Goal: Task Accomplishment & Management: Manage account settings

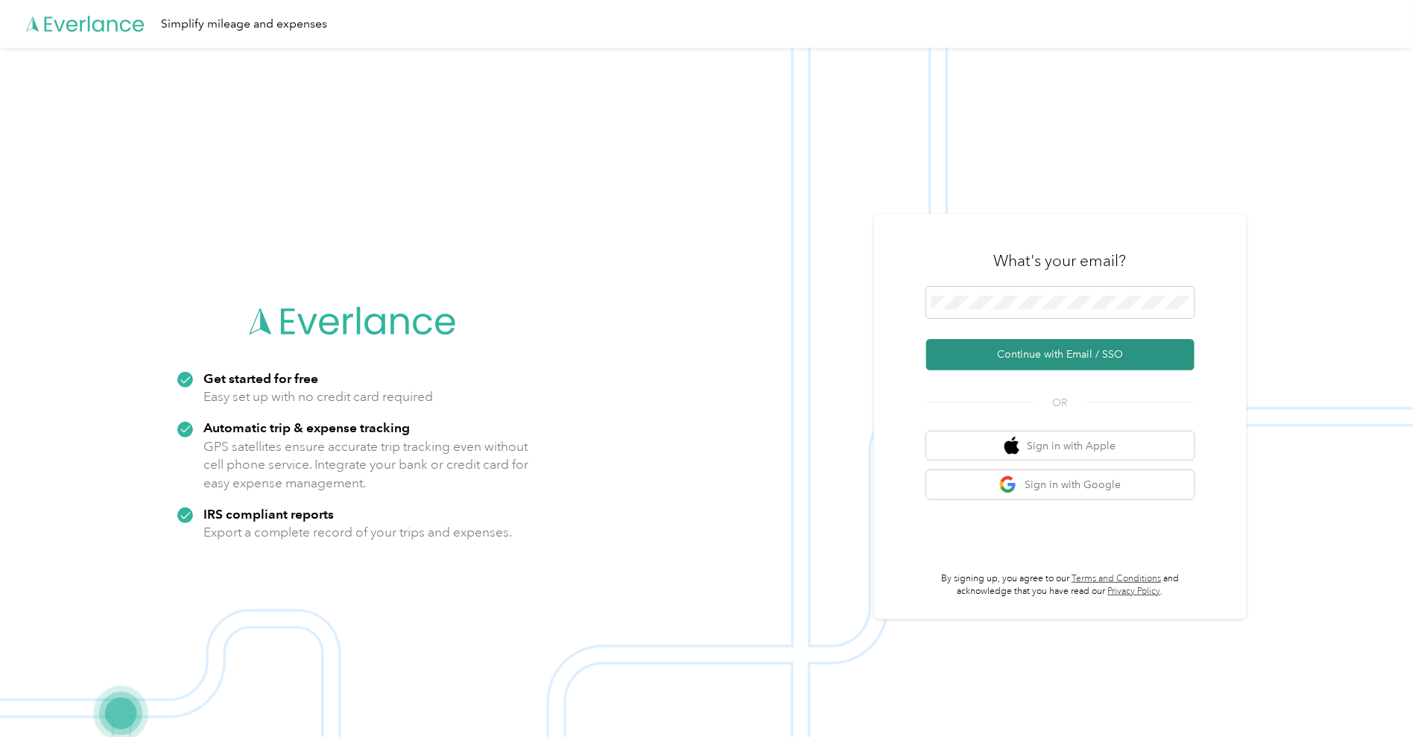
click at [1009, 356] on button "Continue with Email / SSO" at bounding box center [1060, 354] width 268 height 31
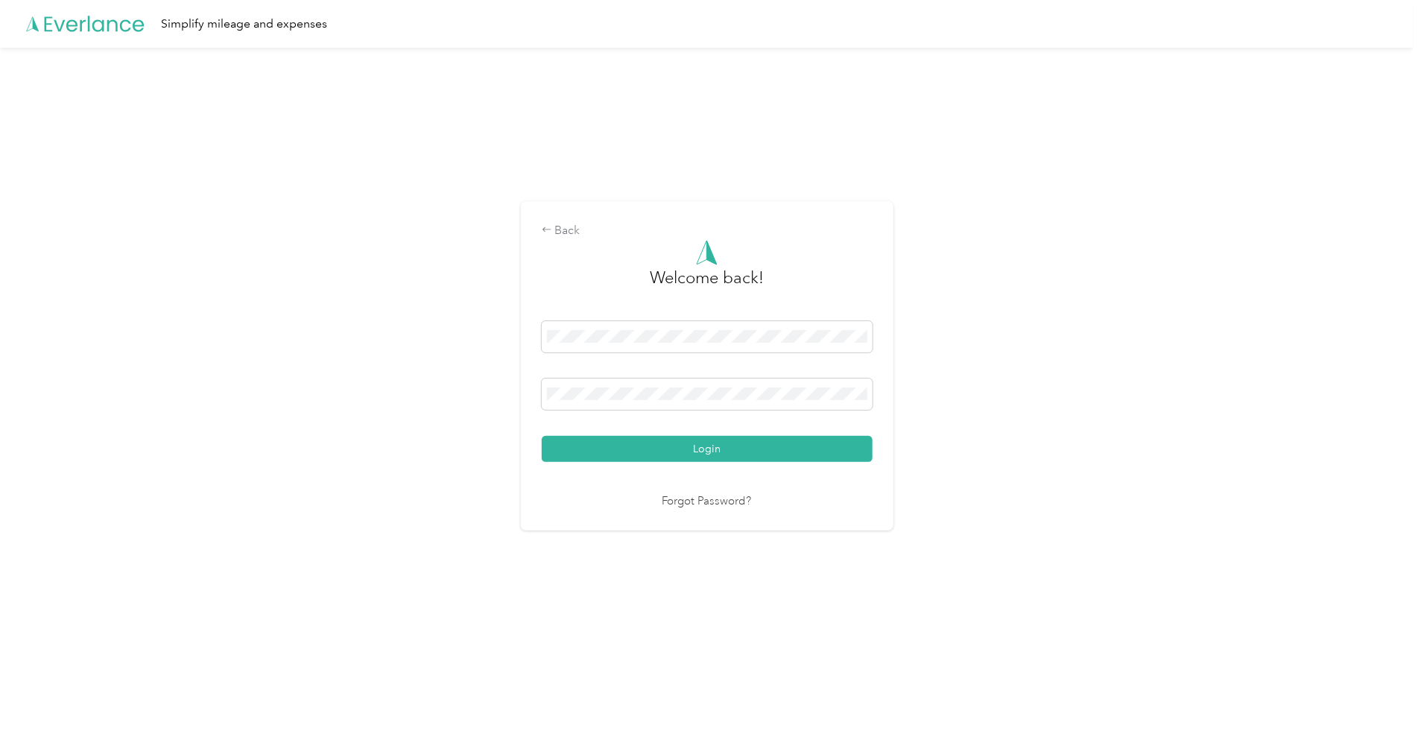
click at [542, 436] on button "Login" at bounding box center [707, 449] width 331 height 26
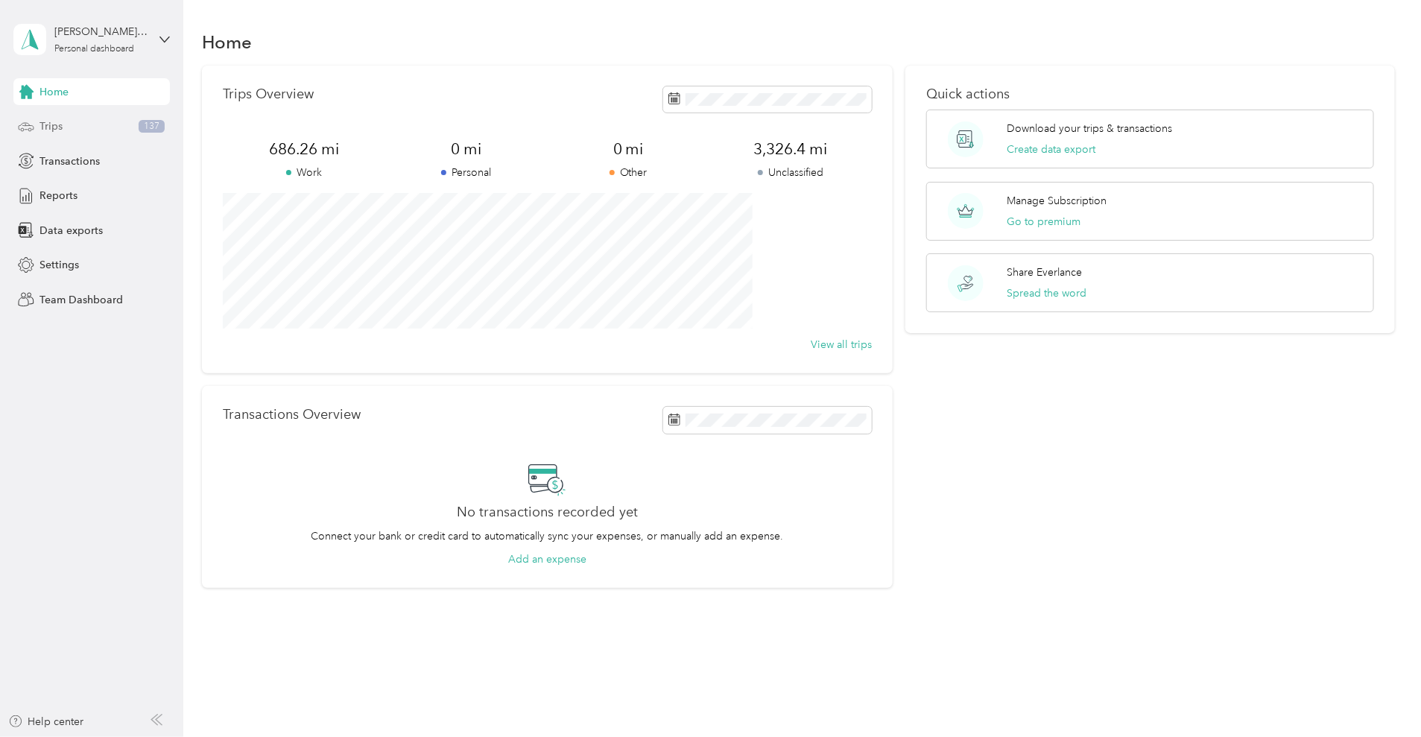
click at [60, 127] on span "Trips" at bounding box center [50, 126] width 23 height 16
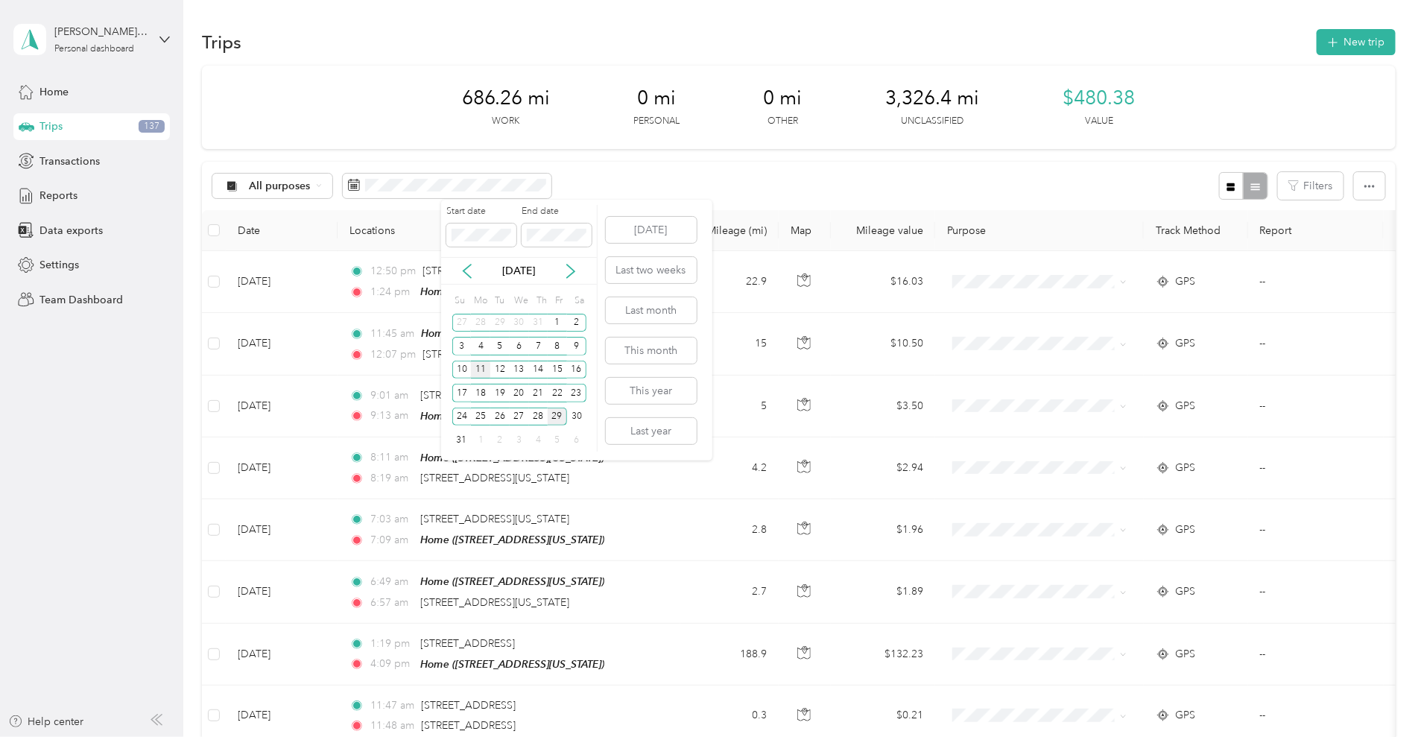
click at [480, 372] on div "11" at bounding box center [480, 370] width 19 height 19
click at [483, 371] on div "11" at bounding box center [480, 370] width 19 height 19
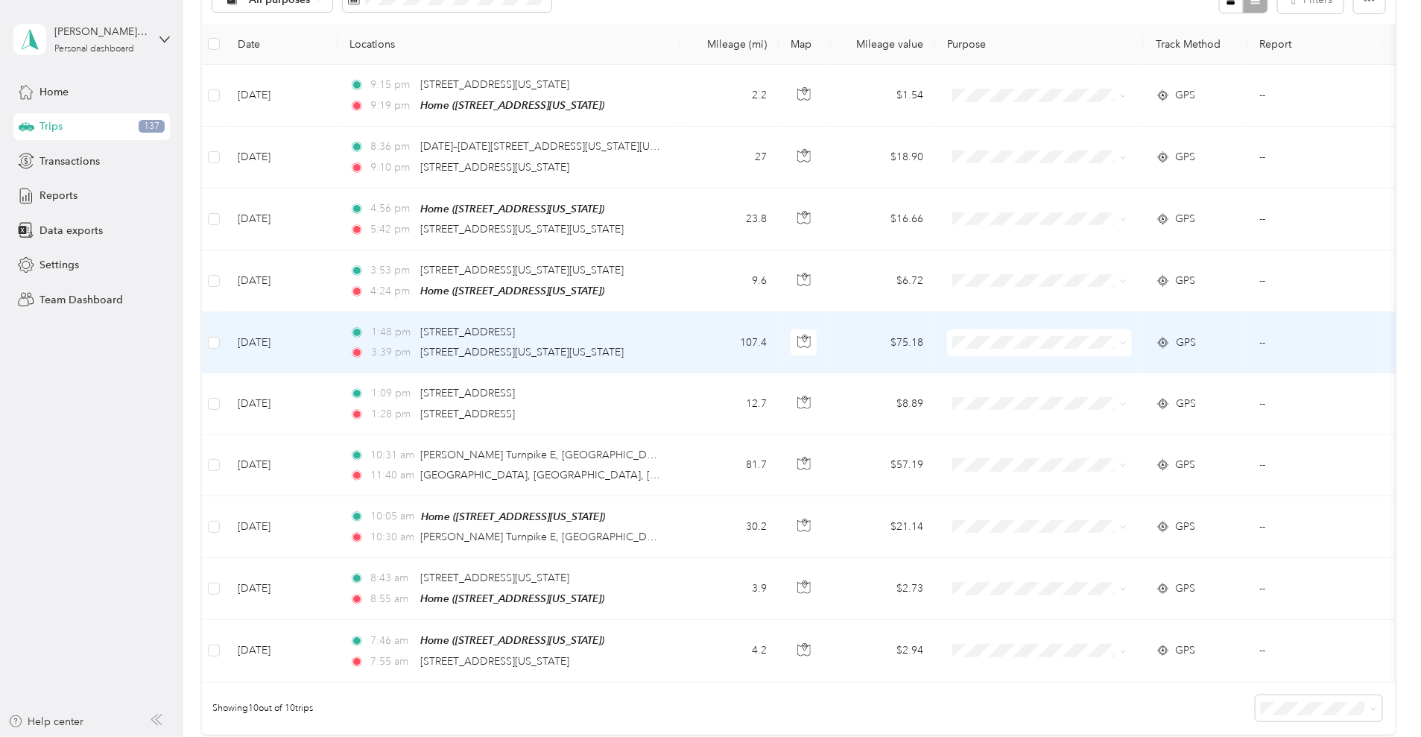
scroll to position [185, 0]
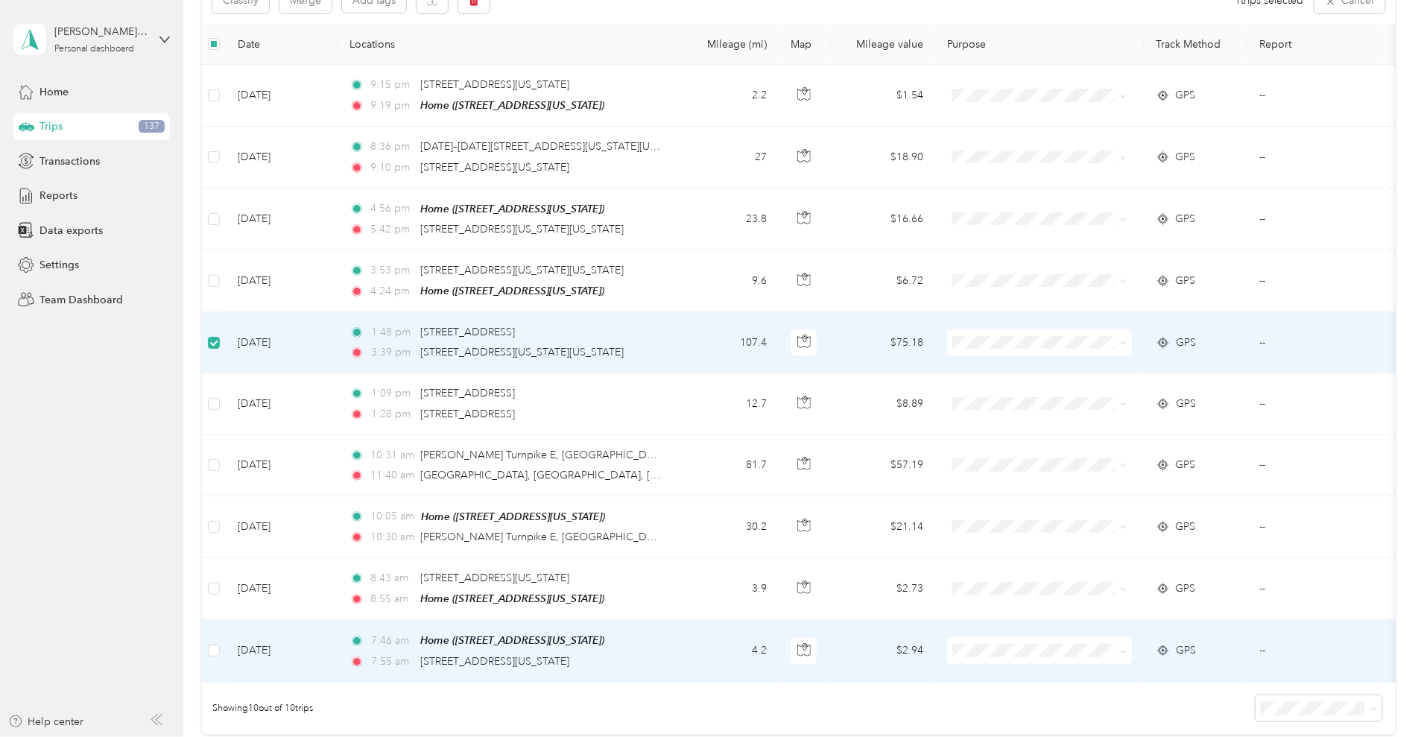
click at [226, 659] on td at bounding box center [214, 651] width 24 height 62
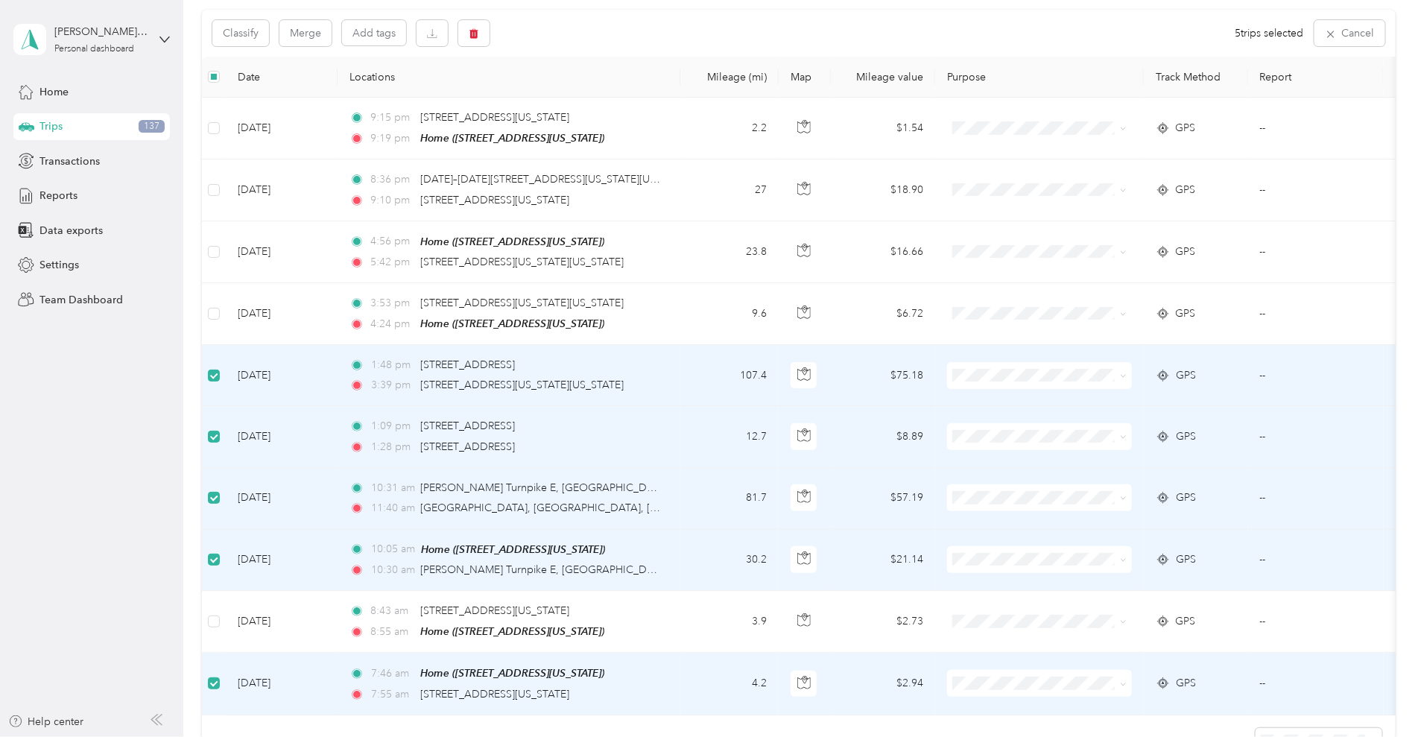
scroll to position [0, 0]
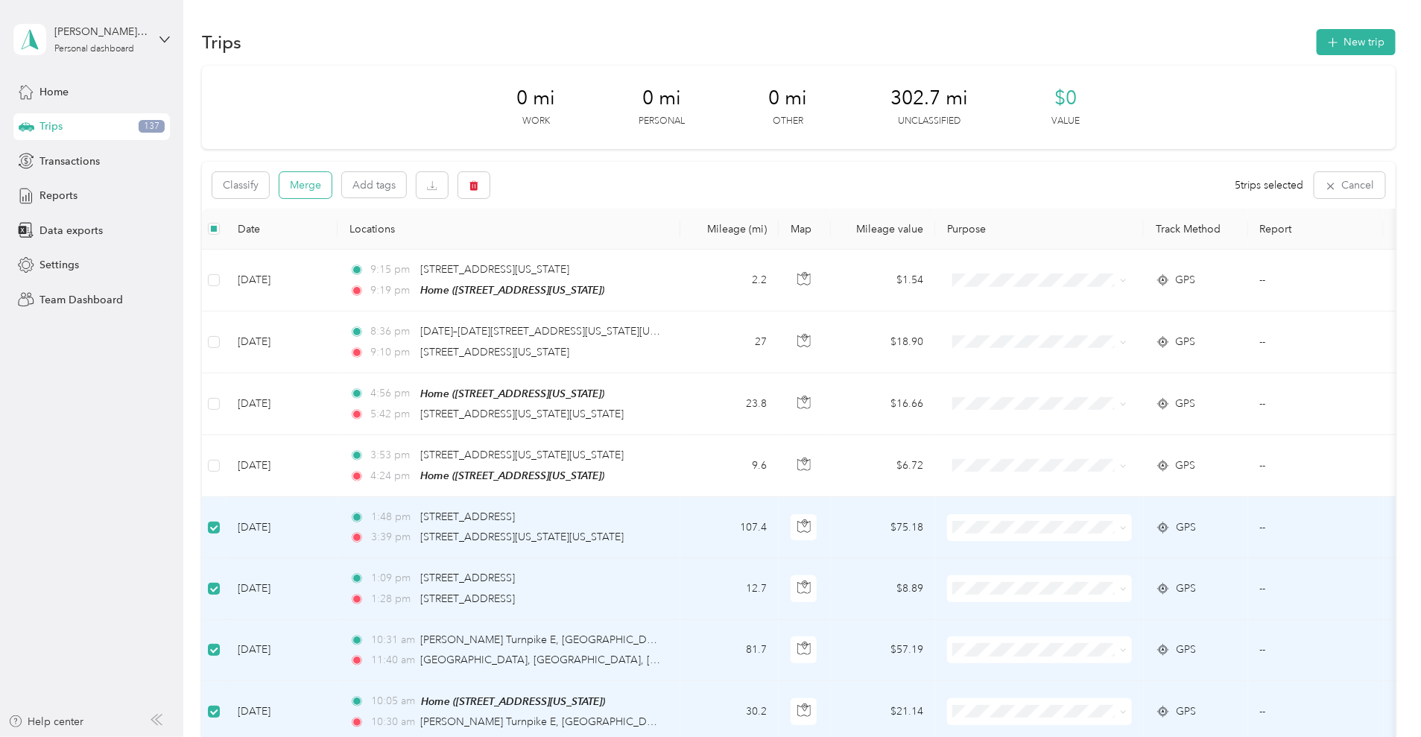
click at [331, 183] on button "Merge" at bounding box center [305, 185] width 52 height 26
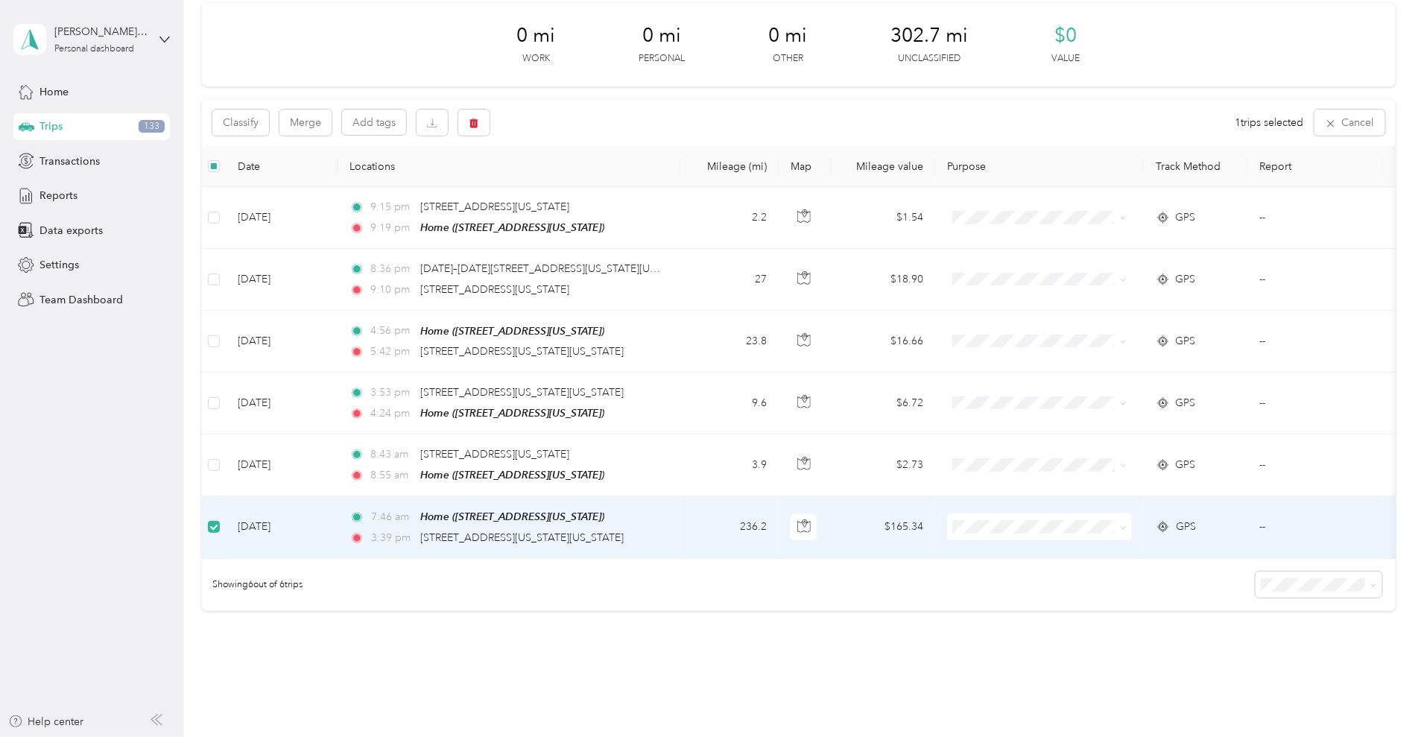
click at [337, 532] on td "[DATE]" at bounding box center [282, 527] width 112 height 62
click at [337, 535] on td "[DATE]" at bounding box center [282, 529] width 112 height 62
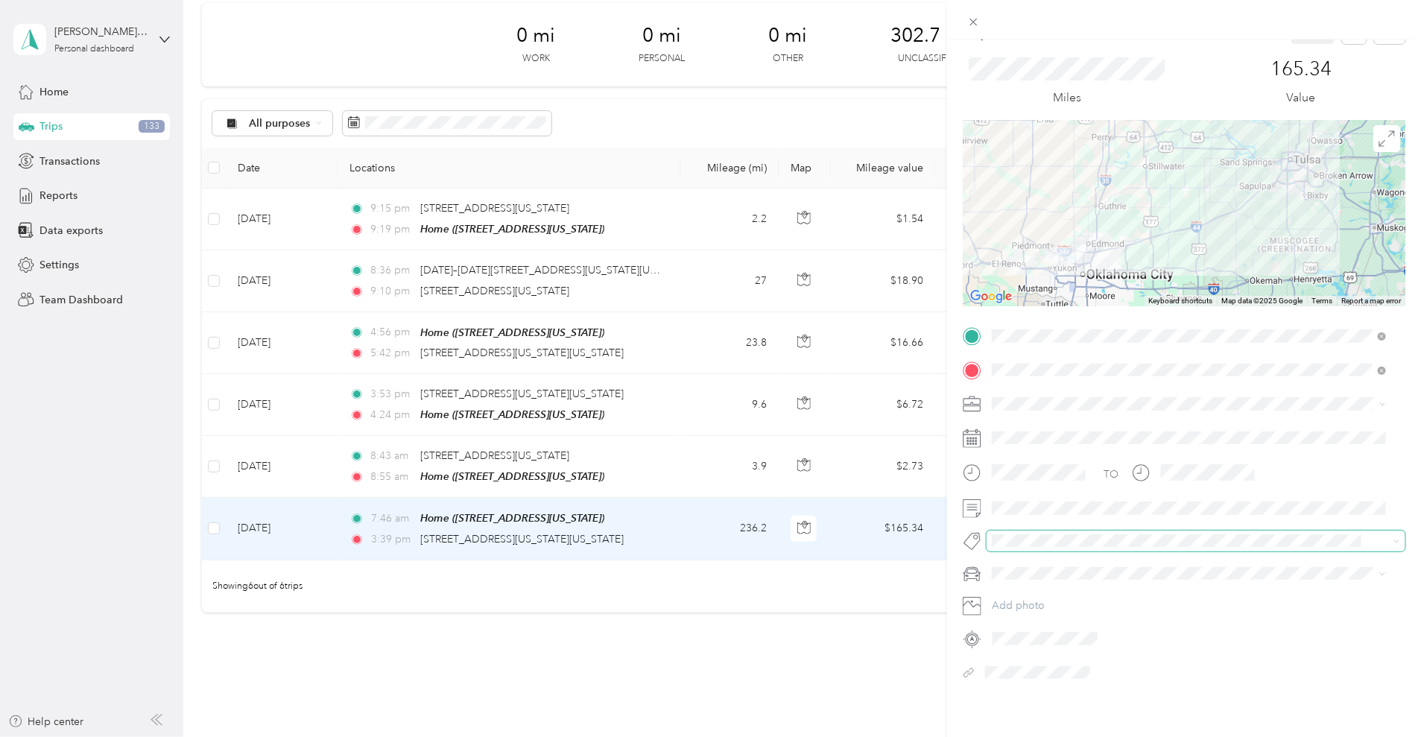
scroll to position [48, 0]
drag, startPoint x: 1378, startPoint y: 521, endPoint x: 1342, endPoint y: 466, distance: 66.7
click at [996, 707] on div "Trip details Save This trip cannot be edited because it is either under review,…" at bounding box center [1184, 407] width 474 height 737
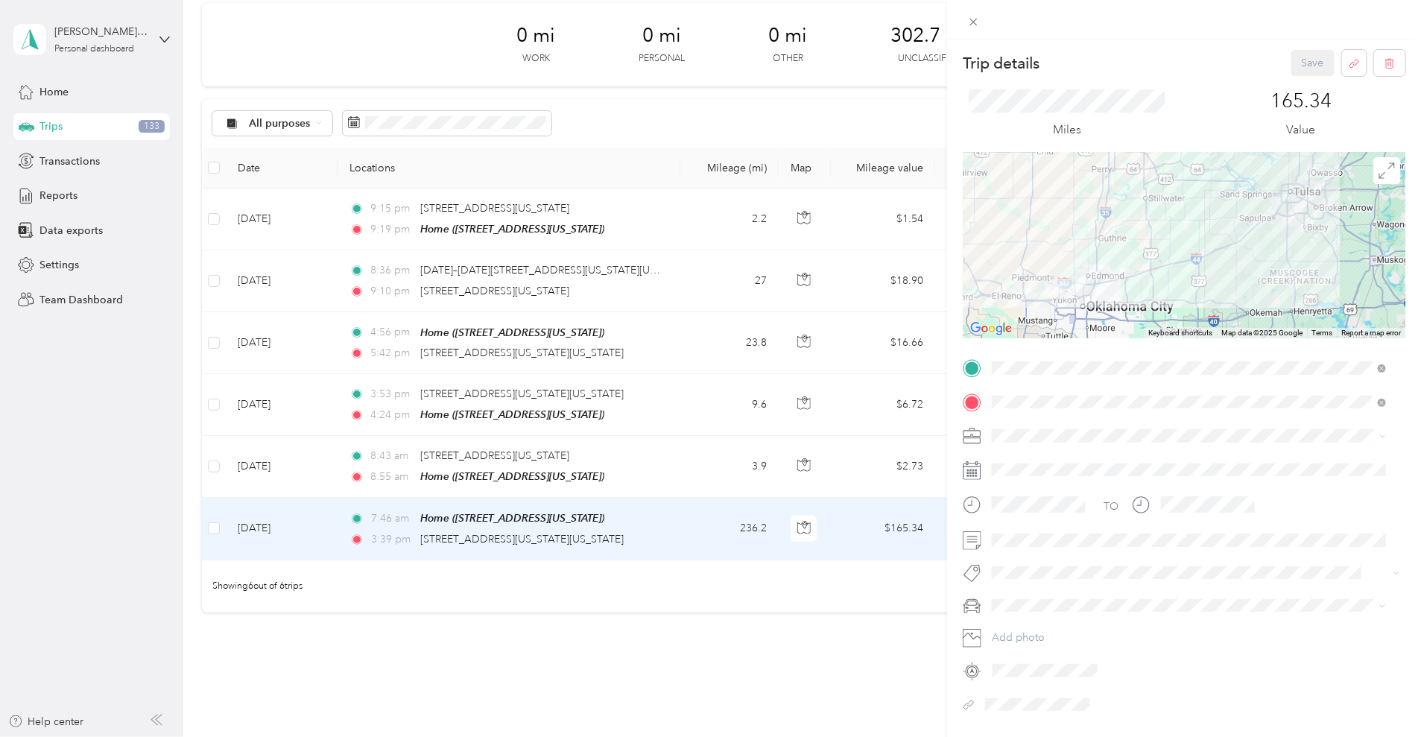
click at [36, 195] on div "Trip details Save This trip cannot be edited because it is either under review,…" at bounding box center [710, 368] width 1421 height 737
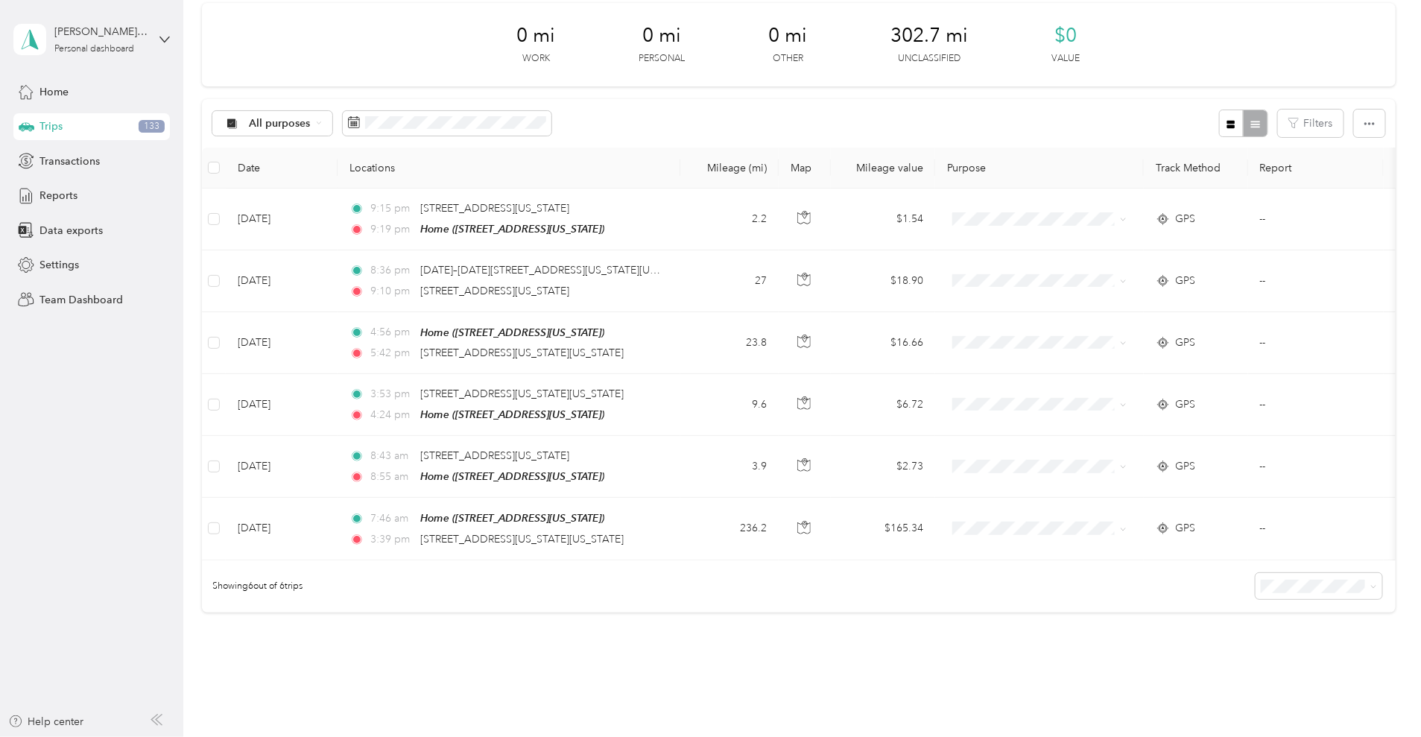
click at [46, 192] on div at bounding box center [710, 368] width 1421 height 737
click at [48, 192] on span "Reports" at bounding box center [58, 196] width 38 height 16
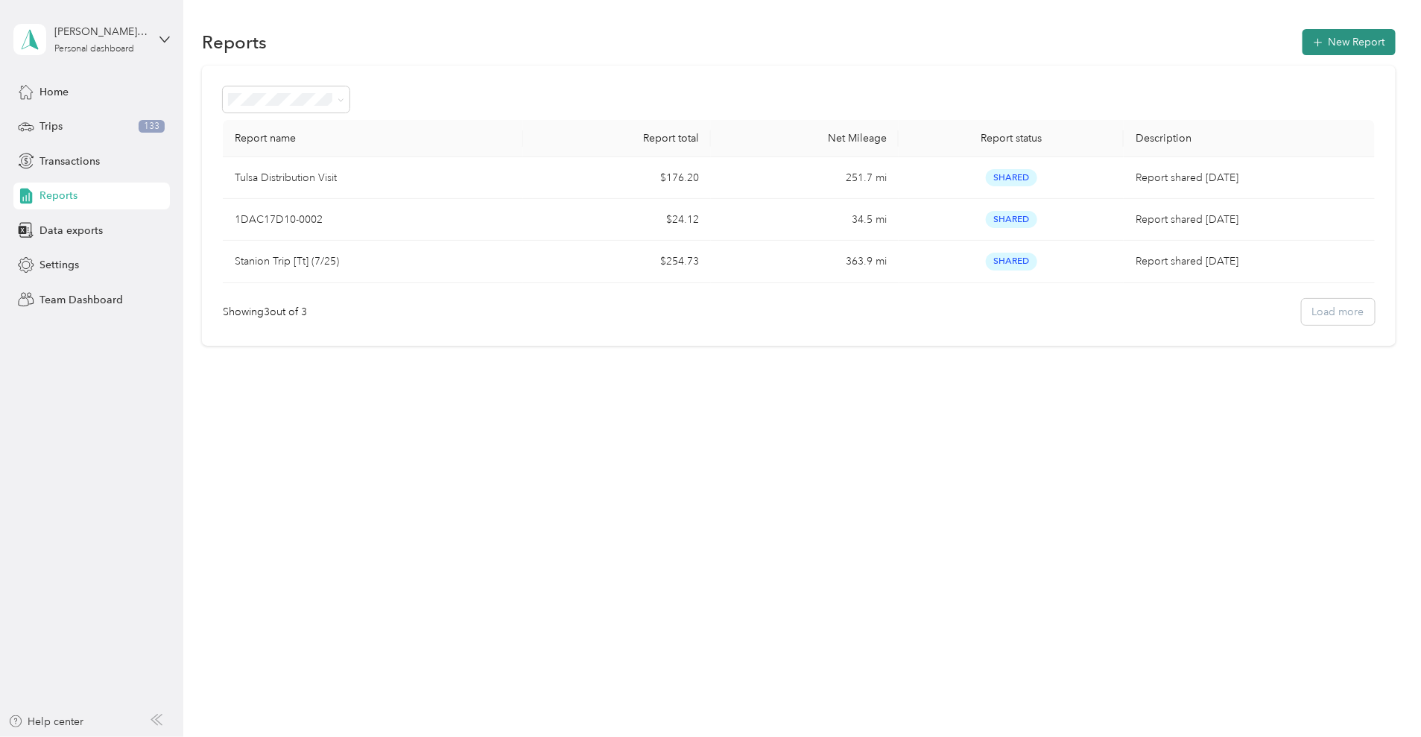
click at [1302, 41] on button "New Report" at bounding box center [1348, 42] width 93 height 26
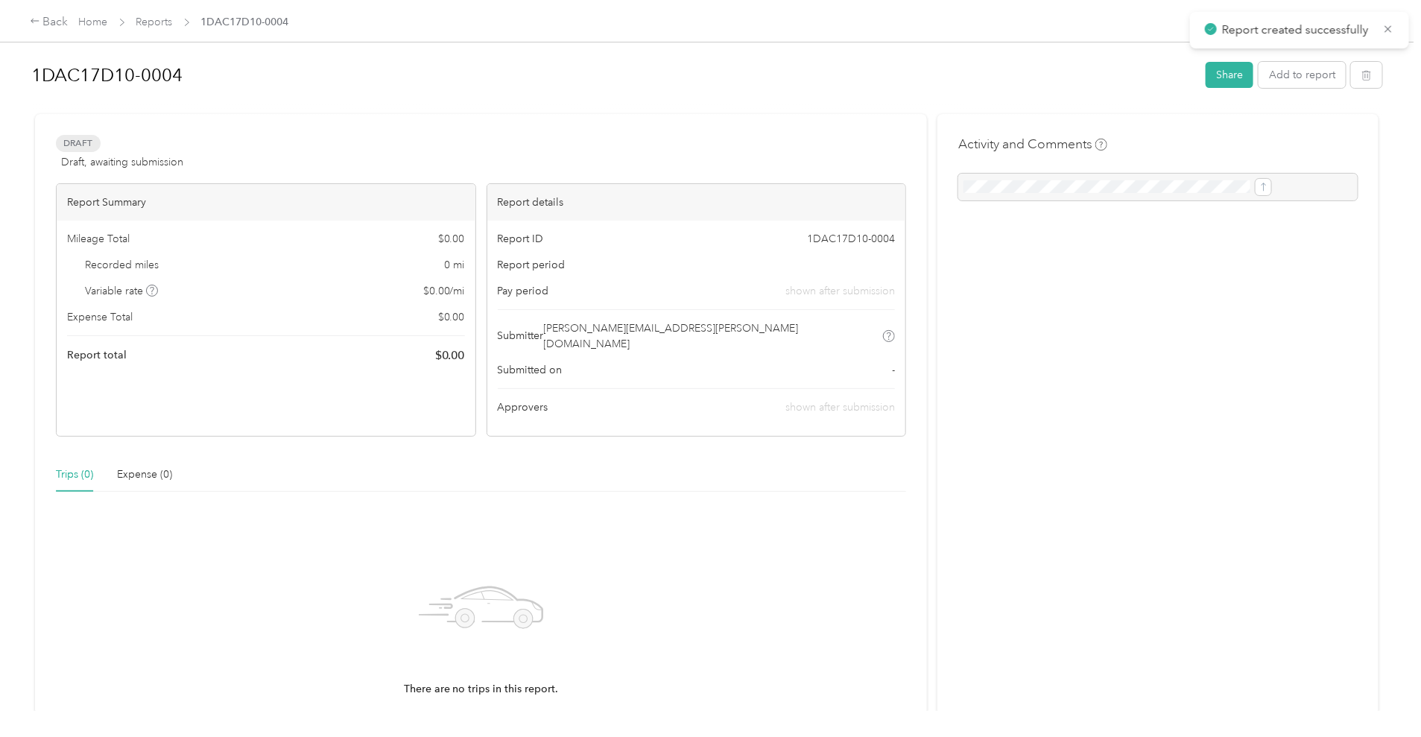
scroll to position [145, 0]
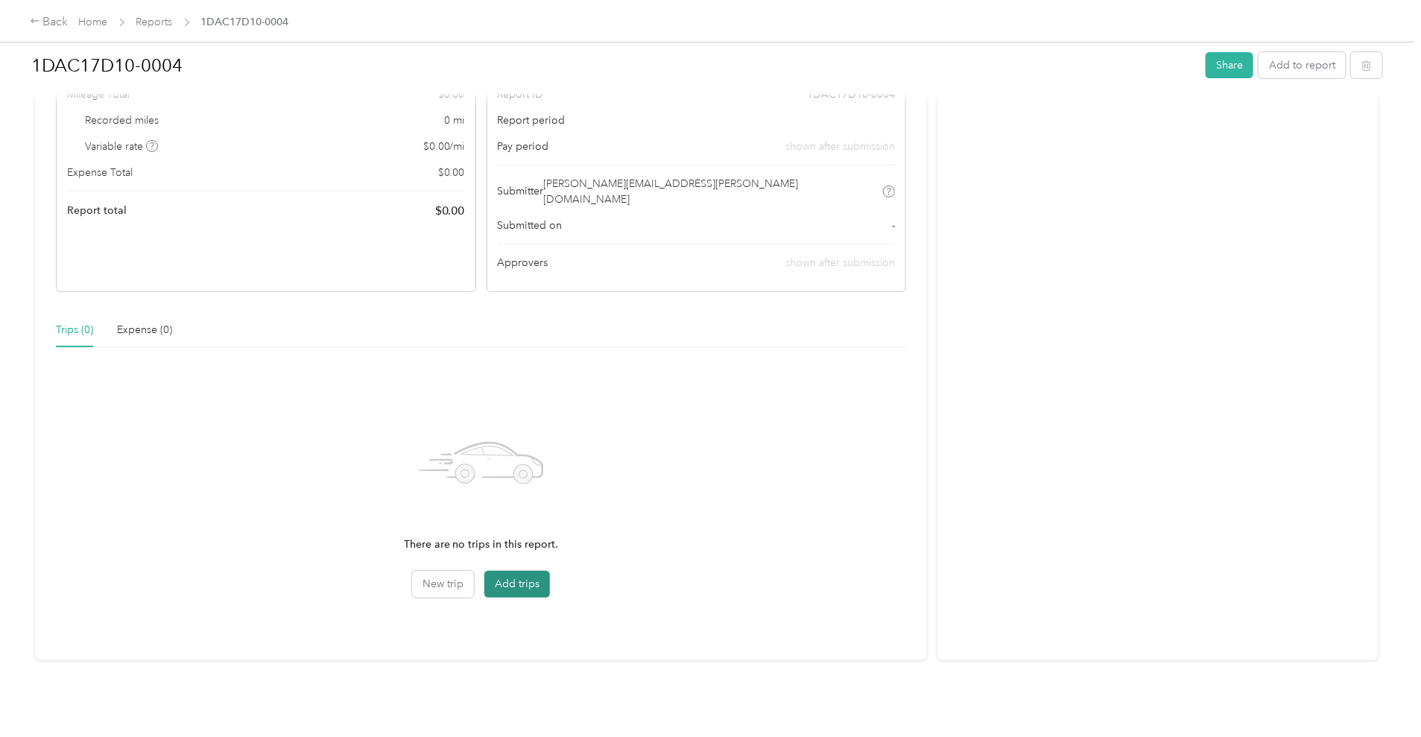
click at [546, 581] on button "Add trips" at bounding box center [517, 584] width 66 height 27
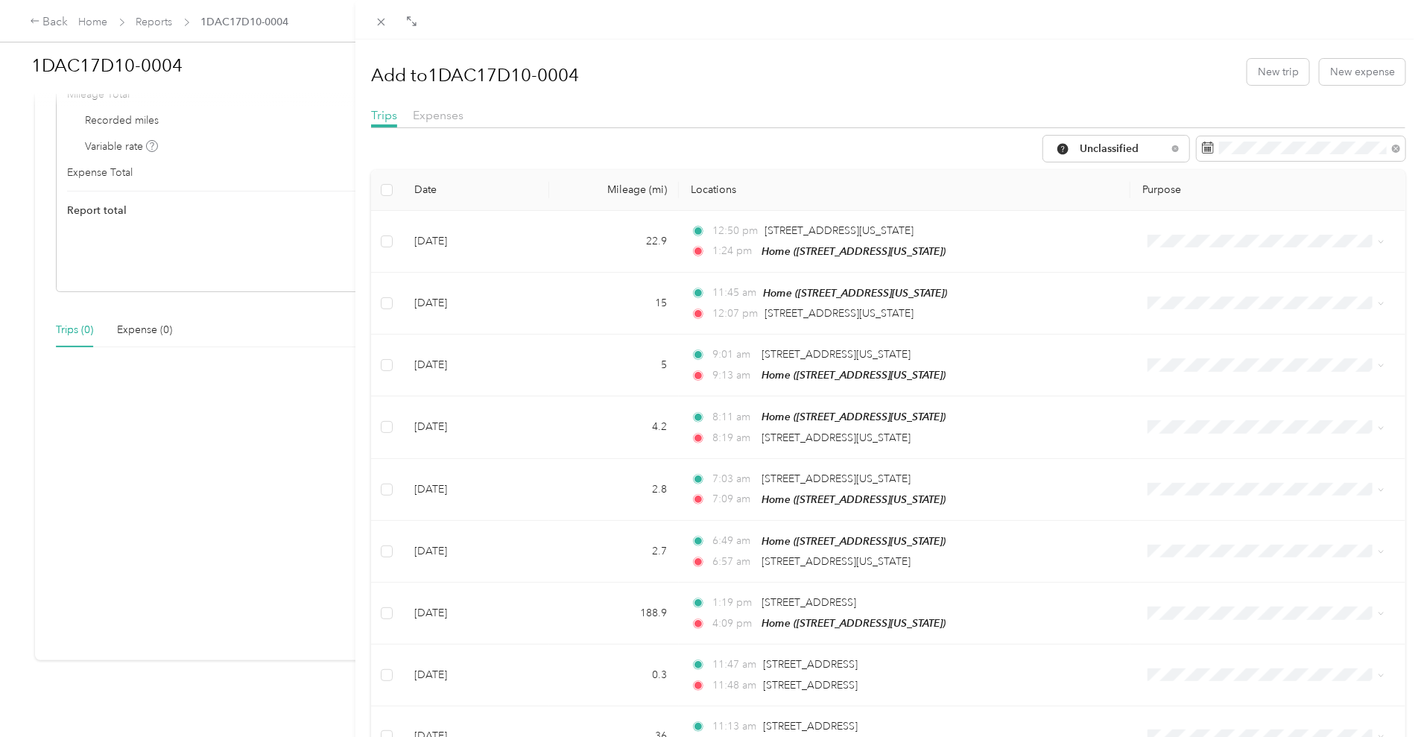
click at [427, 195] on th "Date" at bounding box center [475, 190] width 147 height 41
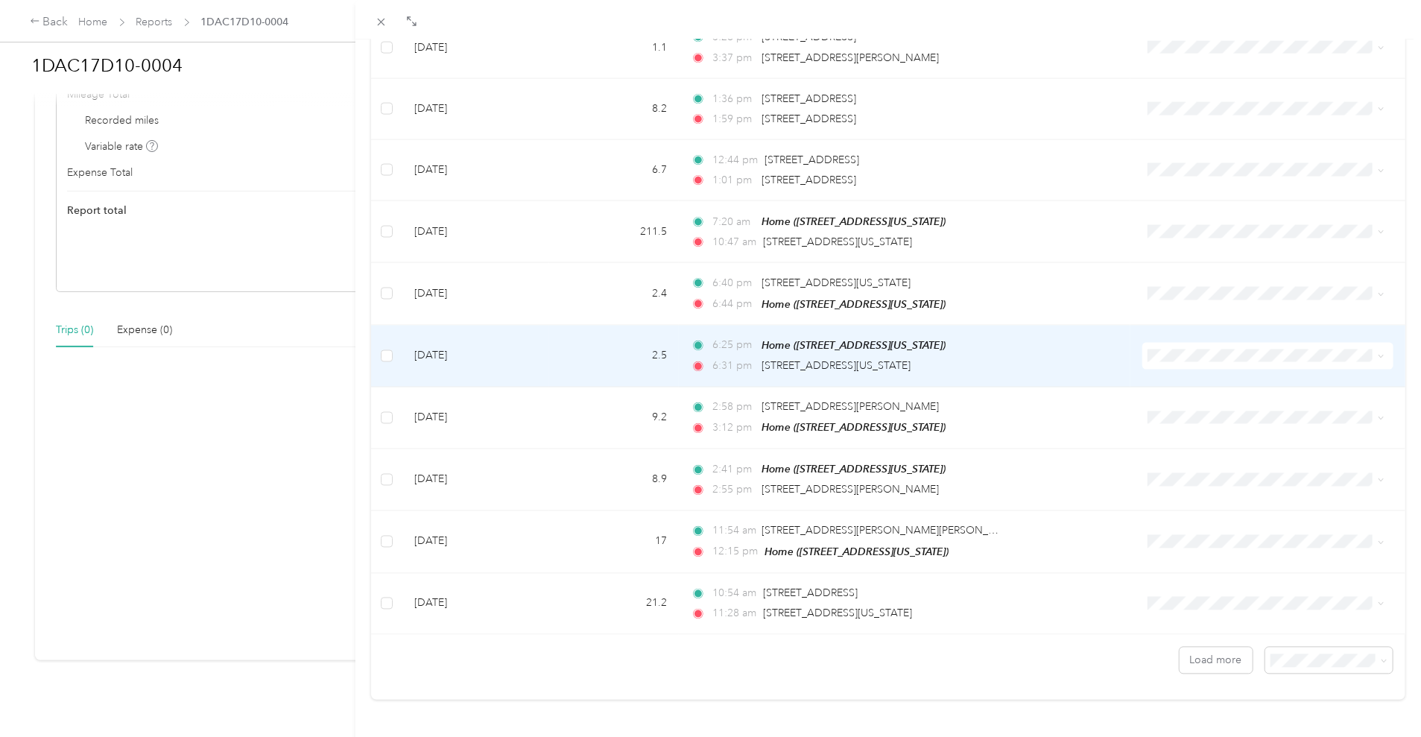
scroll to position [1143, 0]
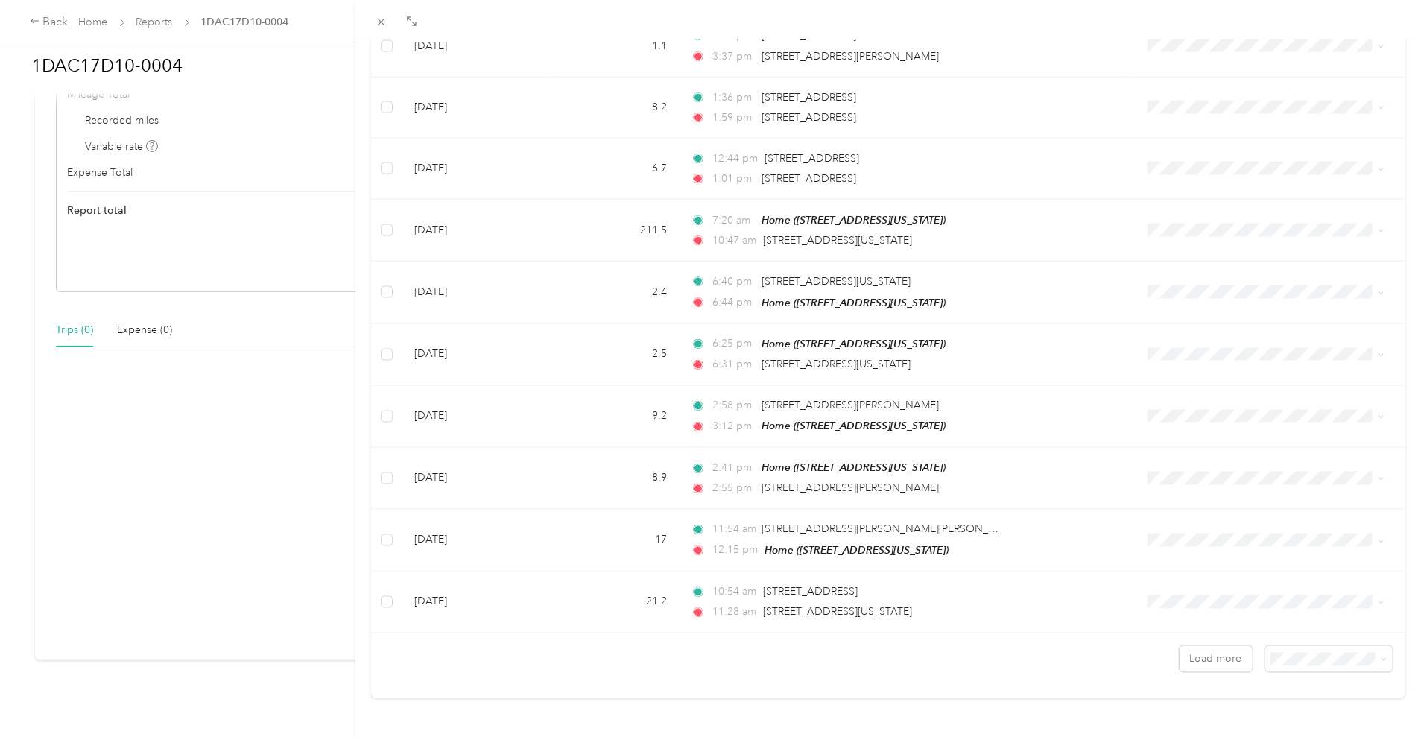
click at [1280, 619] on span "100 per load" at bounding box center [1292, 614] width 61 height 13
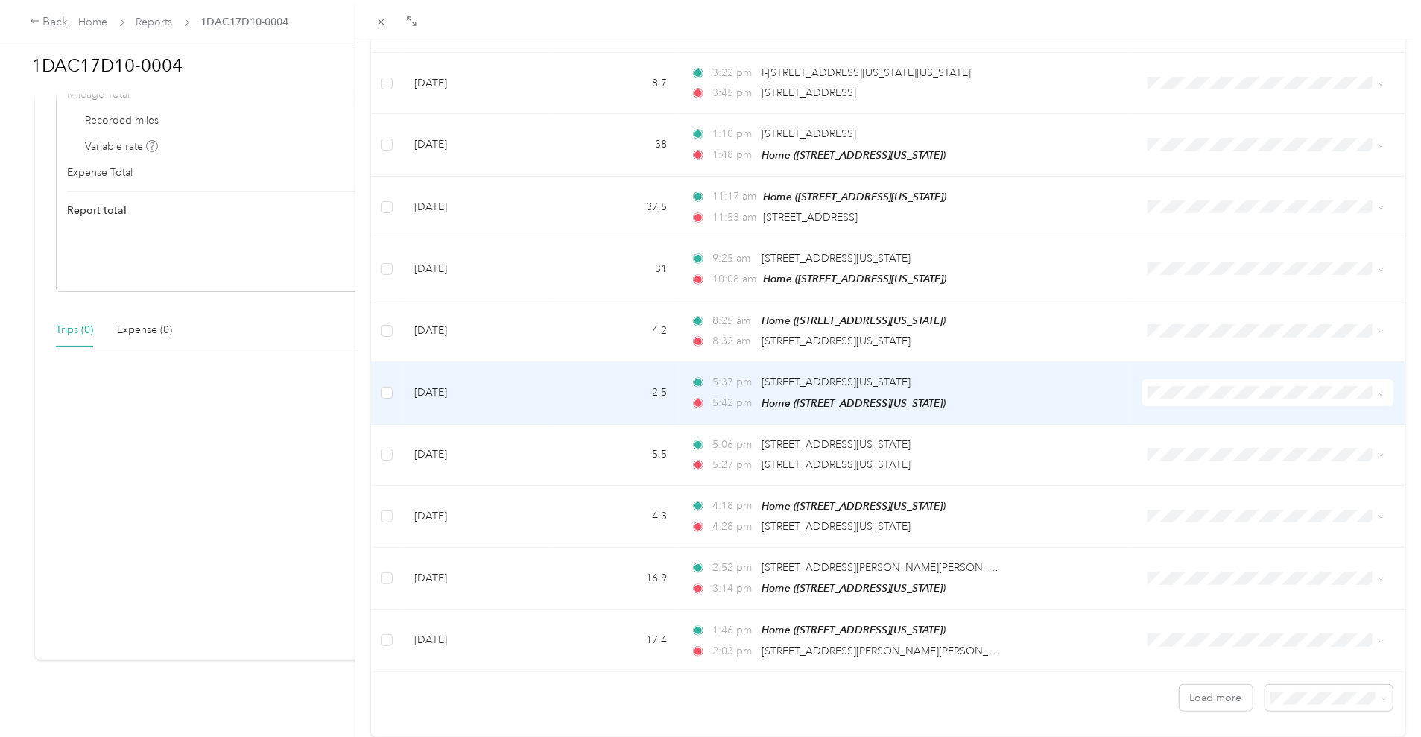
scroll to position [5758, 0]
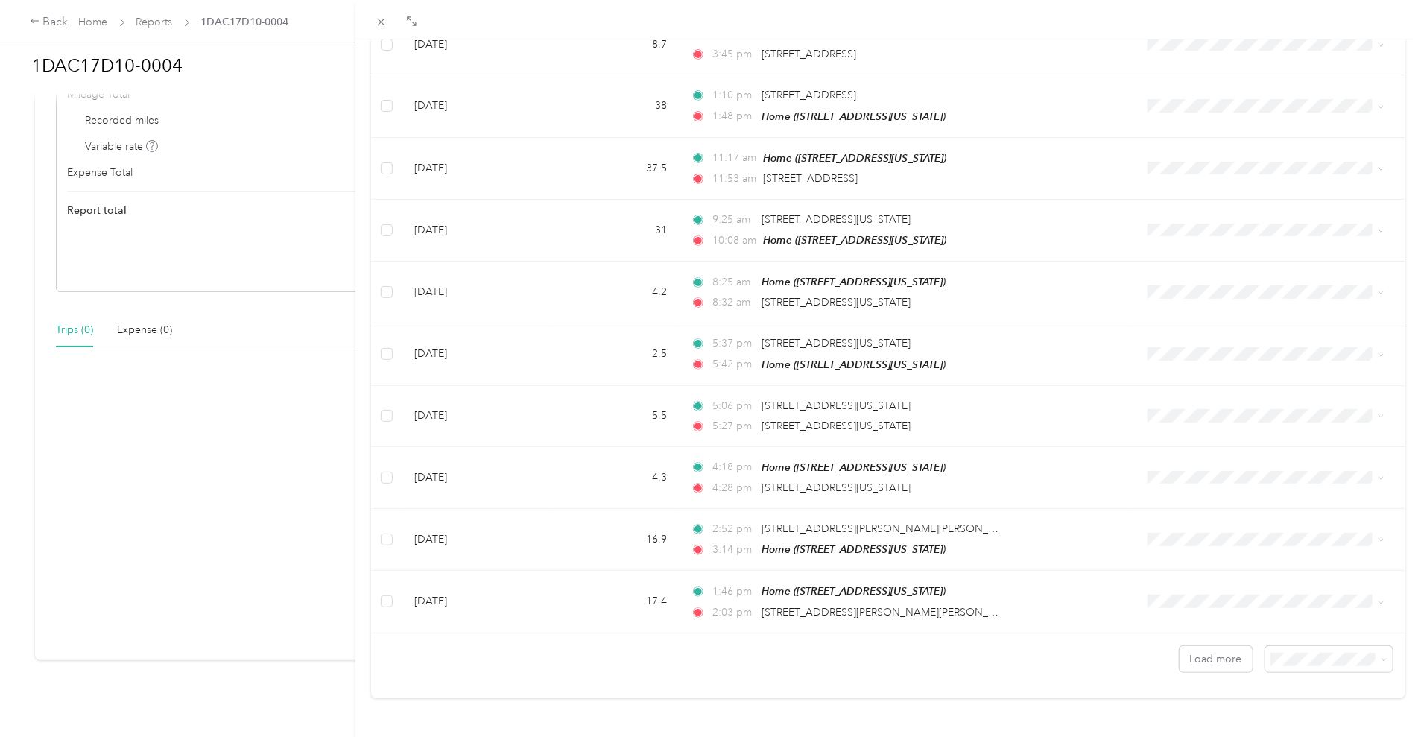
click at [1159, 638] on div "Load more" at bounding box center [888, 652] width 1034 height 39
click at [1179, 646] on button "Load more" at bounding box center [1215, 659] width 73 height 26
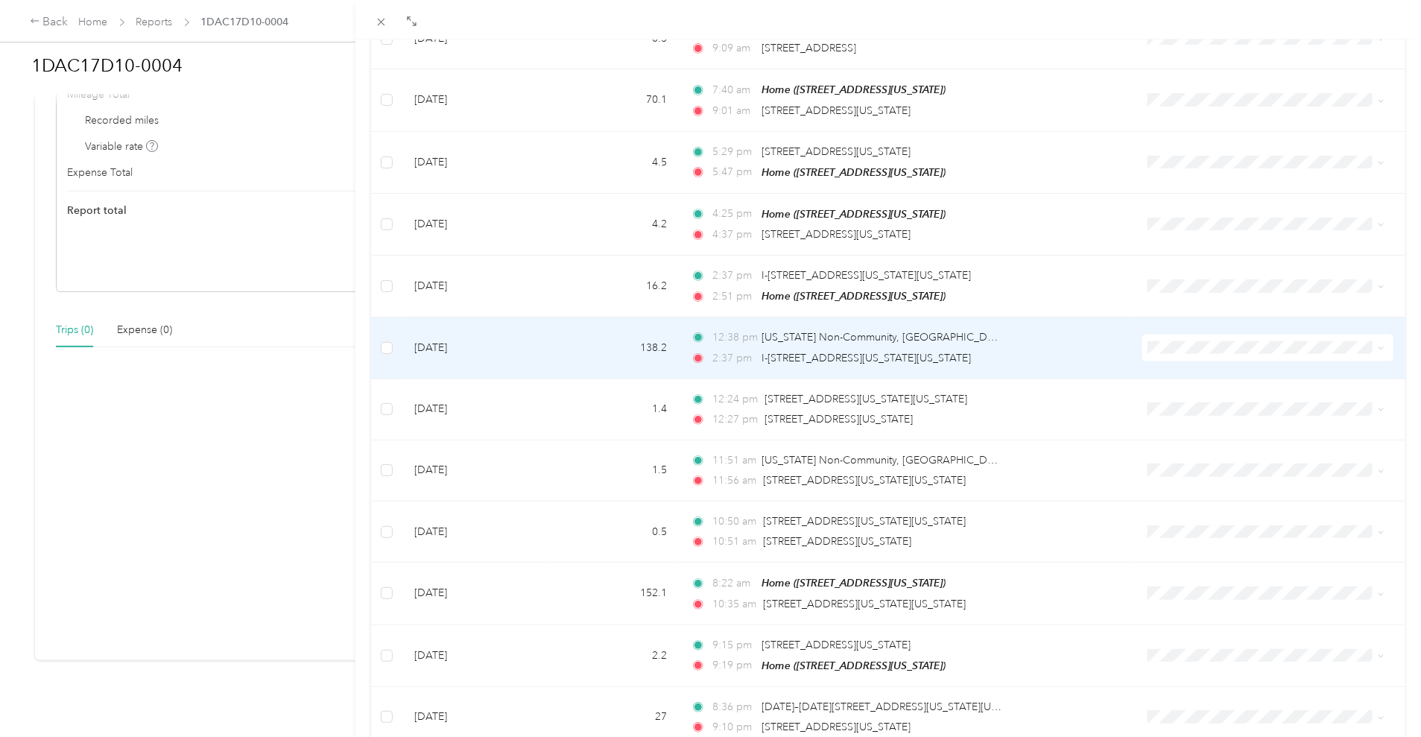
scroll to position [6783, 0]
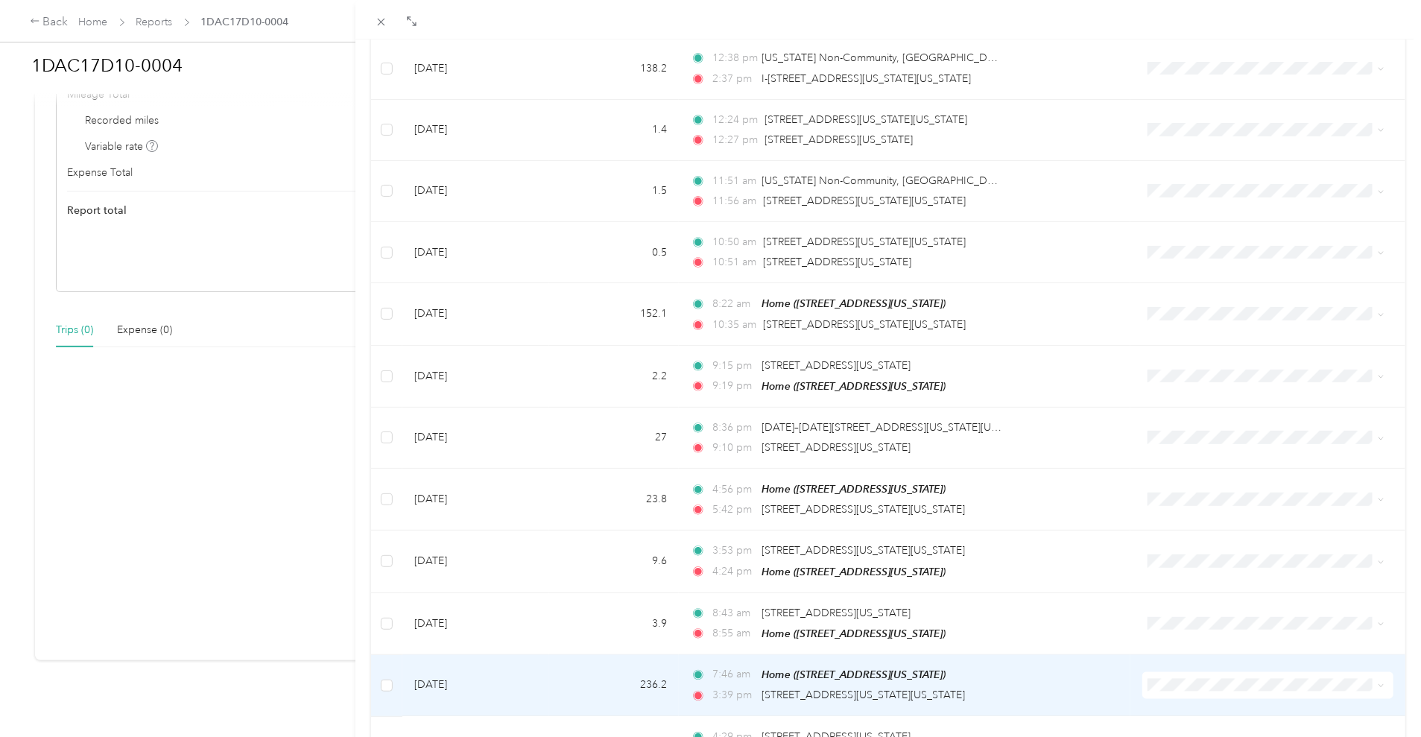
click at [396, 659] on td at bounding box center [386, 686] width 31 height 62
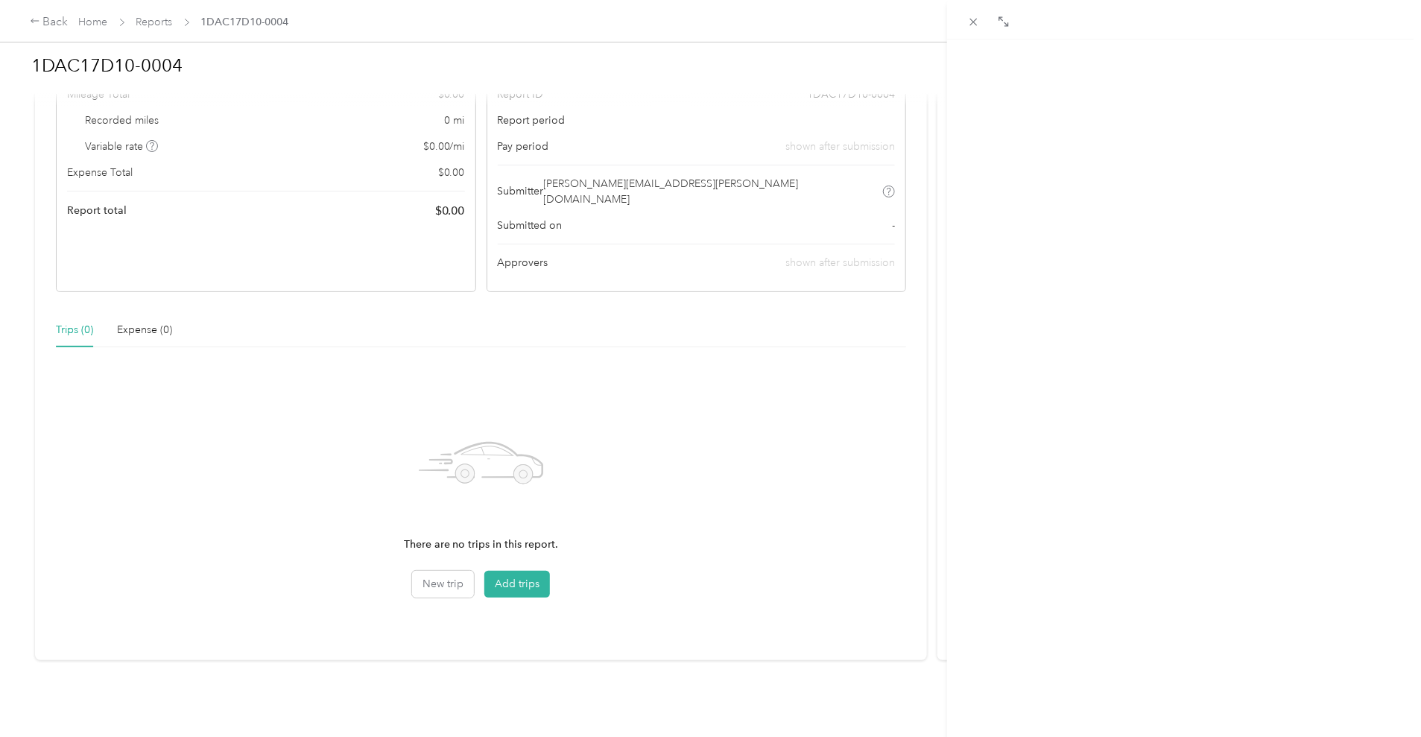
scroll to position [126, 0]
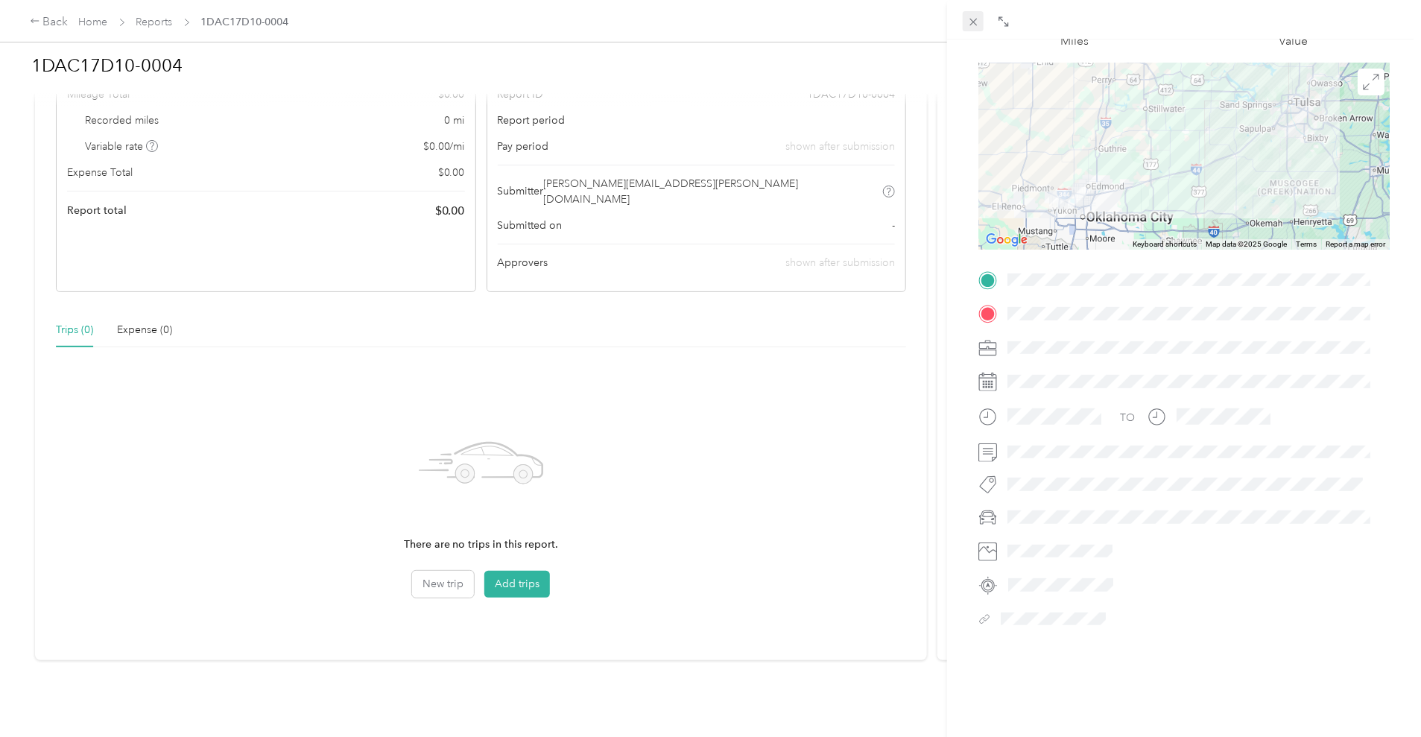
click at [977, 26] on icon at bounding box center [973, 22] width 13 height 13
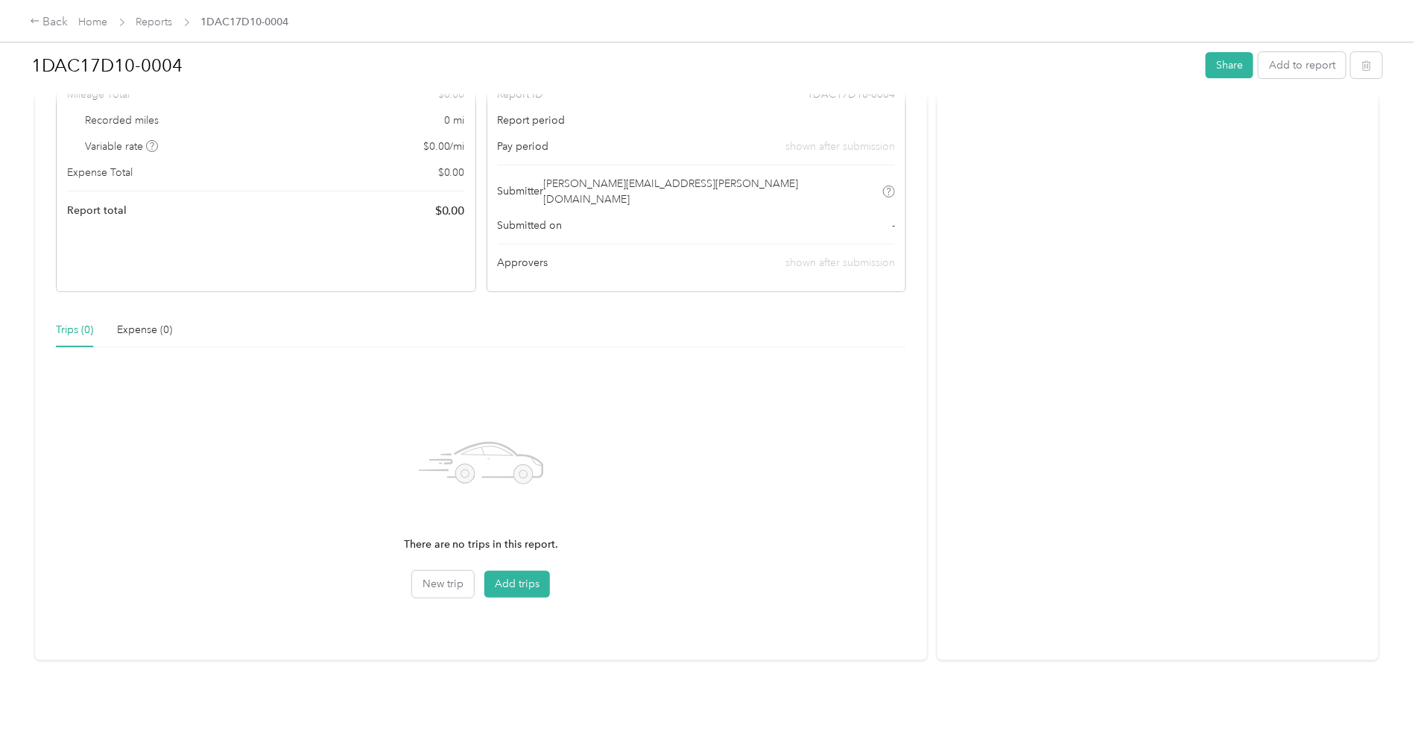
click at [551, 583] on div "There are no trips in this report. New trip Add trips" at bounding box center [481, 499] width 850 height 281
click at [550, 571] on button "Add trips" at bounding box center [517, 584] width 66 height 27
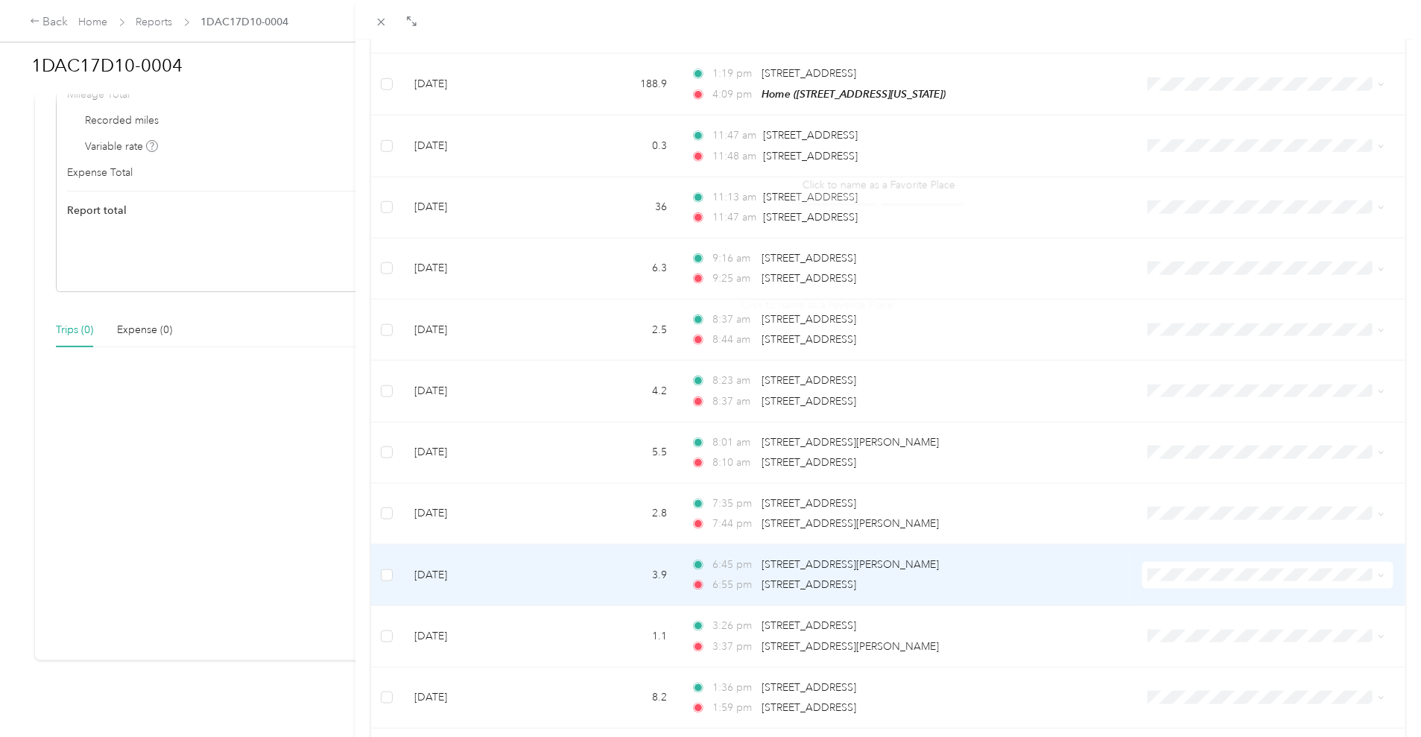
scroll to position [1143, 0]
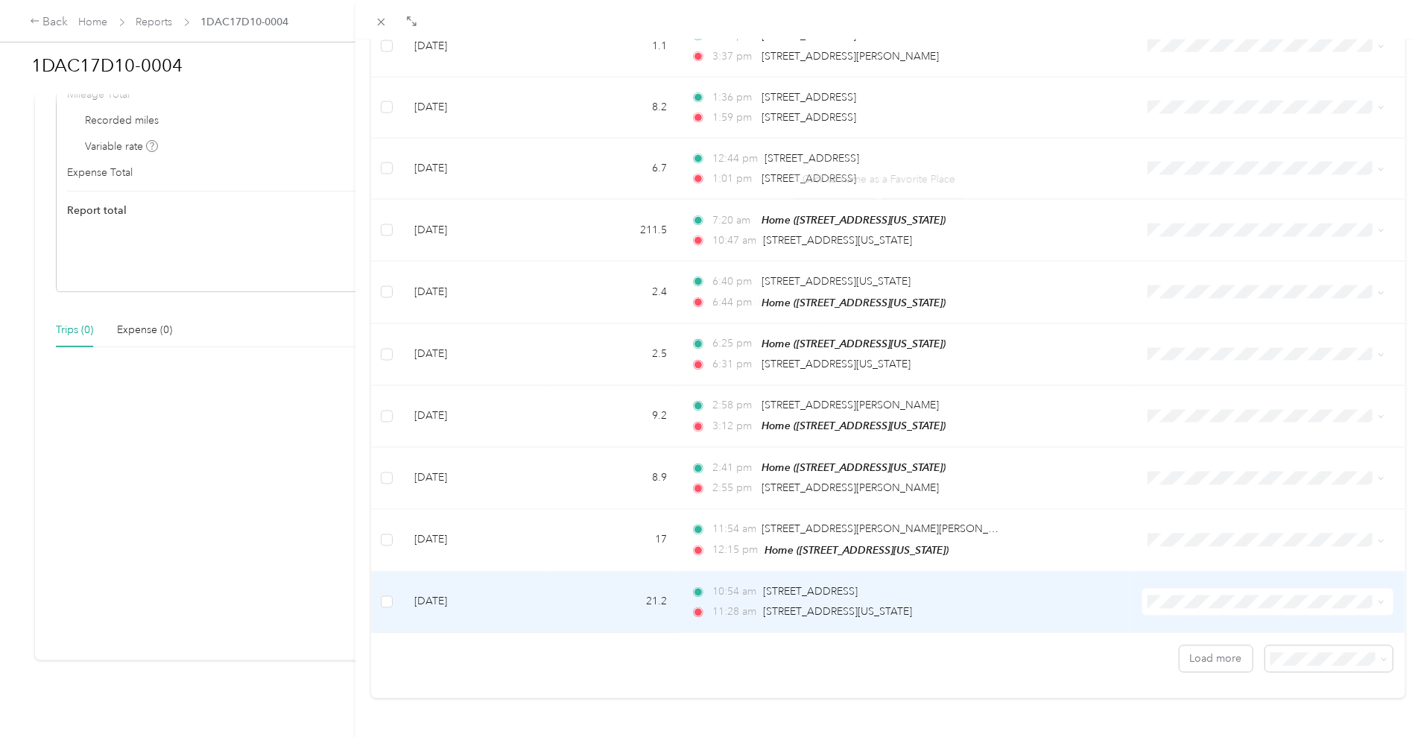
drag, startPoint x: 818, startPoint y: 113, endPoint x: 1067, endPoint y: 631, distance: 574.7
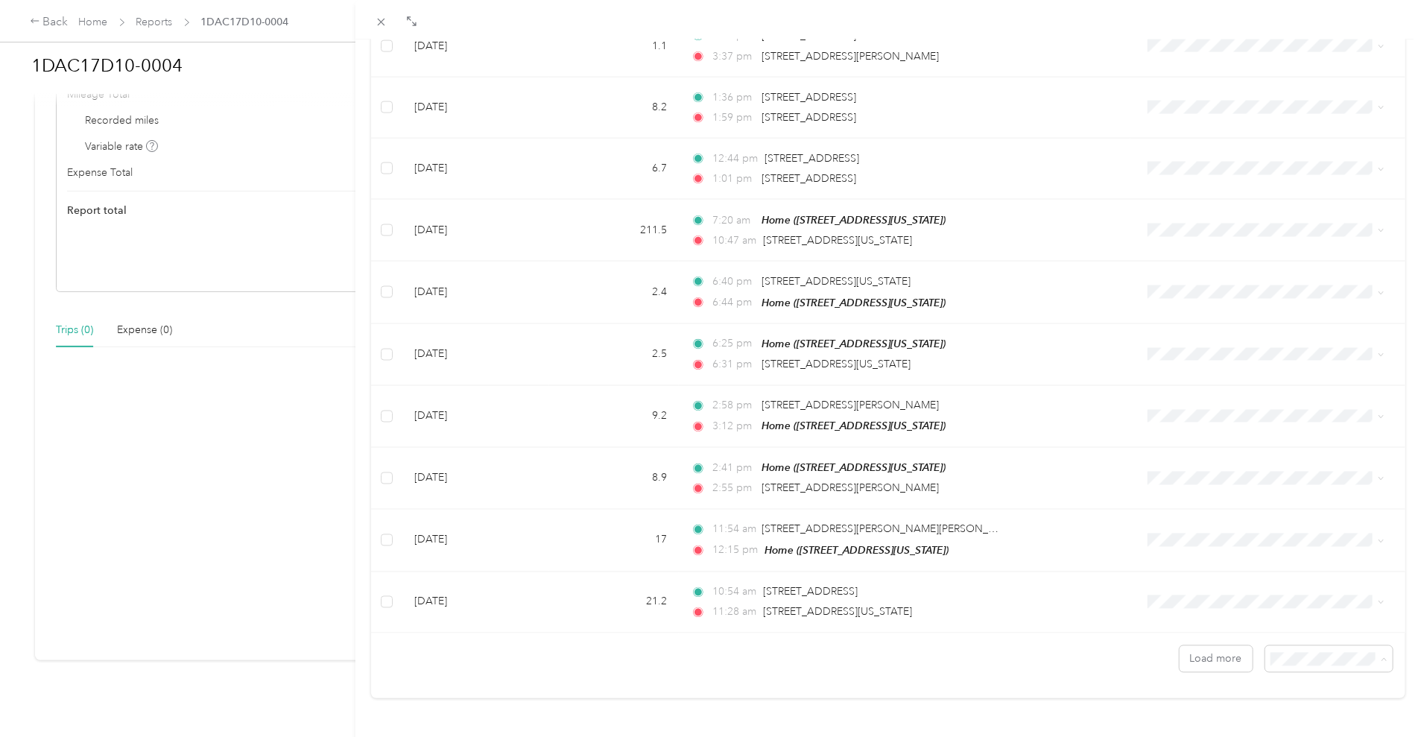
click at [1273, 618] on span "100 per load" at bounding box center [1292, 617] width 61 height 13
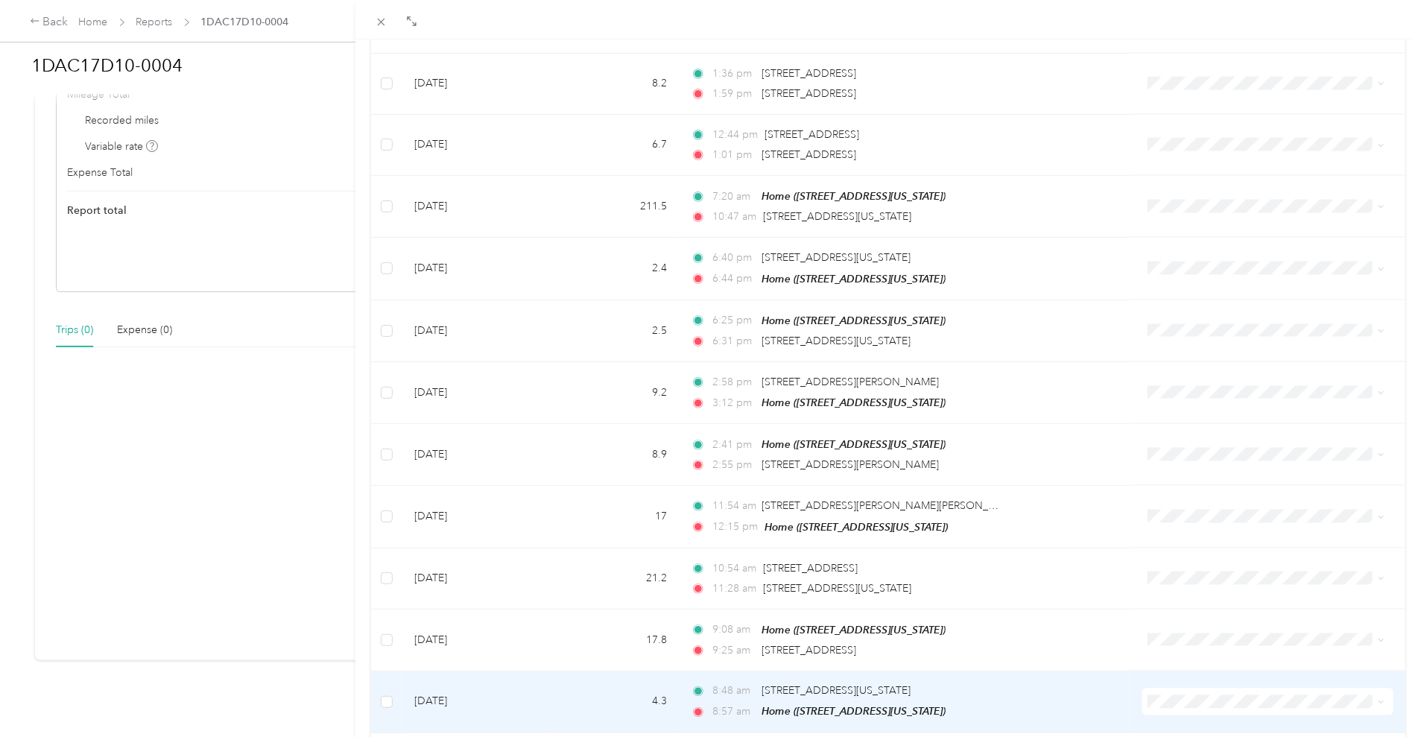
drag, startPoint x: 1265, startPoint y: 377, endPoint x: 1298, endPoint y: 655, distance: 279.8
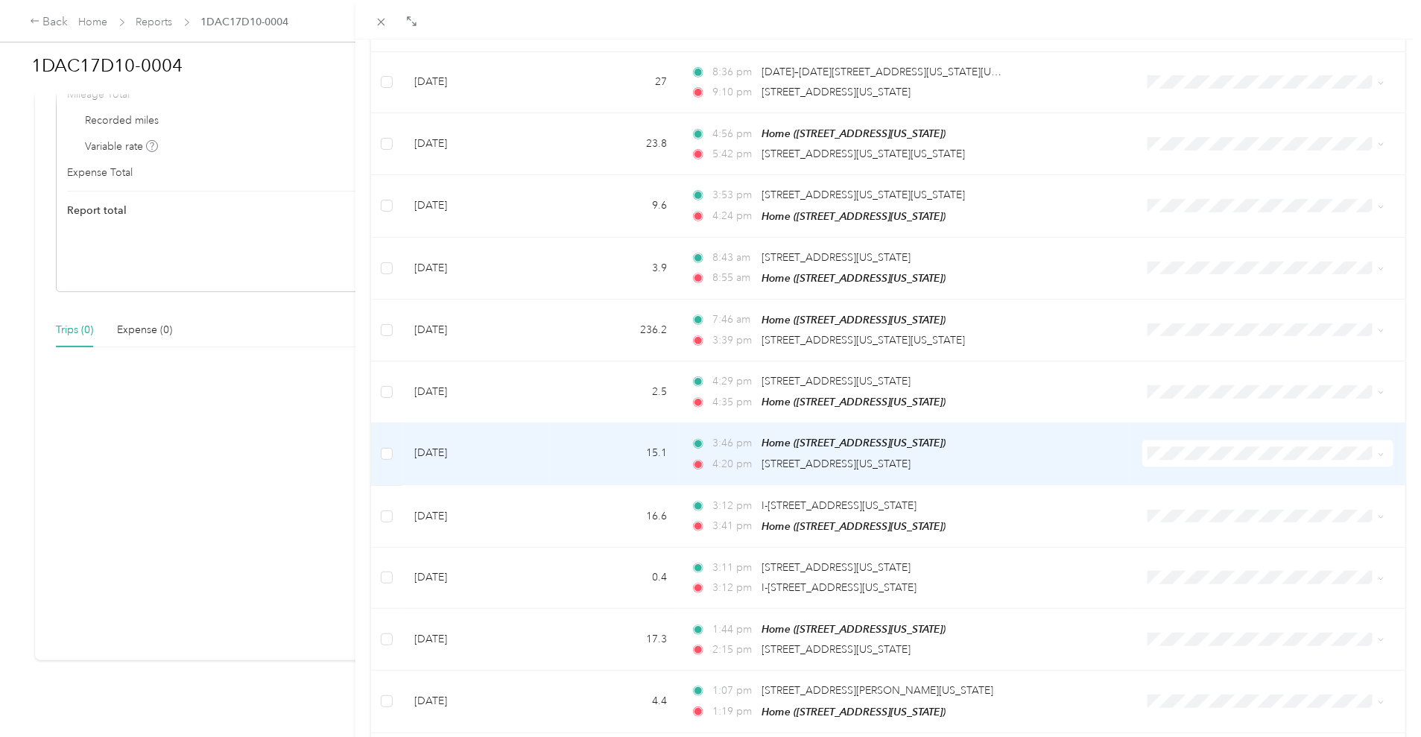
scroll to position [7045, 0]
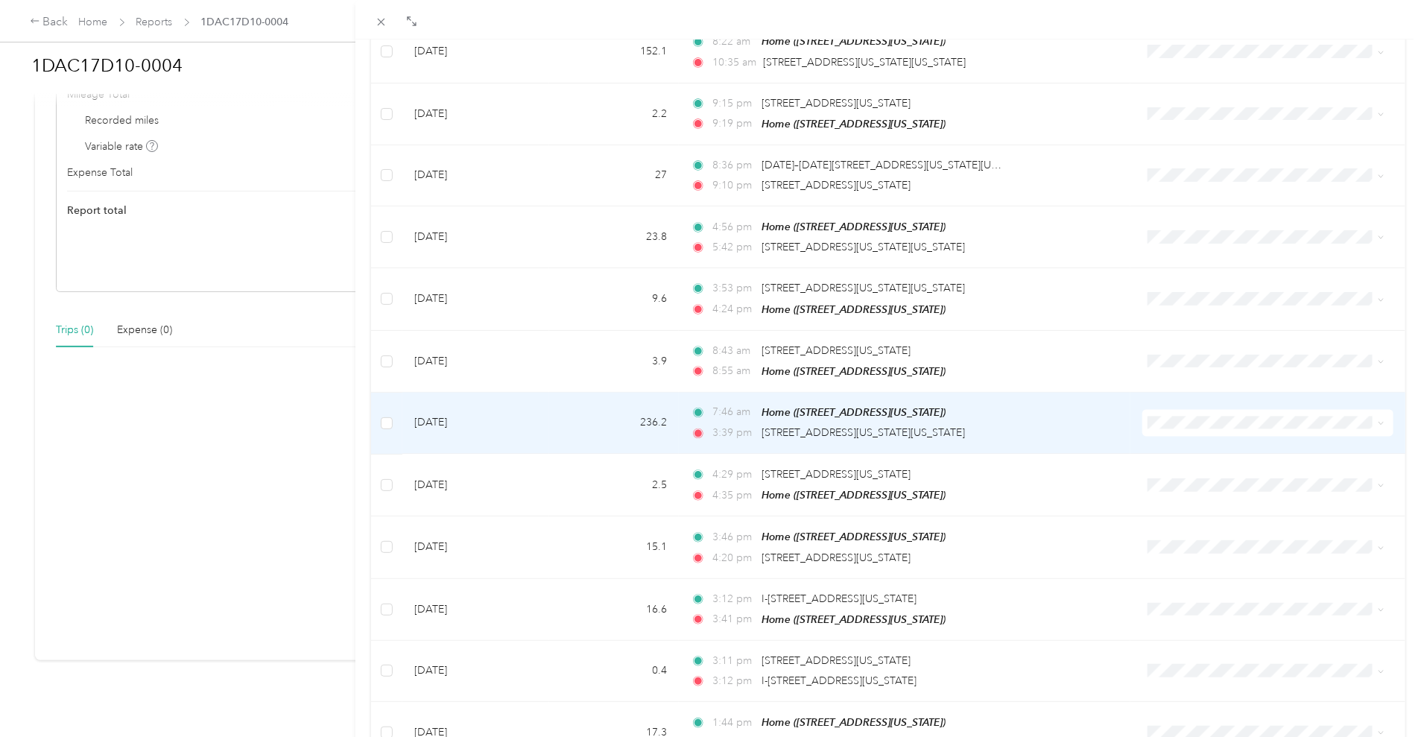
click at [561, 407] on td "236.2" at bounding box center [614, 424] width 130 height 62
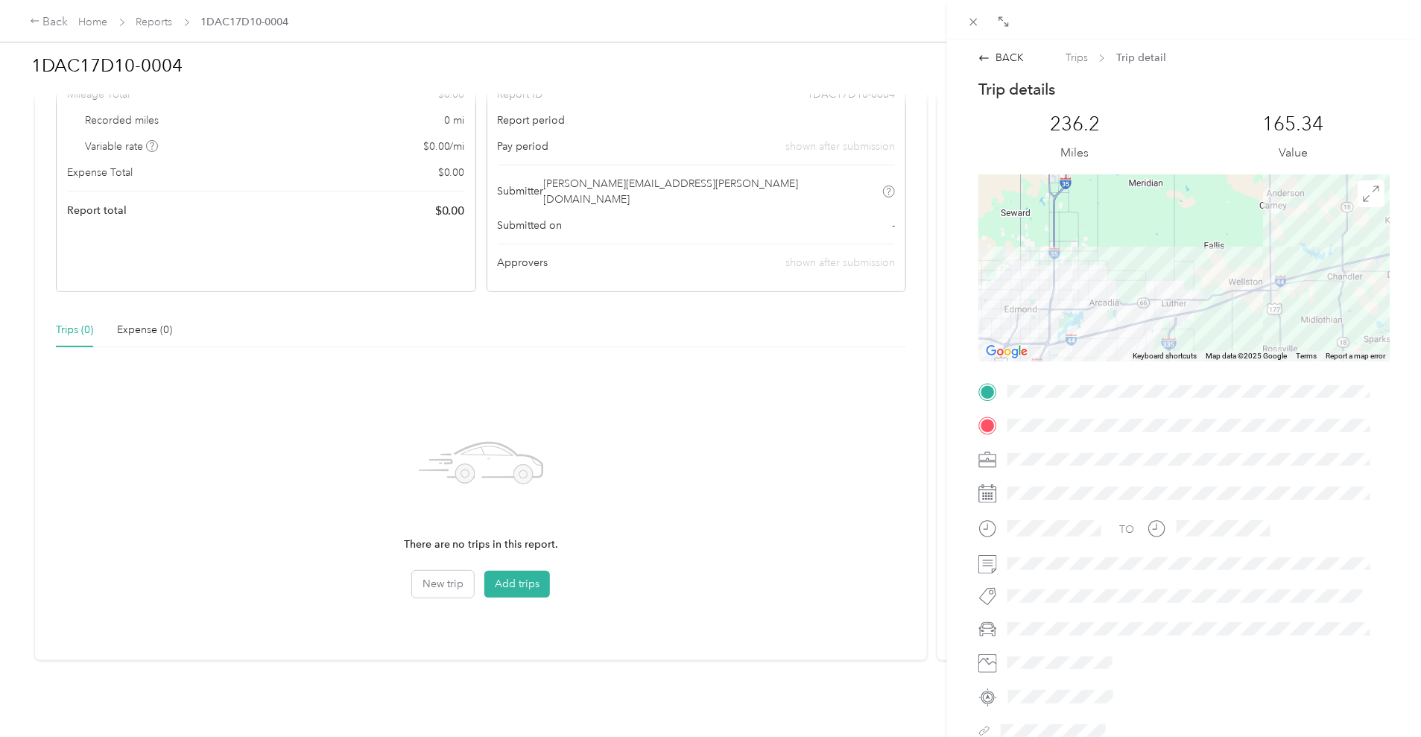
click at [977, 60] on div "BACK Trips Trip detail" at bounding box center [1183, 58] width 442 height 16
click at [980, 61] on icon at bounding box center [984, 58] width 12 height 12
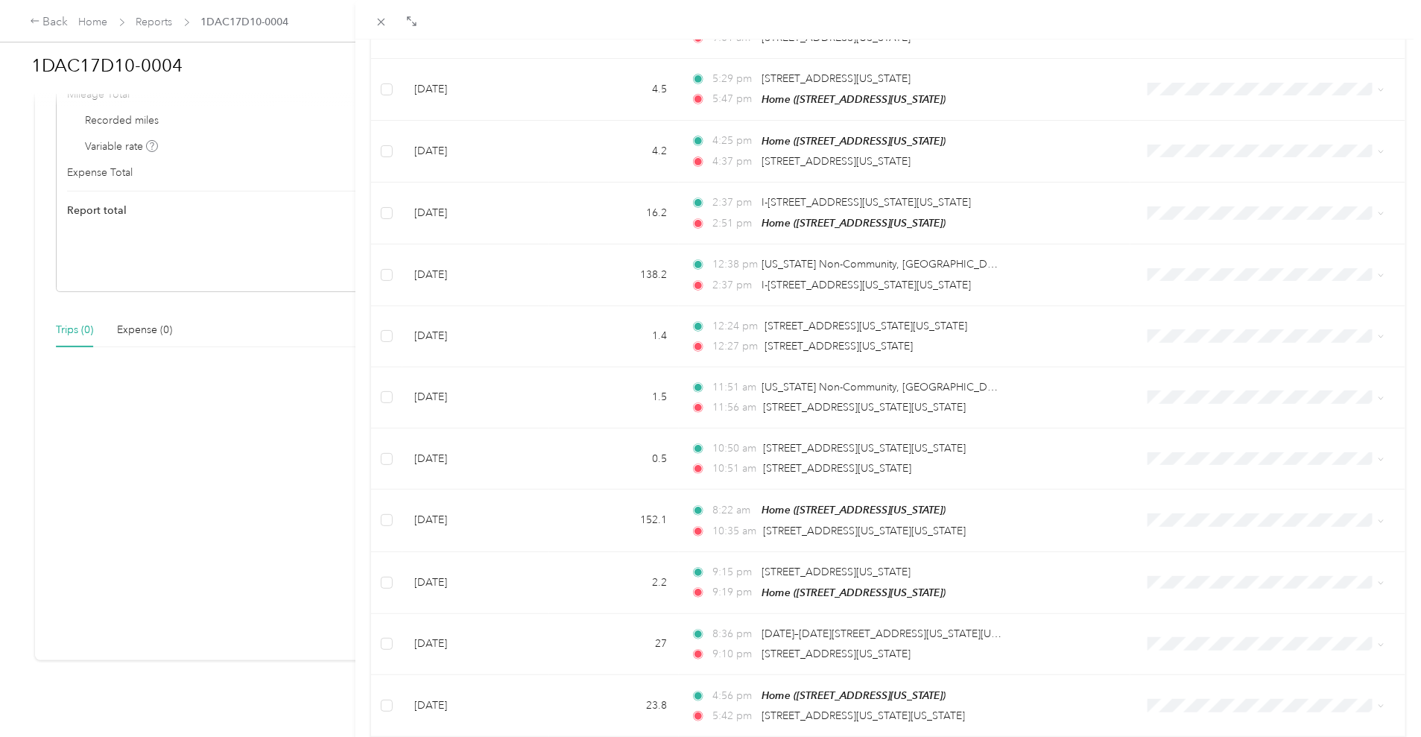
scroll to position [7776, 0]
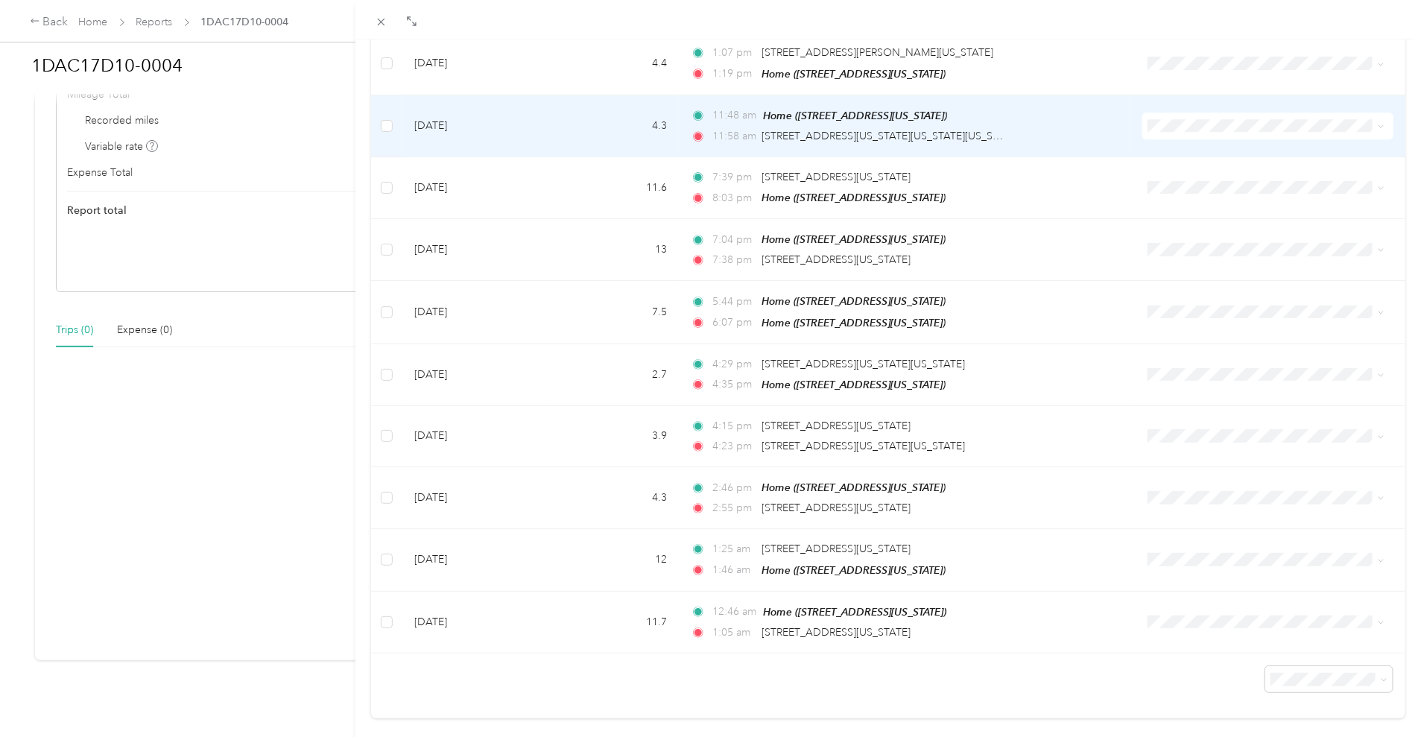
drag, startPoint x: 1131, startPoint y: 697, endPoint x: 1170, endPoint y: 368, distance: 330.9
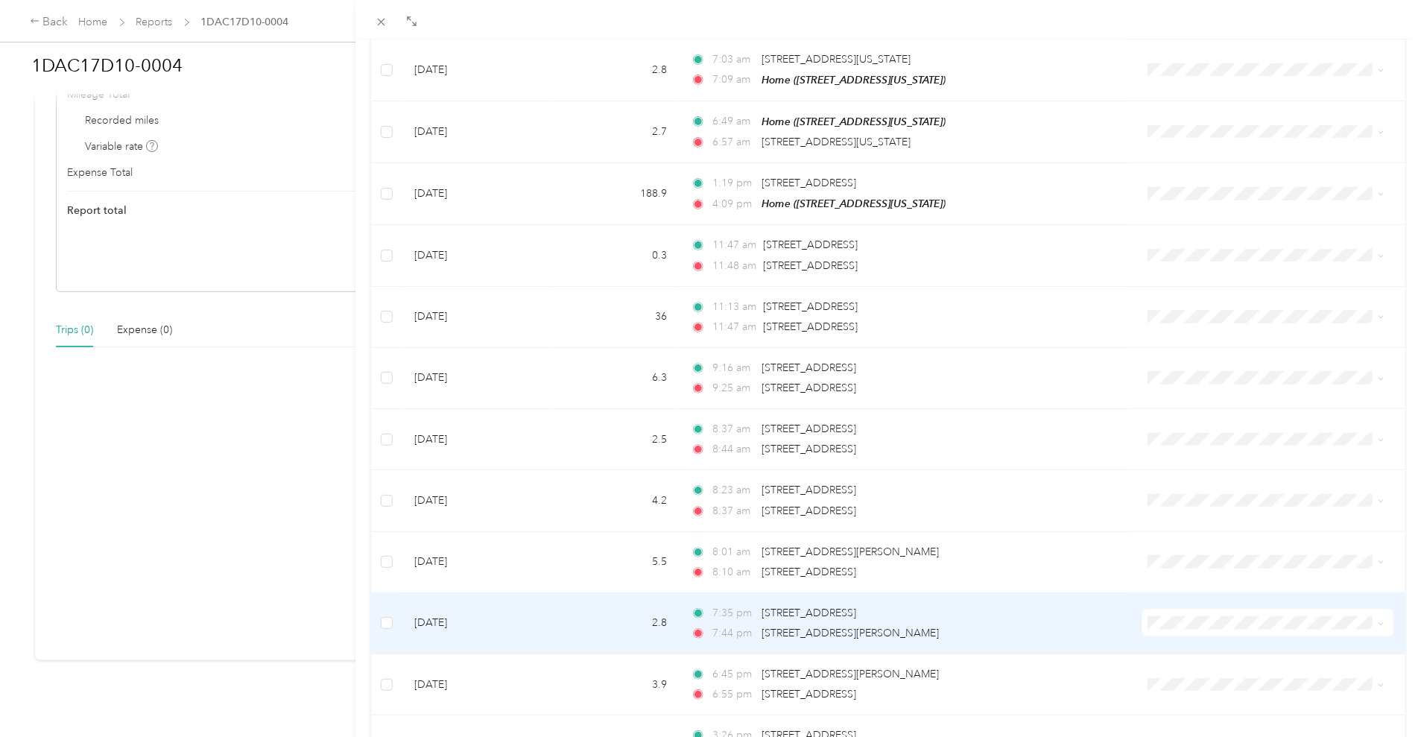
scroll to position [0, 0]
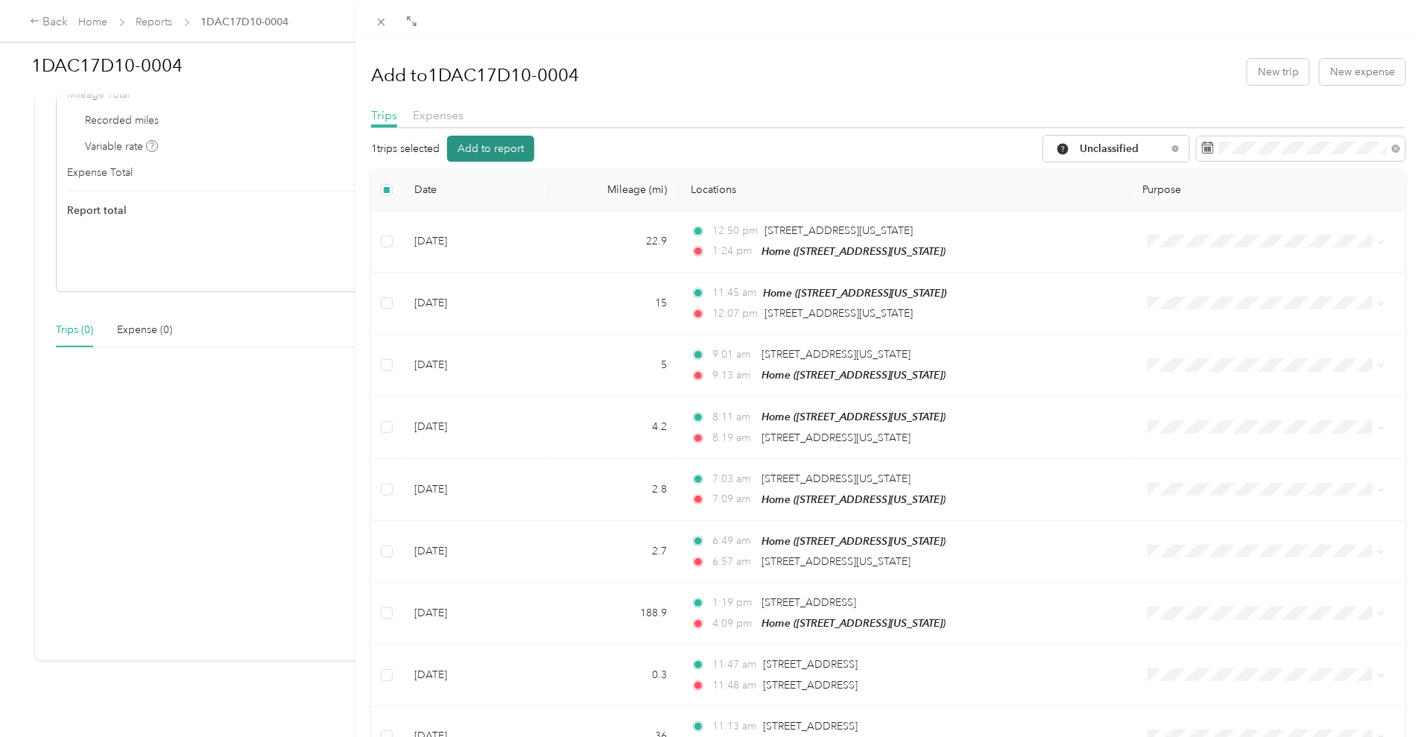
click at [512, 146] on button "Add to report" at bounding box center [490, 149] width 87 height 26
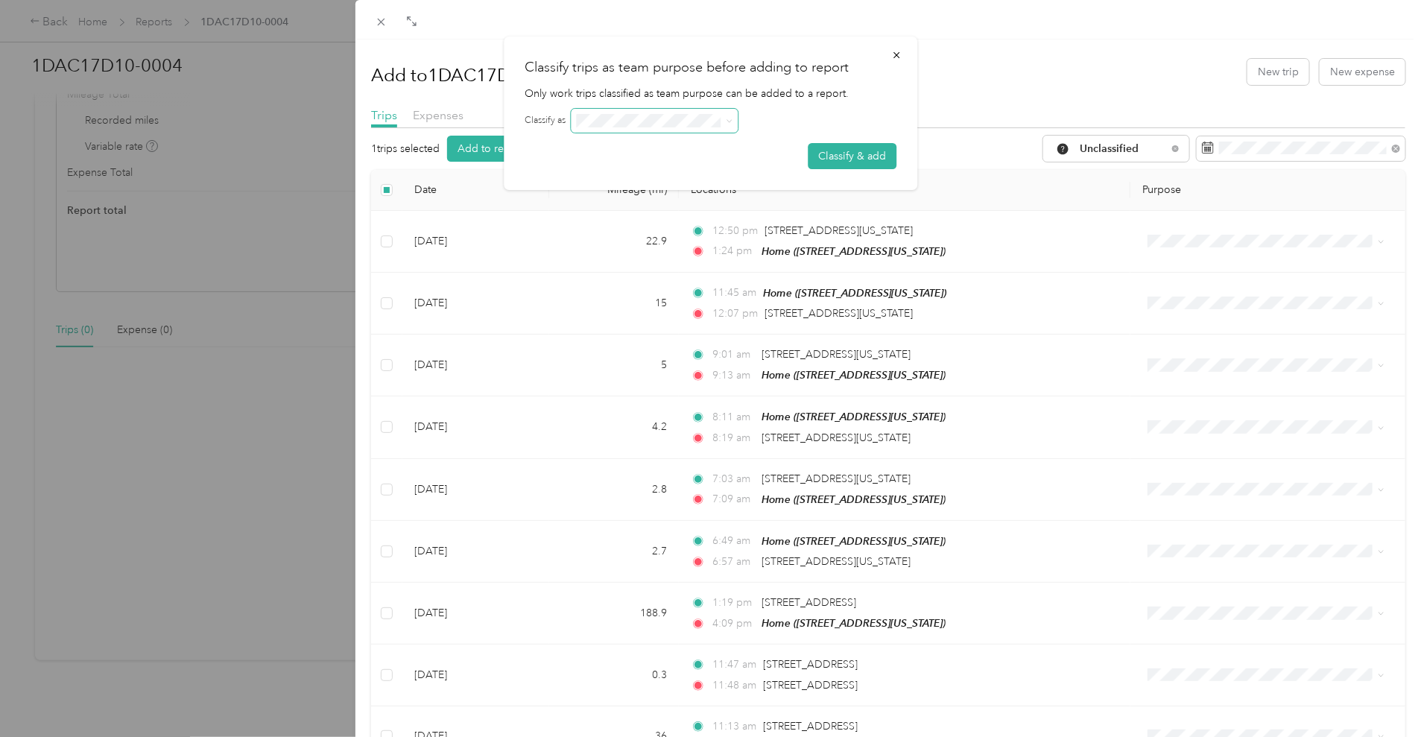
click at [668, 131] on span at bounding box center [654, 121] width 167 height 24
click at [736, 119] on span at bounding box center [654, 121] width 167 height 24
click at [731, 124] on icon at bounding box center [729, 121] width 7 height 7
click at [729, 124] on icon at bounding box center [729, 121] width 7 height 7
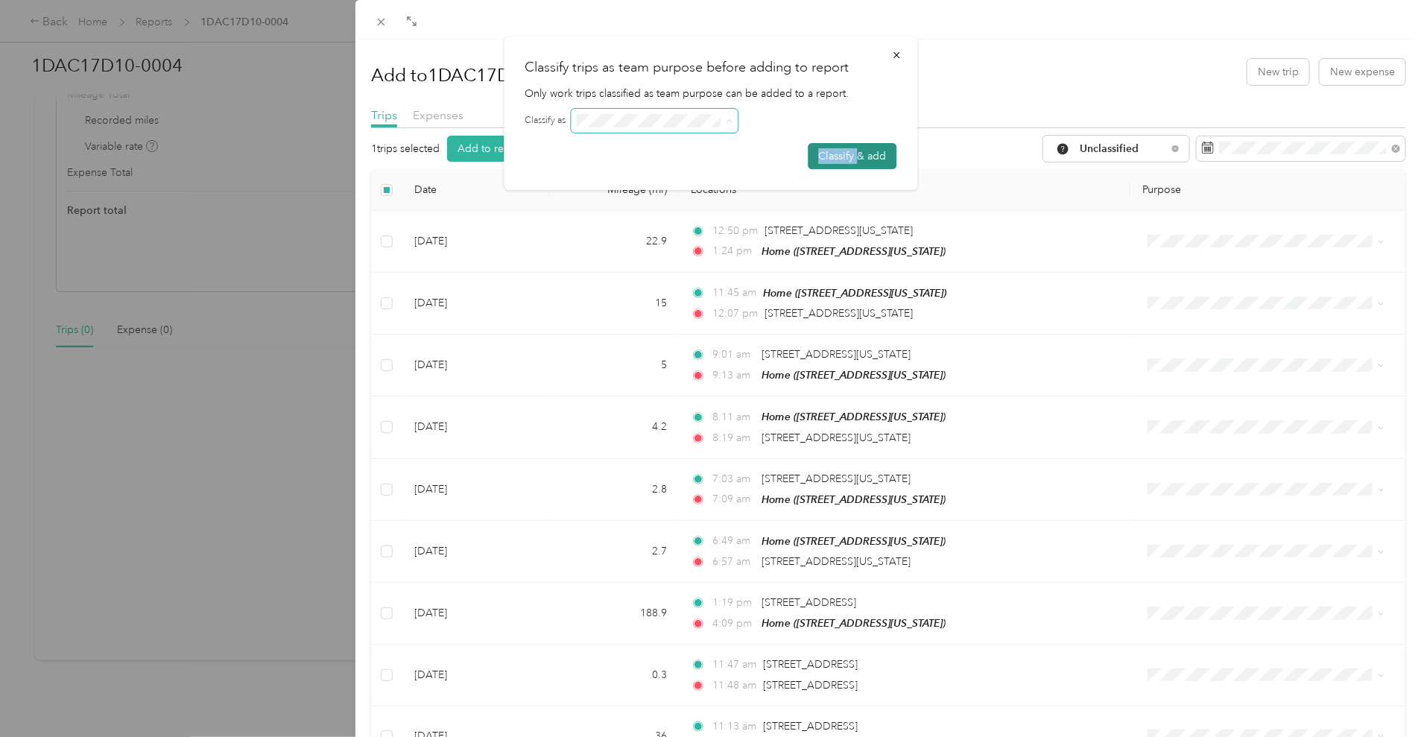
click at [857, 153] on button "Classify & add" at bounding box center [852, 156] width 89 height 26
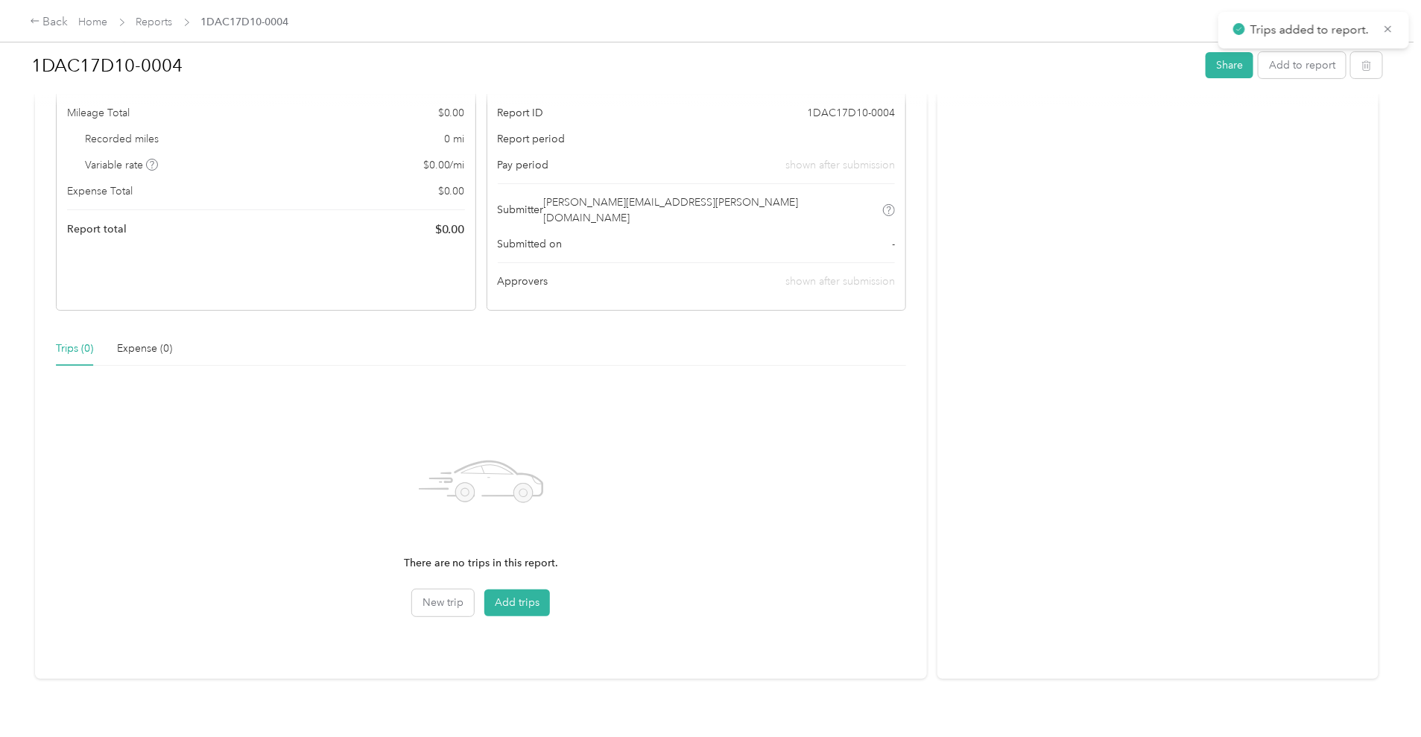
scroll to position [145, 0]
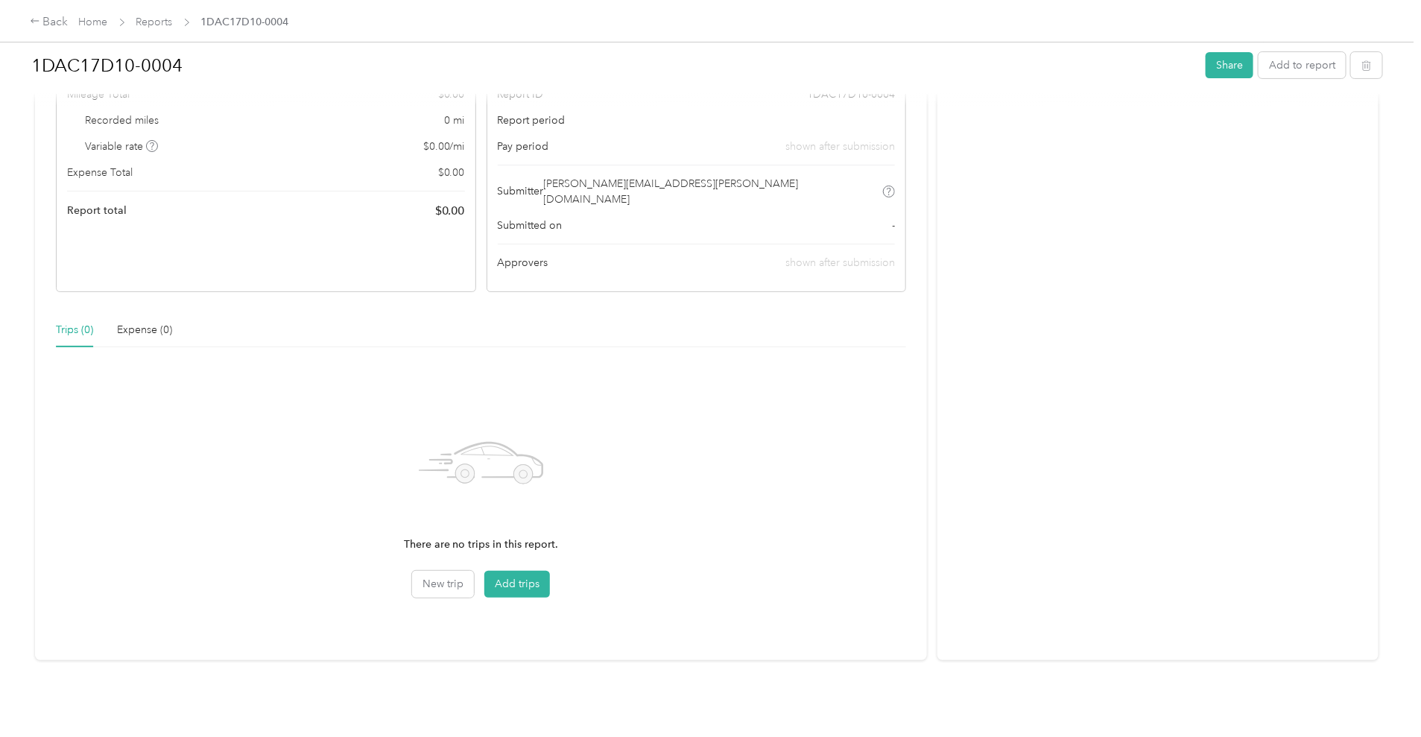
click at [693, 472] on div "There are no trips in this report. New trip Add trips" at bounding box center [481, 499] width 850 height 197
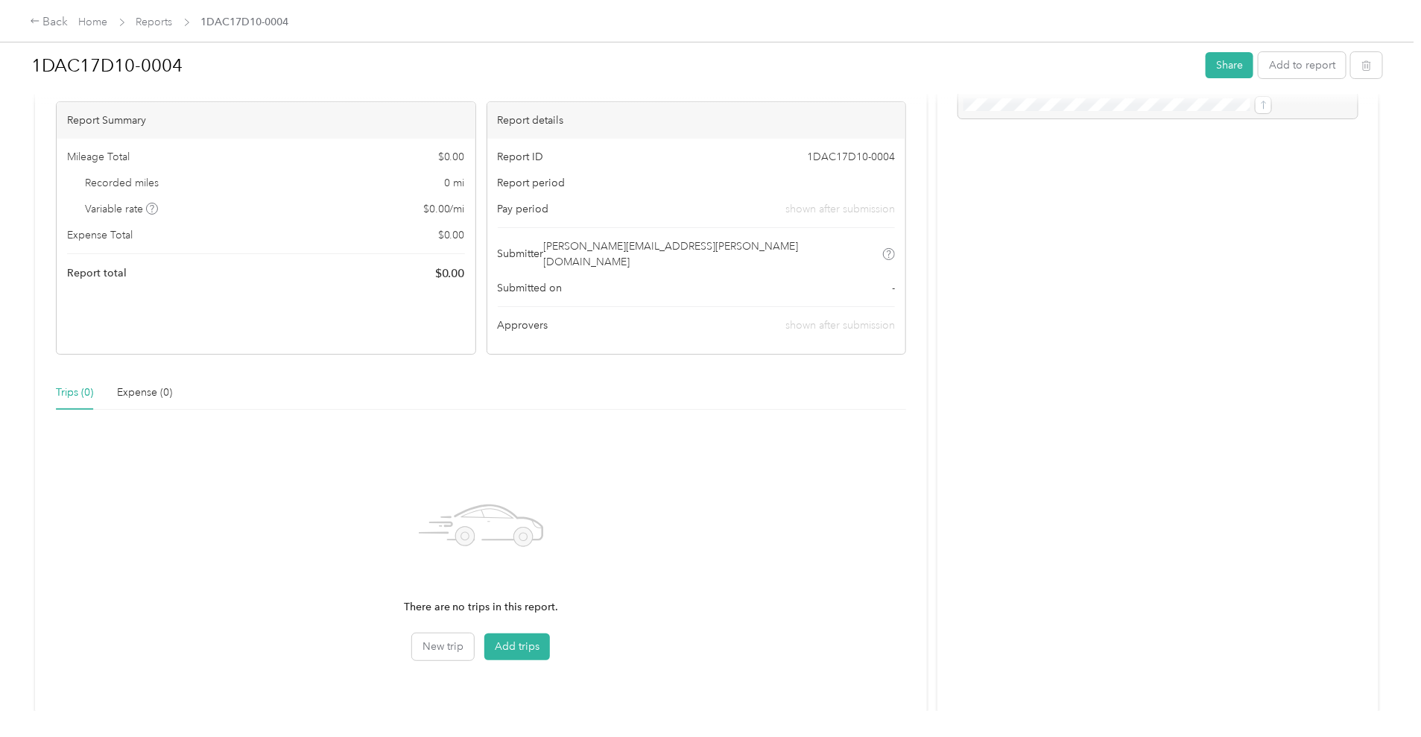
scroll to position [93, 0]
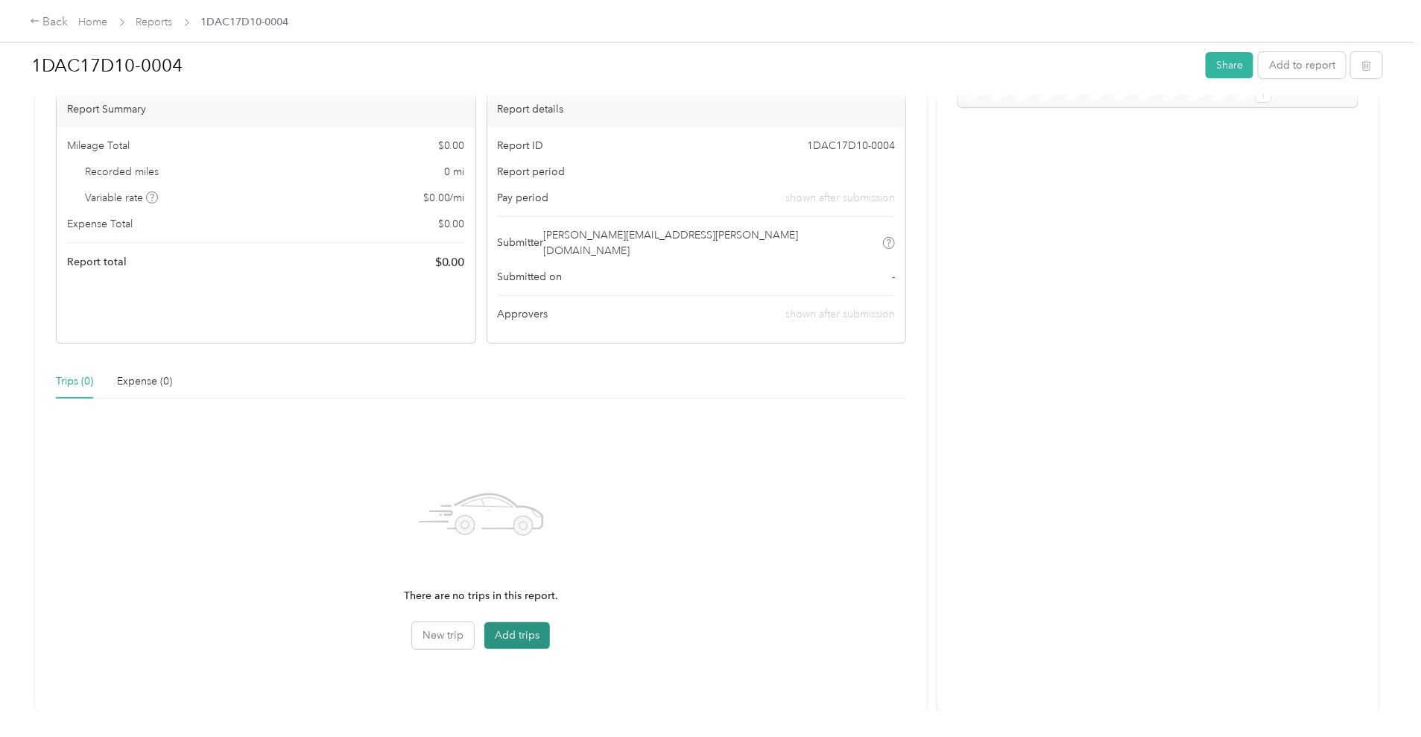
click at [550, 630] on button "Add trips" at bounding box center [517, 635] width 66 height 27
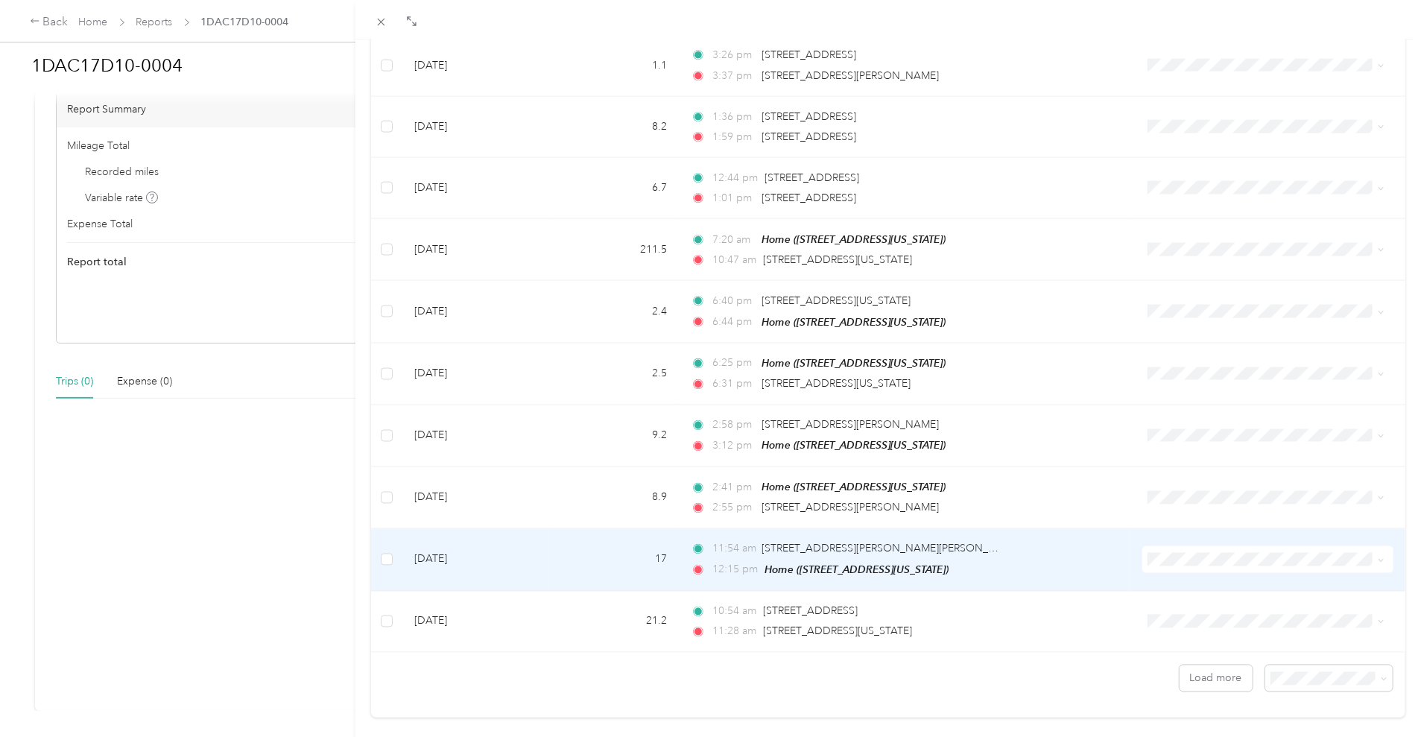
scroll to position [1143, 0]
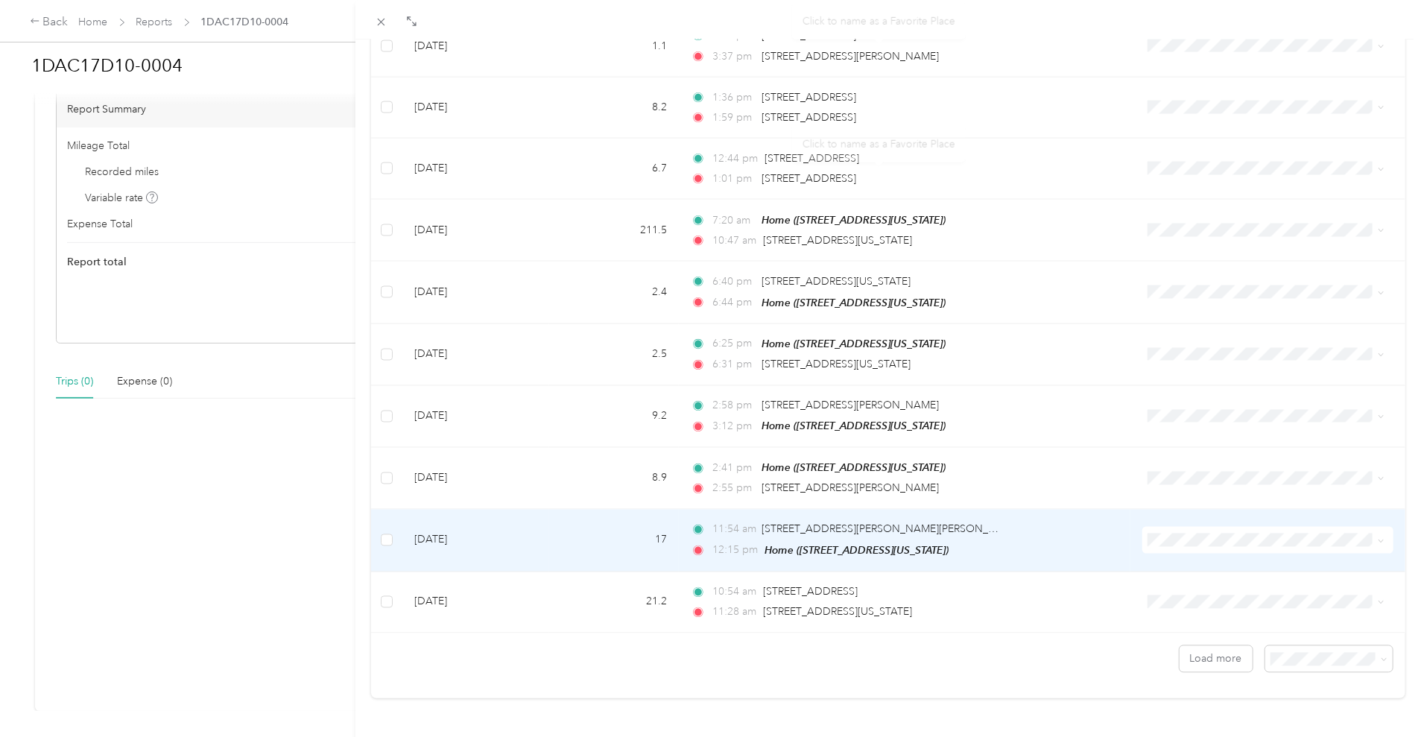
drag, startPoint x: 838, startPoint y: 566, endPoint x: 835, endPoint y: 593, distance: 27.0
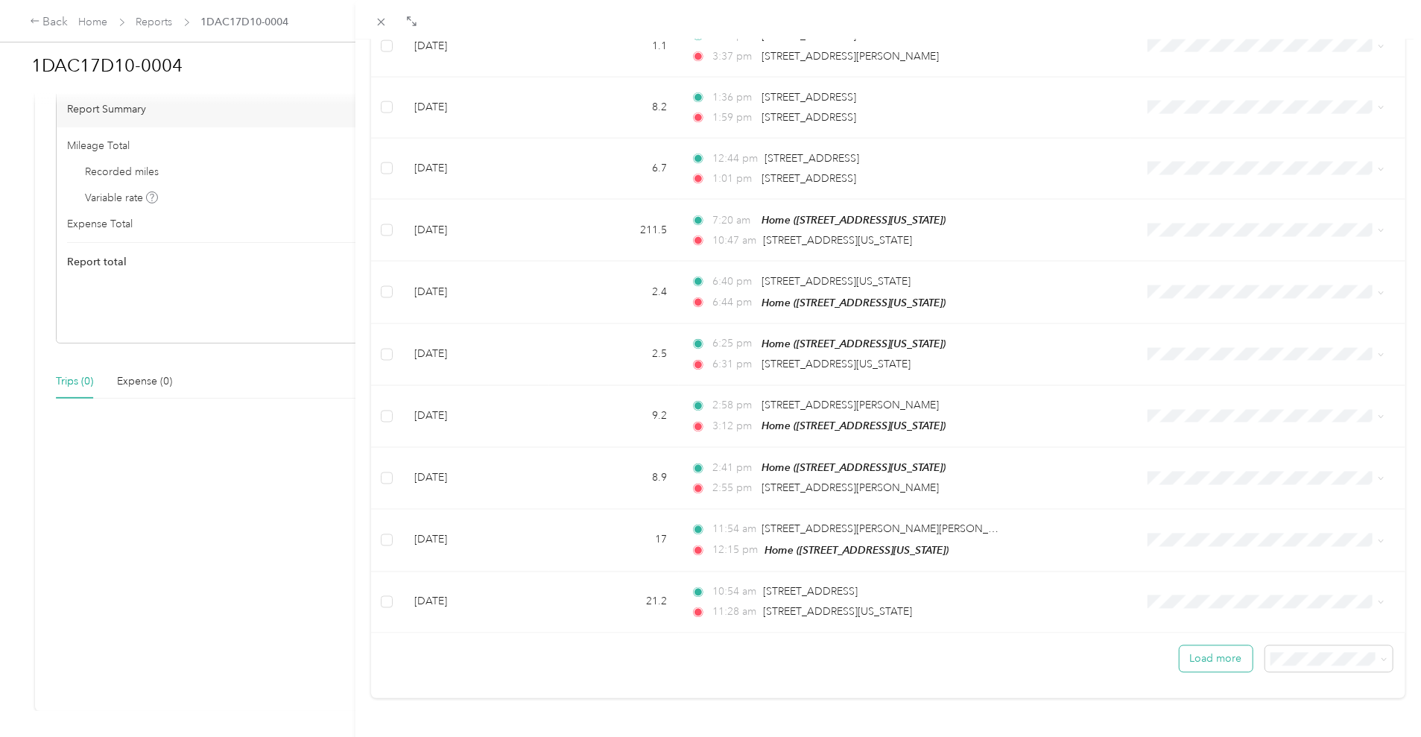
click at [1179, 646] on button "Load more" at bounding box center [1215, 659] width 73 height 26
click at [1292, 617] on span "100 per load" at bounding box center [1292, 617] width 61 height 13
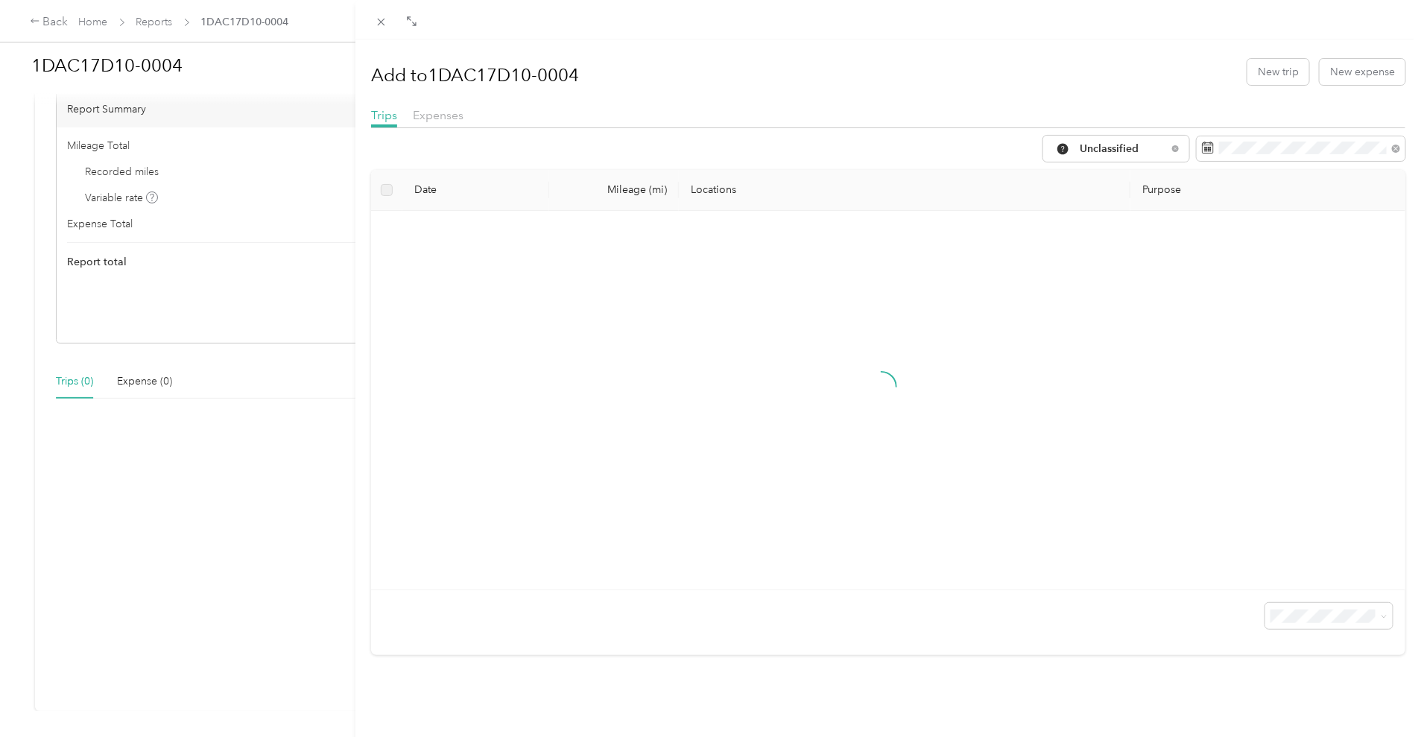
drag, startPoint x: 1114, startPoint y: 369, endPoint x: 1100, endPoint y: 656, distance: 287.1
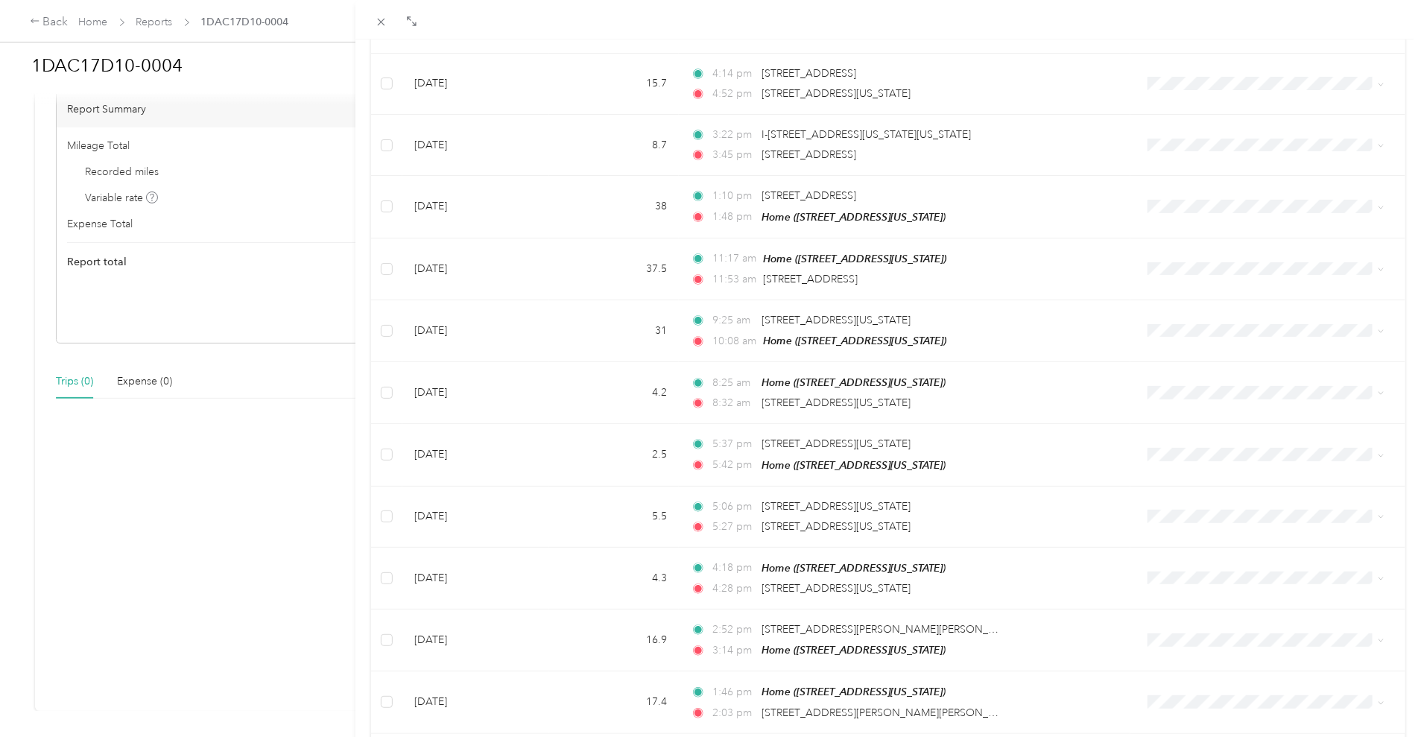
scroll to position [5758, 0]
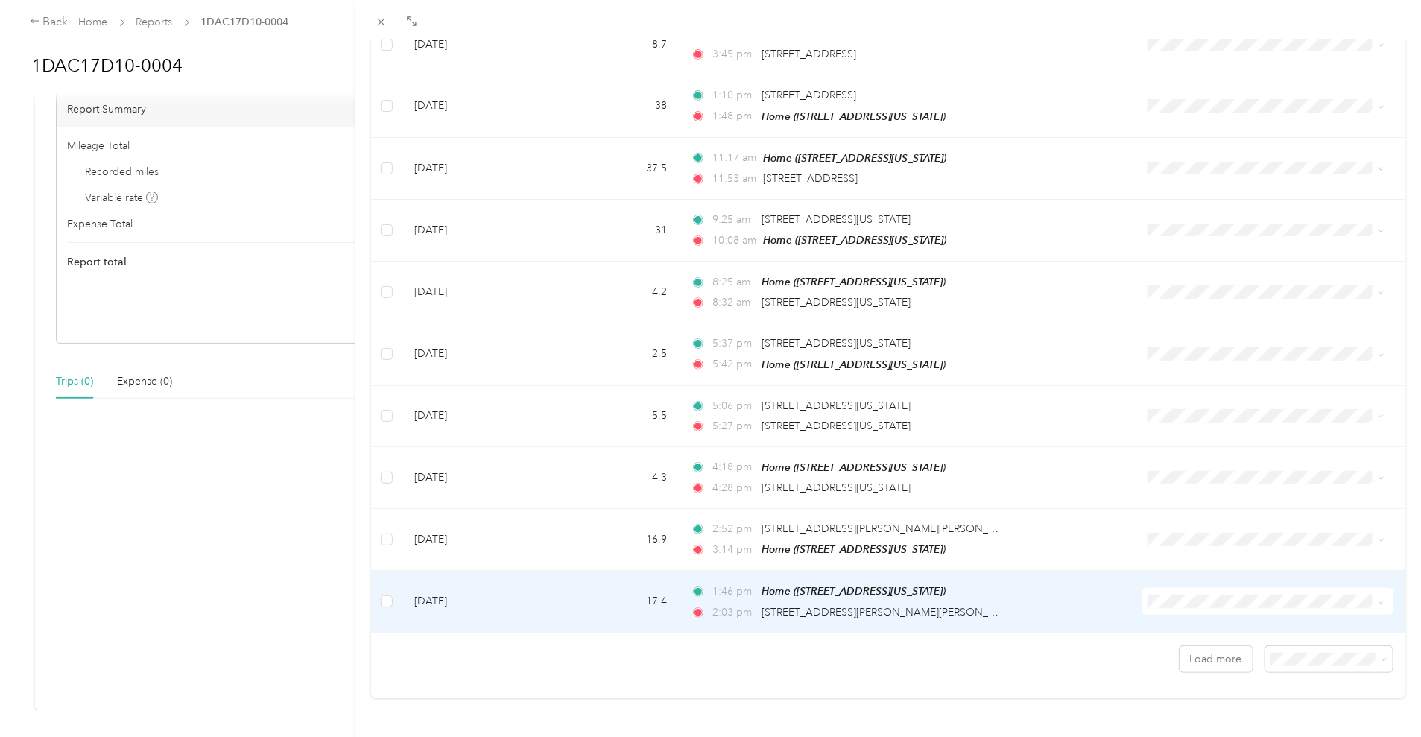
drag, startPoint x: 632, startPoint y: 226, endPoint x: 650, endPoint y: 548, distance: 321.6
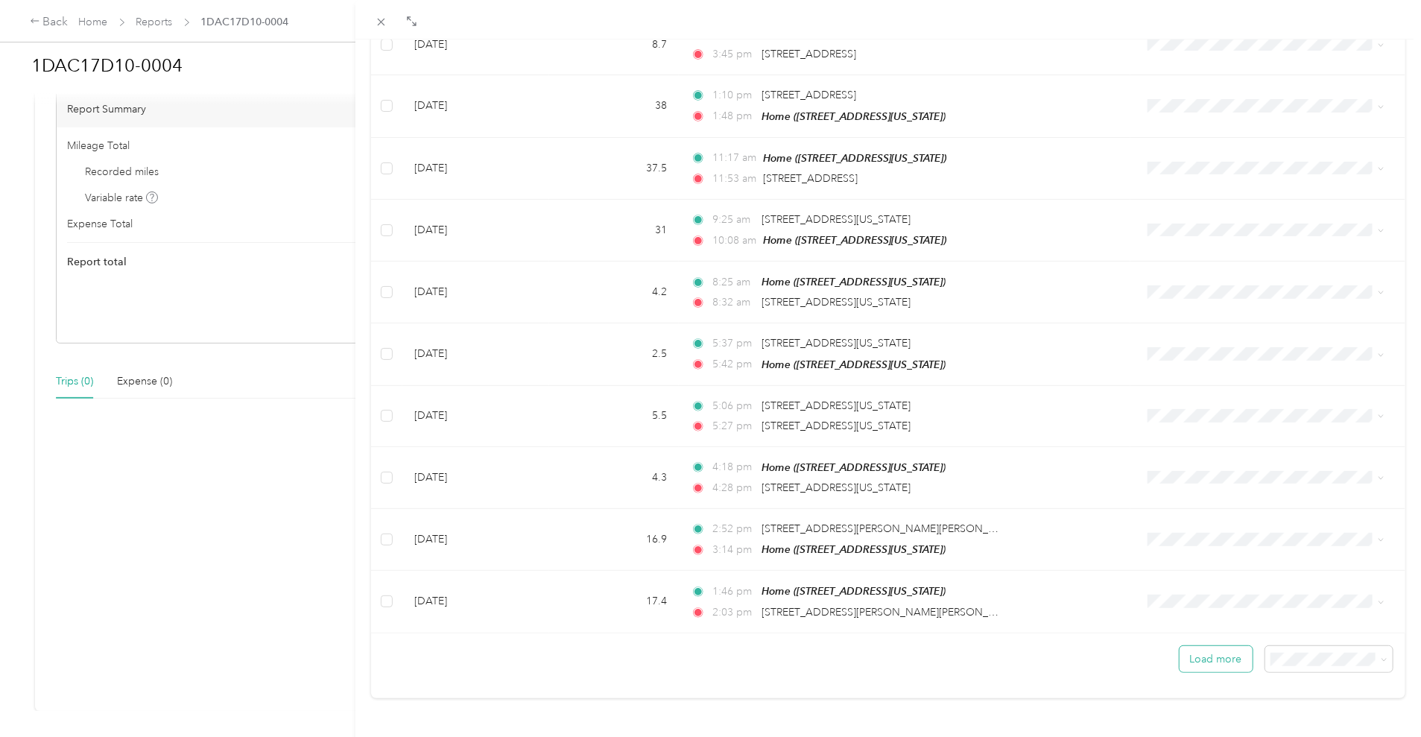
click at [1191, 650] on button "Load more" at bounding box center [1215, 659] width 73 height 26
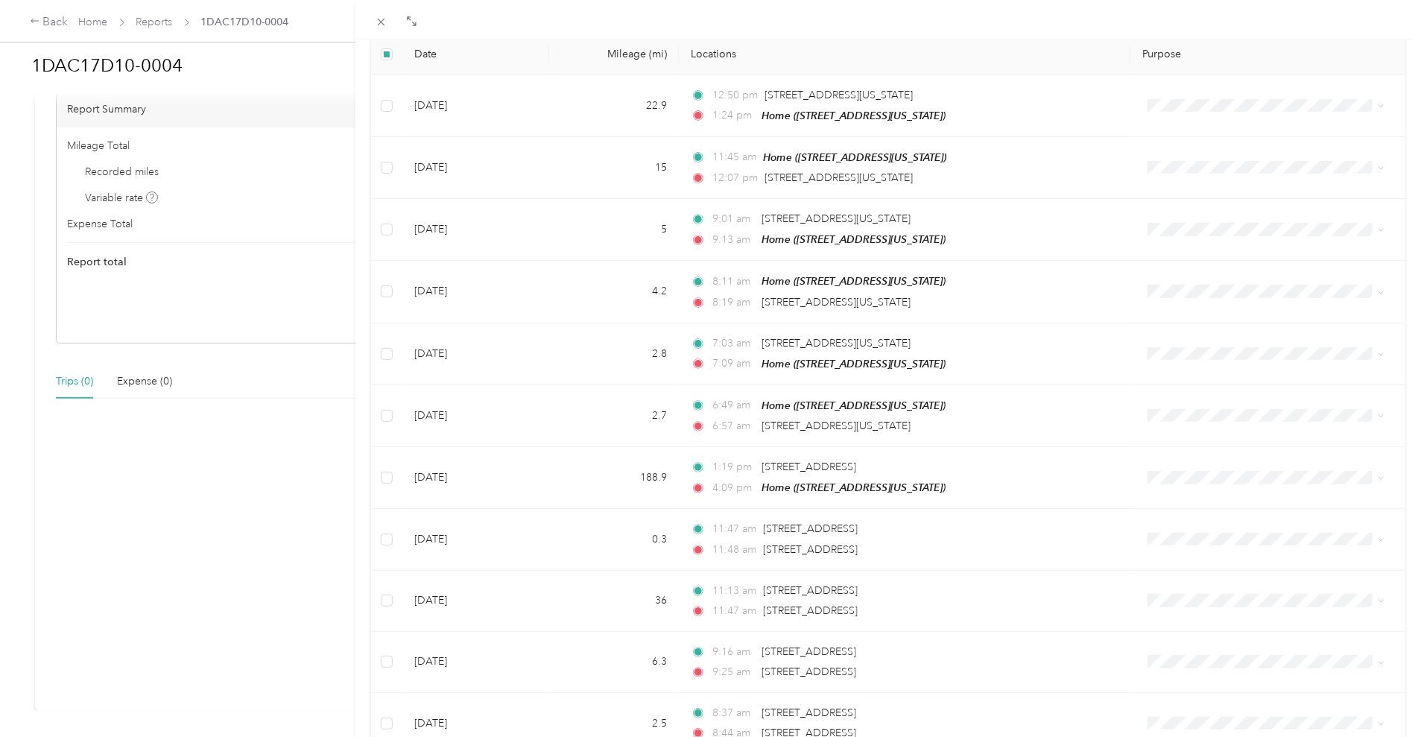
scroll to position [0, 0]
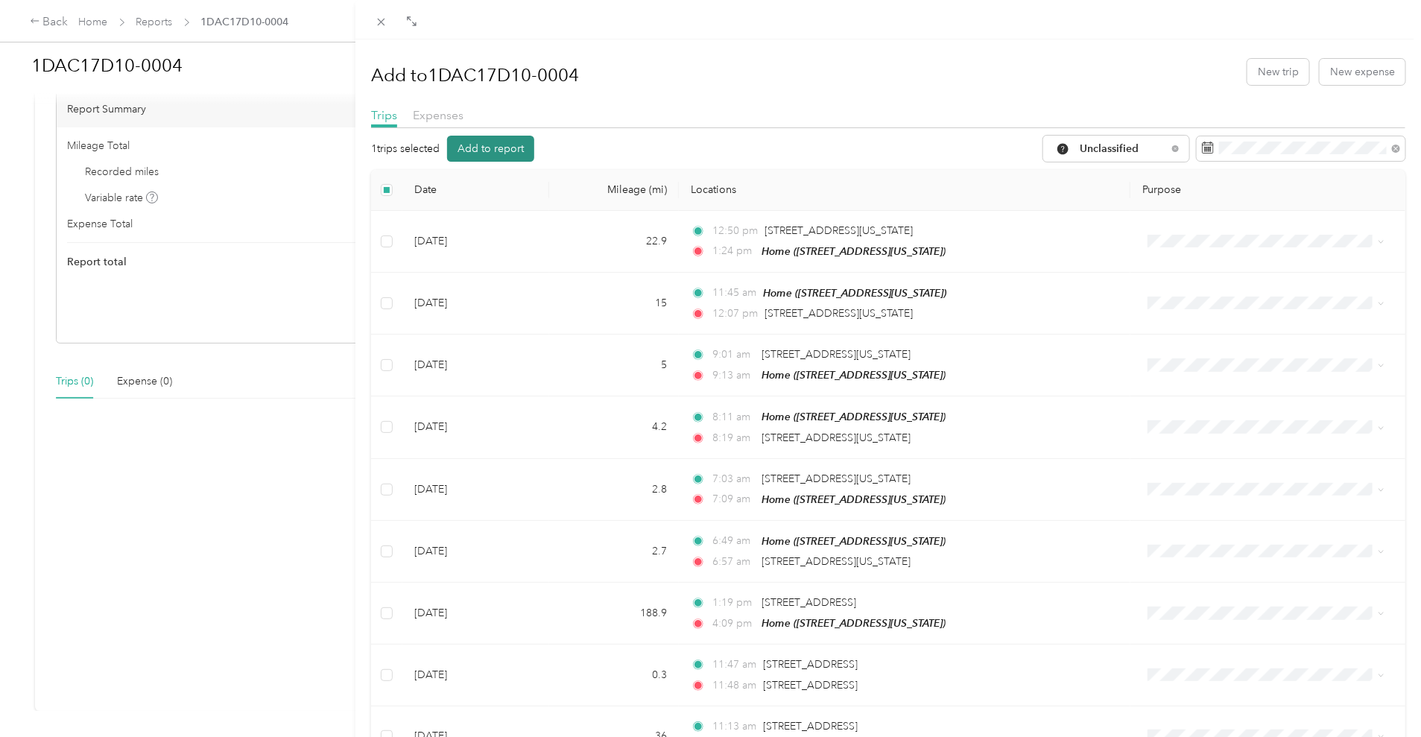
click at [499, 142] on button "Add to report" at bounding box center [490, 149] width 87 height 26
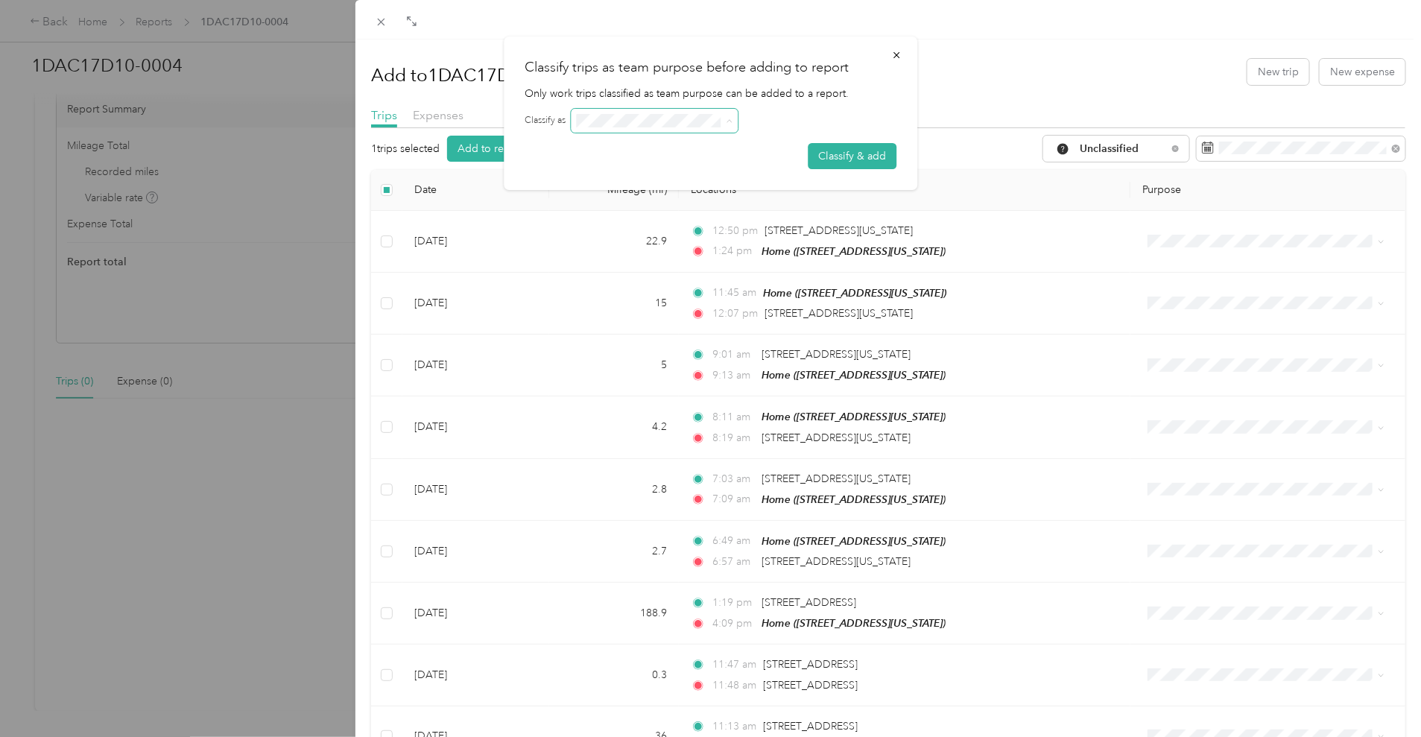
click at [725, 121] on span at bounding box center [726, 120] width 12 height 10
click at [846, 156] on button "Classify & add" at bounding box center [852, 156] width 89 height 26
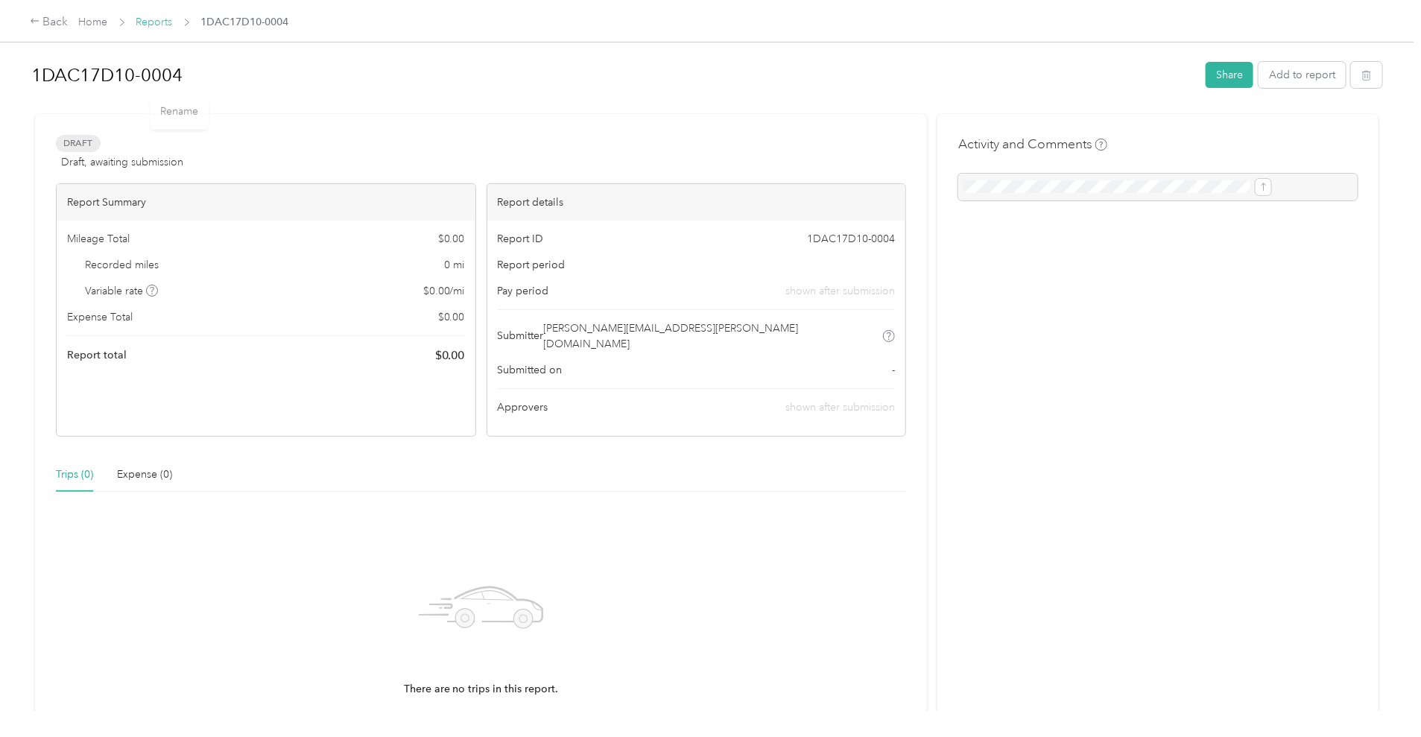
click at [173, 19] on link "Reports" at bounding box center [154, 22] width 37 height 13
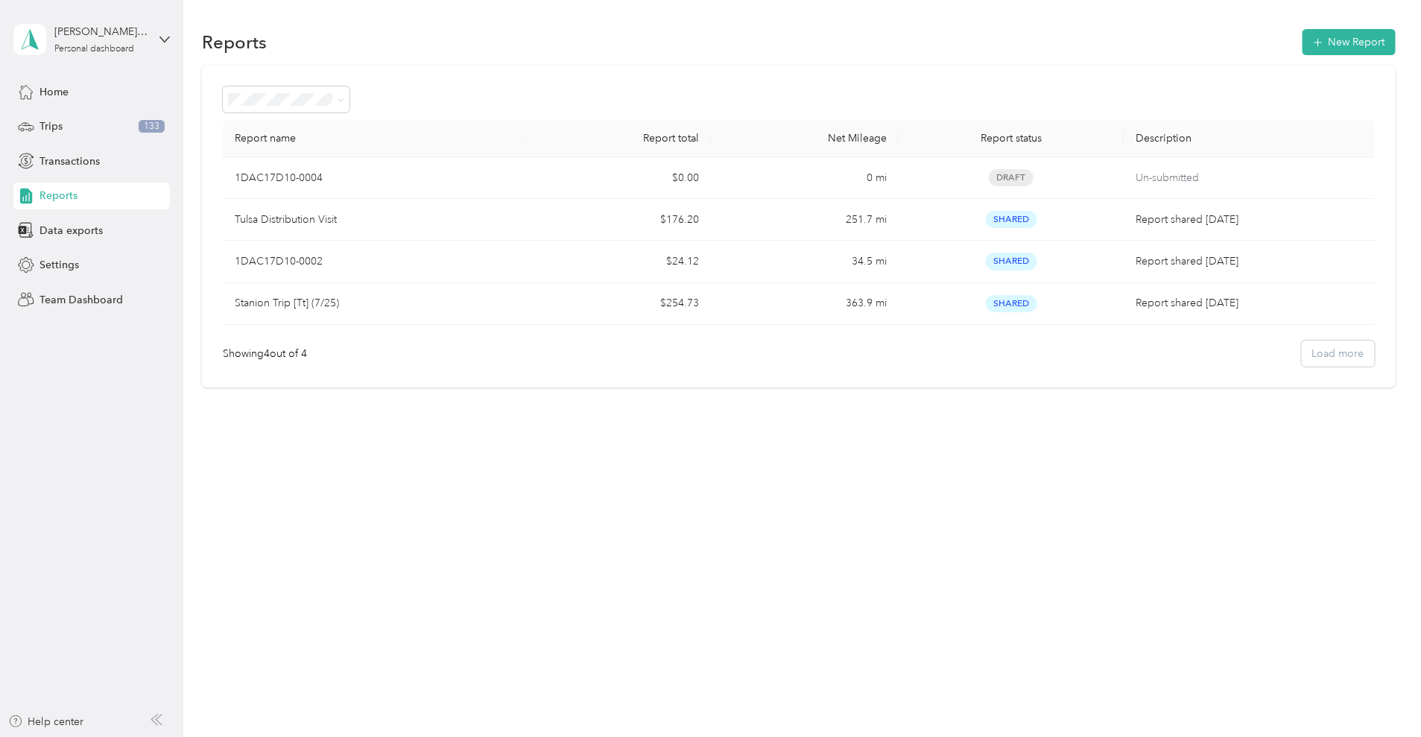
click at [1260, 351] on div "Showing 4 out of 4 Load more" at bounding box center [799, 353] width 1152 height 26
click at [79, 133] on div "Trips 133" at bounding box center [91, 126] width 156 height 27
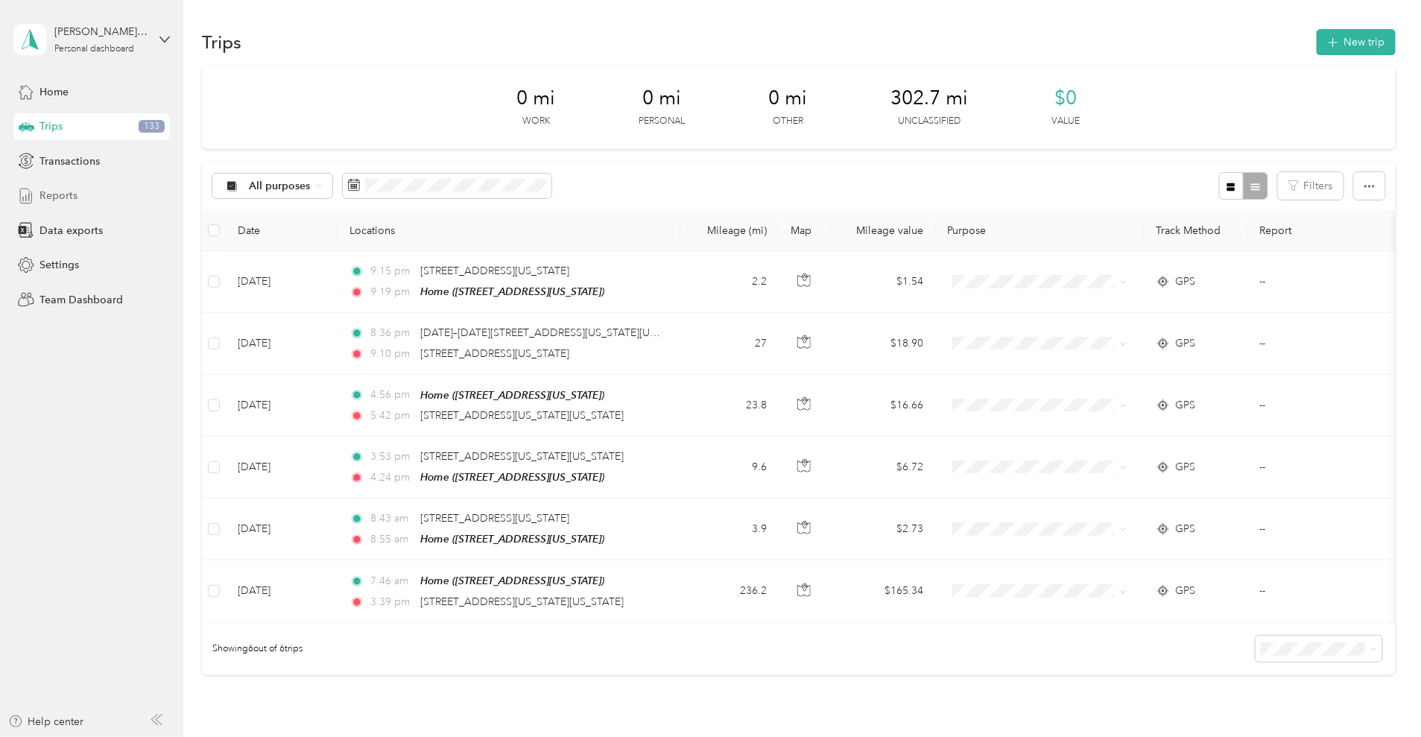
click at [67, 198] on span "Reports" at bounding box center [58, 196] width 38 height 16
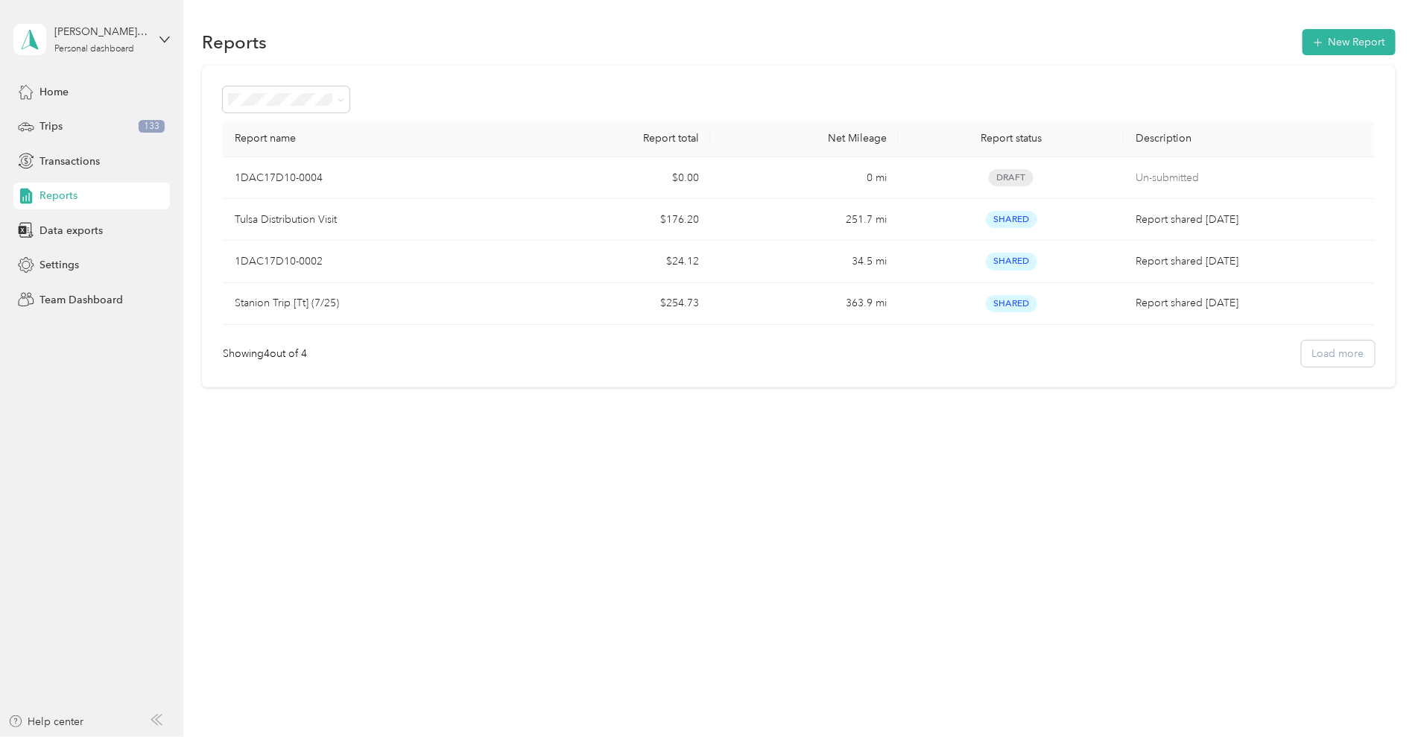
click at [67, 197] on span "Reports" at bounding box center [58, 196] width 38 height 16
click at [67, 156] on span "Transactions" at bounding box center [69, 161] width 60 height 16
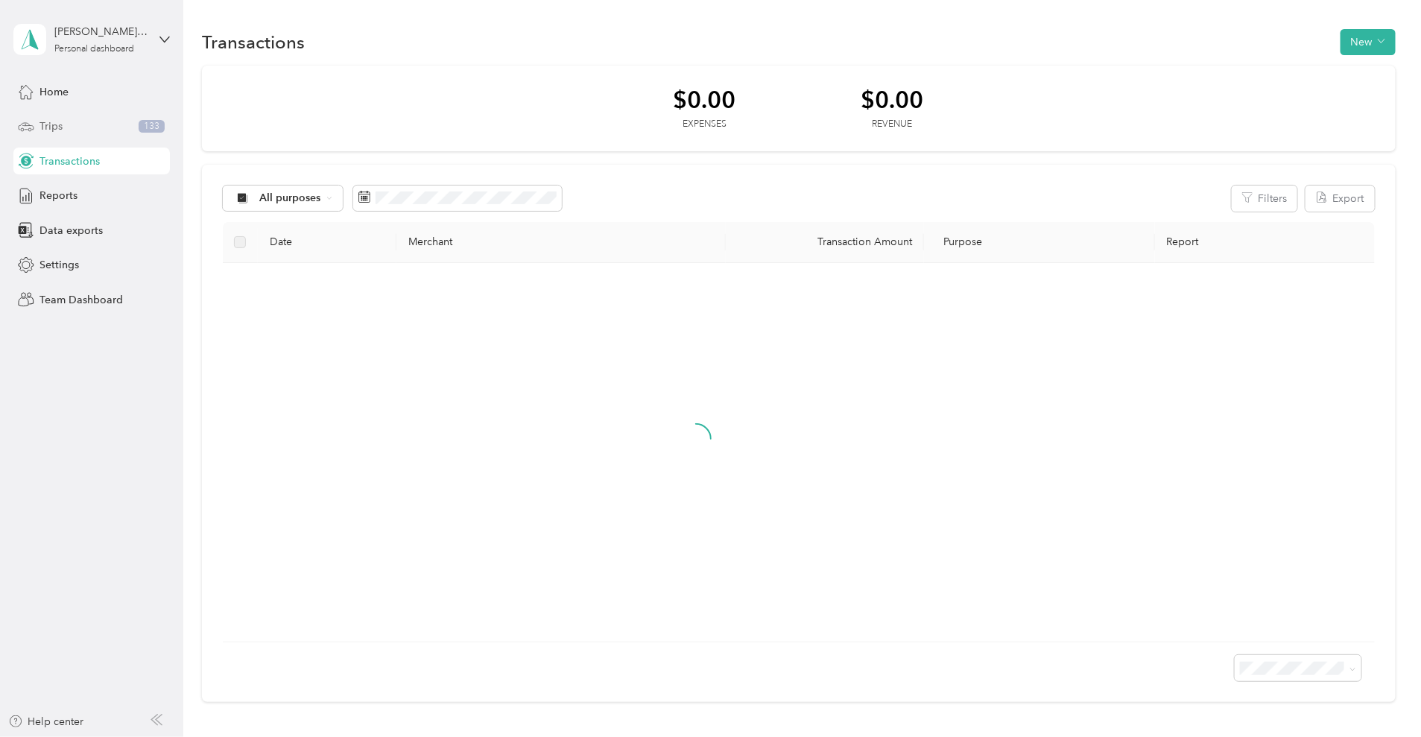
click at [65, 126] on div "Trips 133" at bounding box center [91, 126] width 156 height 27
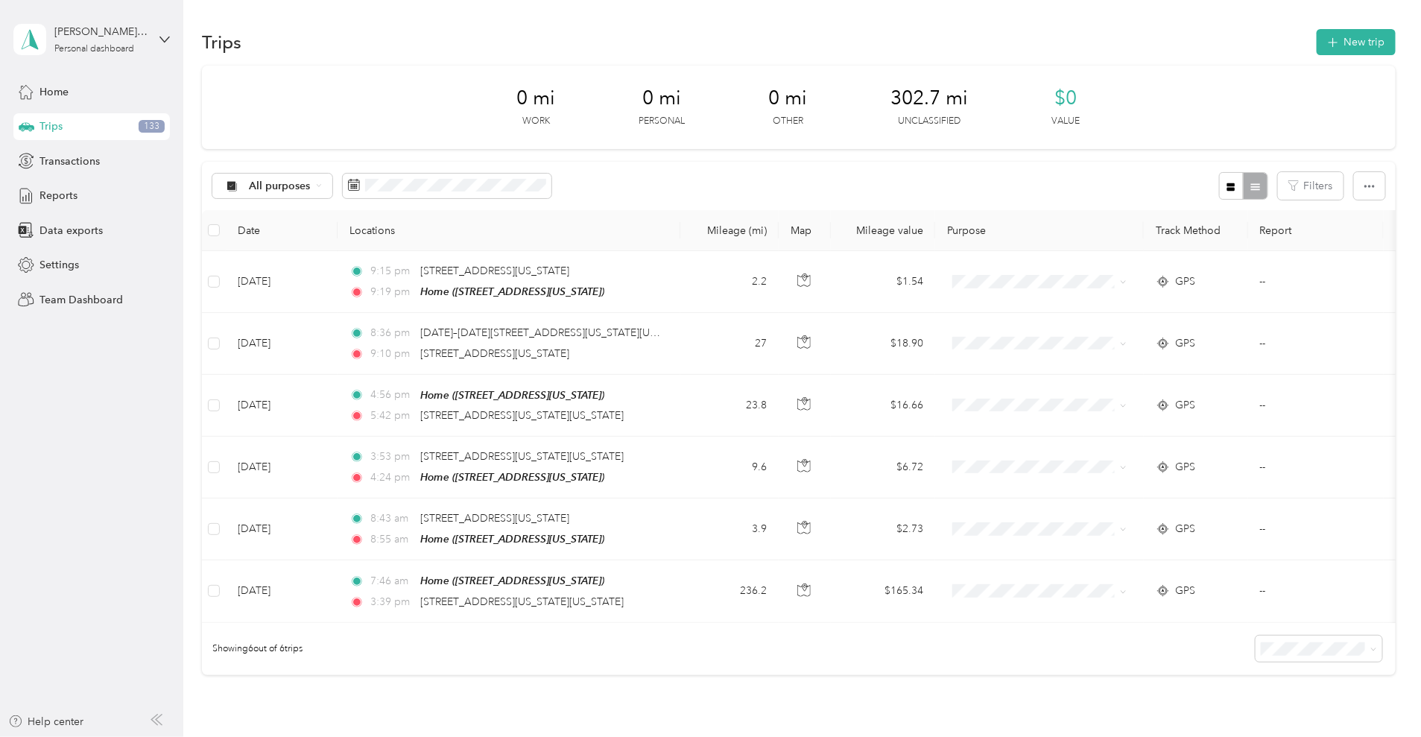
click at [767, 163] on div "All purposes Filters" at bounding box center [798, 186] width 1193 height 48
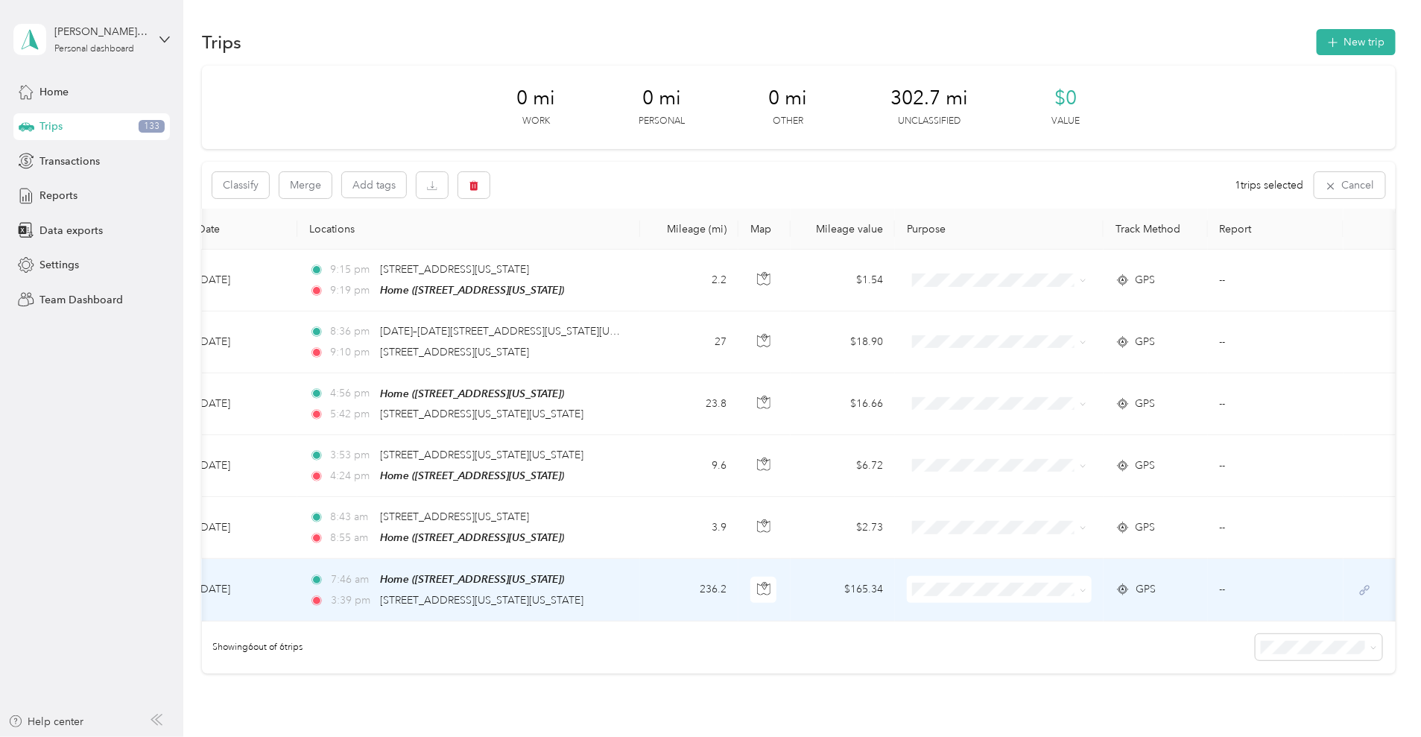
scroll to position [0, 244]
click at [920, 577] on span at bounding box center [999, 589] width 185 height 27
click at [901, 427] on span "[DOMAIN_NAME]" at bounding box center [907, 430] width 138 height 16
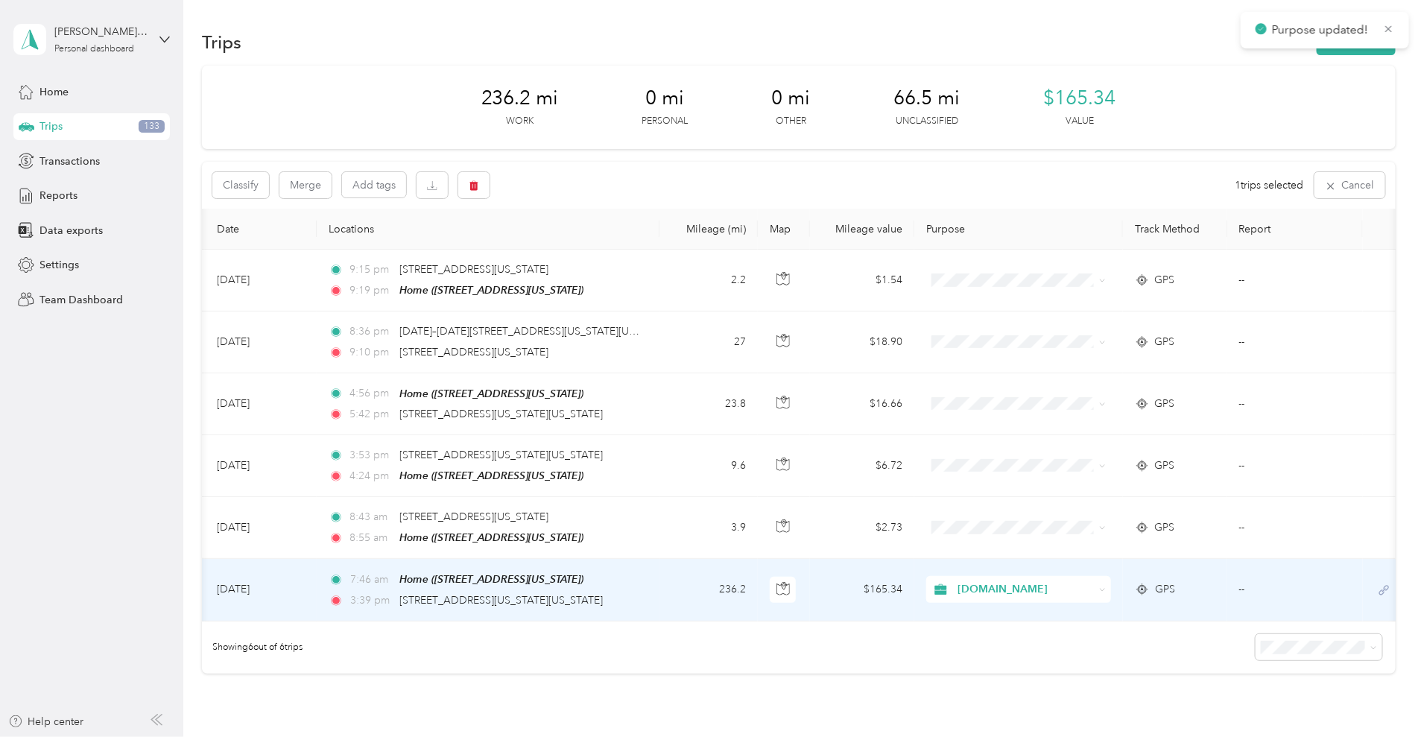
scroll to position [0, 0]
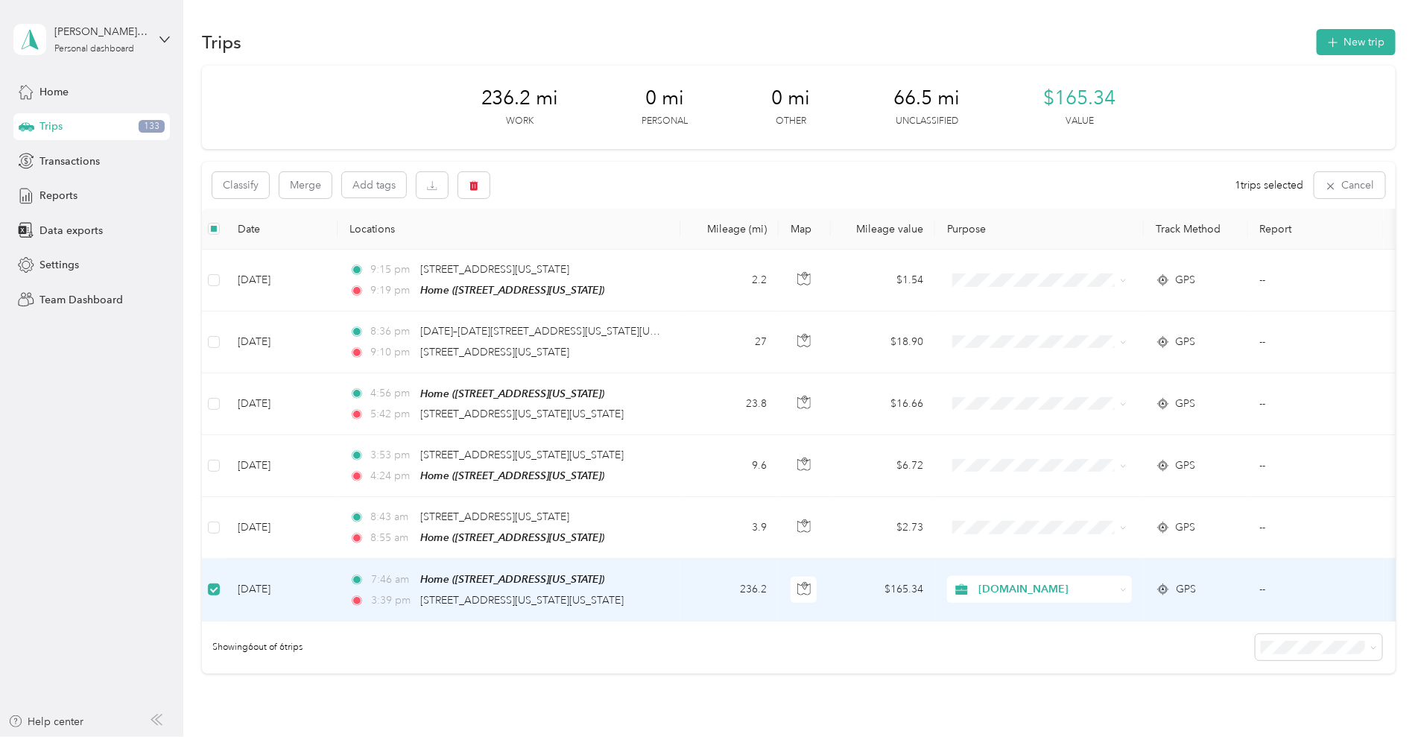
click at [78, 176] on div "Home Trips 133 Transactions Reports Data exports Settings Team Dashboard" at bounding box center [91, 195] width 156 height 235
click at [72, 191] on span "Reports" at bounding box center [58, 196] width 38 height 16
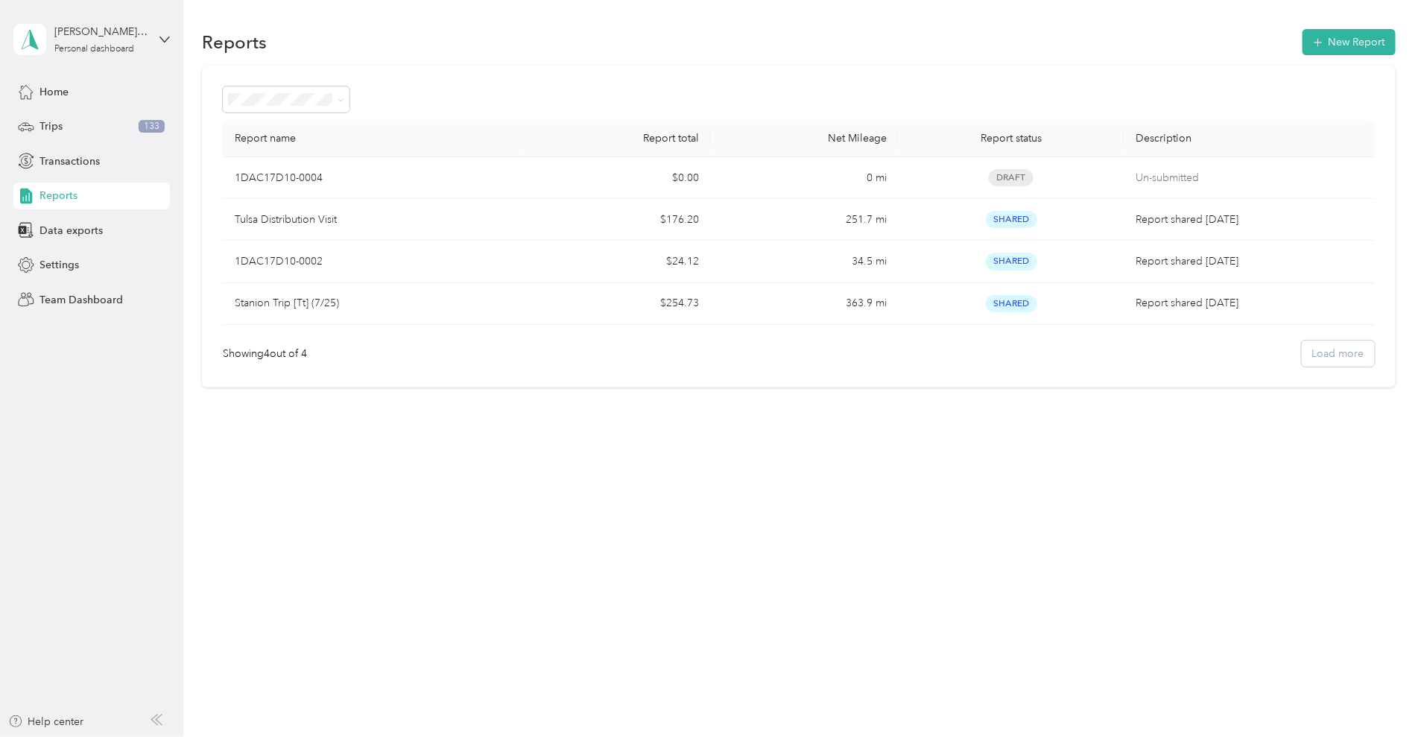
drag, startPoint x: 1266, startPoint y: 39, endPoint x: 1393, endPoint y: 129, distance: 155.6
click at [1393, 129] on section "Reports New Report Report name Report total Net Mileage Report status Descripti…" at bounding box center [798, 206] width 1193 height 361
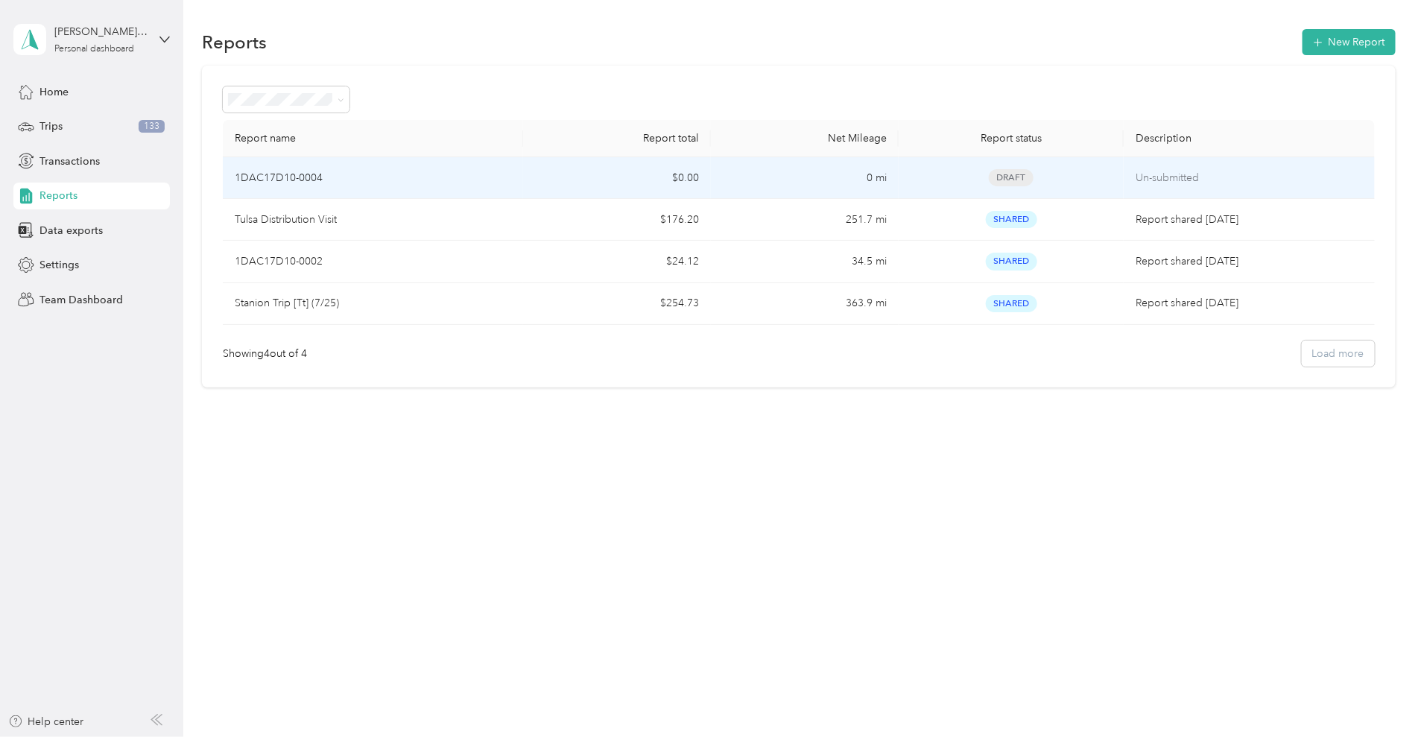
click at [1143, 171] on p "Un-submitted" at bounding box center [1248, 178] width 226 height 16
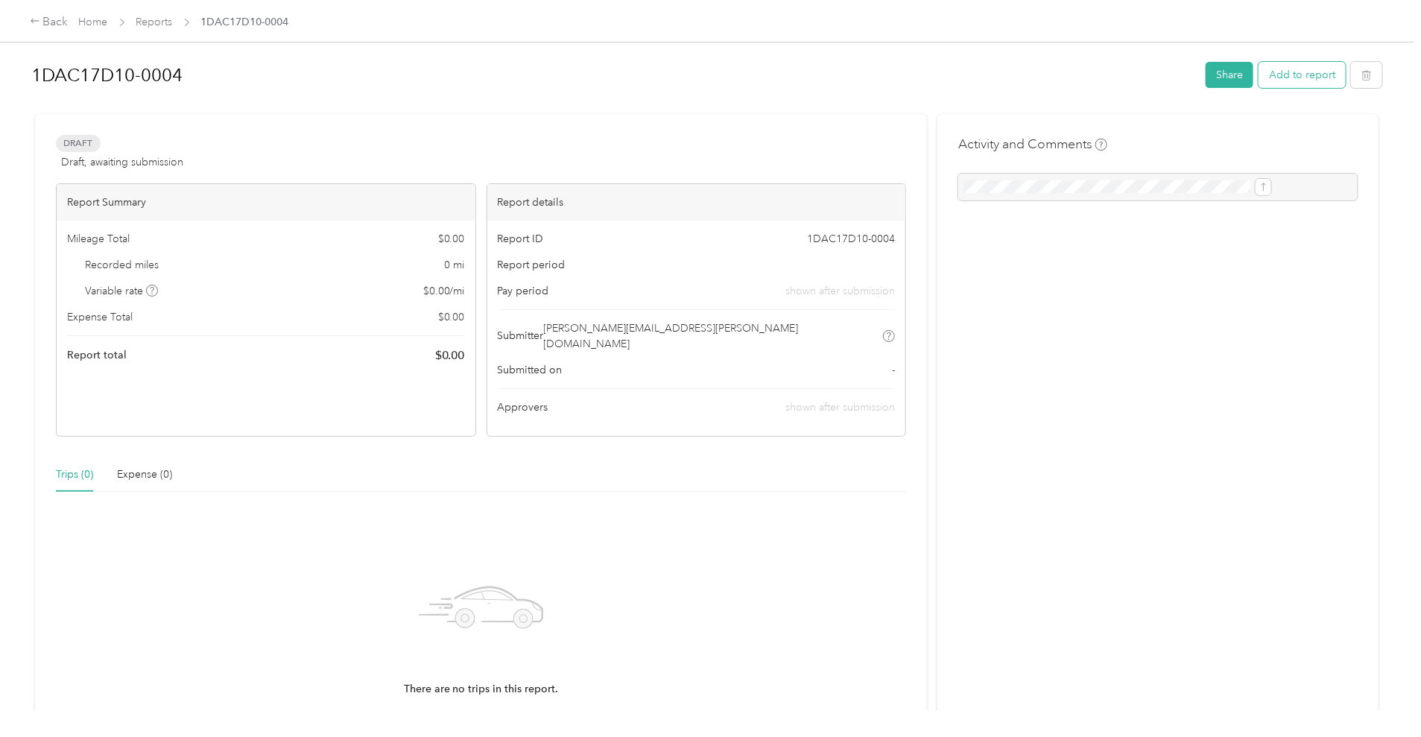
click at [1258, 70] on button "Add to report" at bounding box center [1301, 75] width 87 height 26
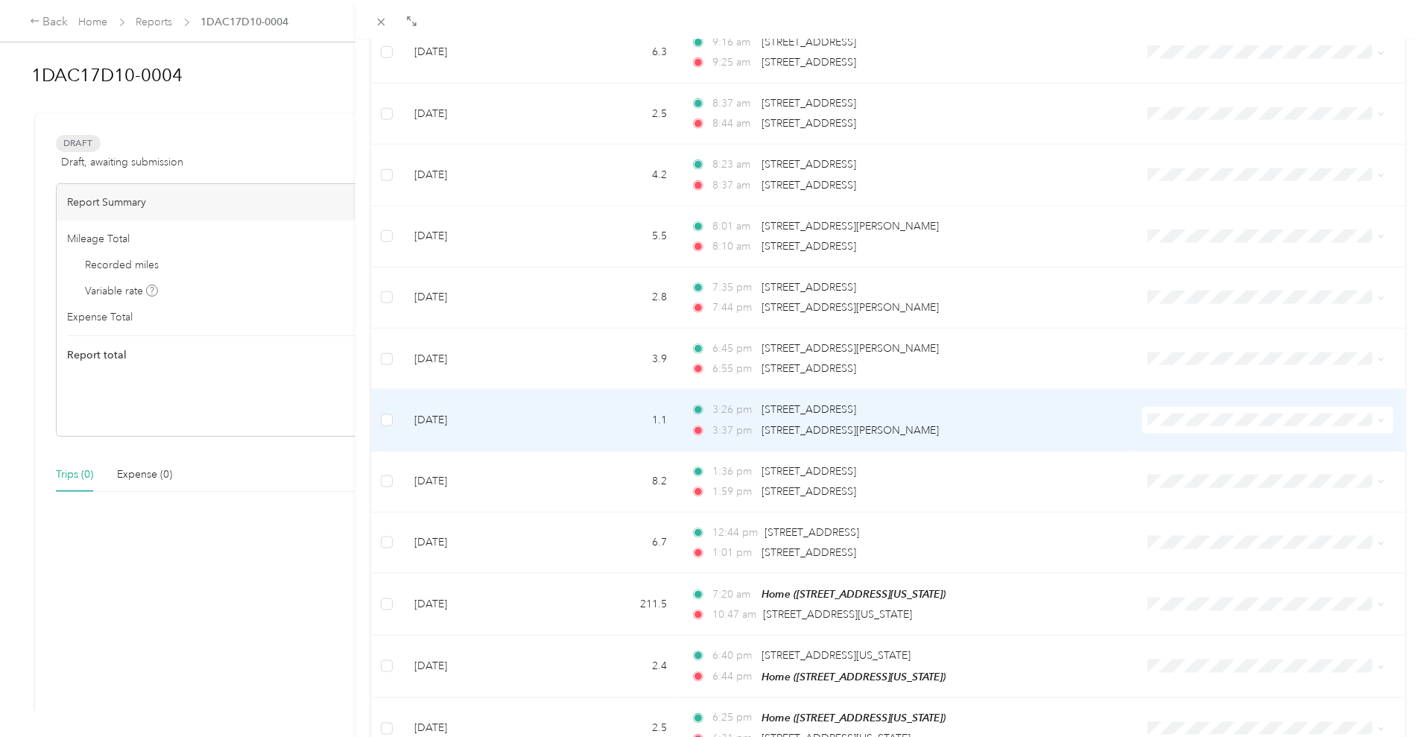
scroll to position [1143, 0]
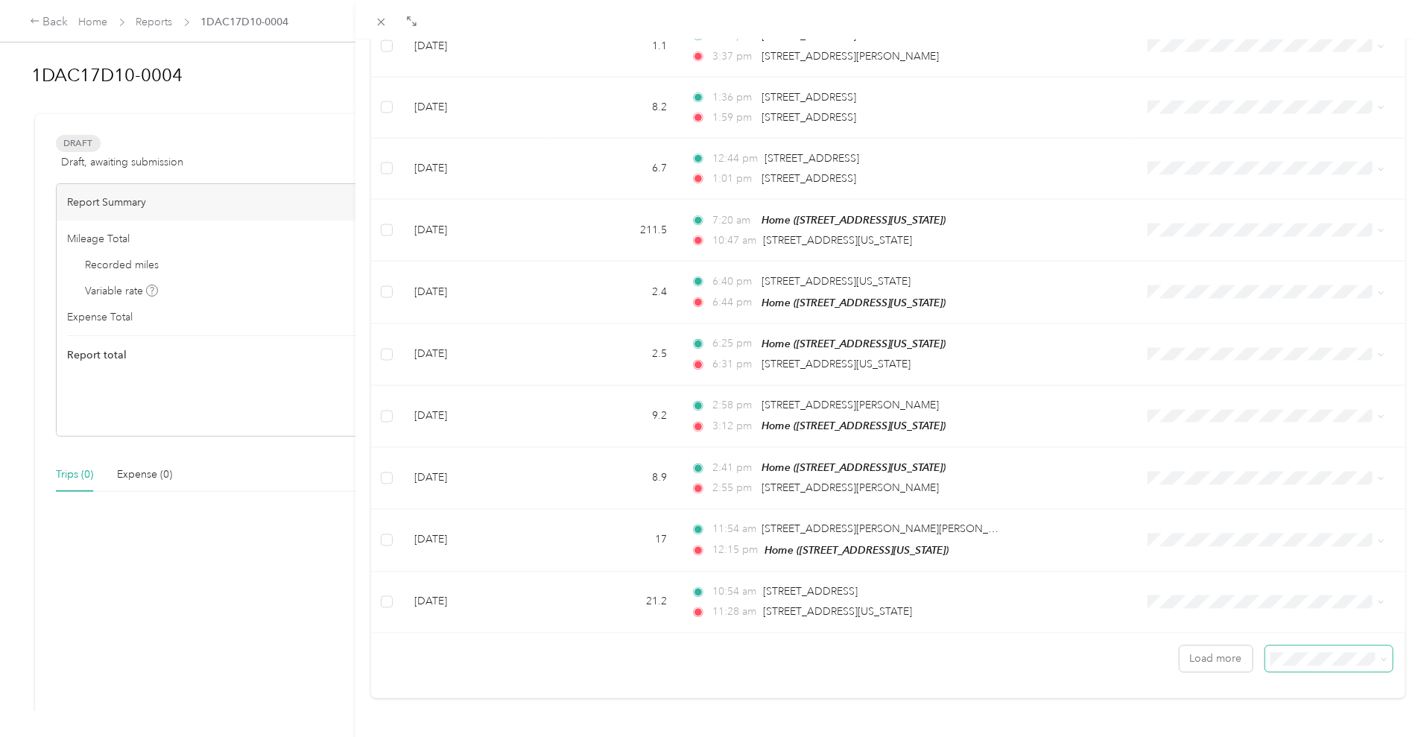
click at [1274, 646] on span at bounding box center [1328, 659] width 127 height 26
click at [1321, 613] on span "100 per load" at bounding box center [1292, 617] width 61 height 13
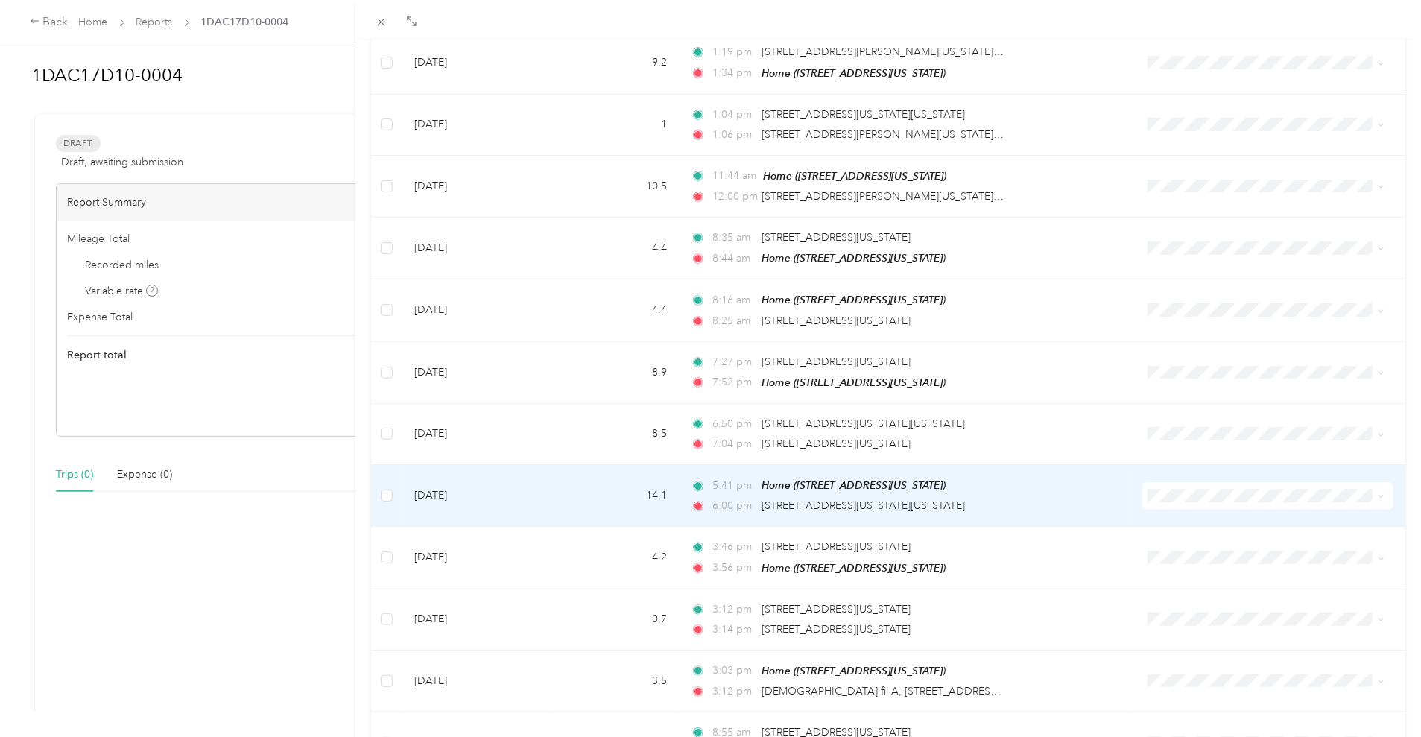
scroll to position [4438, 0]
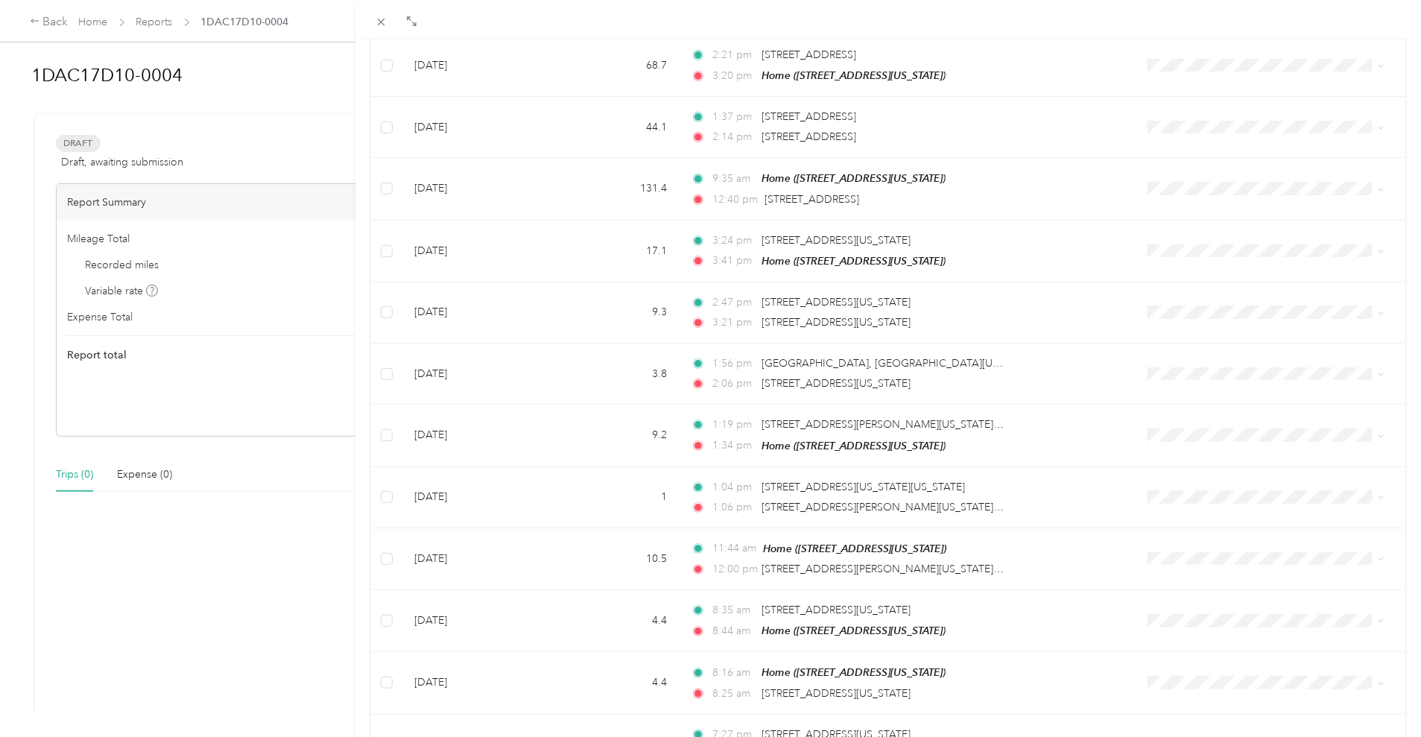
click at [330, 23] on div "Add to 1DAC17D10-0004 New trip New expense Trips Expenses Unclassified Date Mil…" at bounding box center [710, 368] width 1421 height 737
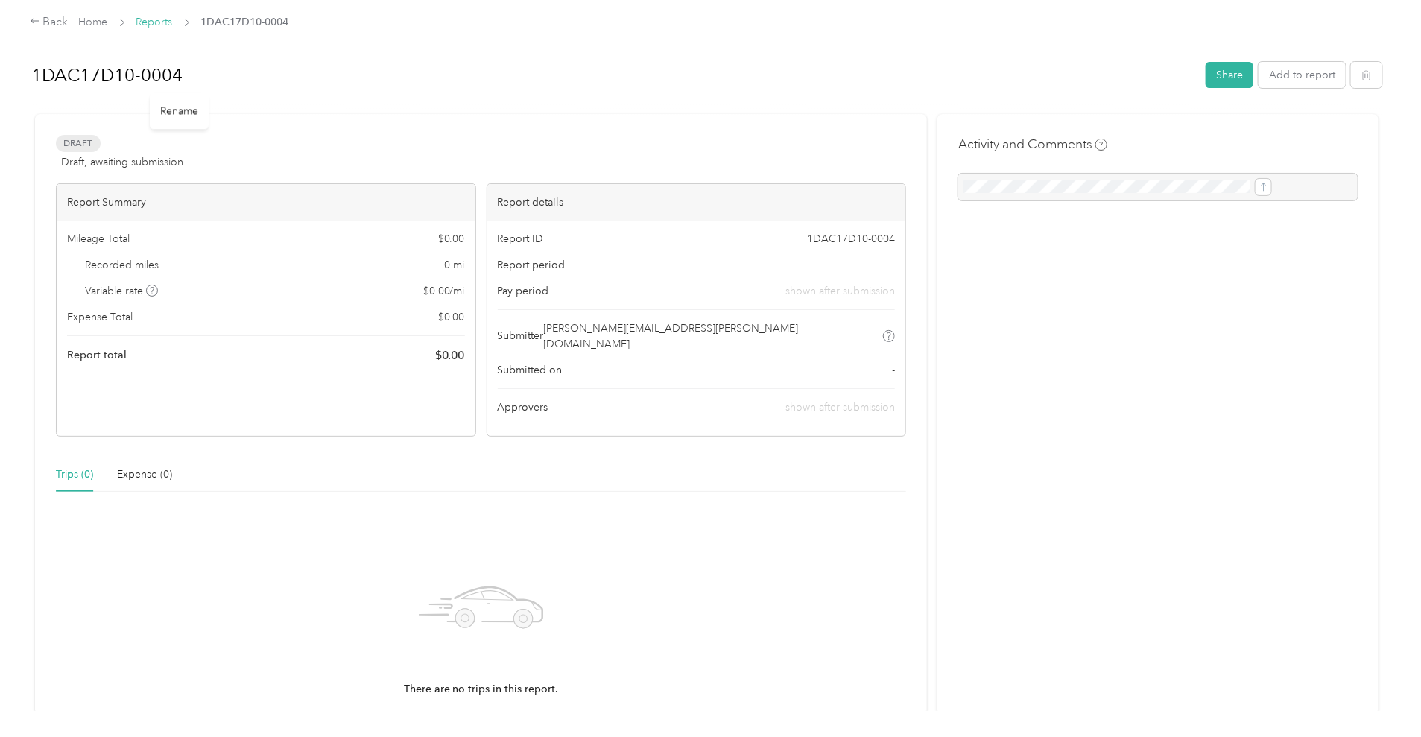
click at [173, 19] on link "Reports" at bounding box center [154, 22] width 37 height 13
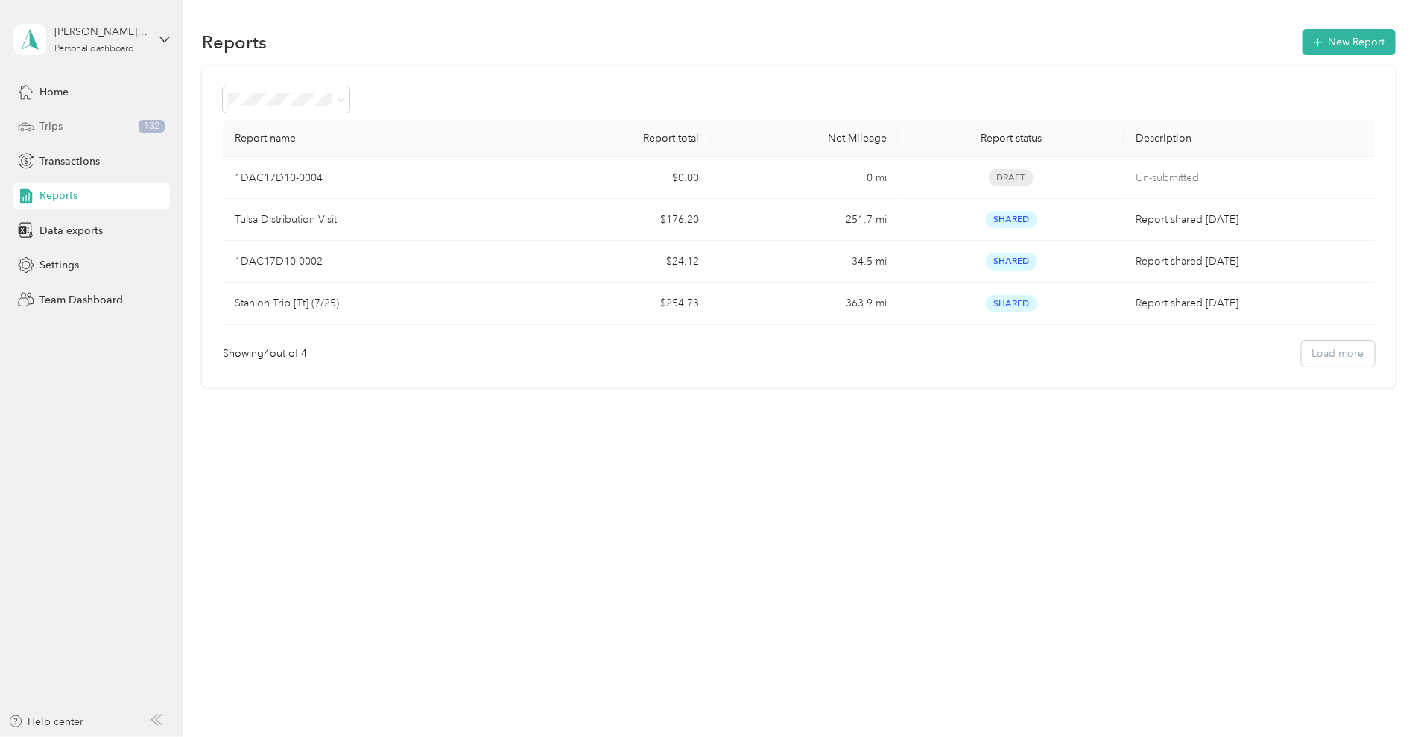
click at [68, 124] on div "Trips 132" at bounding box center [91, 126] width 156 height 27
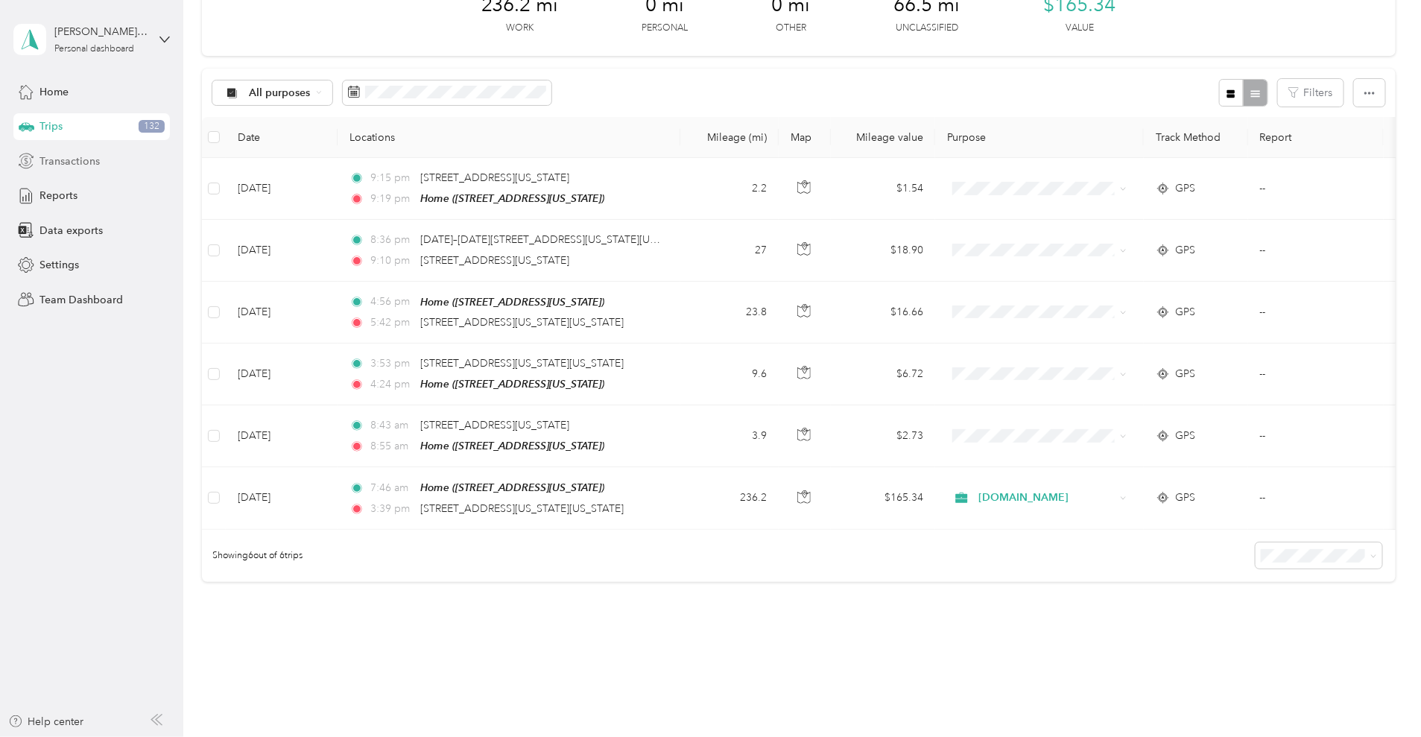
click at [71, 171] on div "Transactions" at bounding box center [91, 160] width 156 height 27
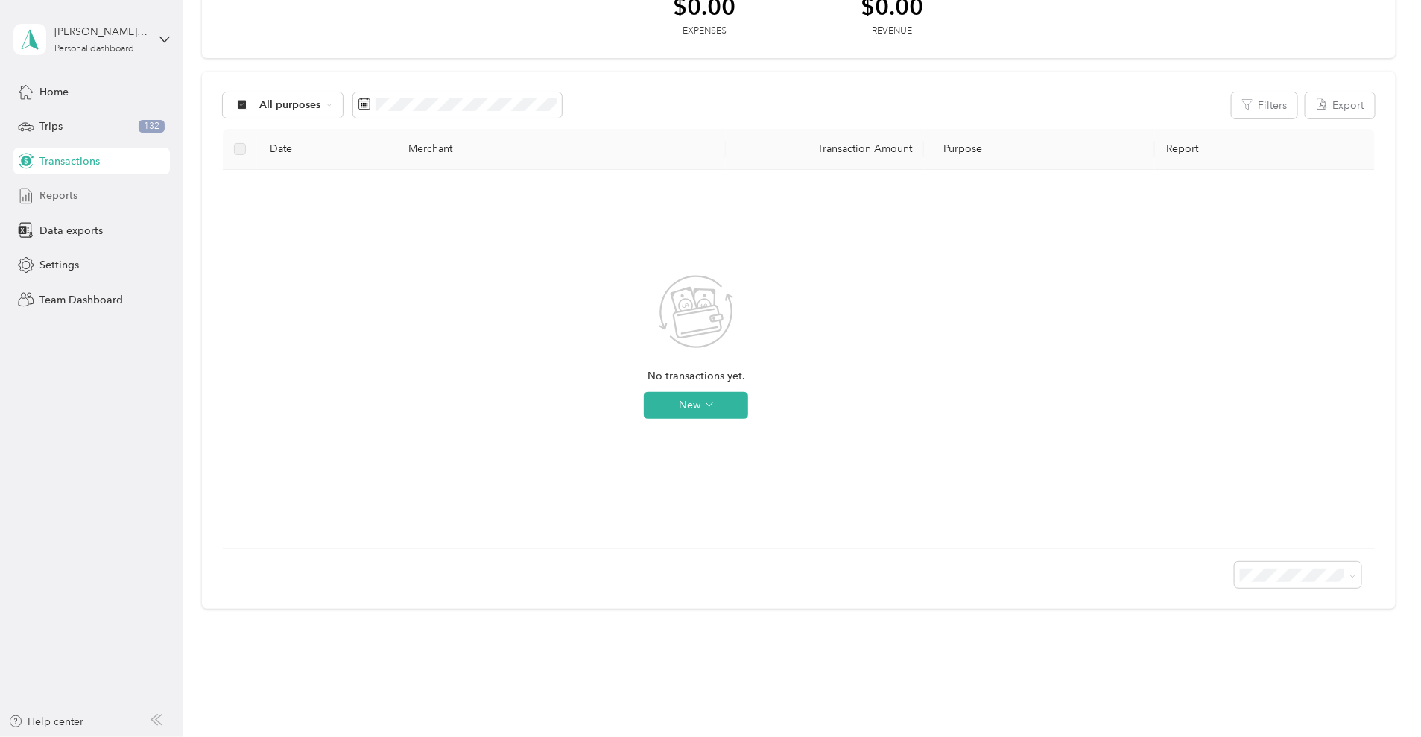
click at [55, 190] on span "Reports" at bounding box center [58, 196] width 38 height 16
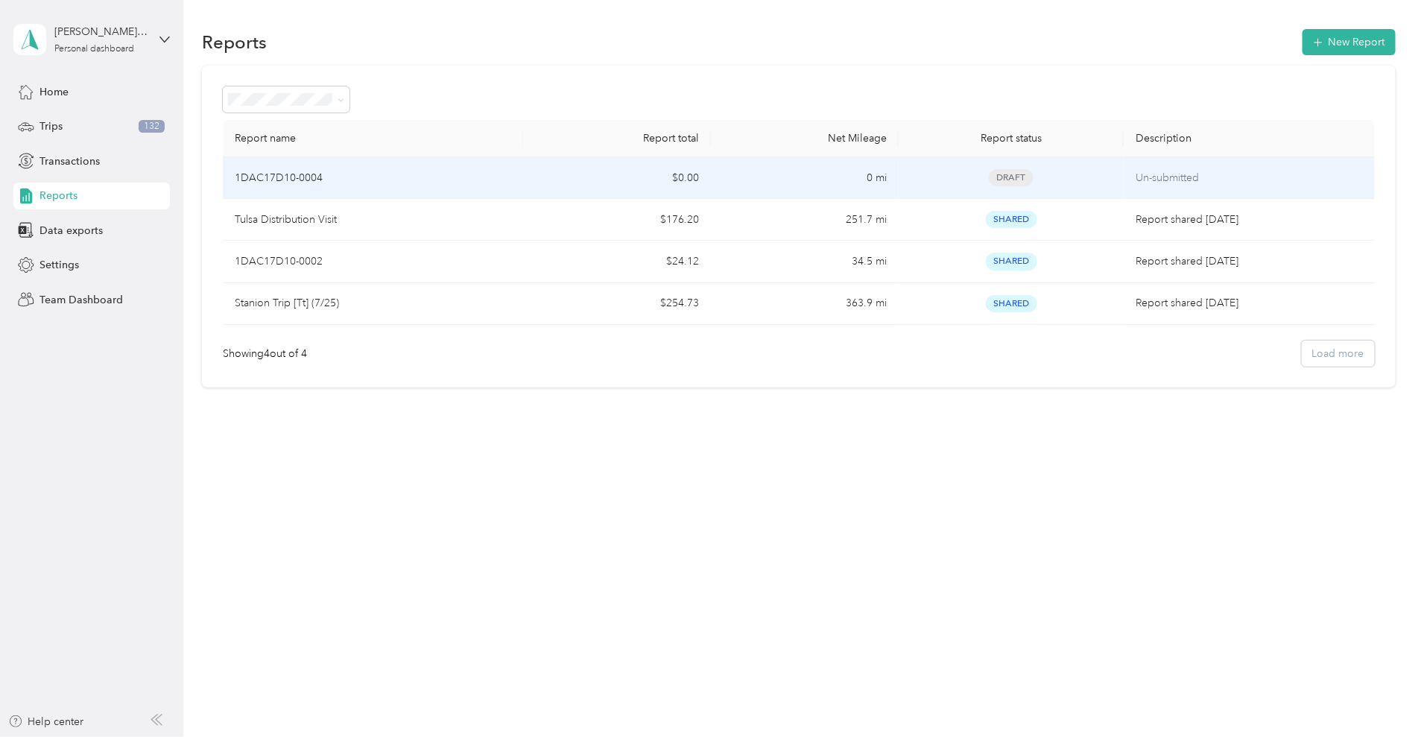
click at [479, 191] on td "1DAC17D10-0004" at bounding box center [373, 178] width 300 height 42
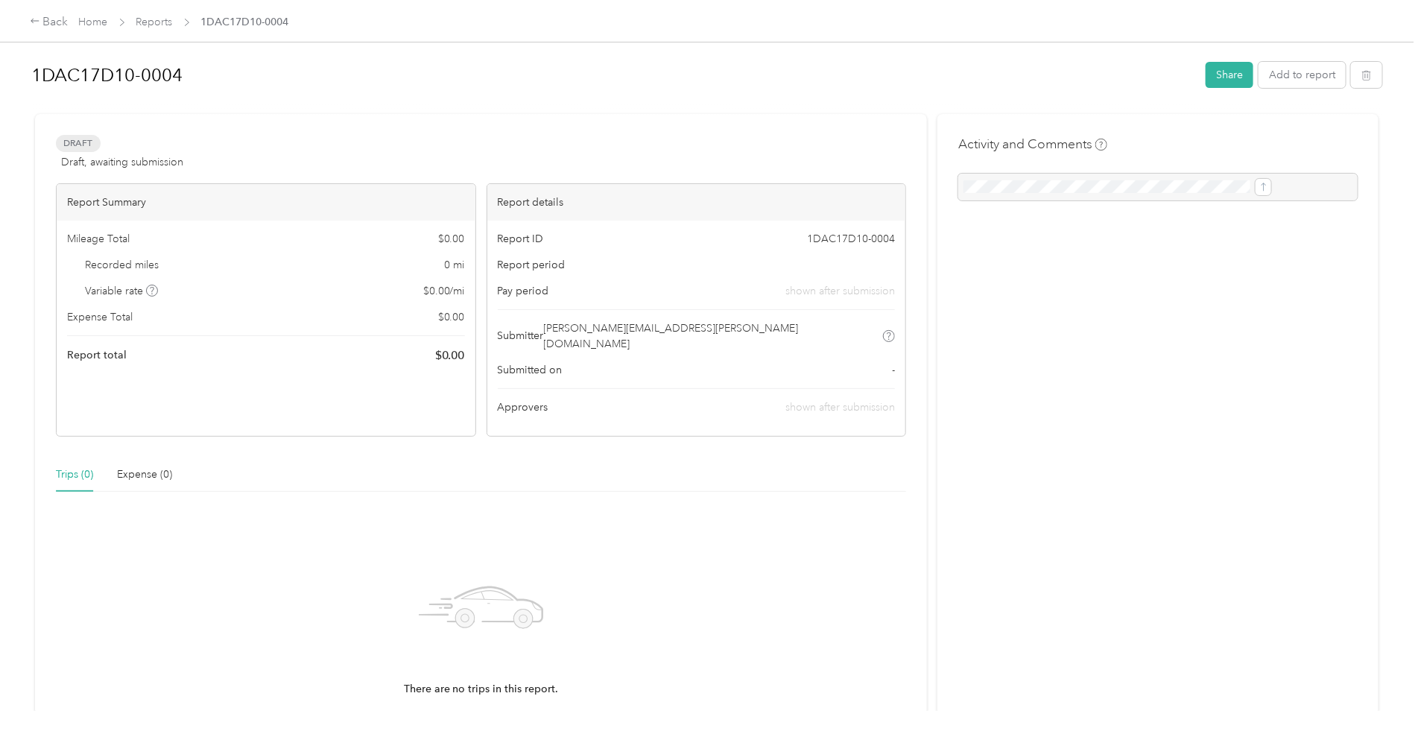
click at [982, 190] on div at bounding box center [1157, 187] width 399 height 27
click at [1258, 72] on button "Add to report" at bounding box center [1301, 75] width 87 height 26
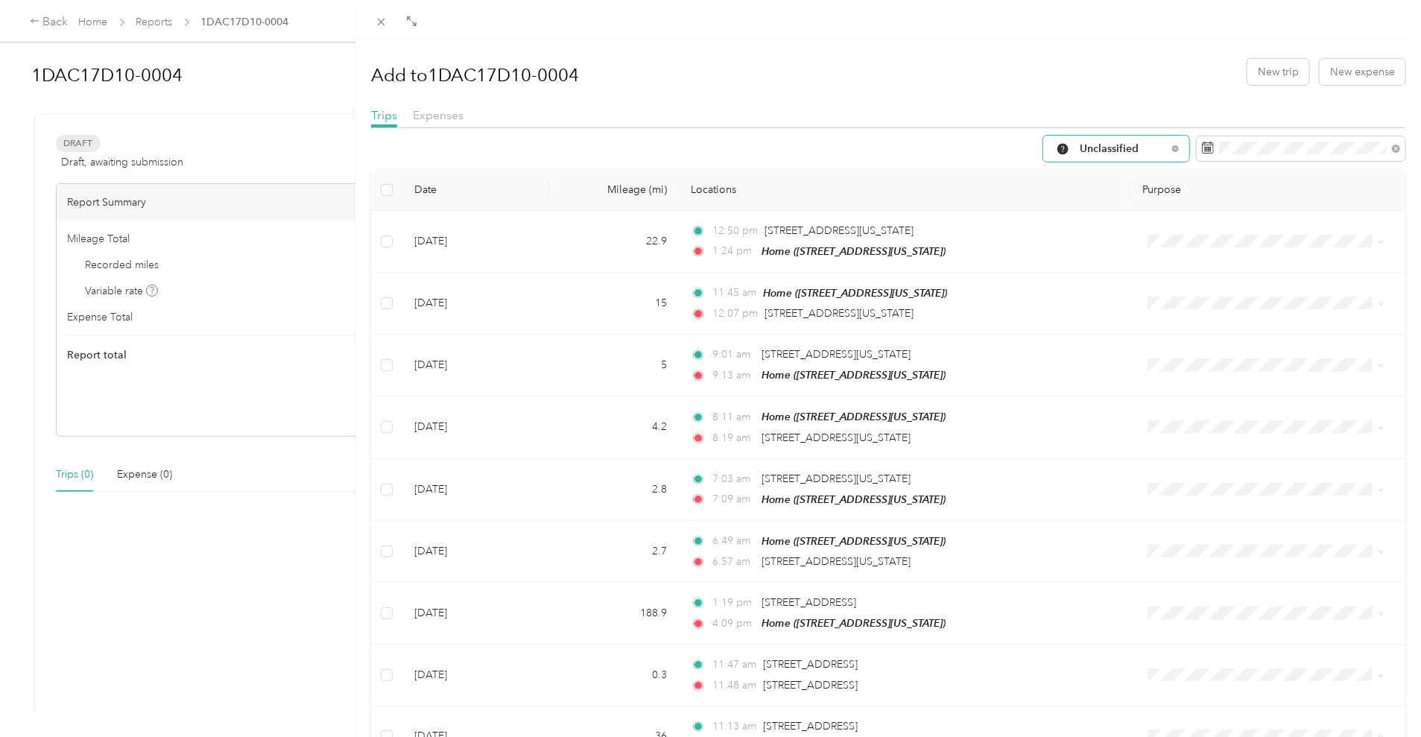
click at [1108, 156] on div "Unclassified" at bounding box center [1116, 149] width 146 height 26
click at [1102, 276] on span "[DOMAIN_NAME]" at bounding box center [1115, 281] width 99 height 16
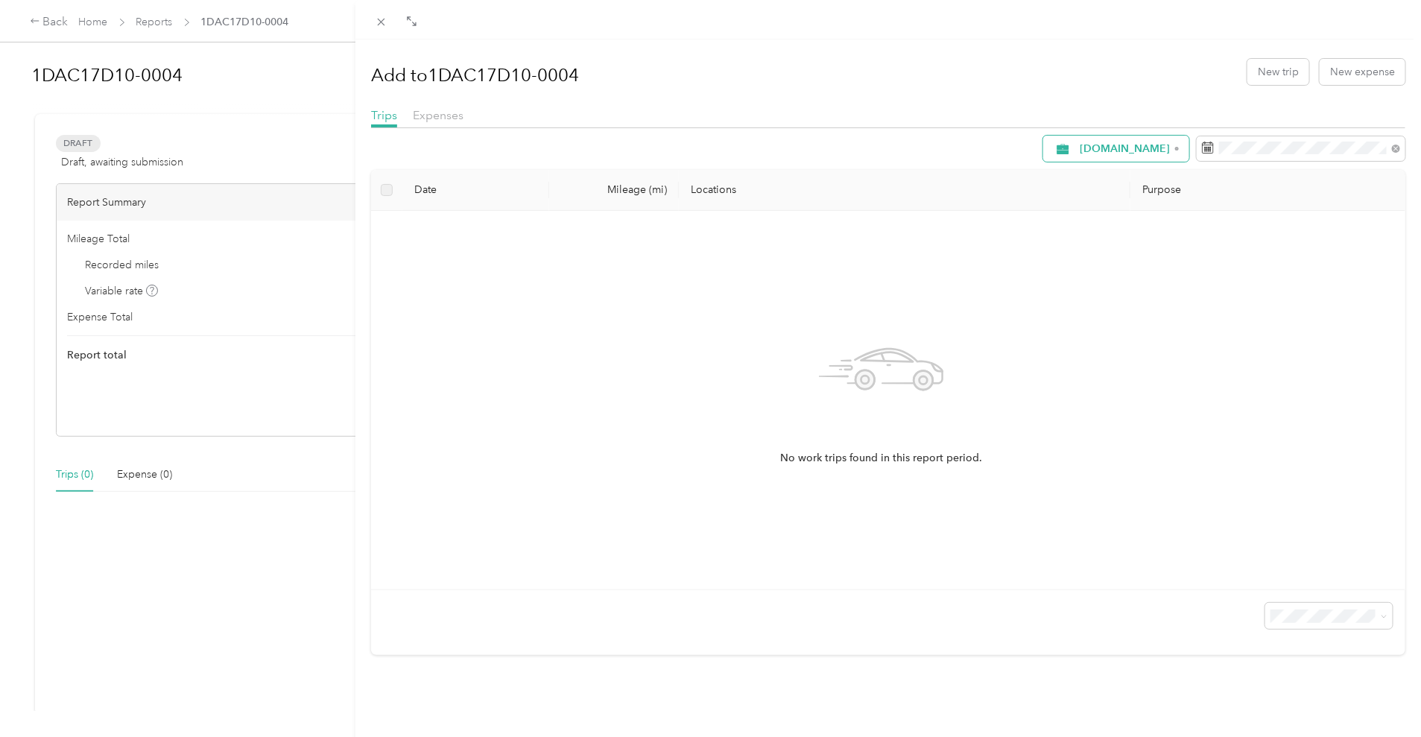
click at [1123, 144] on span "[DOMAIN_NAME]" at bounding box center [1124, 149] width 90 height 10
click at [1089, 305] on span "[DOMAIN_NAME]" at bounding box center [1112, 307] width 92 height 16
click at [1113, 147] on span "[DOMAIN_NAME]" at bounding box center [1124, 149] width 90 height 10
click at [1099, 179] on span "All Purposes" at bounding box center [1120, 176] width 109 height 16
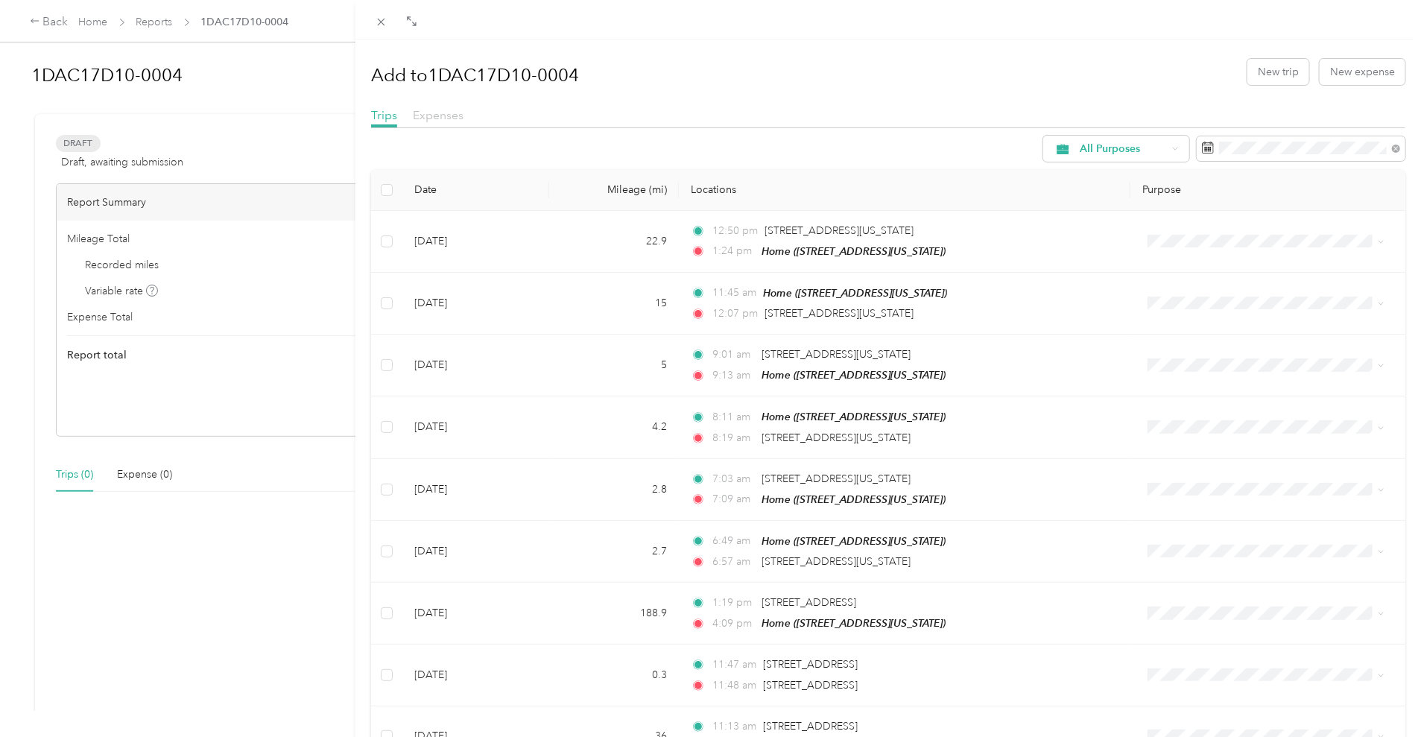
click at [425, 110] on span "Expenses" at bounding box center [438, 115] width 51 height 14
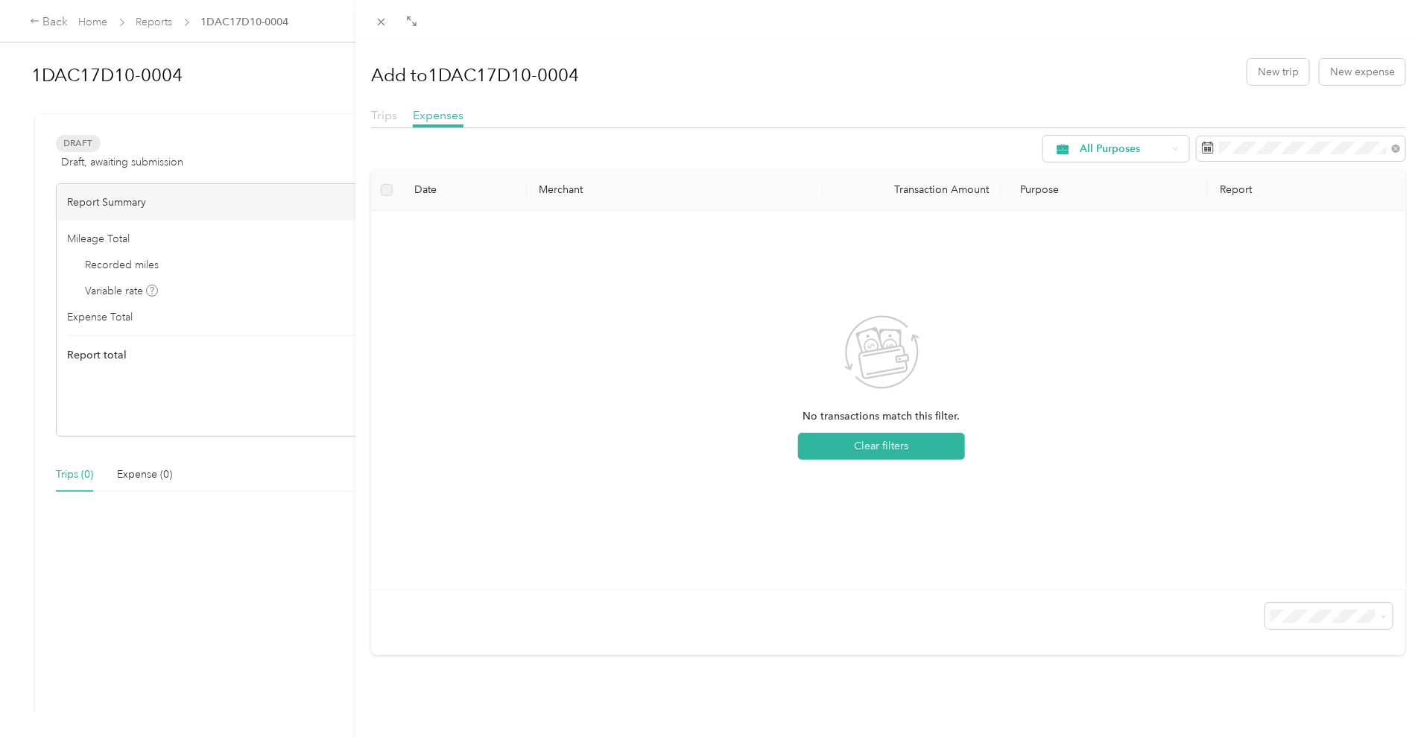
click at [379, 115] on span "Trips" at bounding box center [384, 115] width 26 height 14
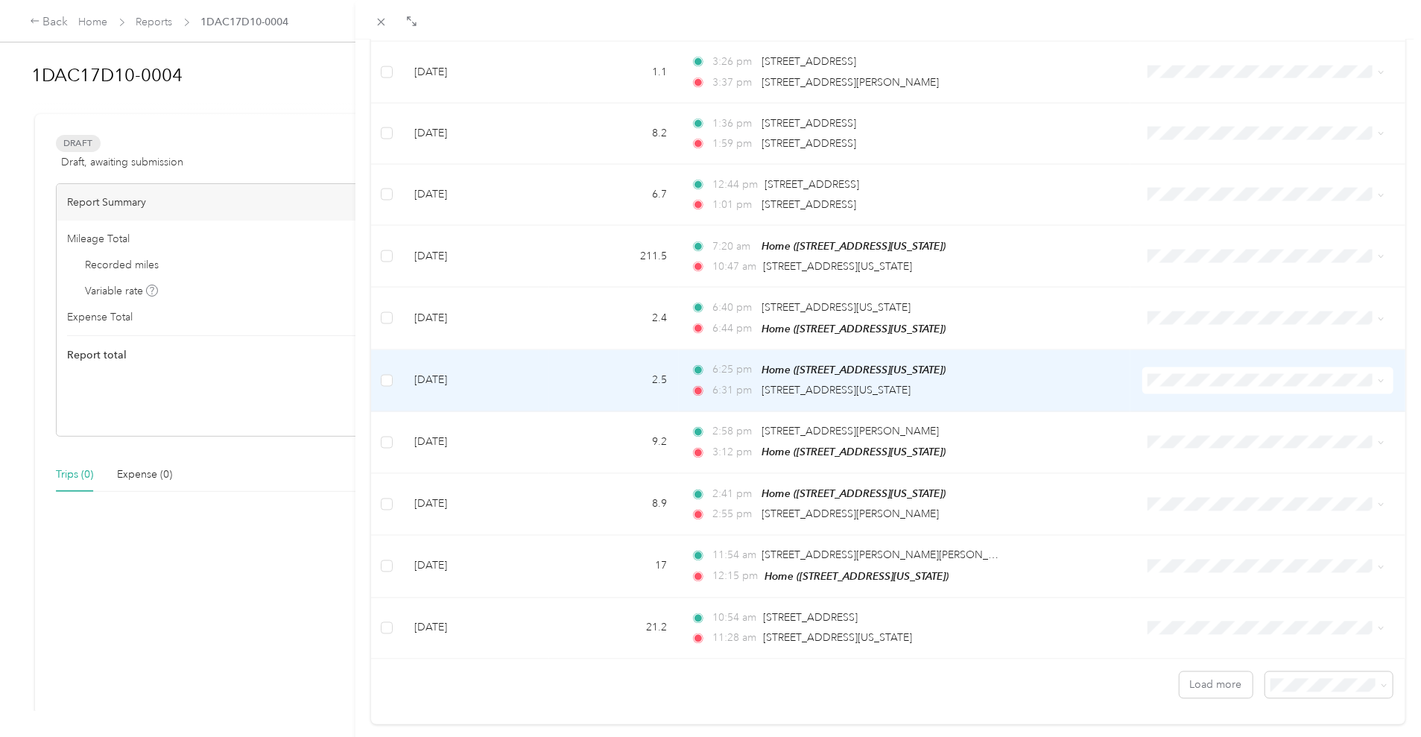
scroll to position [1143, 0]
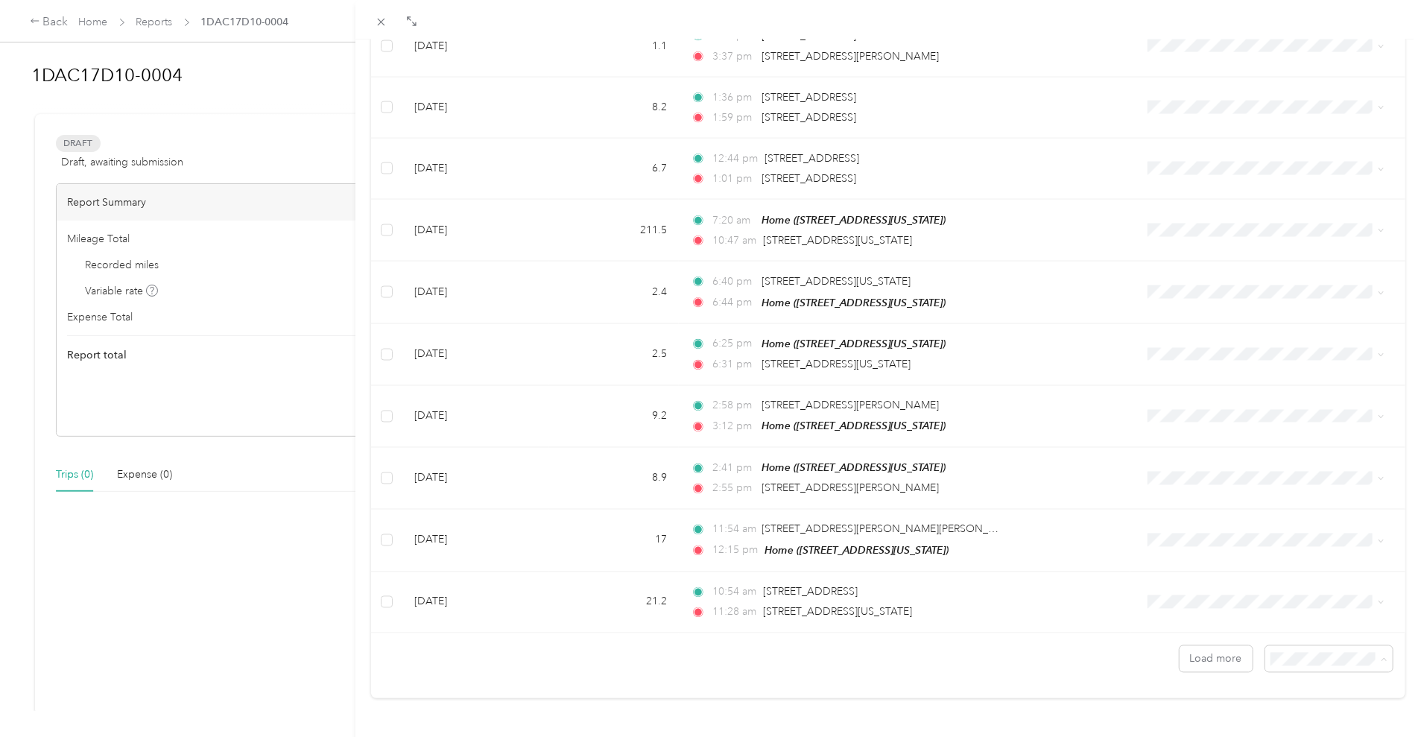
click at [1284, 615] on span "100 per load" at bounding box center [1292, 617] width 61 height 13
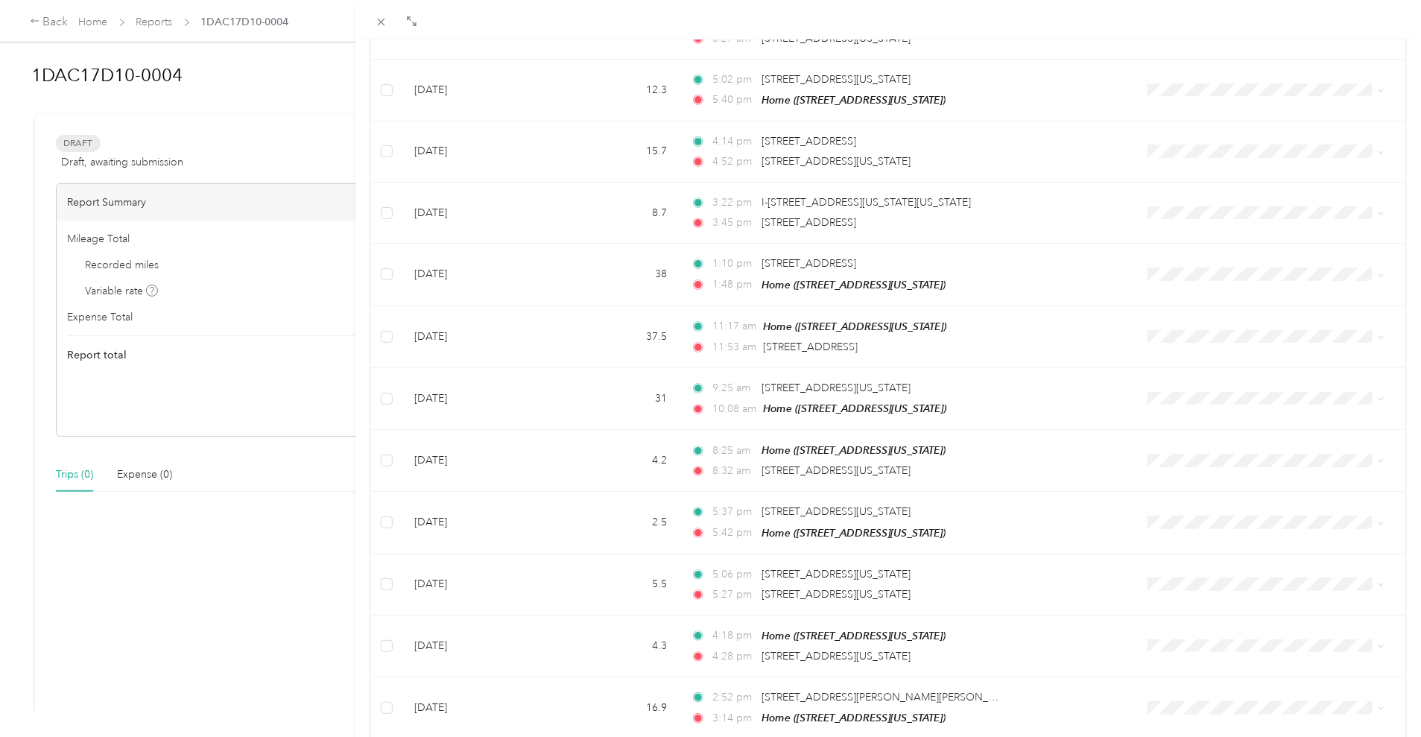
scroll to position [5758, 0]
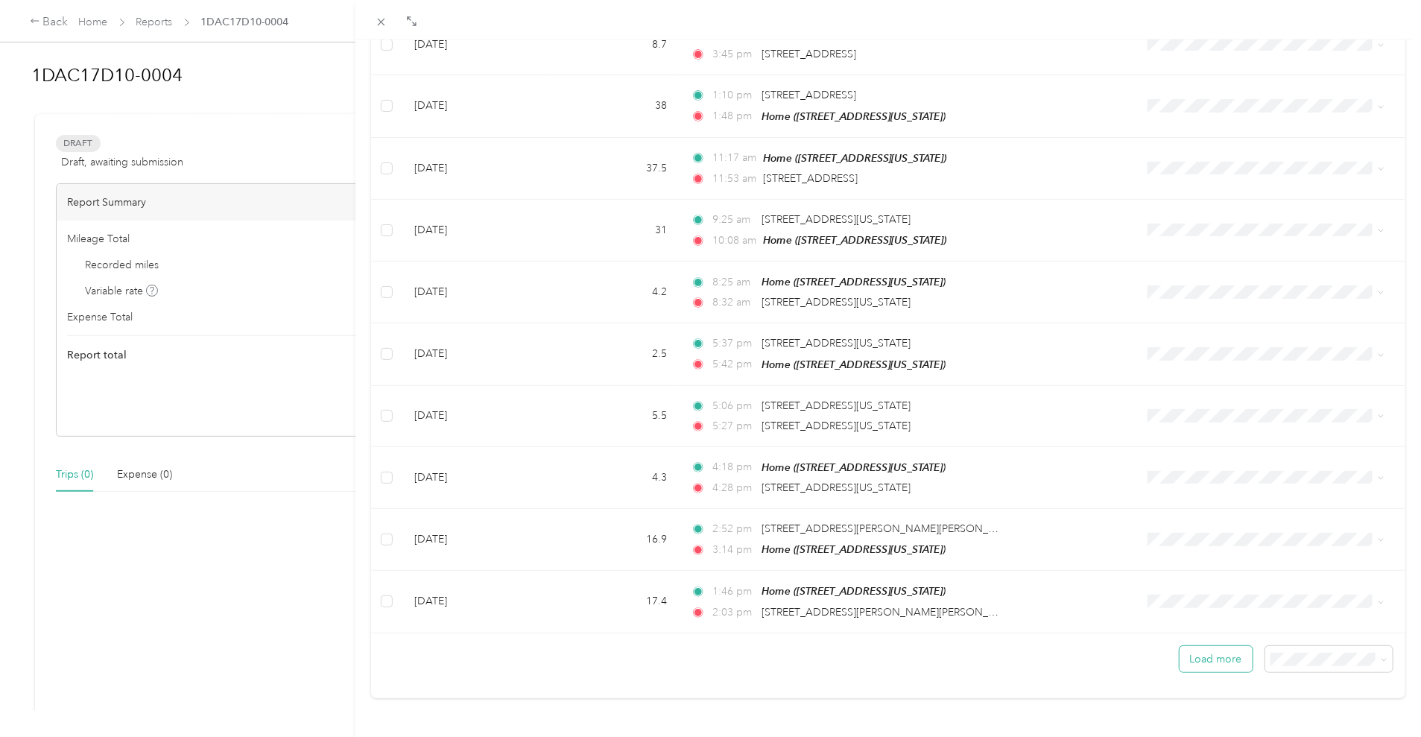
click at [1208, 647] on button "Load more" at bounding box center [1215, 659] width 73 height 26
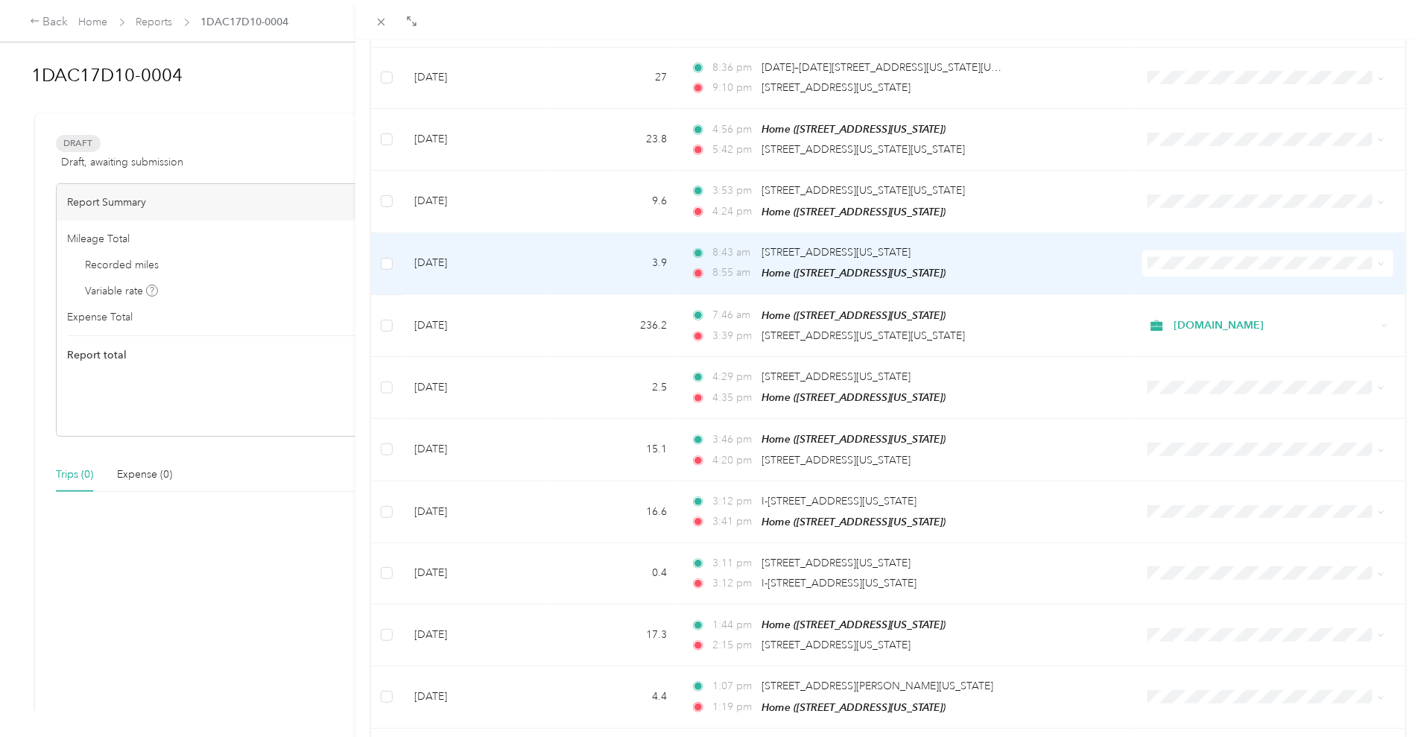
scroll to position [7155, 0]
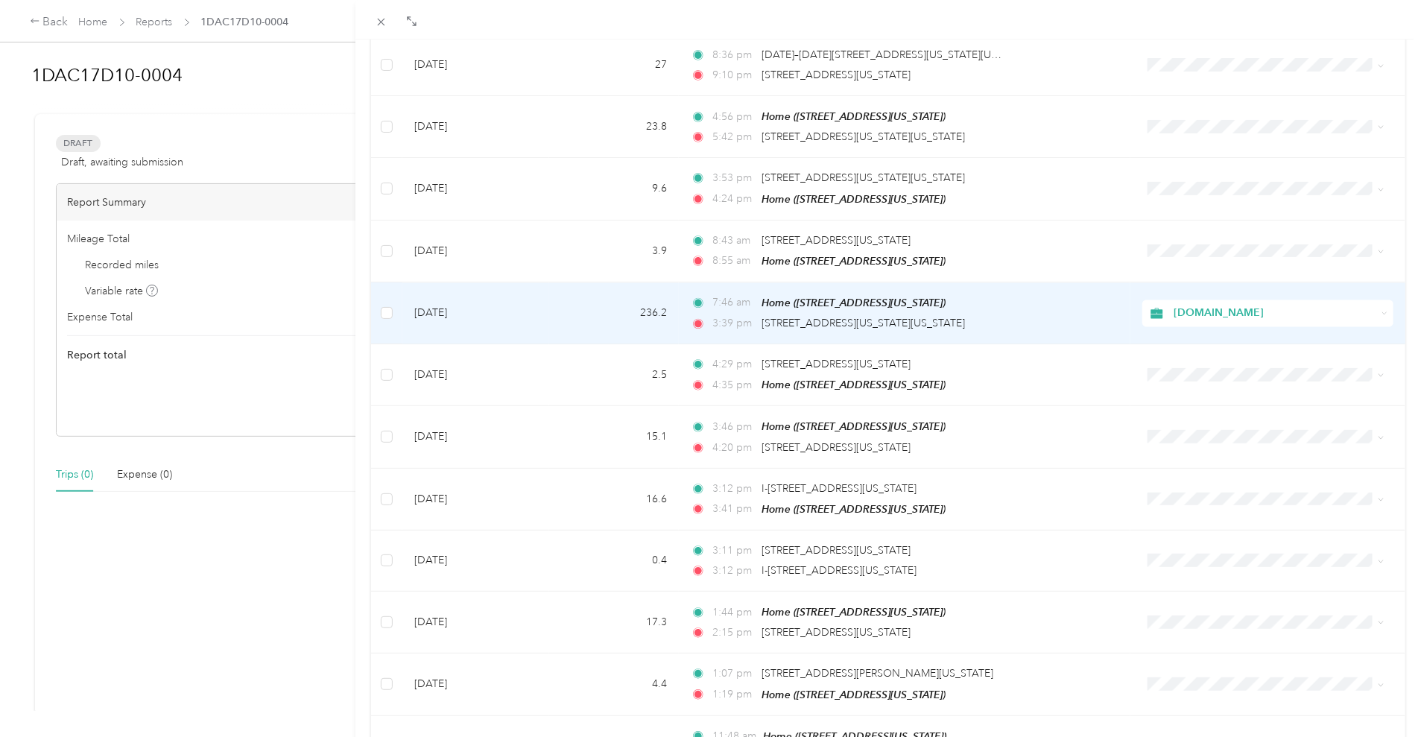
click at [582, 291] on td "236.2" at bounding box center [614, 313] width 130 height 62
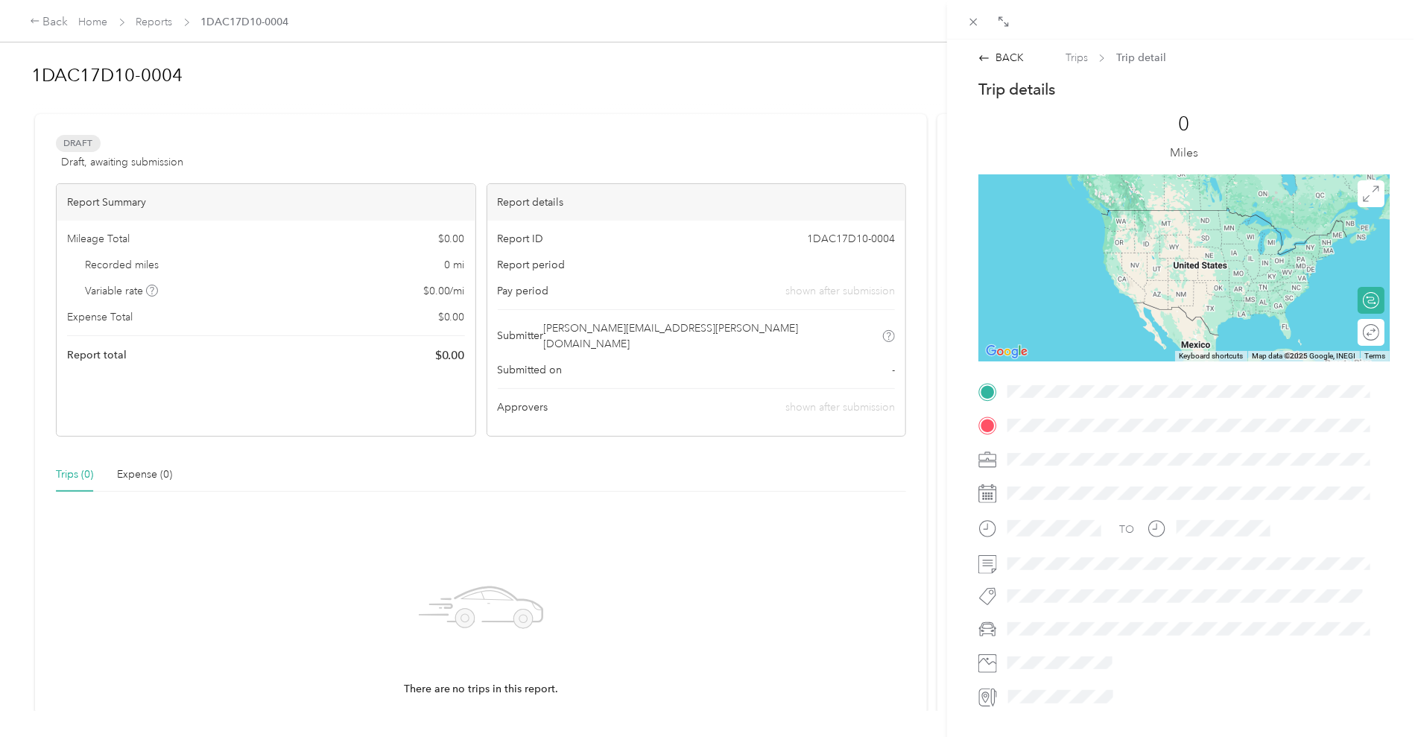
drag, startPoint x: 992, startPoint y: 54, endPoint x: 889, endPoint y: 375, distance: 336.9
click at [992, 55] on div "BACK" at bounding box center [1000, 58] width 45 height 16
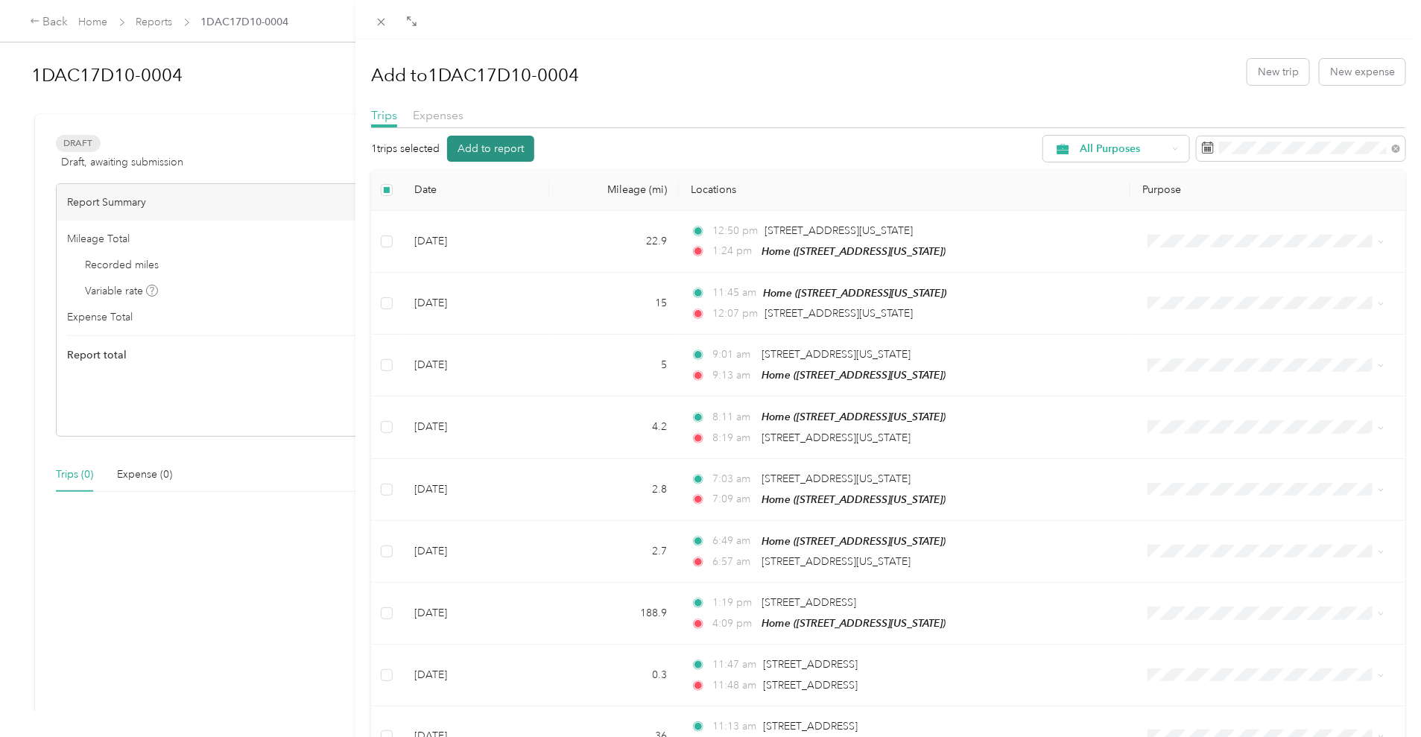
click at [486, 145] on button "Add to report" at bounding box center [490, 149] width 87 height 26
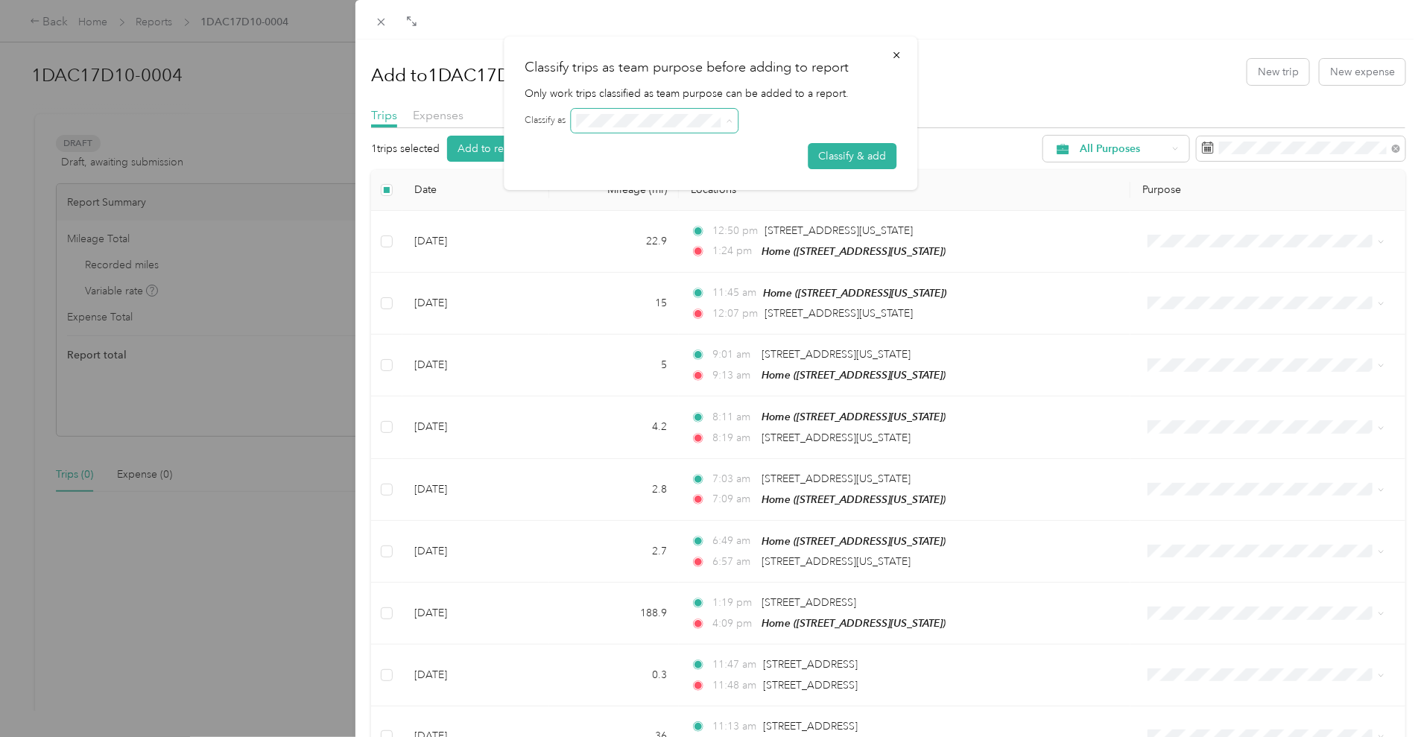
click at [731, 123] on icon at bounding box center [729, 121] width 7 height 7
click at [726, 124] on span at bounding box center [726, 120] width 12 height 10
click at [728, 120] on span at bounding box center [726, 120] width 12 height 10
drag, startPoint x: 731, startPoint y: 121, endPoint x: 723, endPoint y: 122, distance: 8.3
click at [732, 121] on icon at bounding box center [729, 121] width 7 height 7
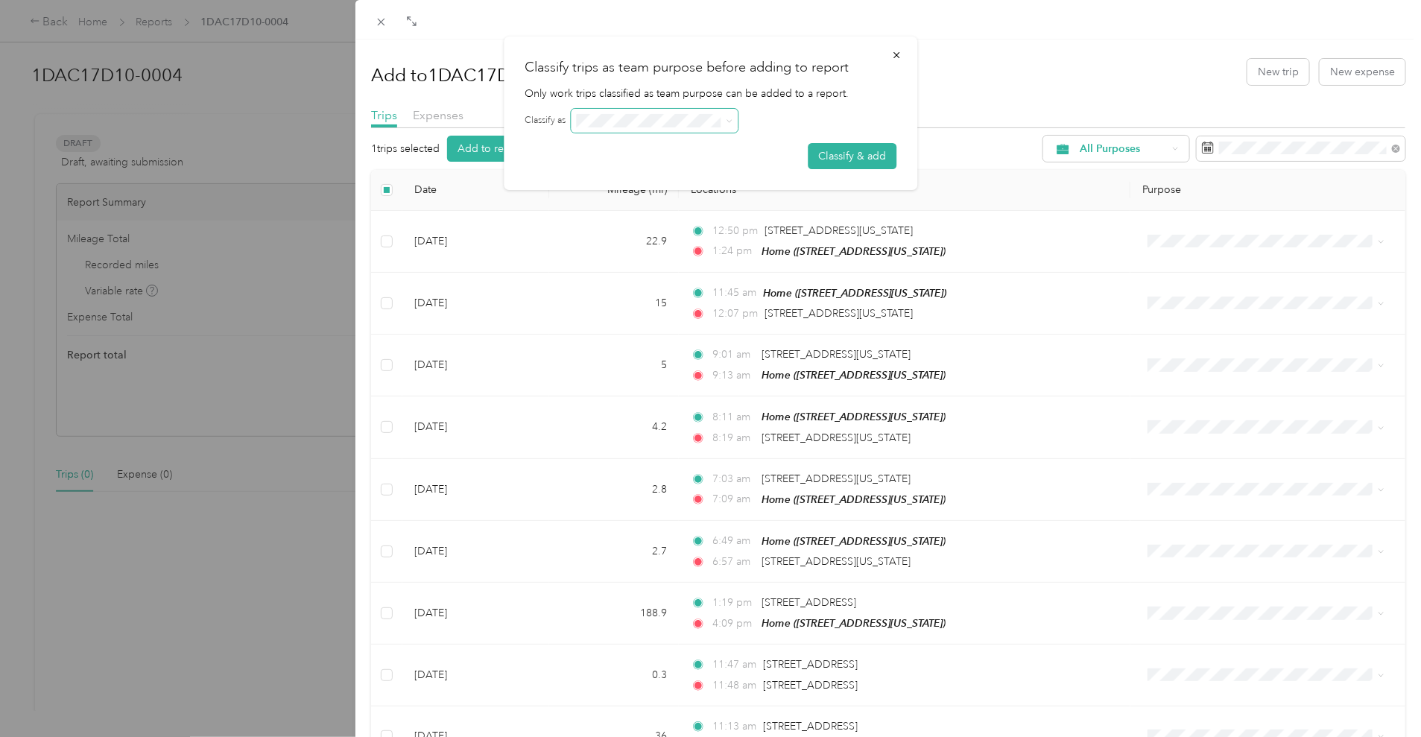
click at [641, 129] on span at bounding box center [654, 121] width 167 height 24
click at [640, 129] on span at bounding box center [654, 121] width 167 height 24
click at [635, 105] on div "Classify trips as team purpose before adding to report Only work trips classifi…" at bounding box center [710, 113] width 413 height 153
click at [634, 114] on span at bounding box center [654, 121] width 167 height 24
drag, startPoint x: 635, startPoint y: 113, endPoint x: 730, endPoint y: 121, distance: 95.6
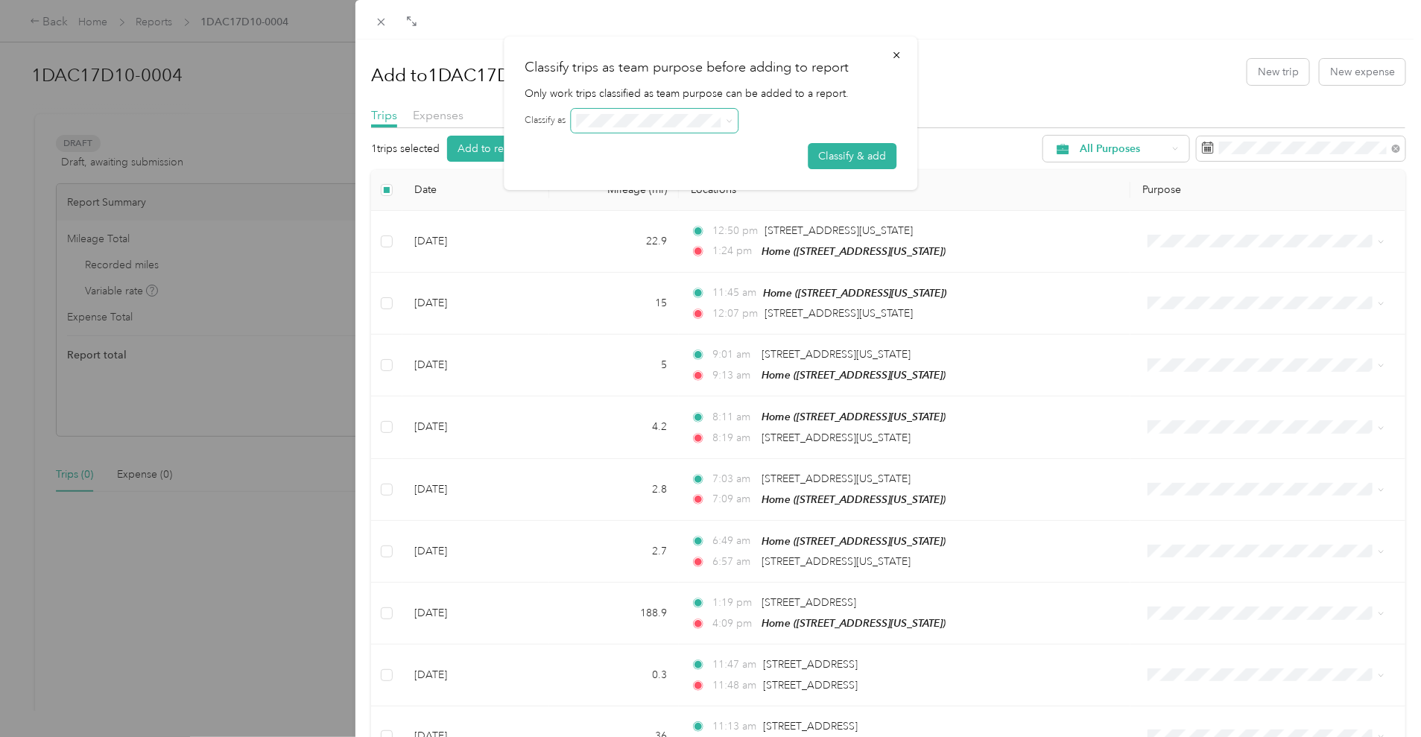
click at [730, 121] on span at bounding box center [654, 121] width 167 height 24
click at [730, 121] on icon at bounding box center [729, 121] width 7 height 7
click at [729, 121] on icon at bounding box center [729, 121] width 7 height 7
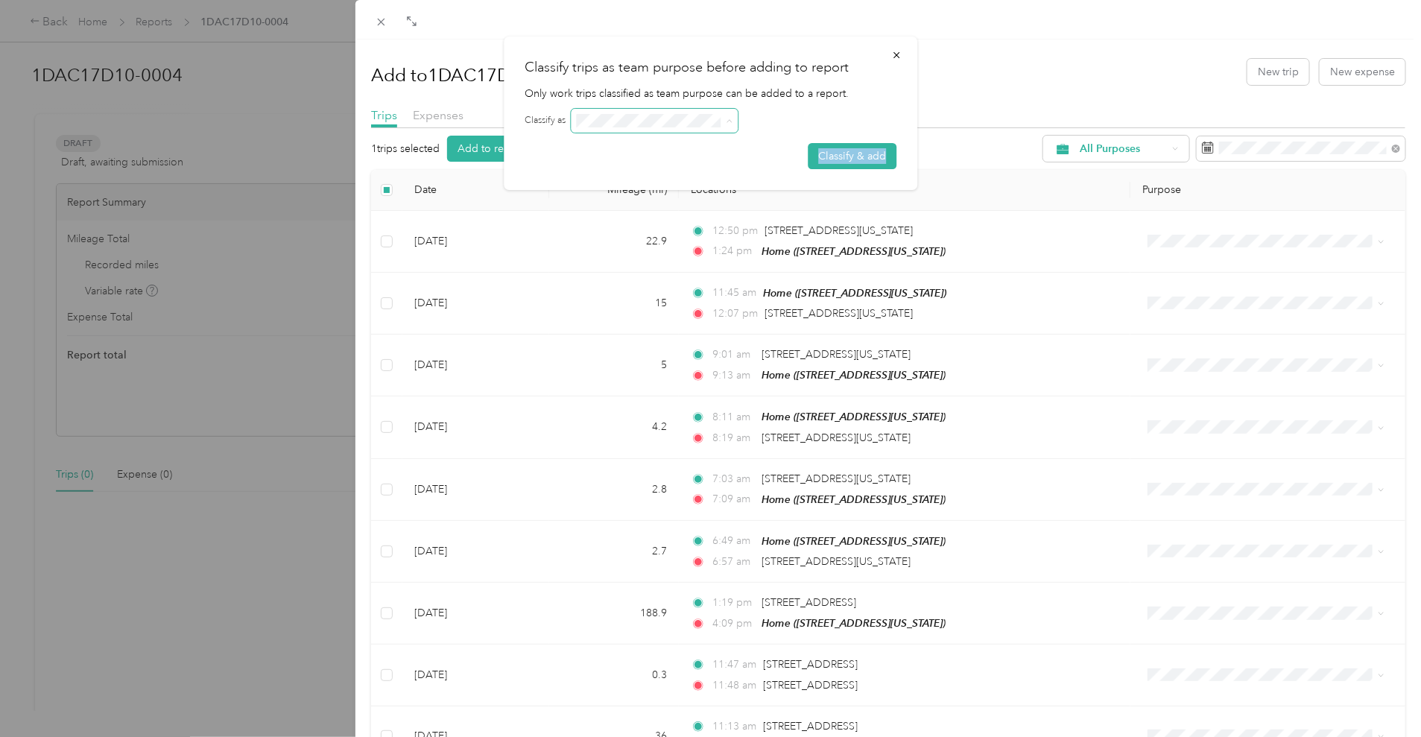
click at [729, 121] on icon at bounding box center [729, 121] width 7 height 7
click at [902, 55] on button "button" at bounding box center [896, 55] width 31 height 26
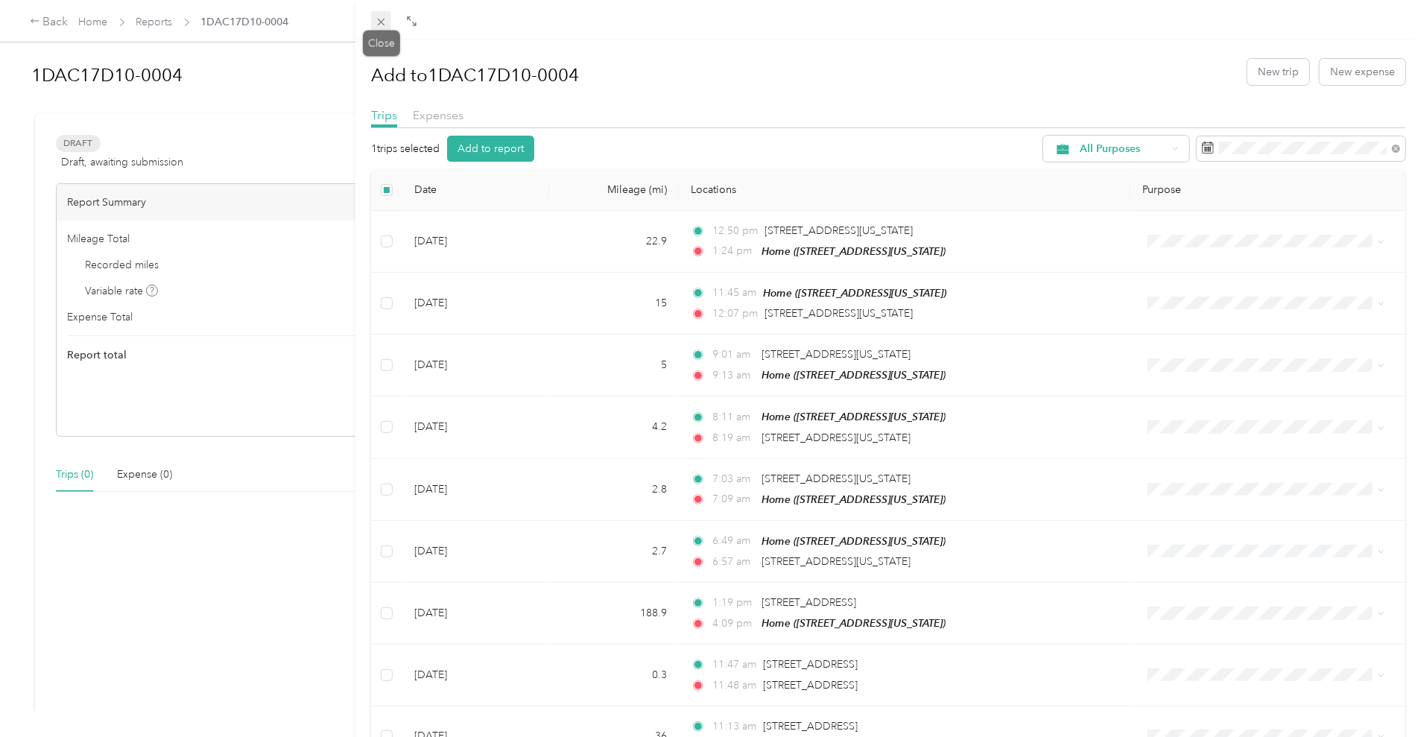
click at [375, 16] on icon at bounding box center [381, 22] width 13 height 13
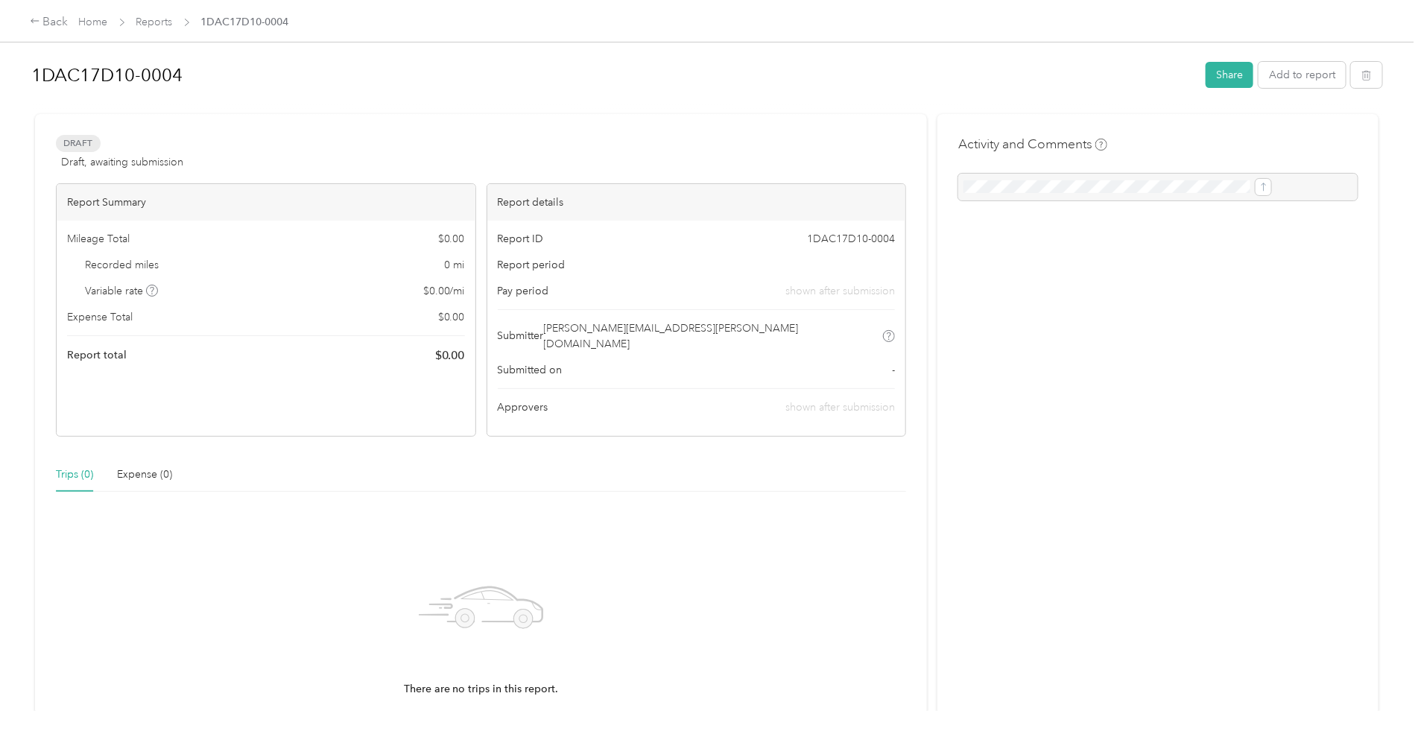
click at [276, 34] on div "Back Home Reports 1DAC17D10-0004" at bounding box center [710, 21] width 1421 height 42
click at [276, 31] on div "Back Home Reports 1DAC17D10-0004" at bounding box center [710, 21] width 1421 height 42
click at [173, 28] on span "Reports" at bounding box center [154, 22] width 37 height 16
click at [173, 22] on link "Reports" at bounding box center [154, 22] width 37 height 13
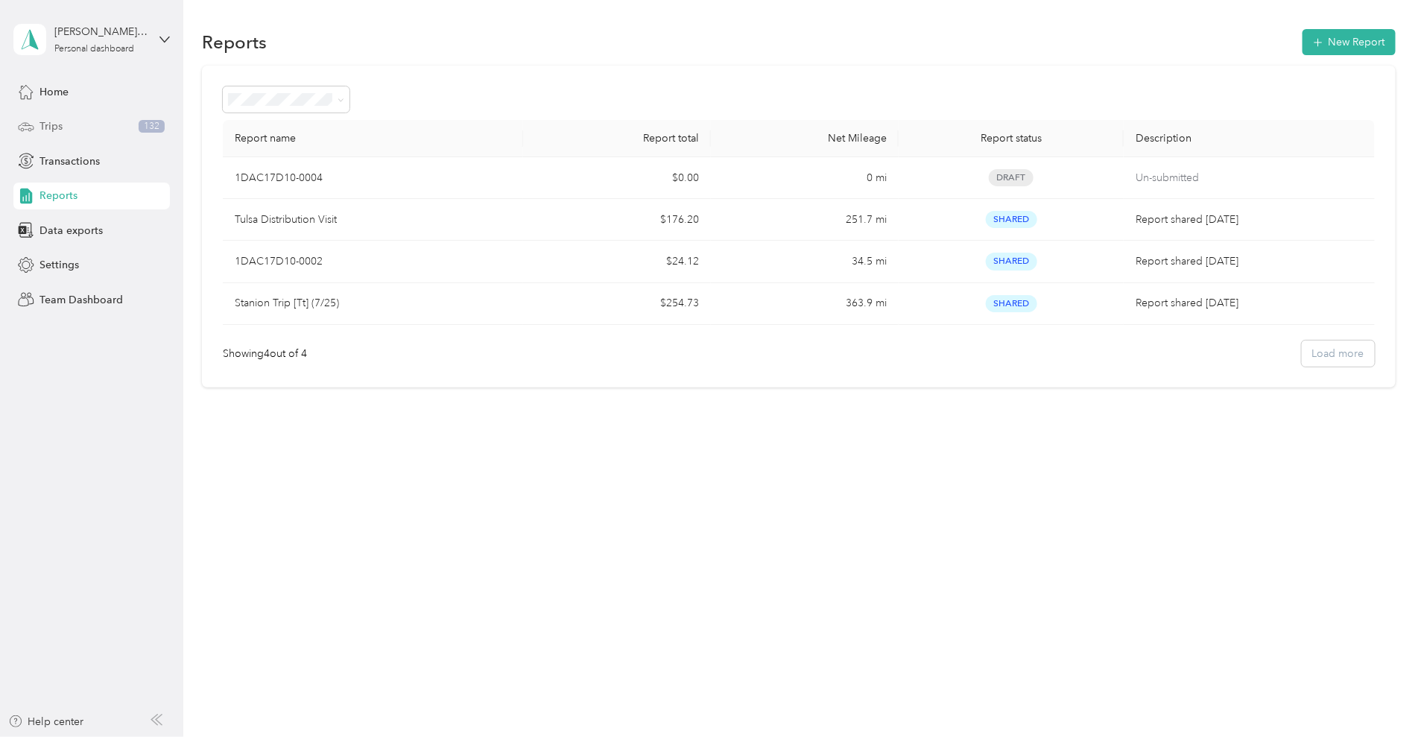
click at [67, 132] on div "Trips 132" at bounding box center [91, 126] width 156 height 27
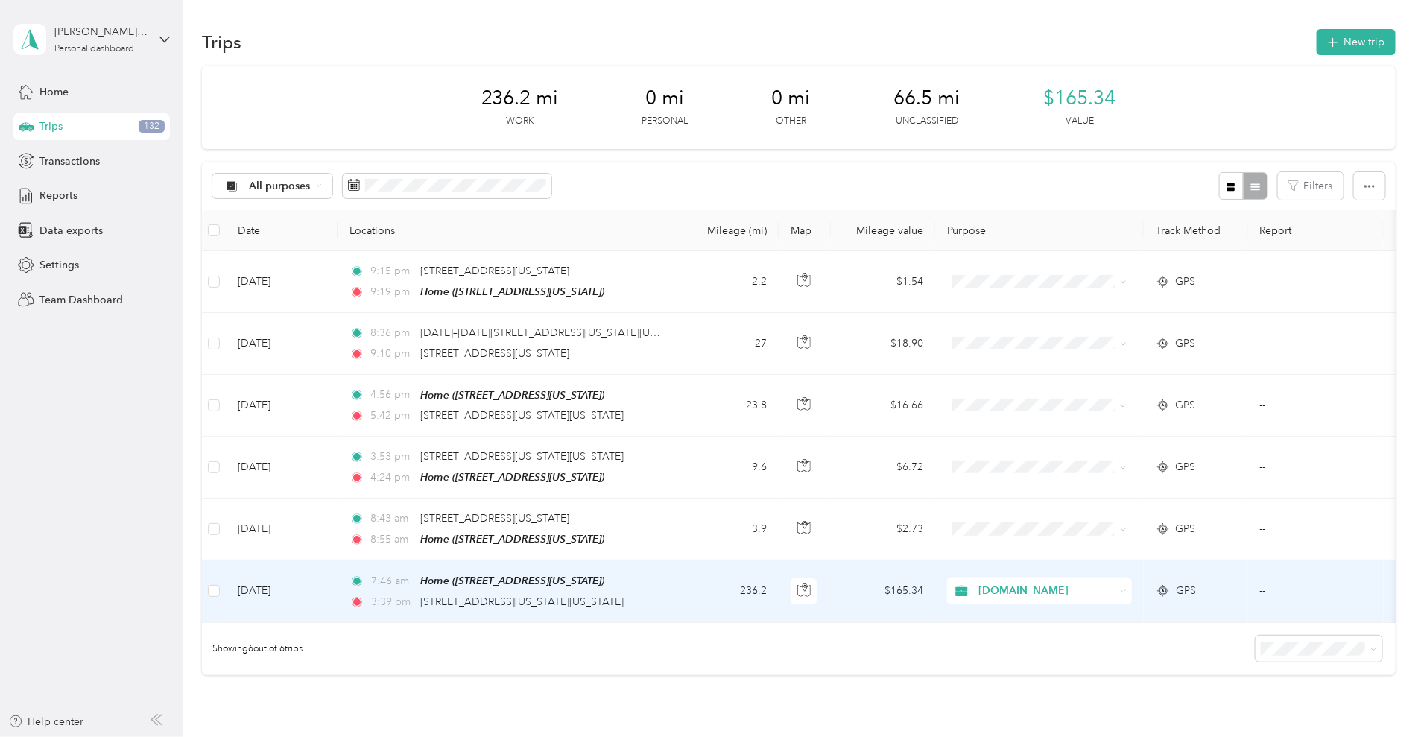
click at [337, 593] on td "[DATE]" at bounding box center [282, 591] width 112 height 62
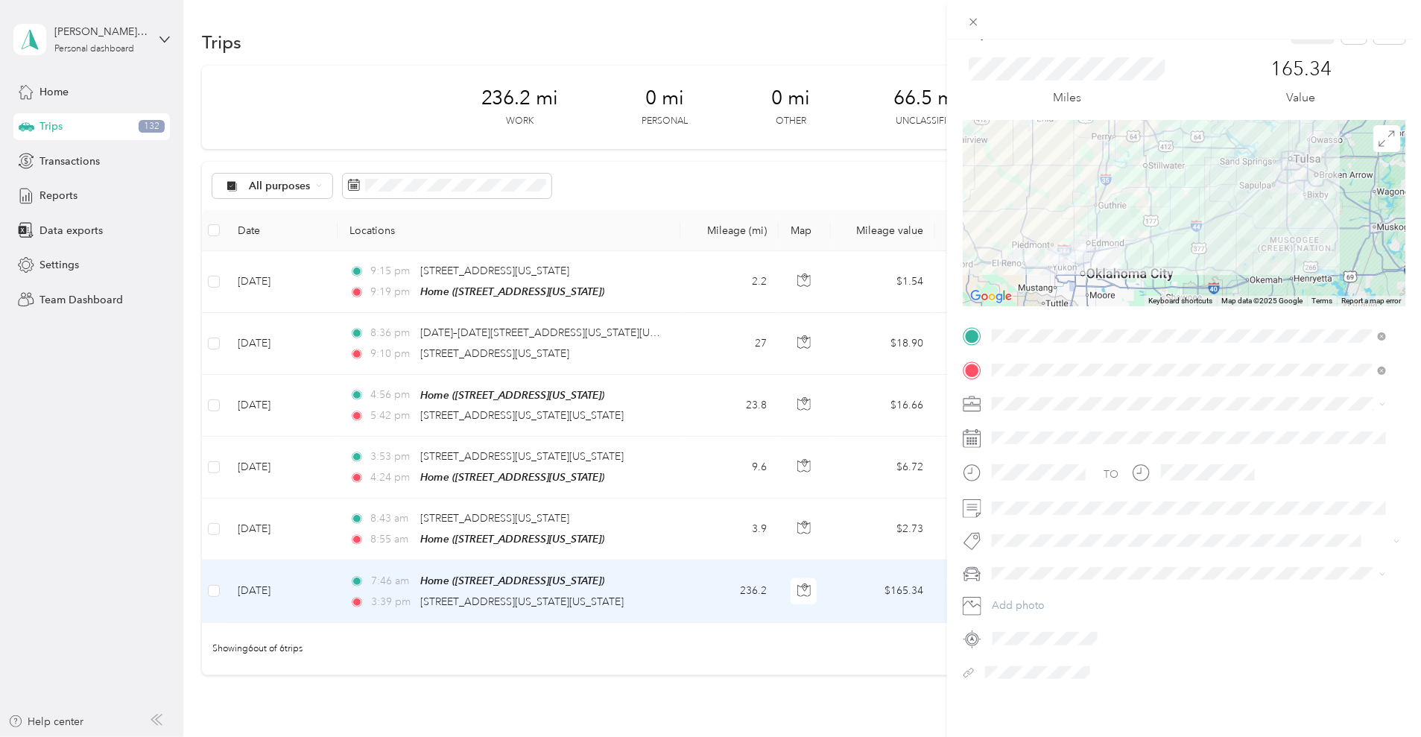
scroll to position [48, 0]
drag, startPoint x: 1180, startPoint y: 576, endPoint x: 1179, endPoint y: 537, distance: 38.7
drag, startPoint x: 1180, startPoint y: 539, endPoint x: 1197, endPoint y: 506, distance: 37.0
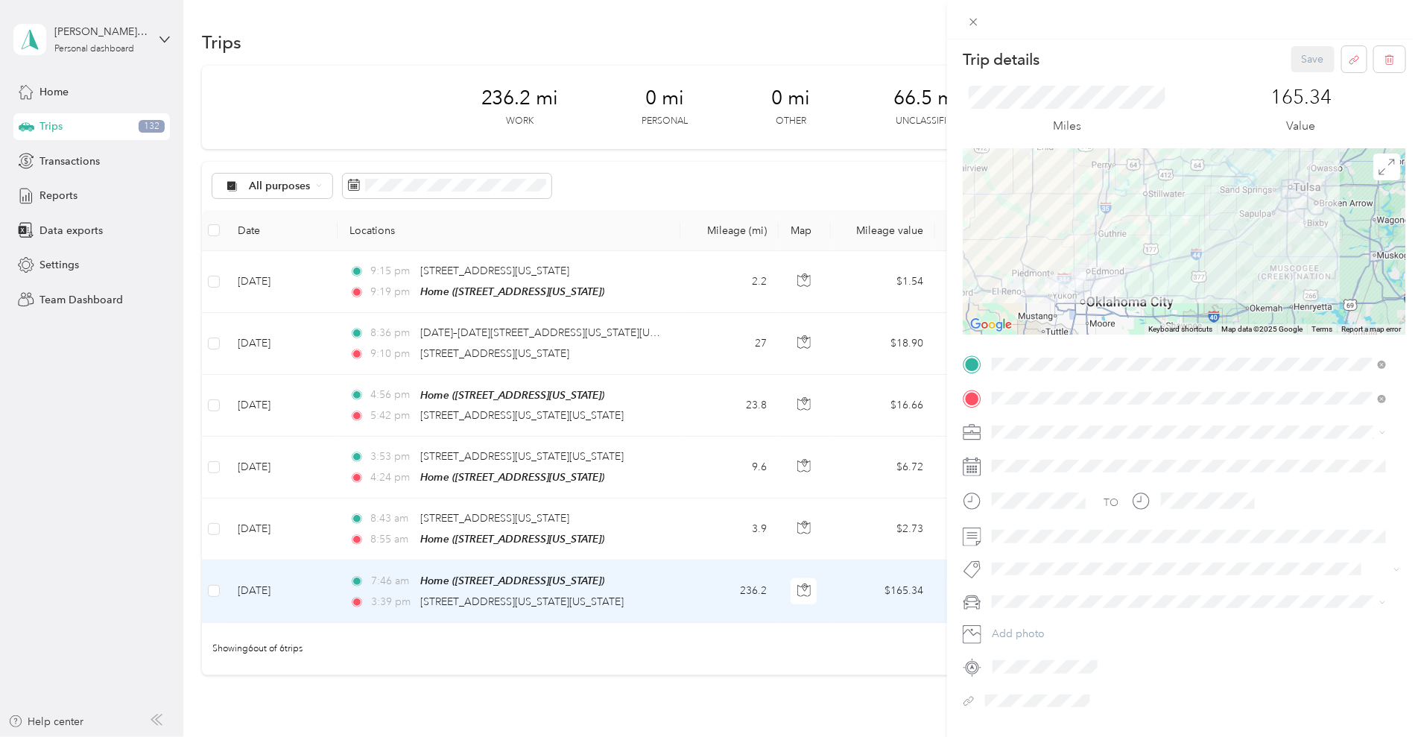
scroll to position [4, 0]
click at [808, 704] on div "Trip details Save This trip cannot be edited because it is either under review,…" at bounding box center [710, 368] width 1421 height 737
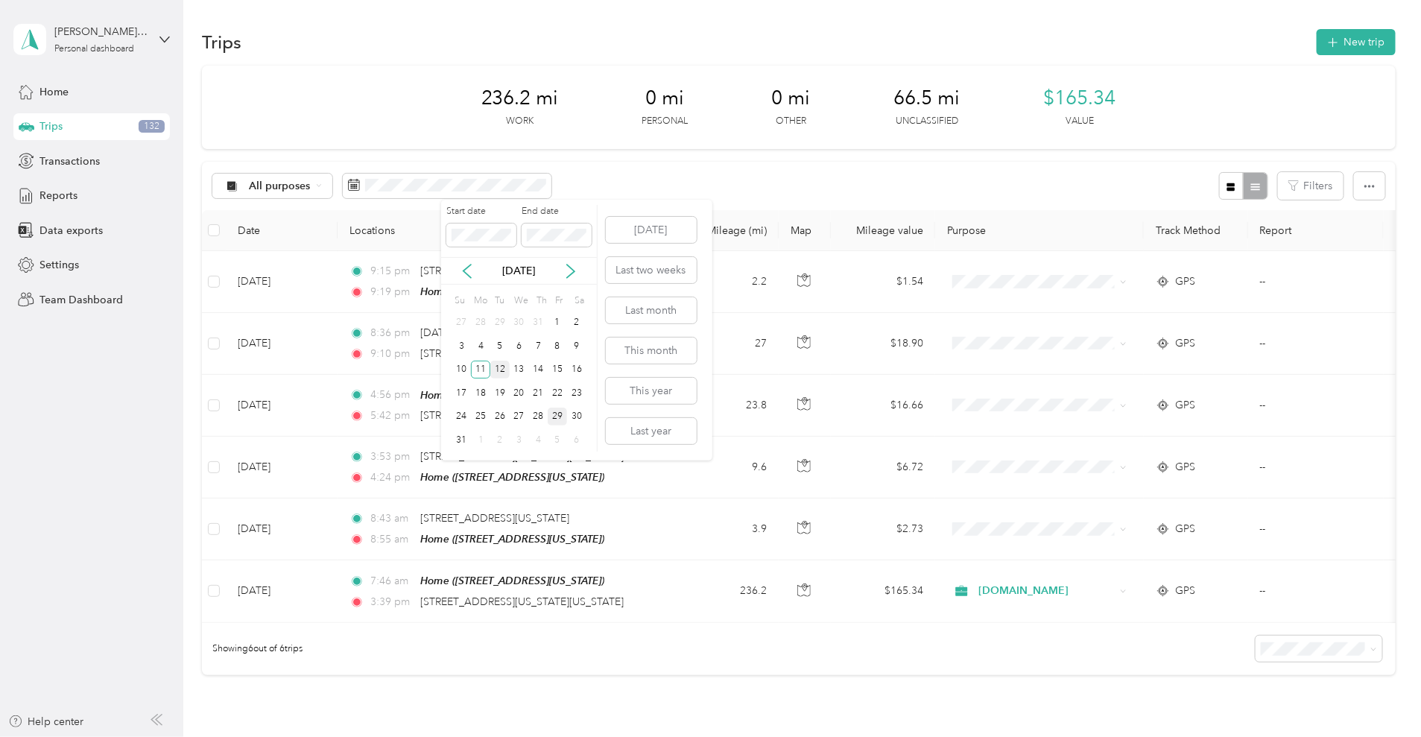
click at [499, 371] on div "12" at bounding box center [499, 370] width 19 height 19
click at [497, 369] on div "12" at bounding box center [499, 370] width 19 height 19
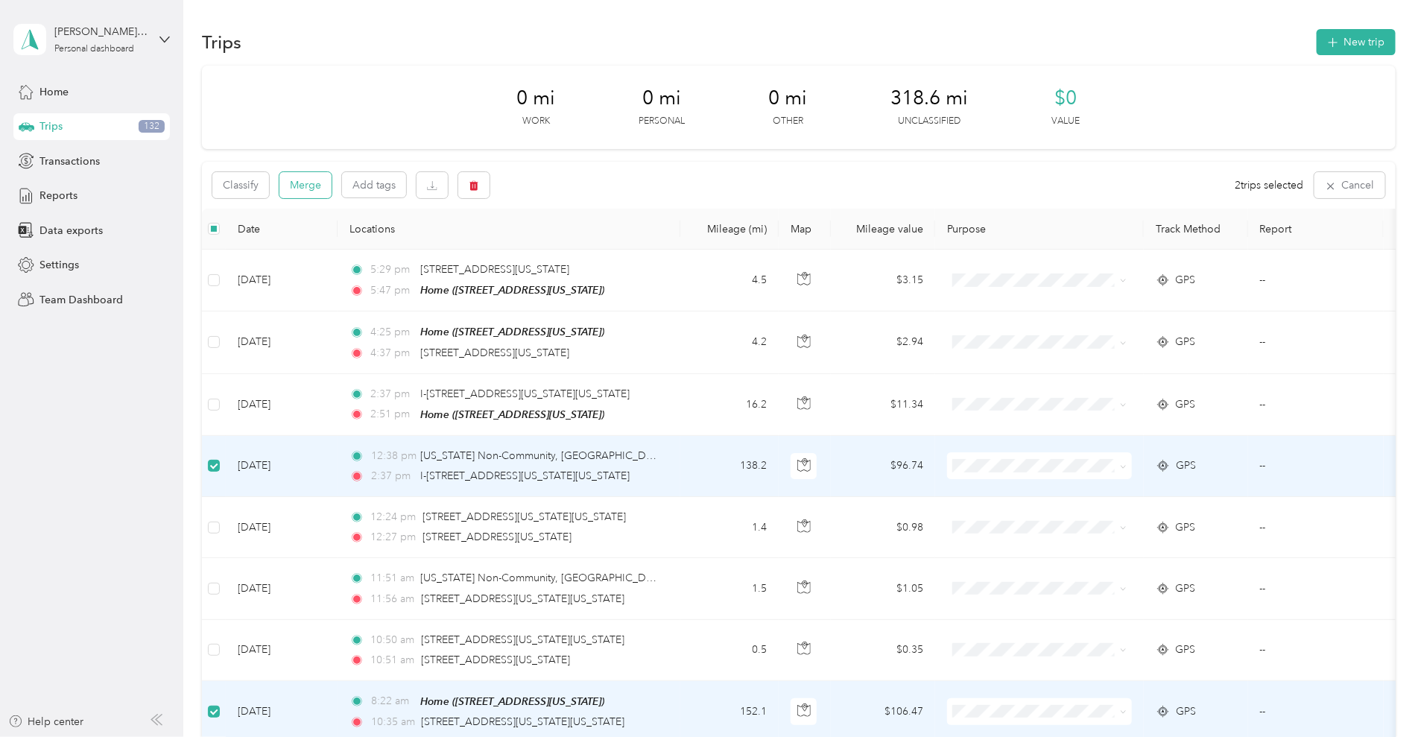
click at [331, 180] on button "Merge" at bounding box center [305, 185] width 52 height 26
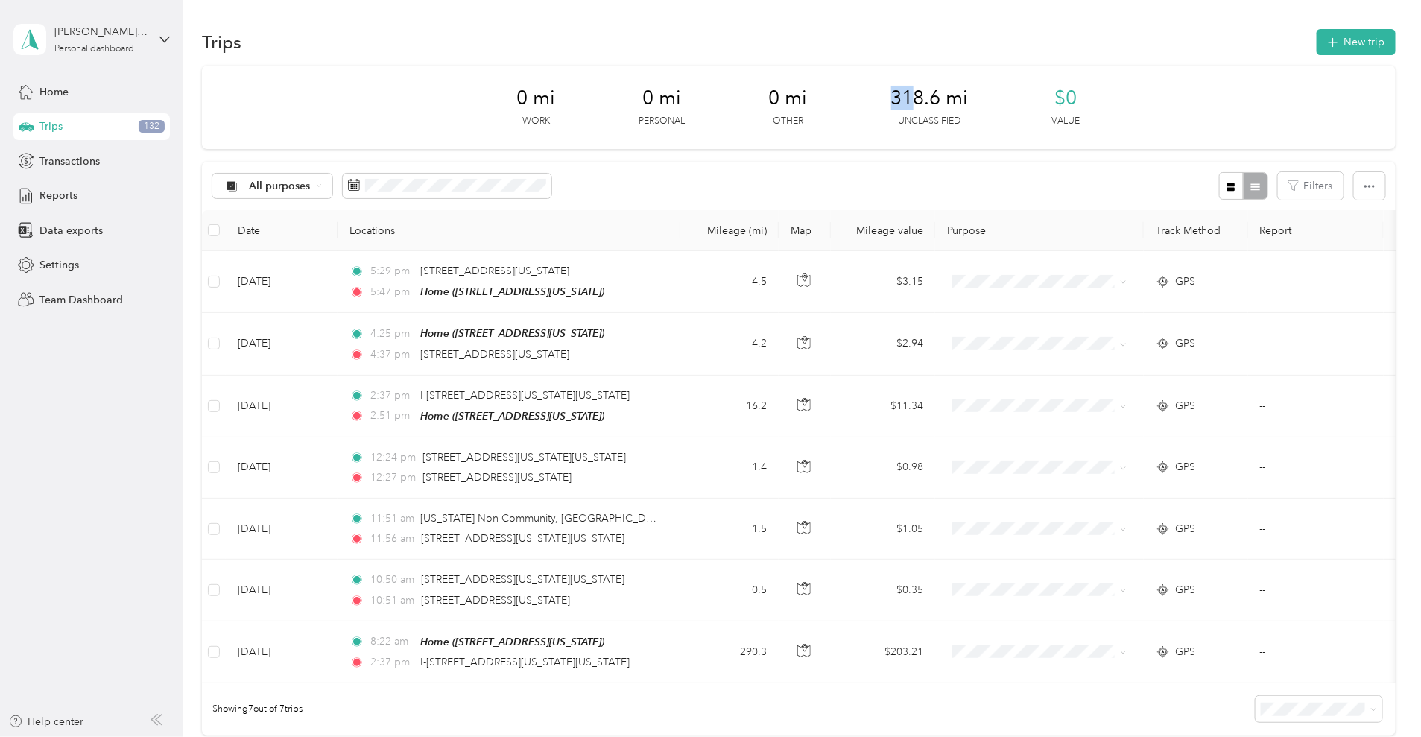
drag, startPoint x: 883, startPoint y: 100, endPoint x: 907, endPoint y: 99, distance: 24.6
click at [907, 99] on div "0 mi Work 0 mi Personal 0 mi Other 318.6 mi Unclassified $0 Value" at bounding box center [798, 107] width 1193 height 83
click at [908, 99] on span "318.6 mi" at bounding box center [929, 98] width 77 height 24
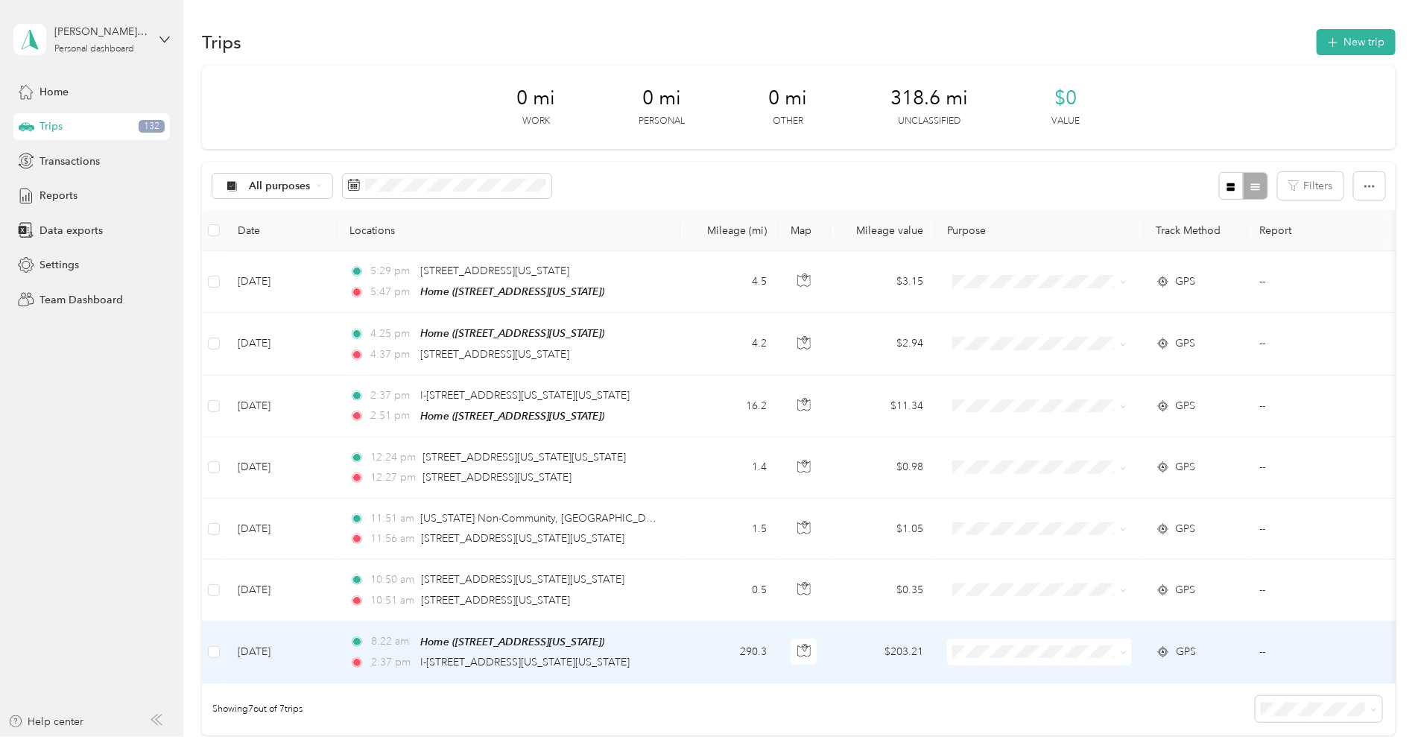
click at [778, 658] on td "290.3" at bounding box center [729, 652] width 98 height 62
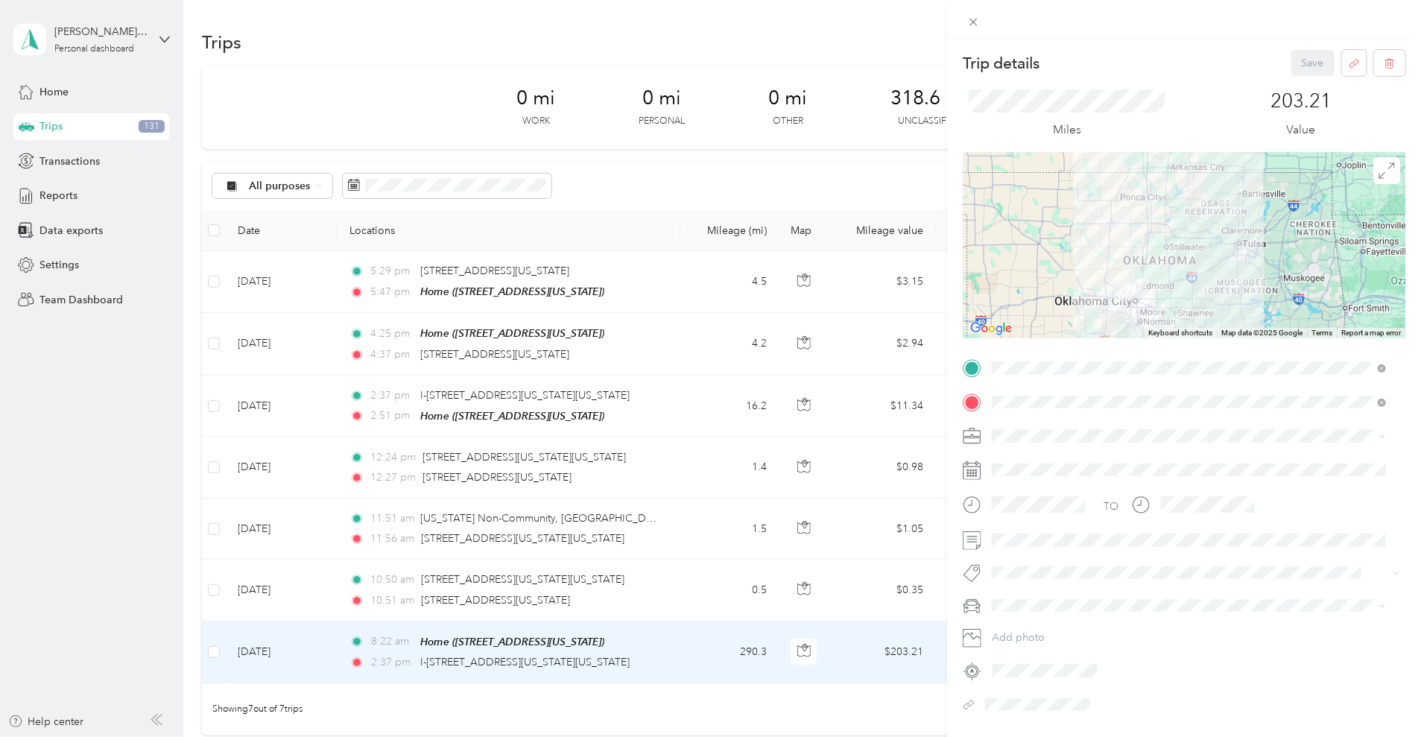
click at [84, 450] on div "Trip details Save This trip cannot be edited because it is either under review,…" at bounding box center [710, 368] width 1421 height 737
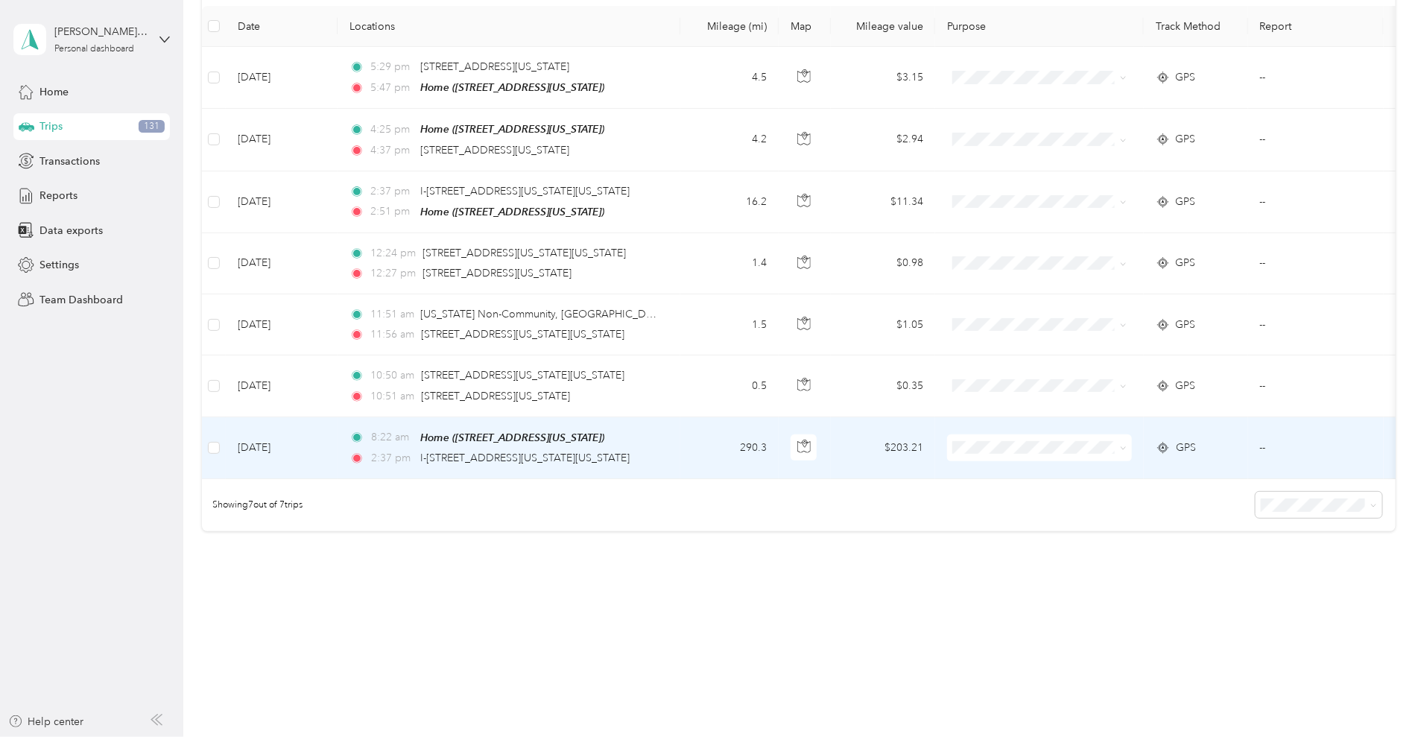
scroll to position [31, 0]
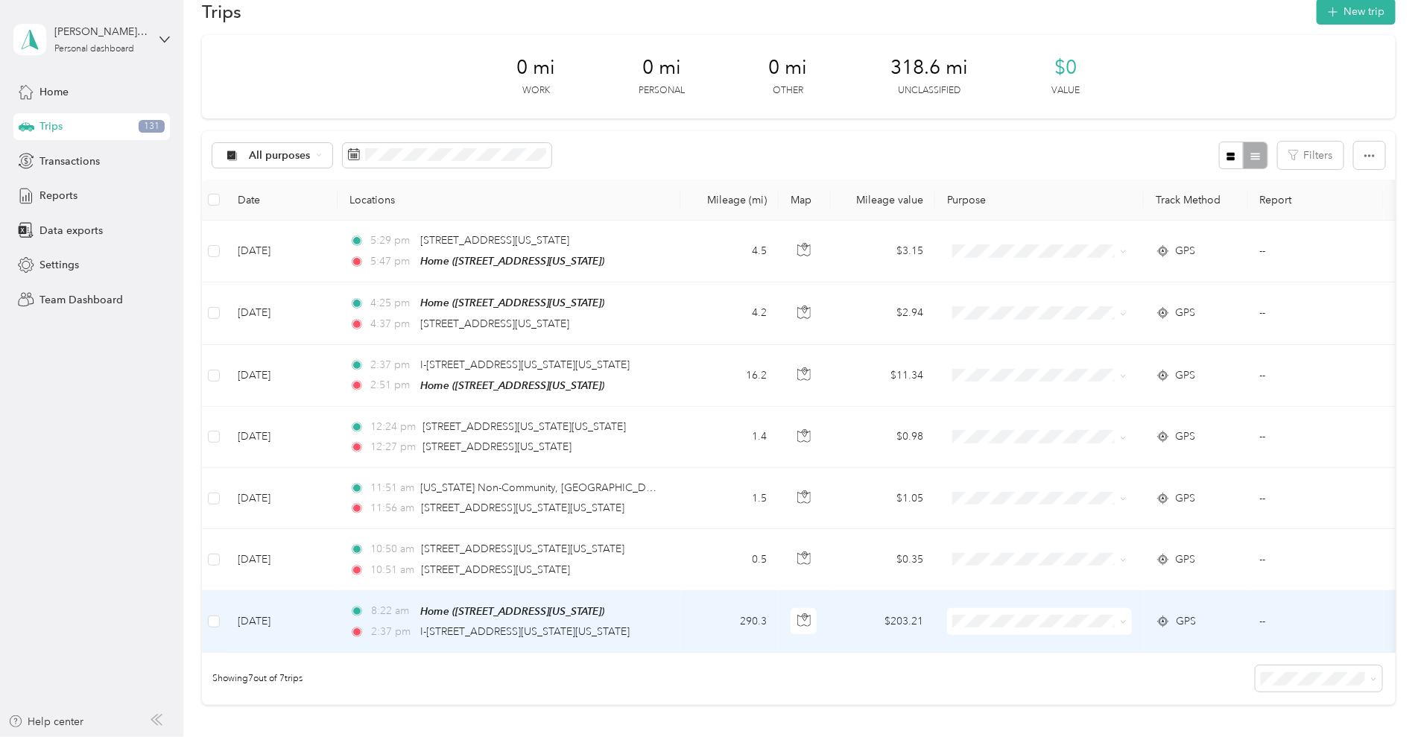
click at [778, 629] on td "290.3" at bounding box center [729, 622] width 98 height 62
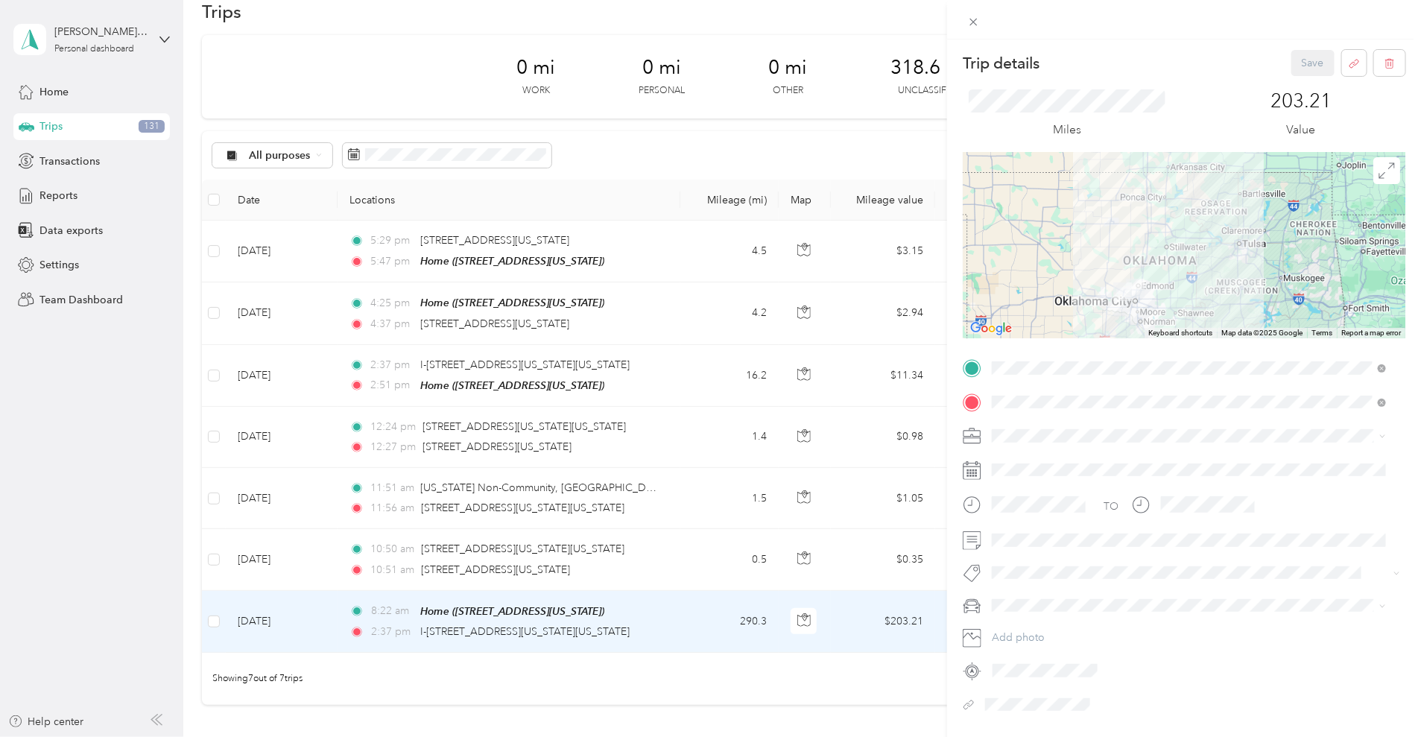
click at [532, 160] on div "Trip details Save This trip cannot be edited because it is either under review,…" at bounding box center [710, 368] width 1421 height 737
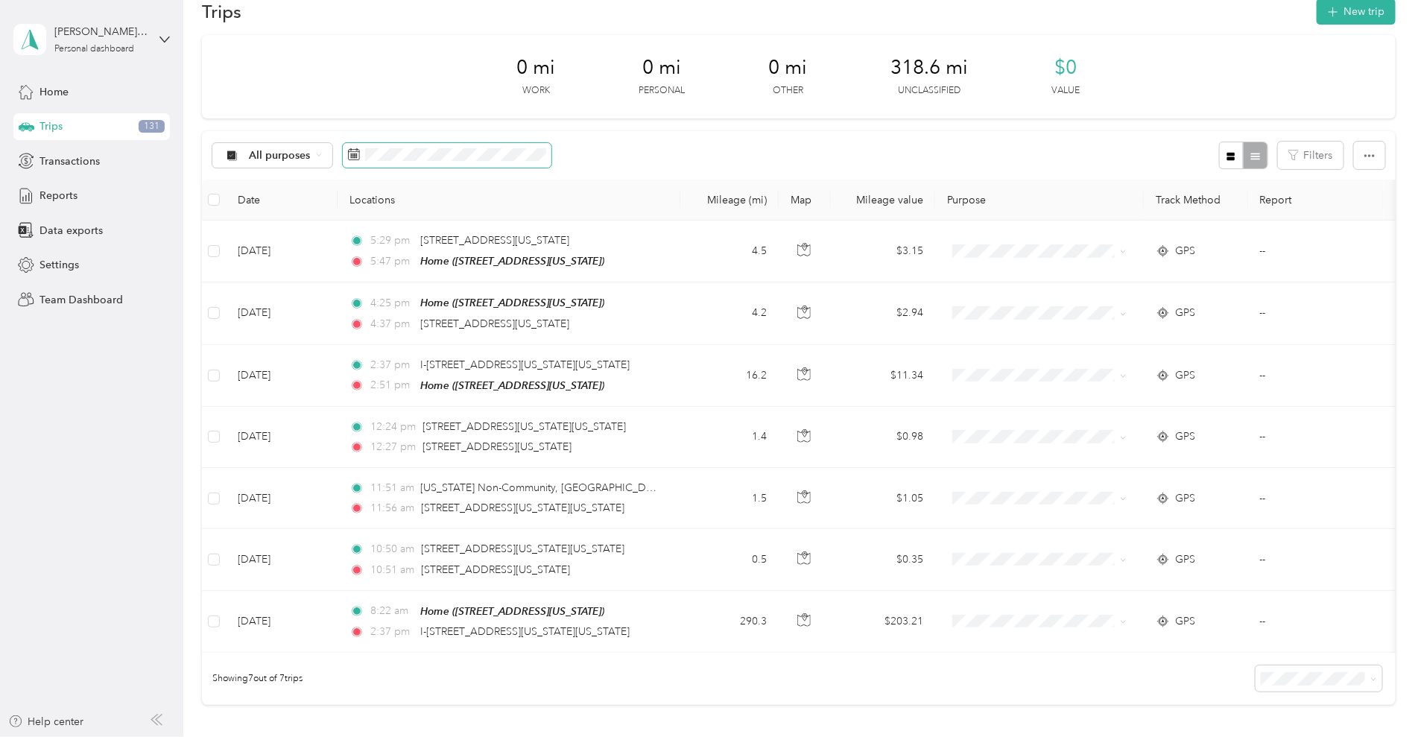
click at [551, 165] on span at bounding box center [447, 155] width 209 height 25
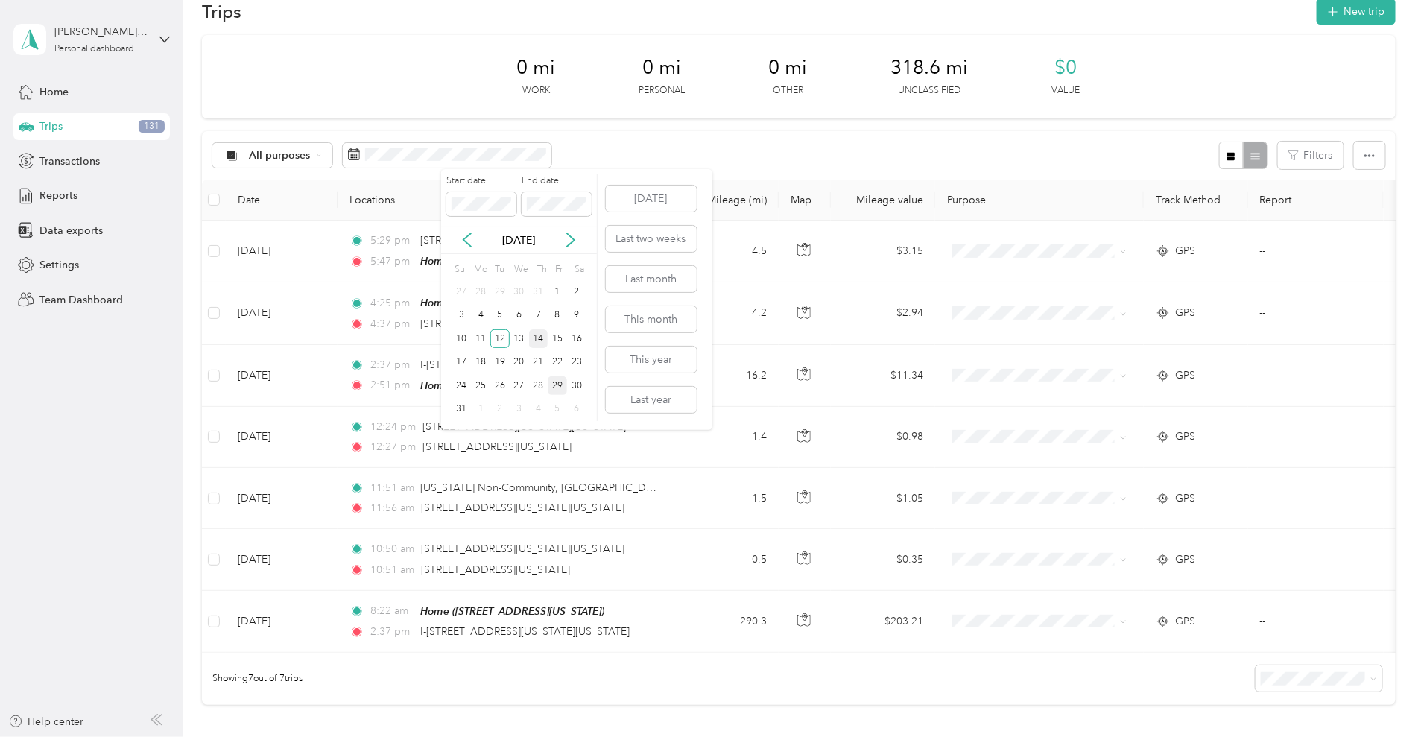
click at [536, 337] on div "14" at bounding box center [538, 338] width 19 height 19
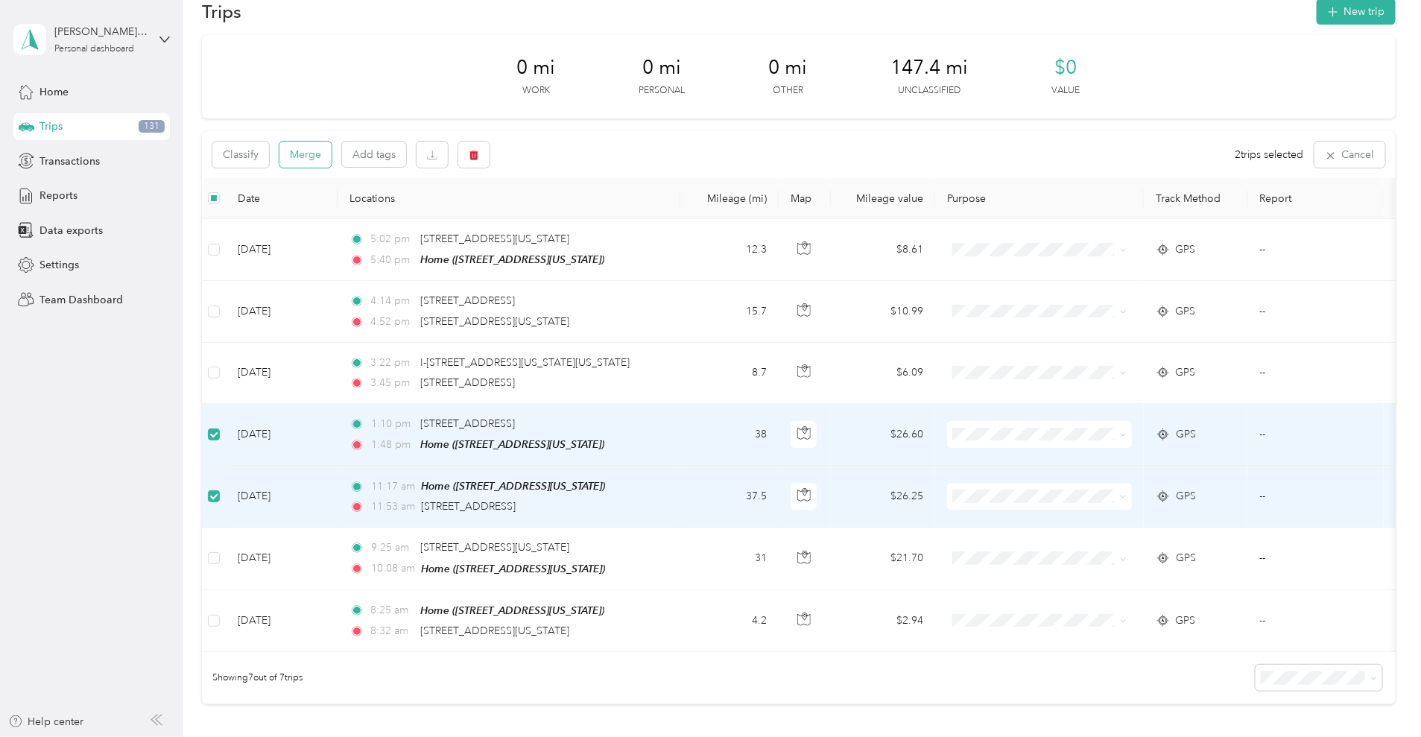
click at [331, 153] on button "Merge" at bounding box center [305, 155] width 52 height 26
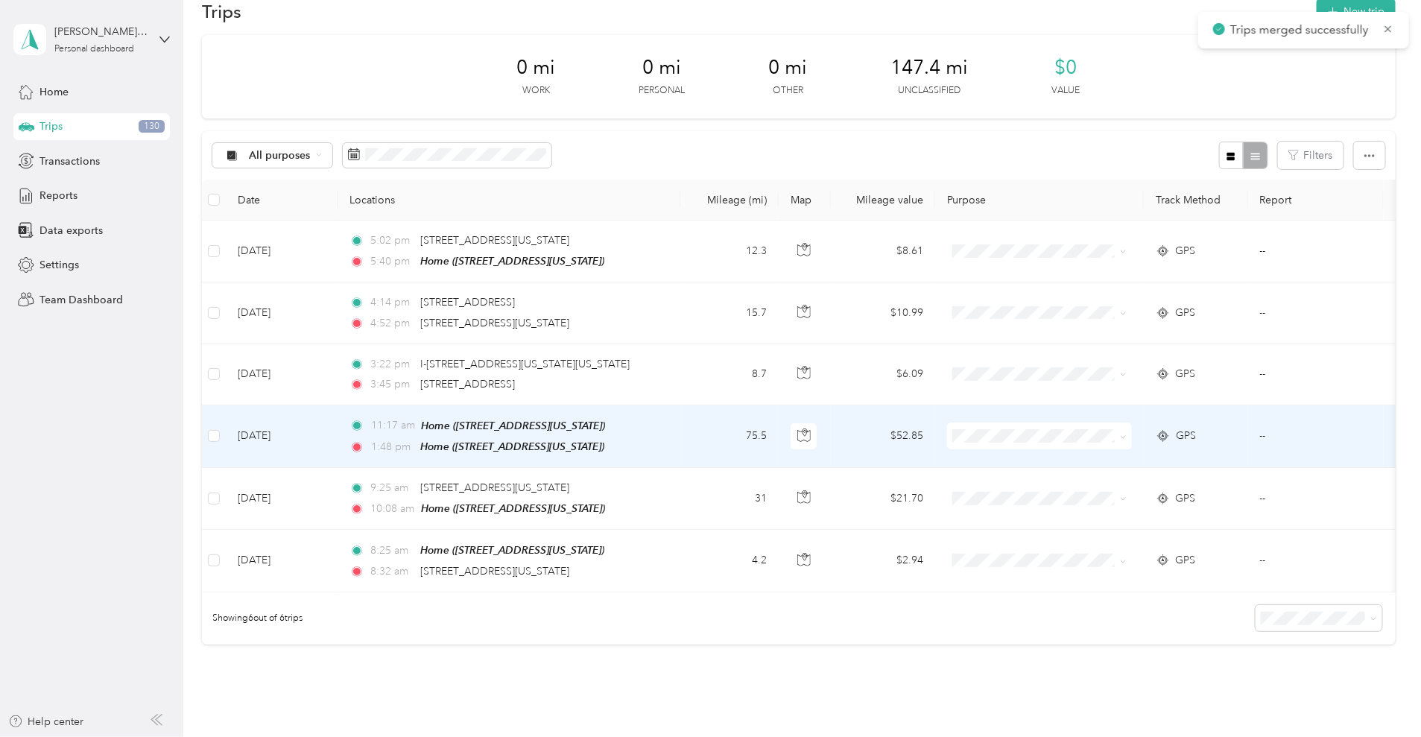
click at [778, 444] on td "75.5" at bounding box center [729, 436] width 98 height 63
click at [337, 451] on td "[DATE]" at bounding box center [282, 436] width 112 height 63
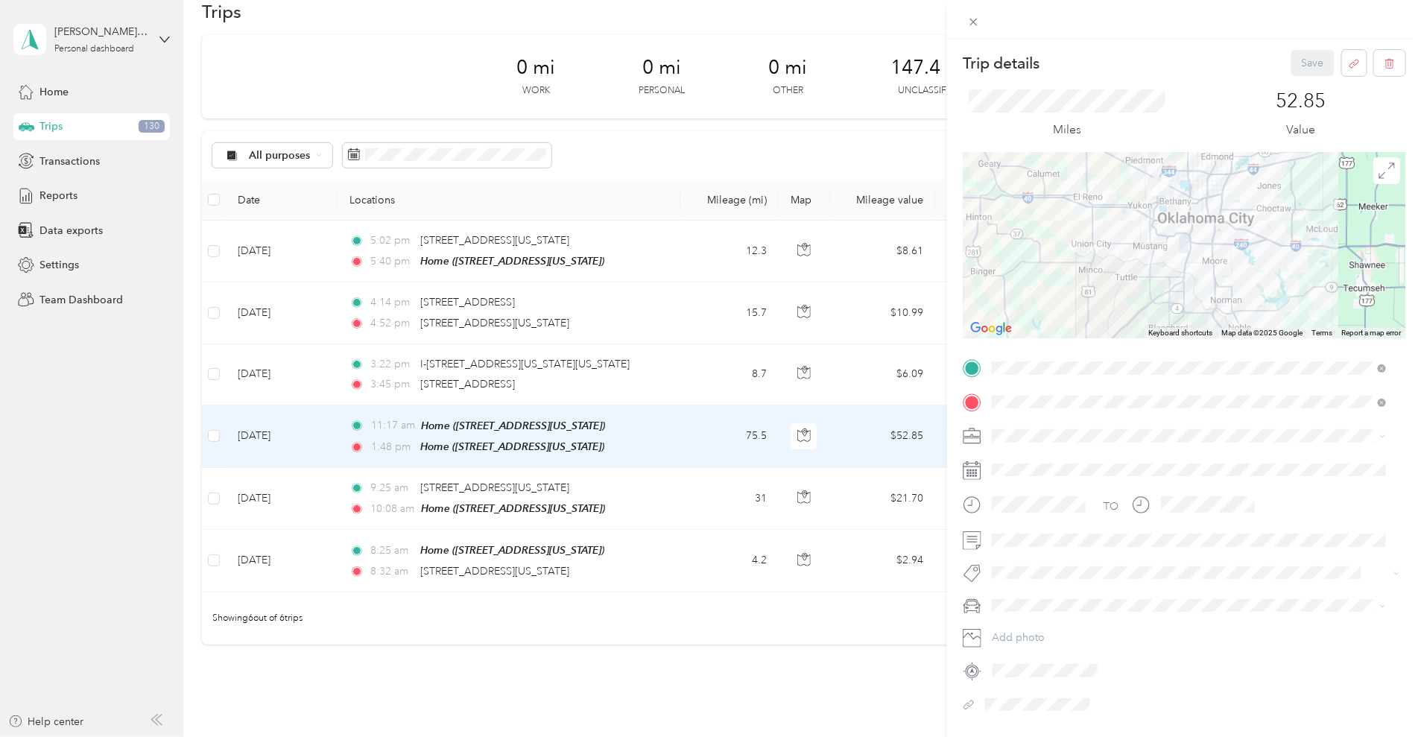
click at [106, 450] on div "Trip details Save This trip cannot be edited because it is either under review,…" at bounding box center [710, 368] width 1421 height 737
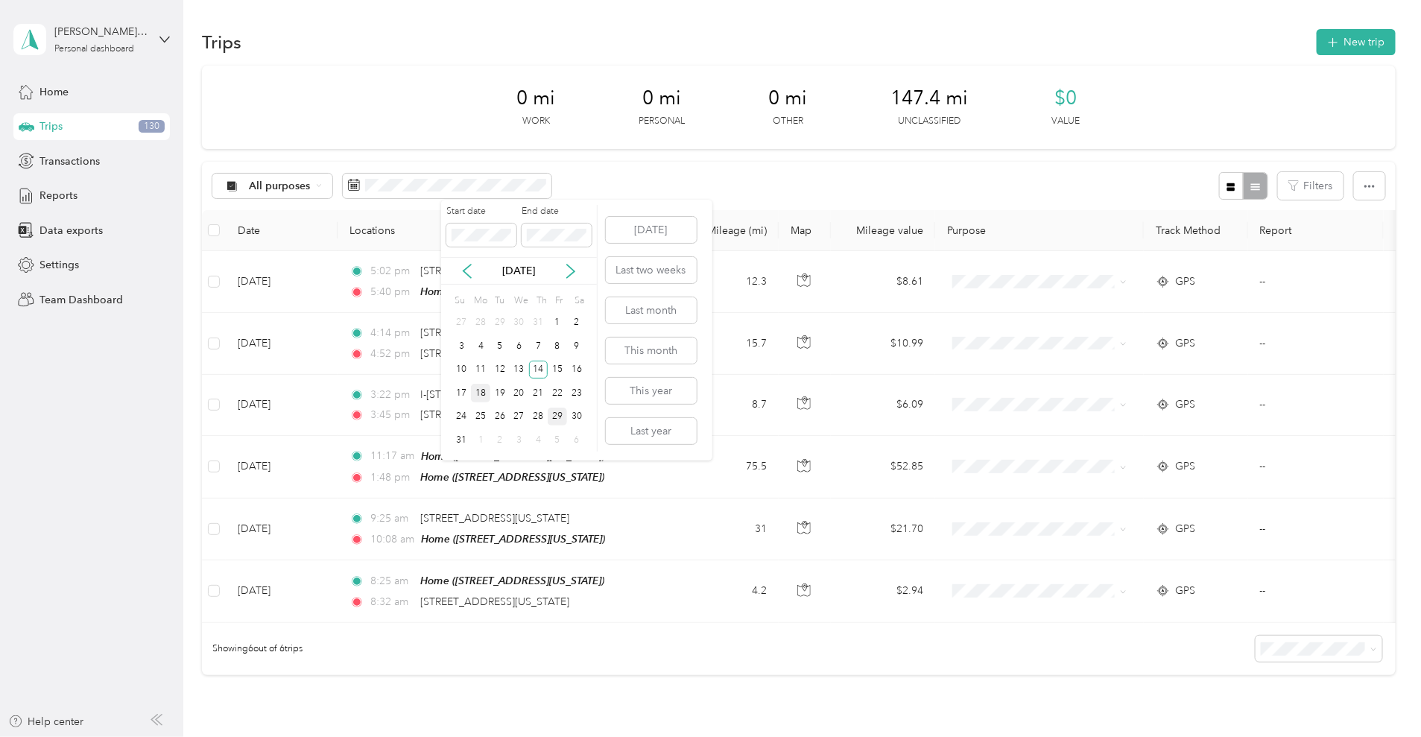
click at [481, 392] on div "18" at bounding box center [480, 393] width 19 height 19
click at [901, 723] on div "0 mi Work 0 mi Personal 0 mi Other 147.4 mi Unclassified $0 Value All purposes …" at bounding box center [798, 397] width 1193 height 662
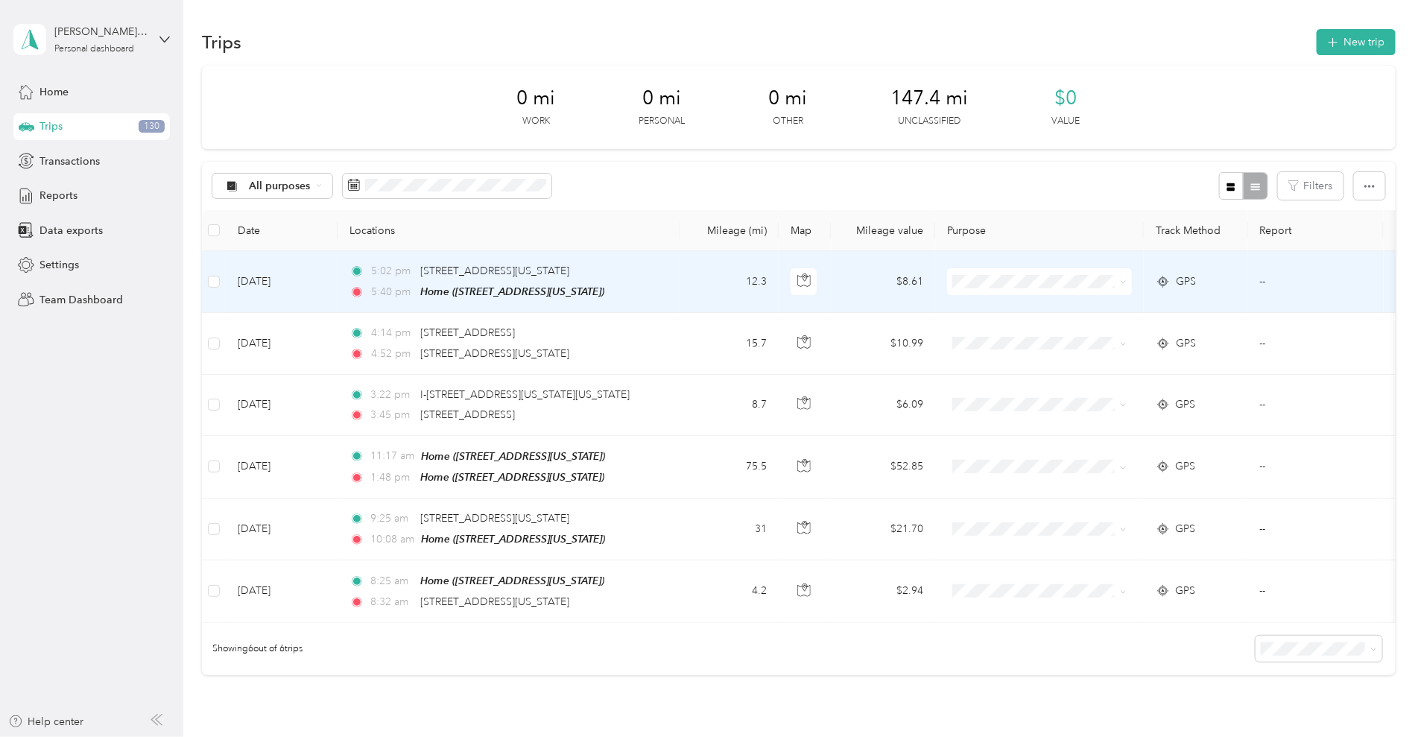
scroll to position [93, 0]
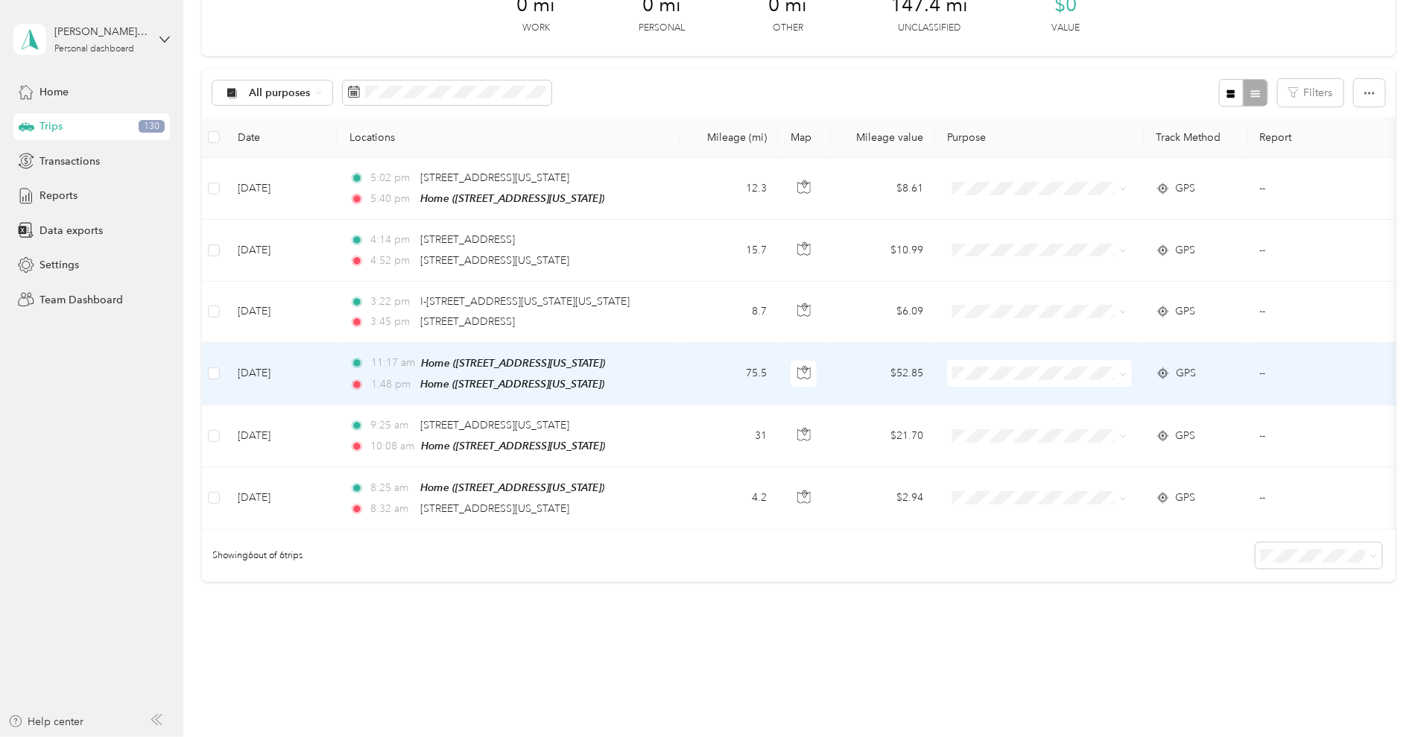
click at [933, 381] on td "$52.85" at bounding box center [883, 374] width 104 height 63
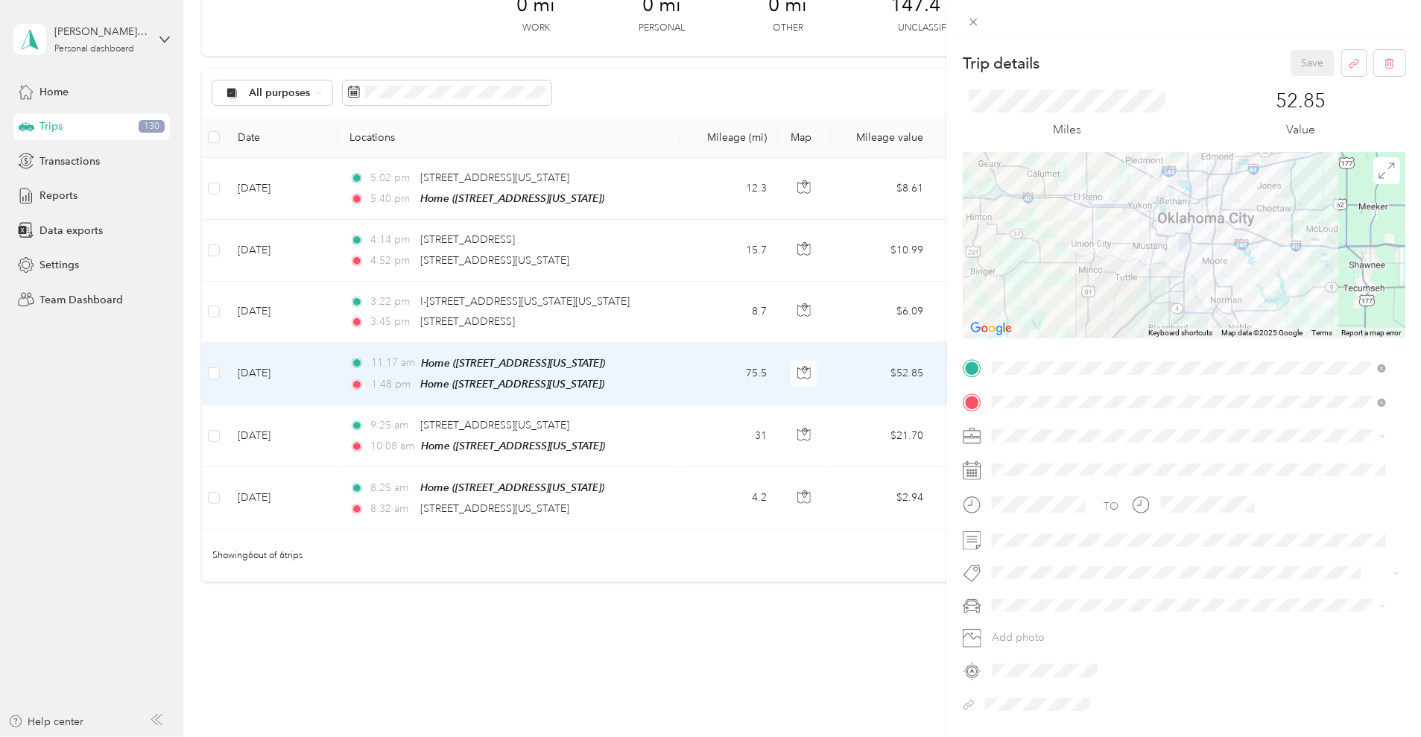
click at [712, 572] on div "Trip details Save This trip cannot be edited because it is either under review,…" at bounding box center [710, 368] width 1421 height 737
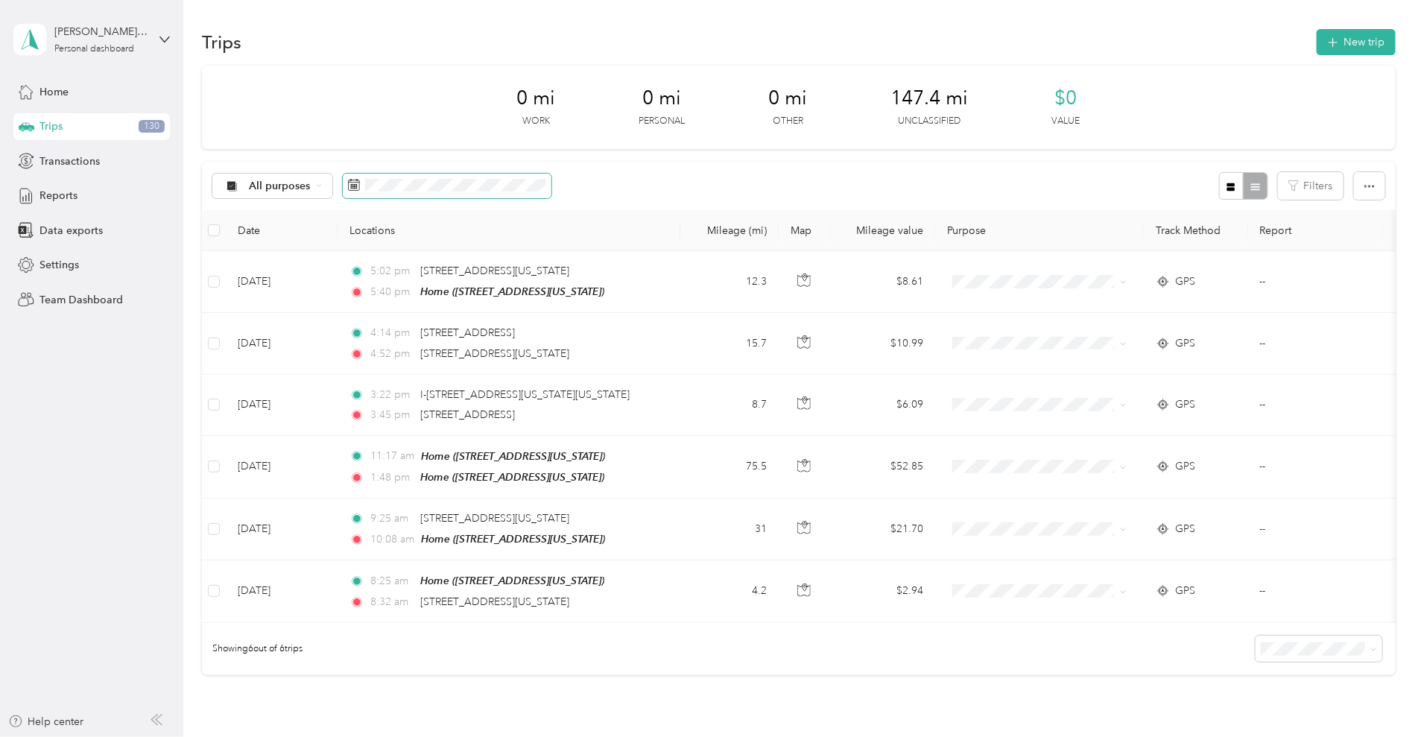
click at [551, 196] on span at bounding box center [447, 186] width 209 height 25
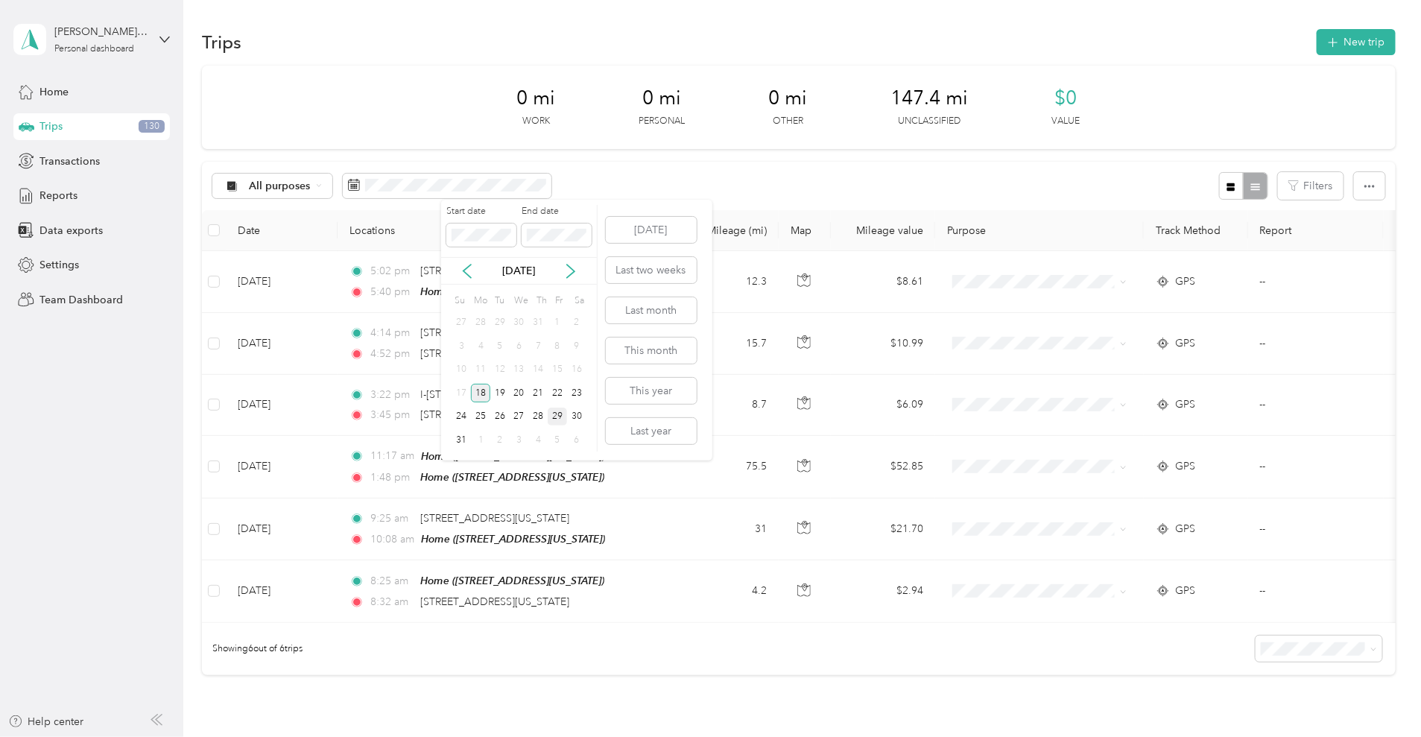
click at [483, 398] on div "18" at bounding box center [480, 393] width 19 height 19
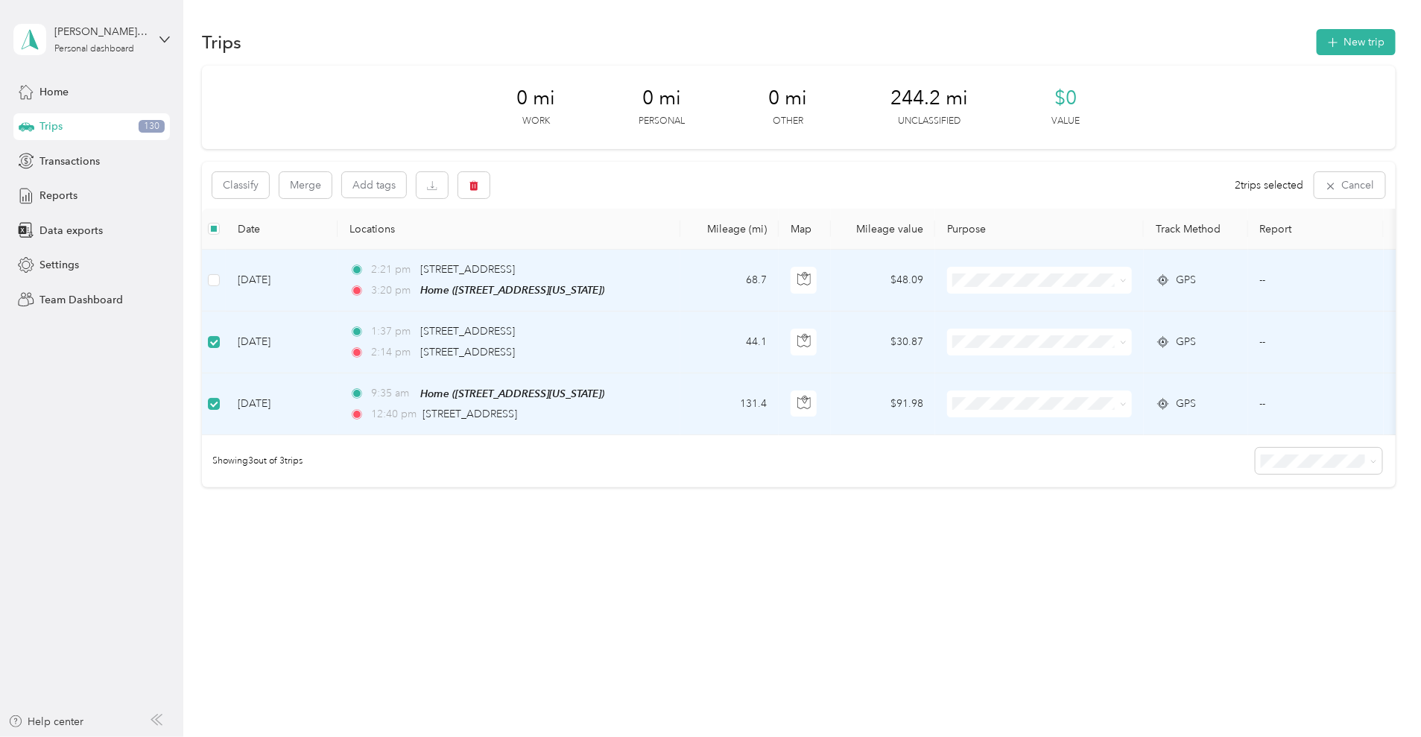
click at [226, 279] on td at bounding box center [214, 281] width 24 height 62
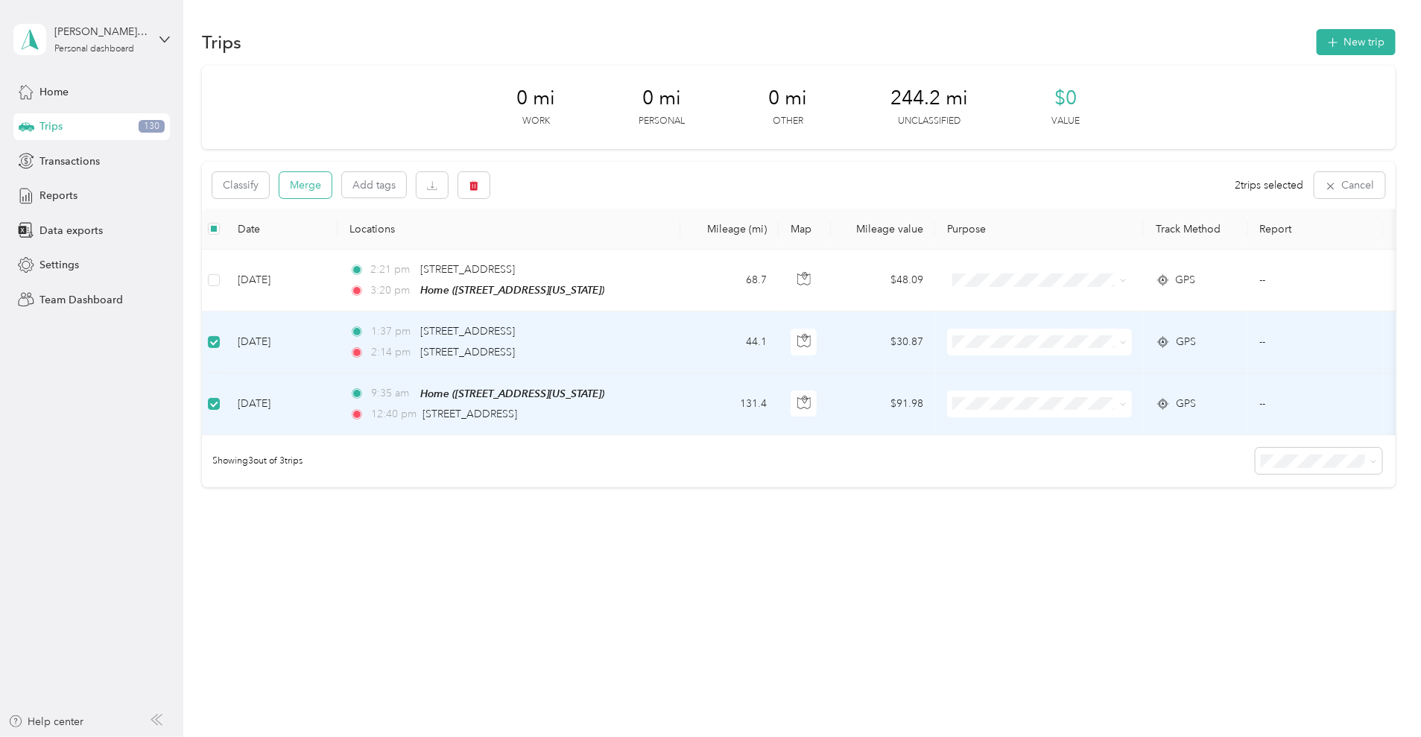
click at [331, 185] on button "Merge" at bounding box center [305, 185] width 52 height 26
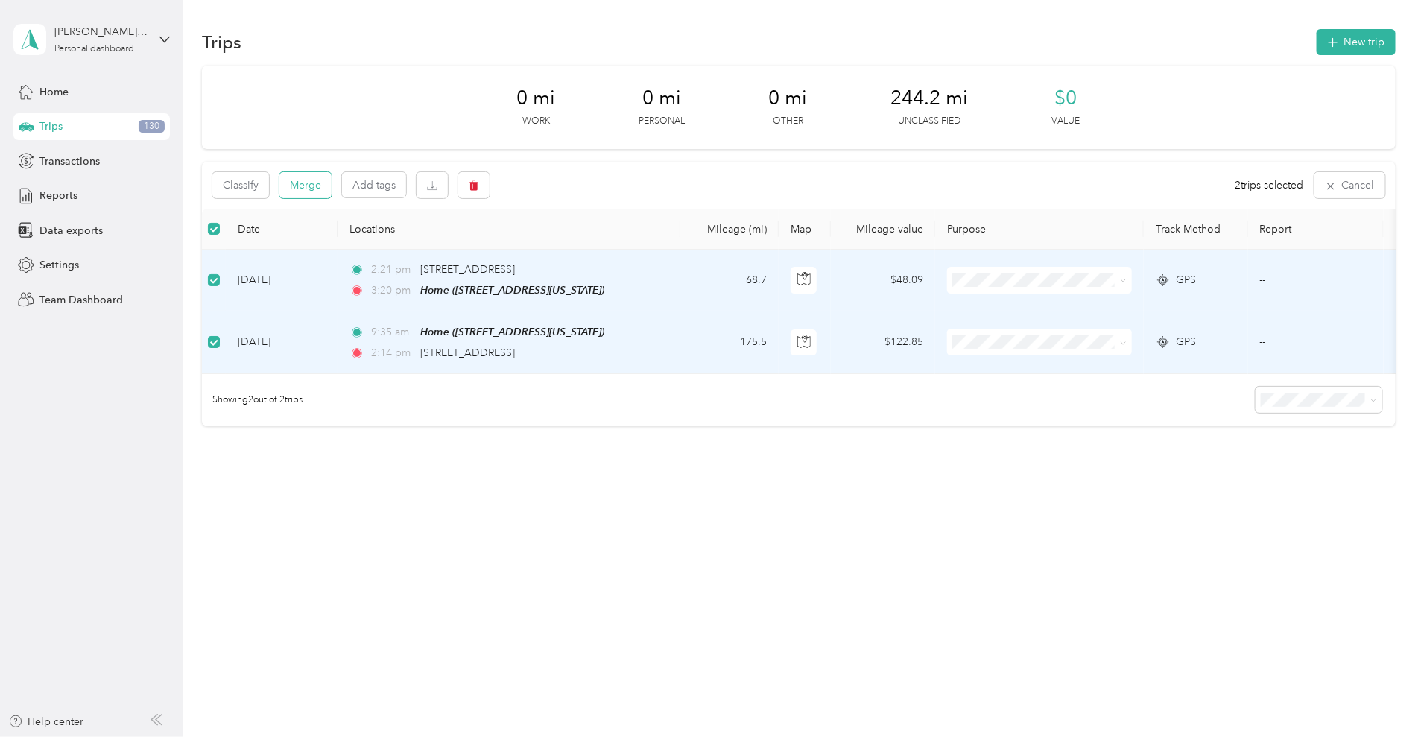
click at [331, 185] on button "Merge" at bounding box center [305, 185] width 52 height 26
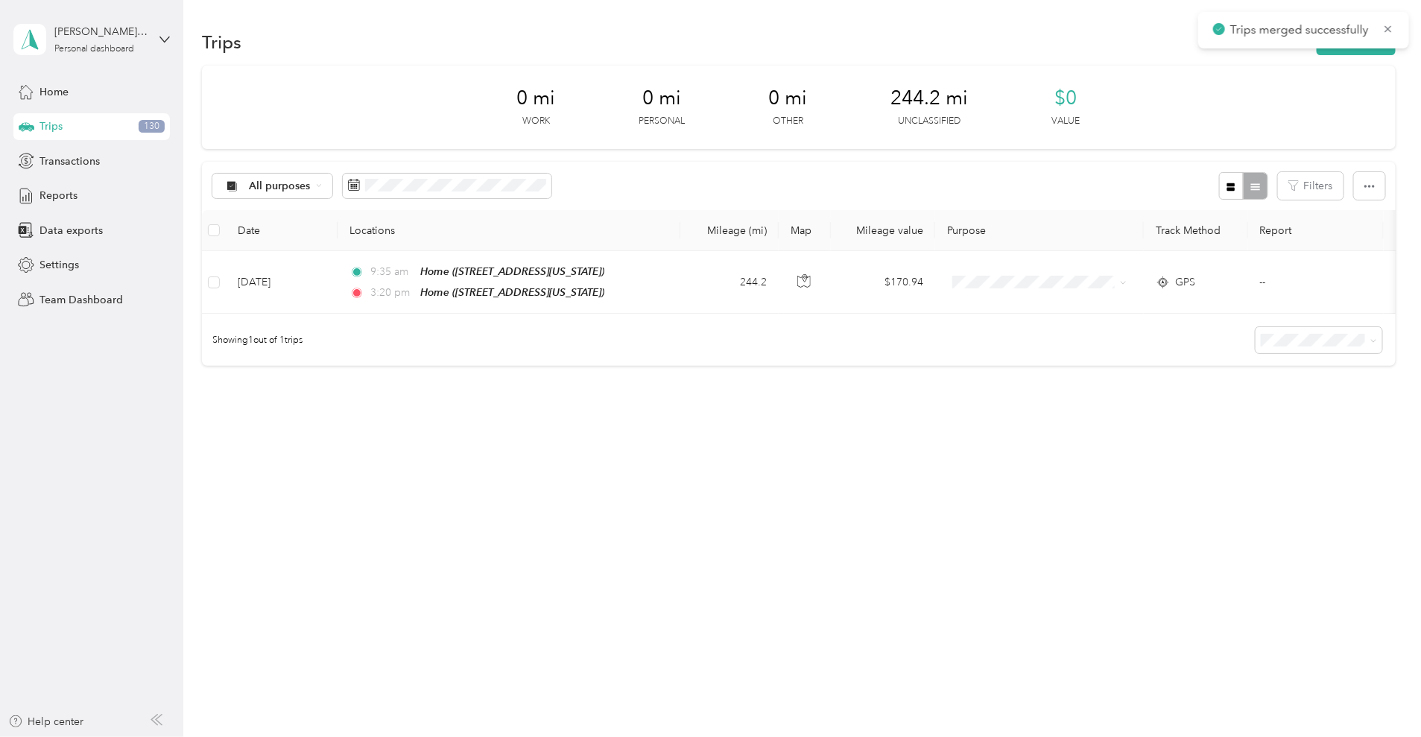
click at [778, 530] on div "Trips New trip 0 mi Work 0 mi Personal 0 mi Other 244.2 mi Unclassified $0 Valu…" at bounding box center [798, 368] width 1230 height 737
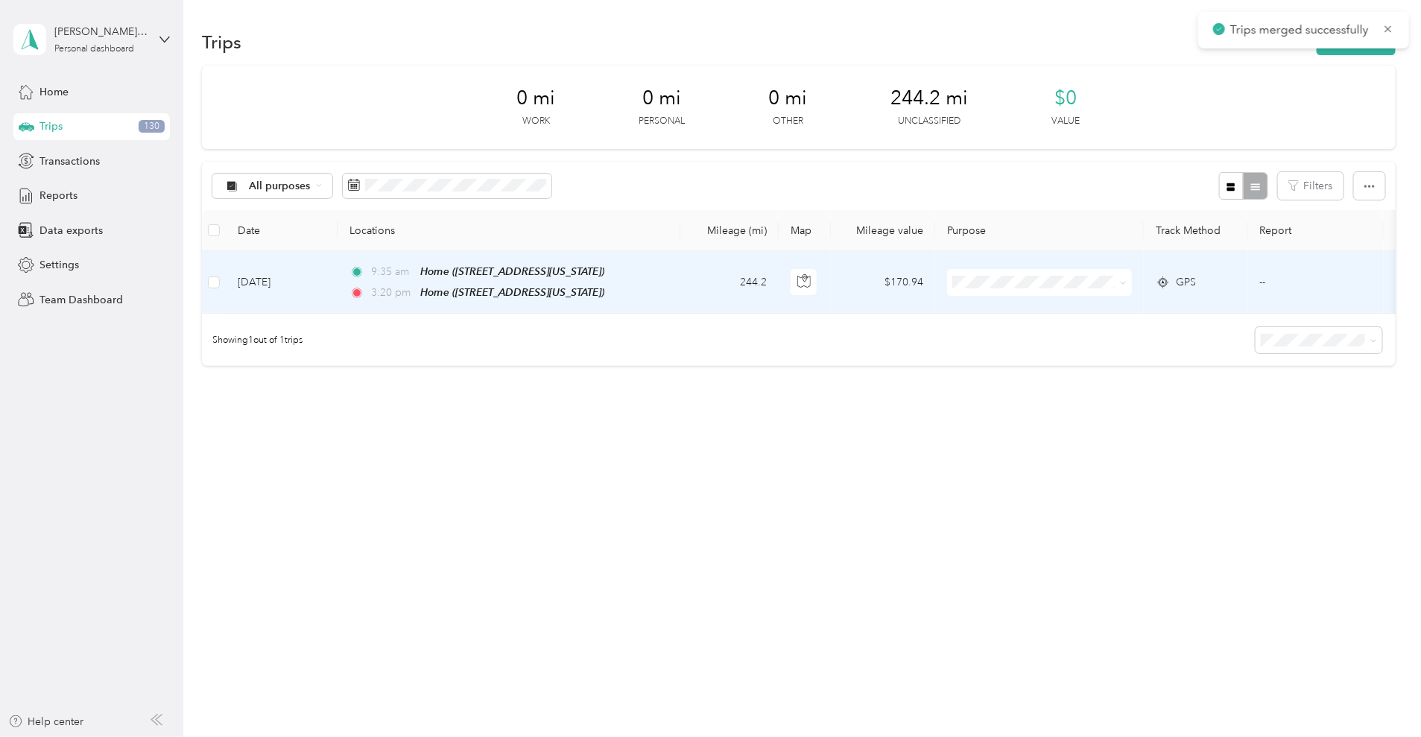
click at [778, 284] on td "244.2" at bounding box center [729, 282] width 98 height 63
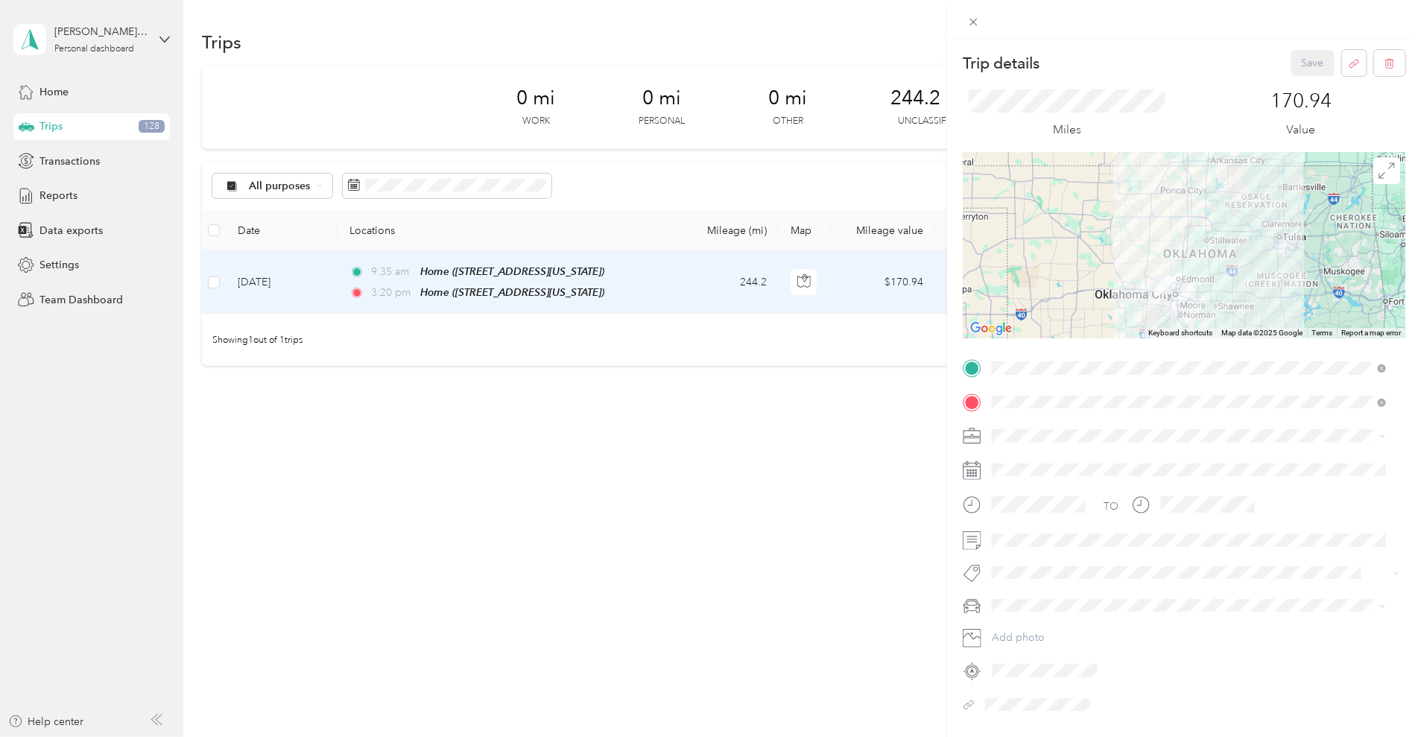
click at [481, 185] on div "Trip details Save This trip cannot be edited because it is either under review,…" at bounding box center [710, 368] width 1421 height 737
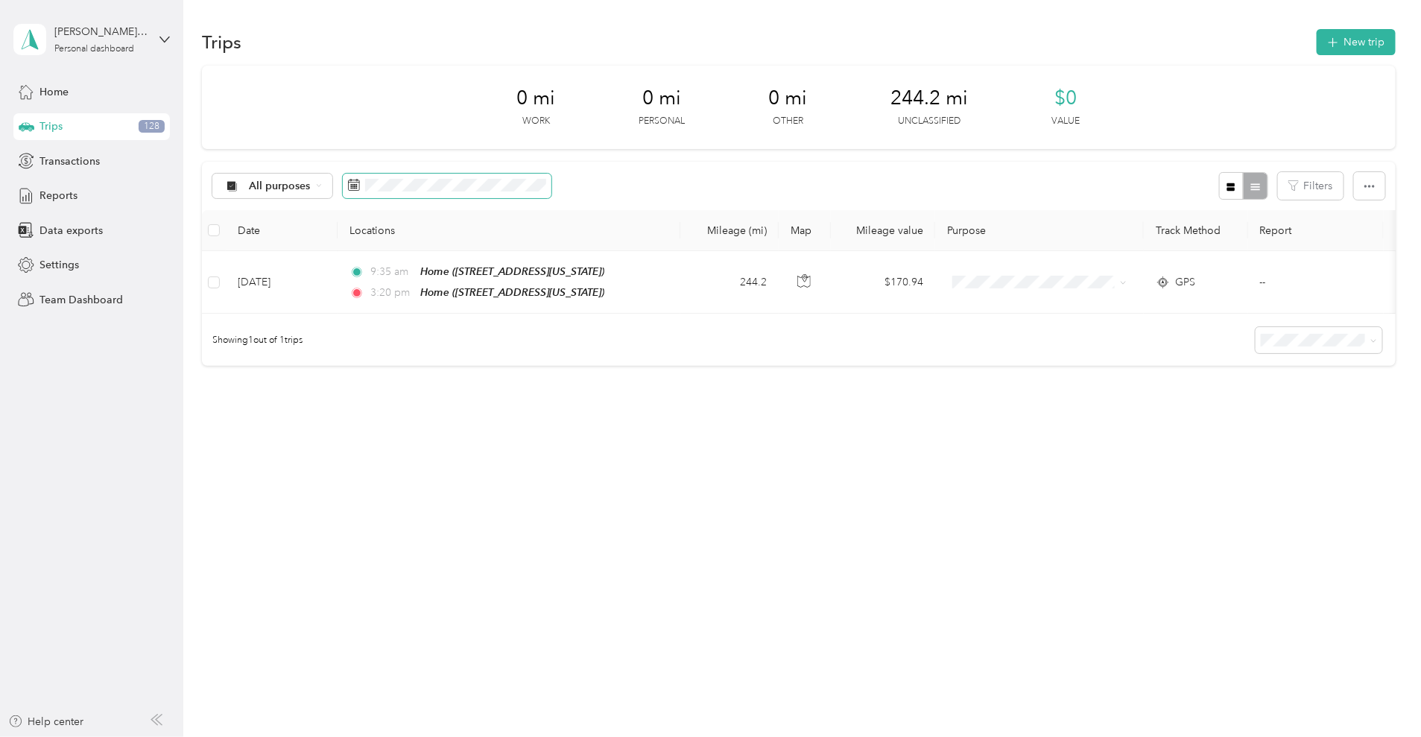
click at [522, 174] on span at bounding box center [447, 186] width 209 height 25
click at [500, 393] on div "19" at bounding box center [501, 393] width 19 height 19
click at [506, 395] on div "19" at bounding box center [501, 393] width 19 height 19
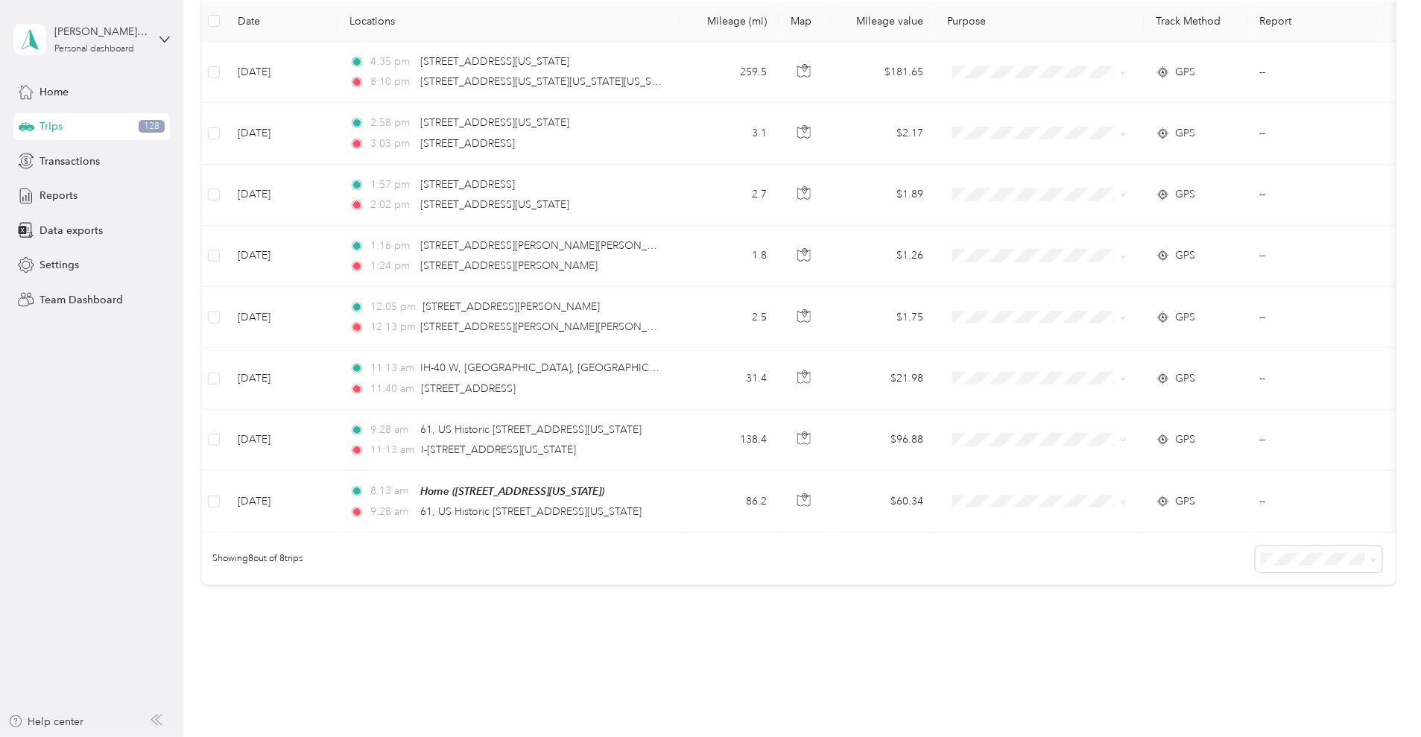
scroll to position [184, 0]
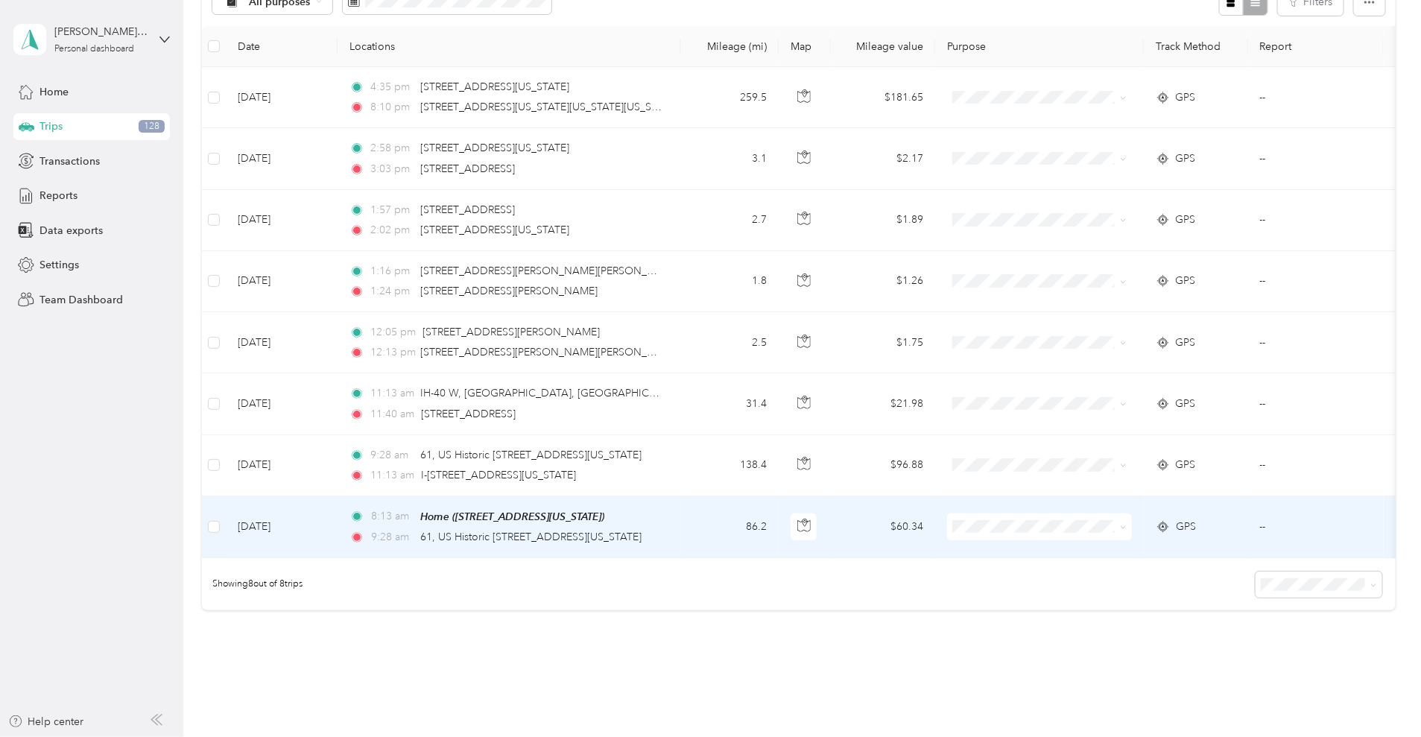
click at [778, 531] on td "86.2" at bounding box center [729, 527] width 98 height 62
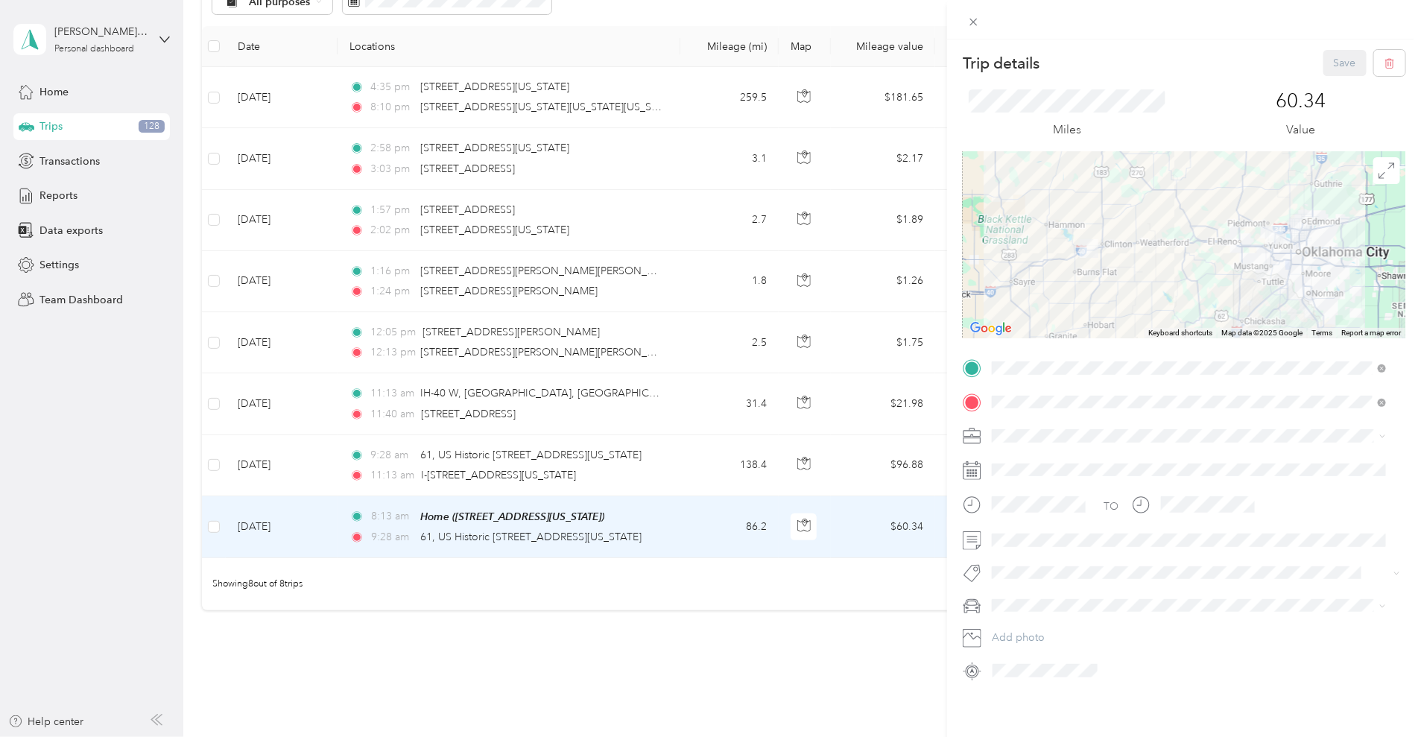
click at [752, 659] on div "Trip details Save This trip cannot be edited because it is either under review,…" at bounding box center [710, 368] width 1421 height 737
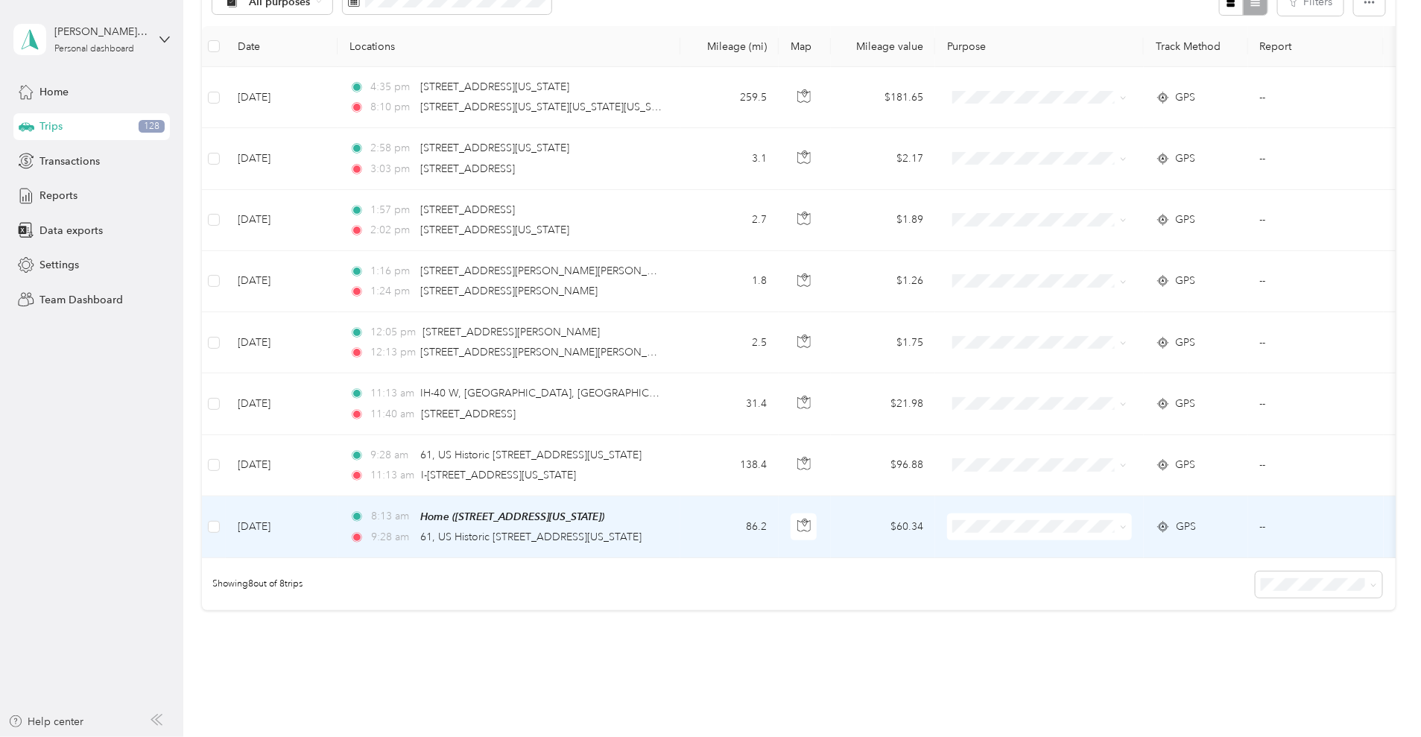
click at [226, 521] on td at bounding box center [214, 527] width 24 height 62
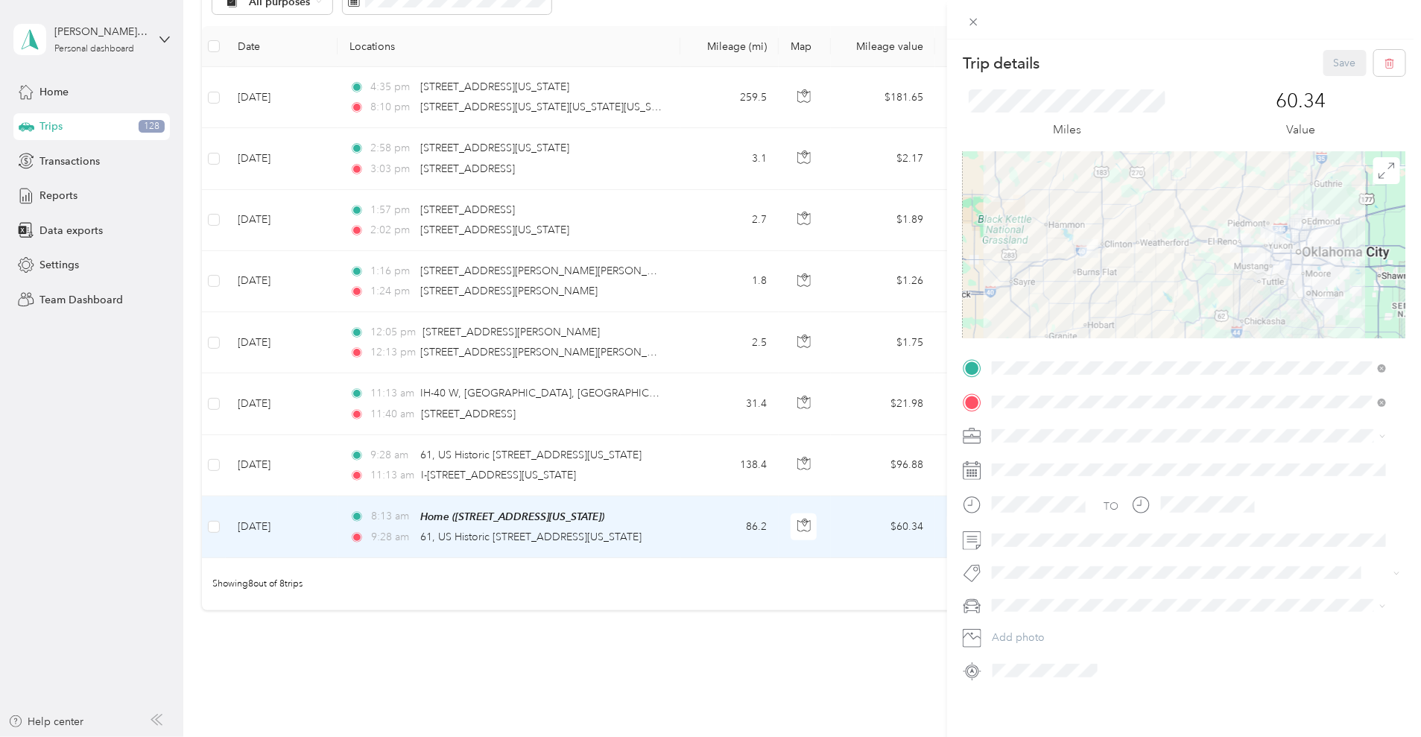
click at [309, 464] on div "Trip details Save This trip cannot be edited because it is either under review,…" at bounding box center [710, 368] width 1421 height 737
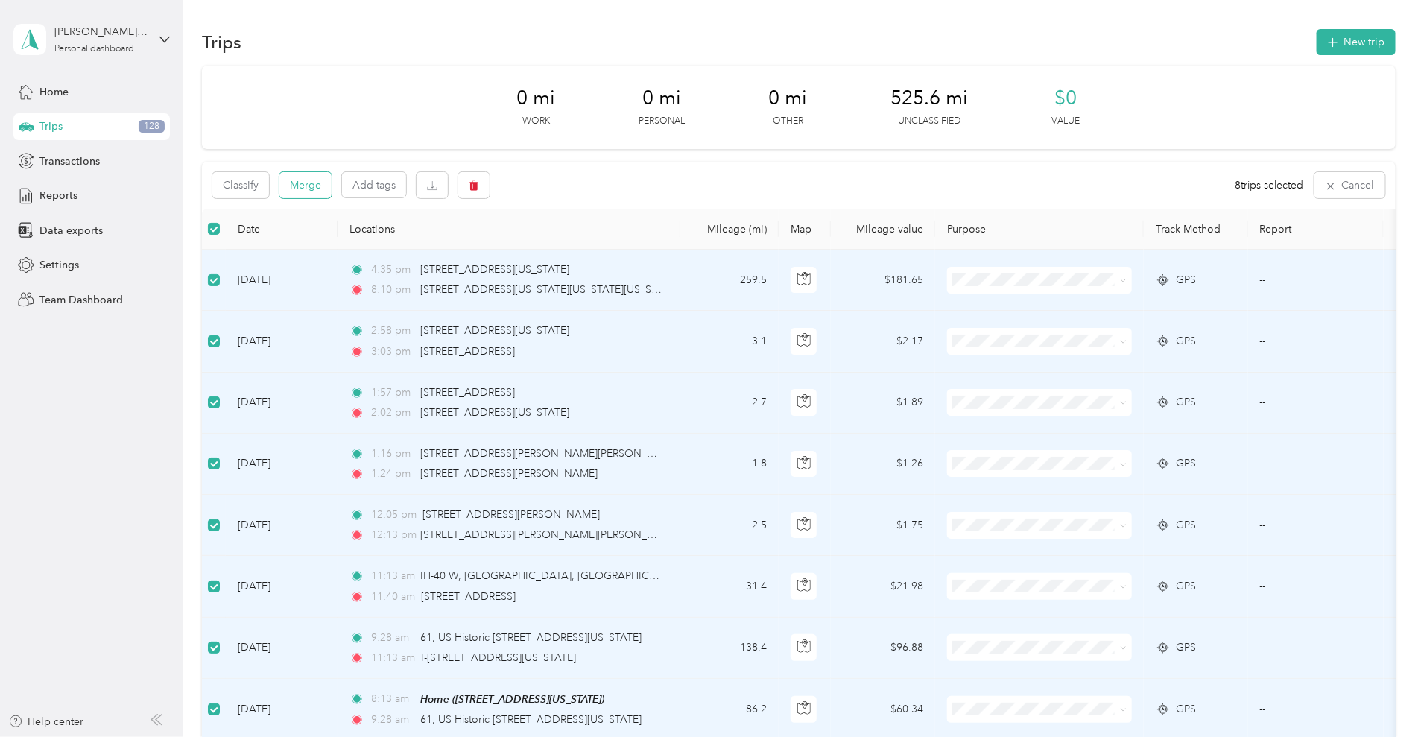
click at [331, 183] on button "Merge" at bounding box center [305, 185] width 52 height 26
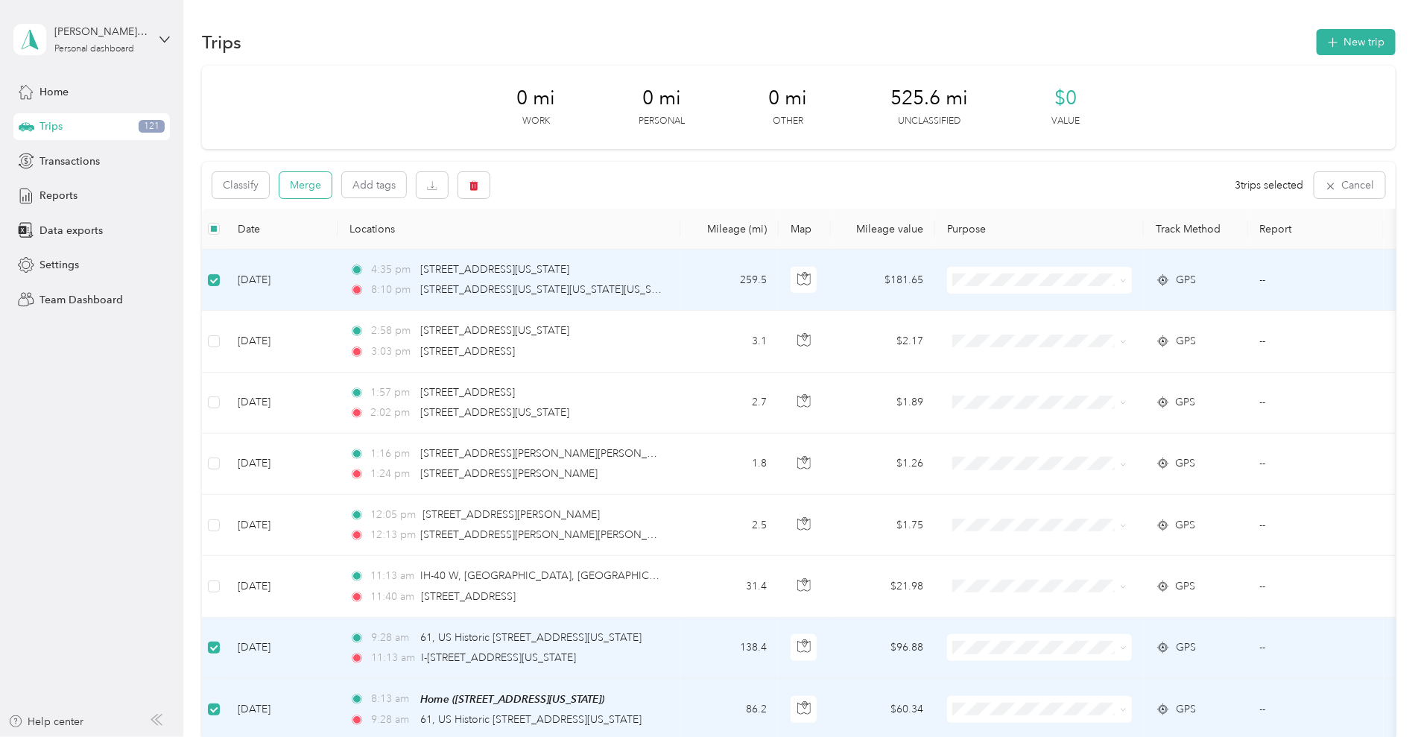
click at [331, 183] on button "Merge" at bounding box center [305, 185] width 52 height 26
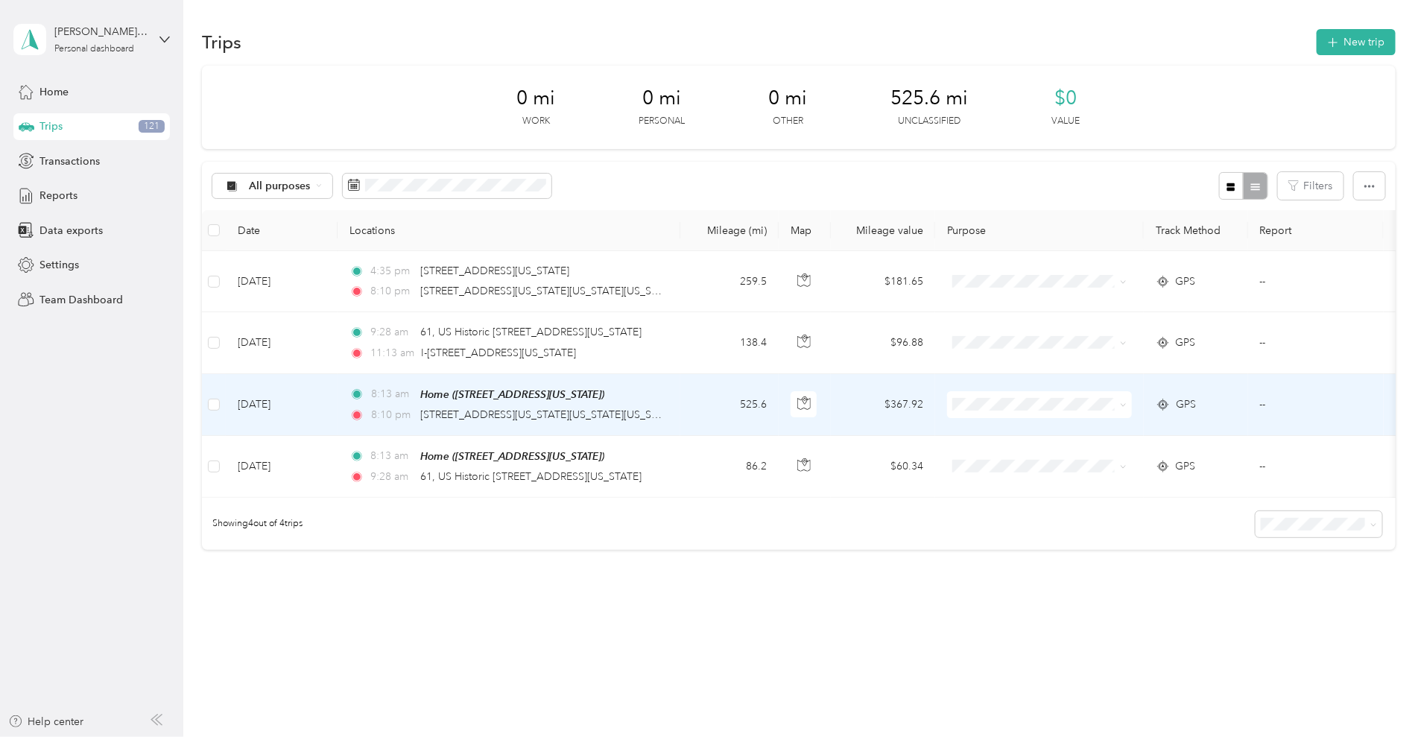
click at [778, 415] on td "525.6" at bounding box center [729, 405] width 98 height 62
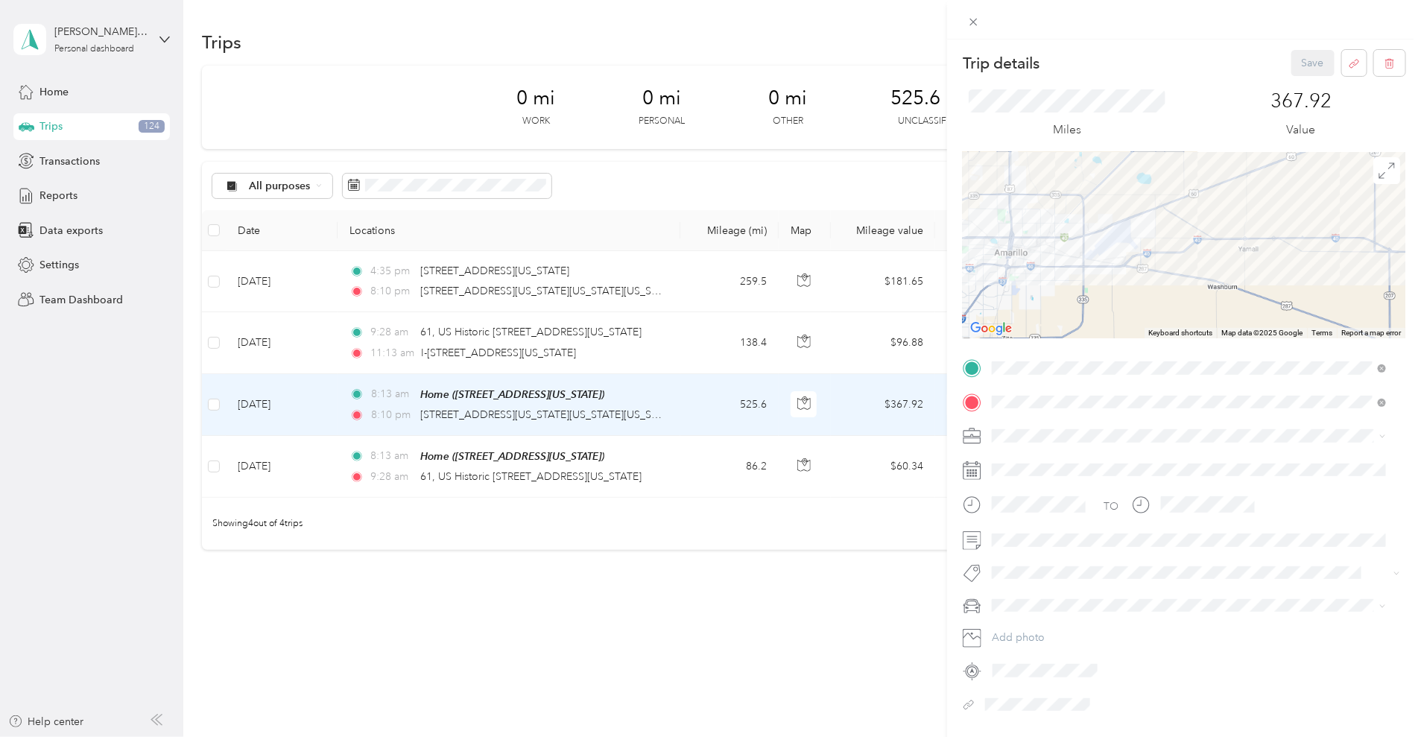
drag, startPoint x: 1002, startPoint y: 290, endPoint x: 1117, endPoint y: 285, distance: 115.6
click at [1117, 285] on div at bounding box center [1183, 245] width 442 height 186
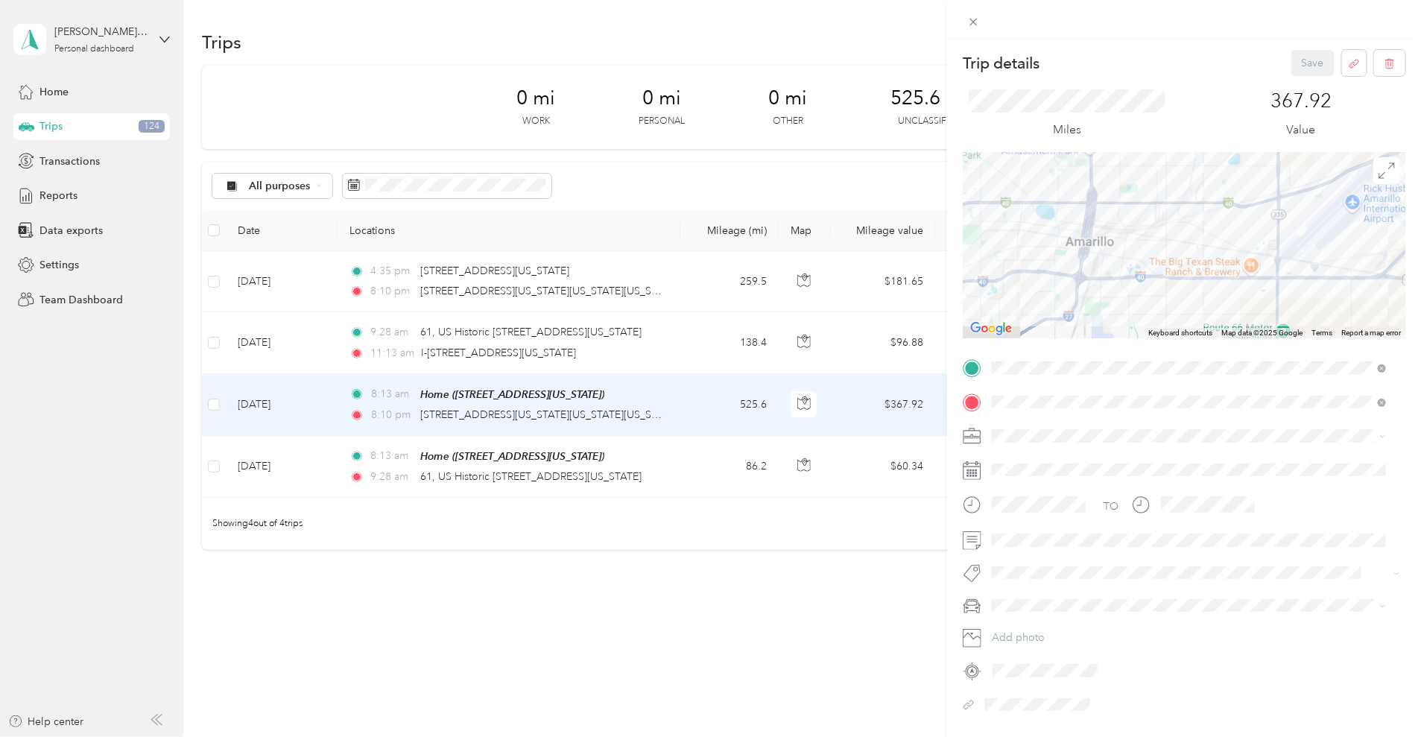
drag, startPoint x: 1017, startPoint y: 260, endPoint x: 1158, endPoint y: 282, distance: 142.6
click at [1158, 282] on div at bounding box center [1183, 245] width 442 height 186
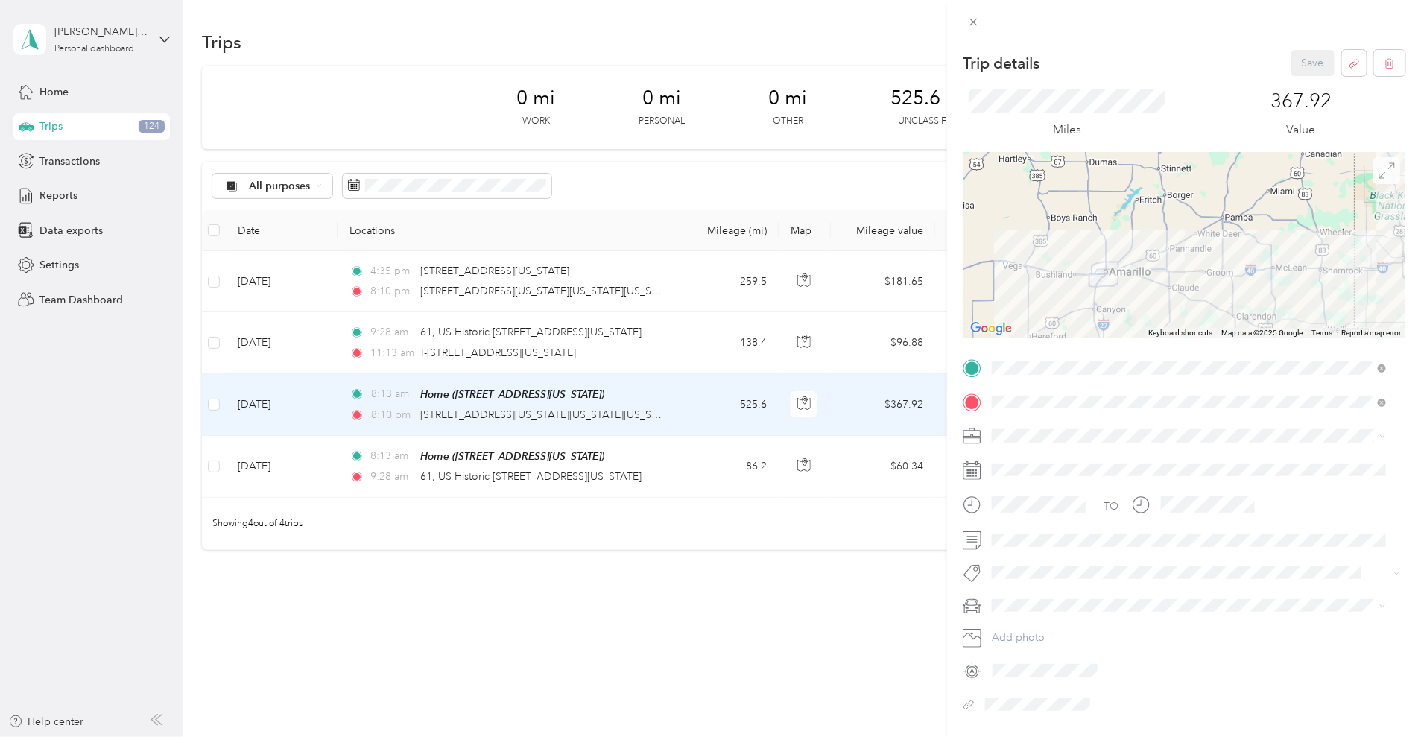
click at [1378, 171] on icon at bounding box center [1386, 170] width 16 height 16
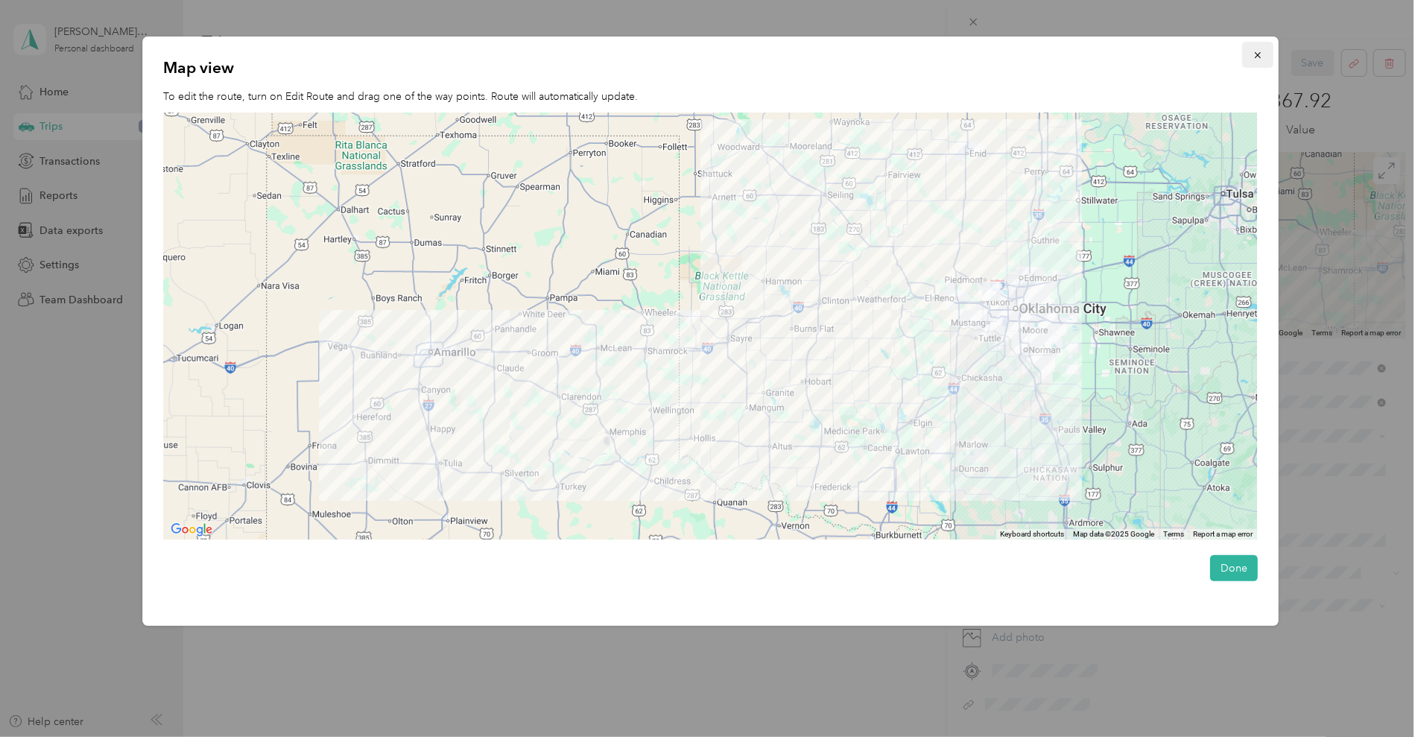
click at [1263, 54] on icon "button" at bounding box center [1257, 55] width 10 height 10
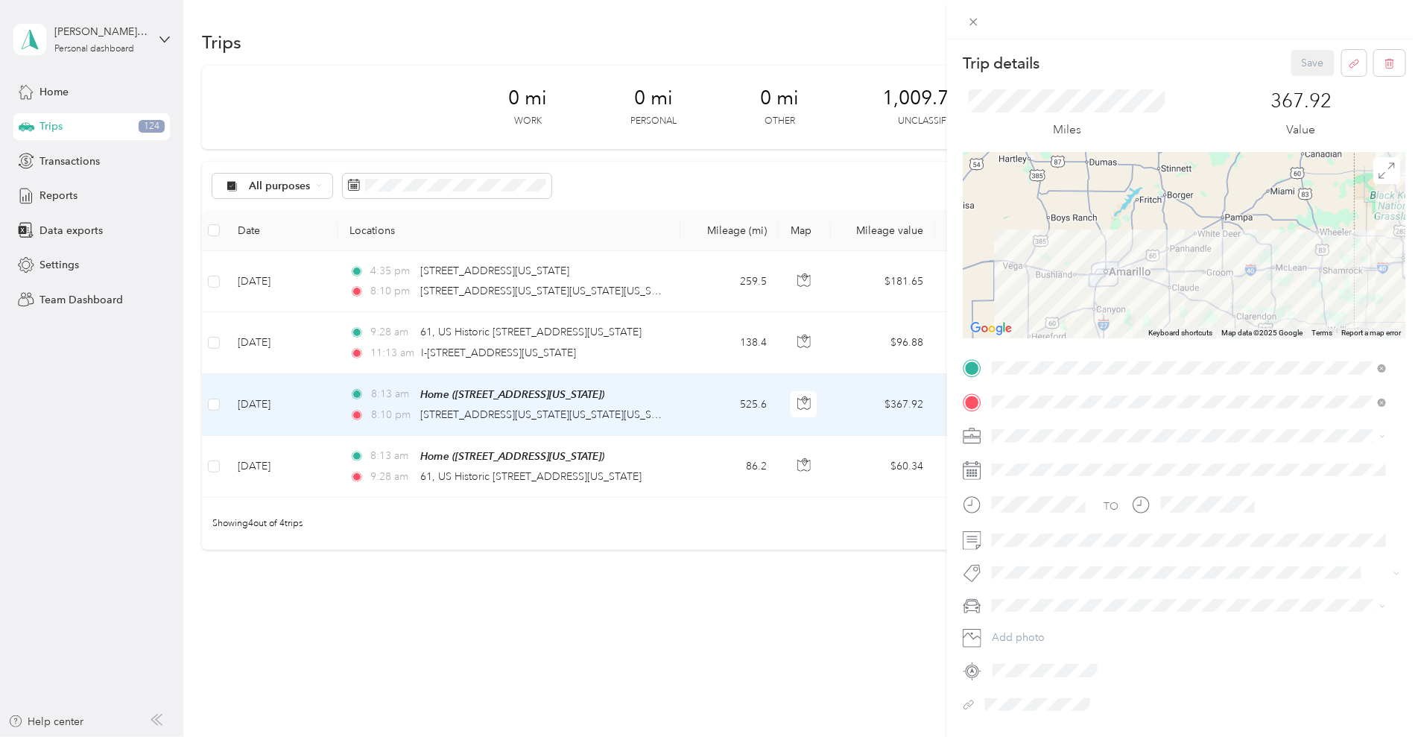
click at [502, 188] on div "Trip details Save This trip cannot be edited because it is either under review,…" at bounding box center [710, 368] width 1421 height 737
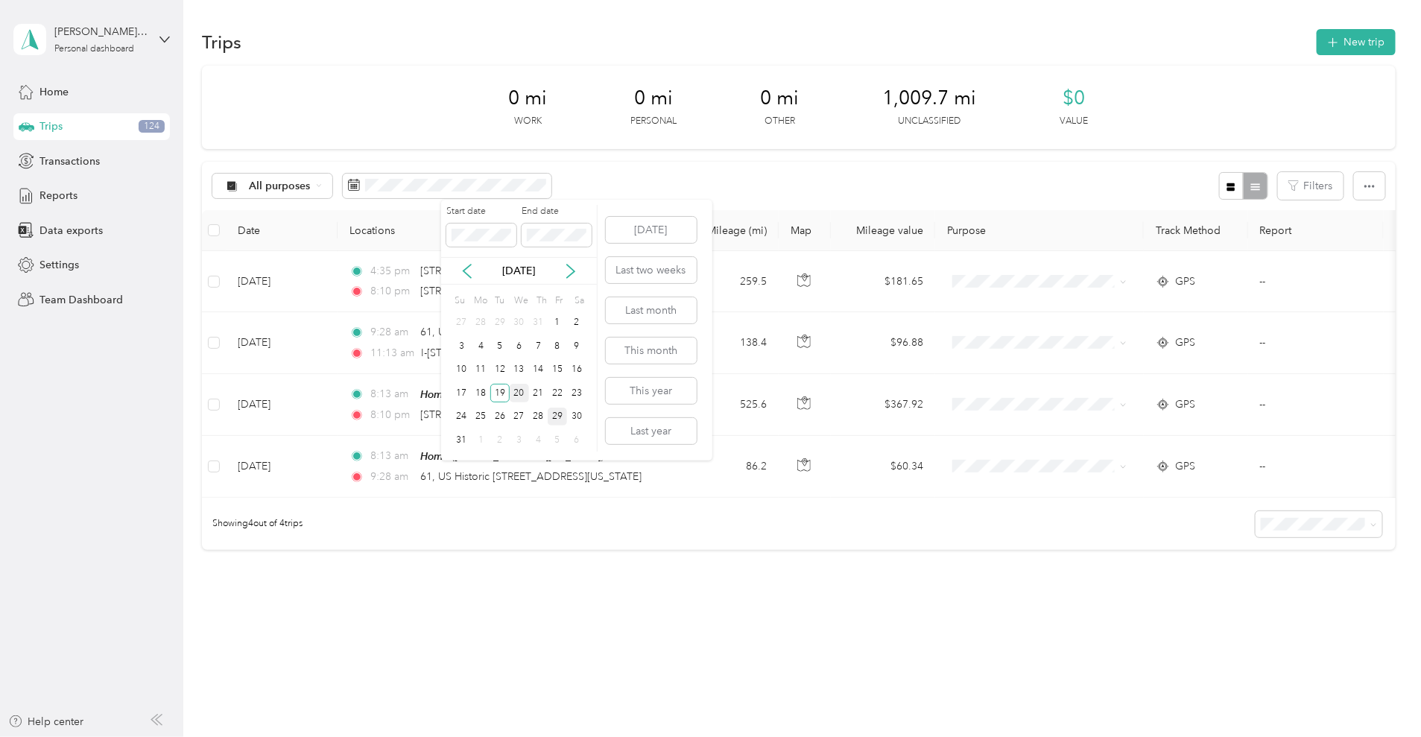
click at [527, 390] on div "20" at bounding box center [519, 393] width 19 height 19
click at [522, 390] on div "20" at bounding box center [519, 393] width 19 height 19
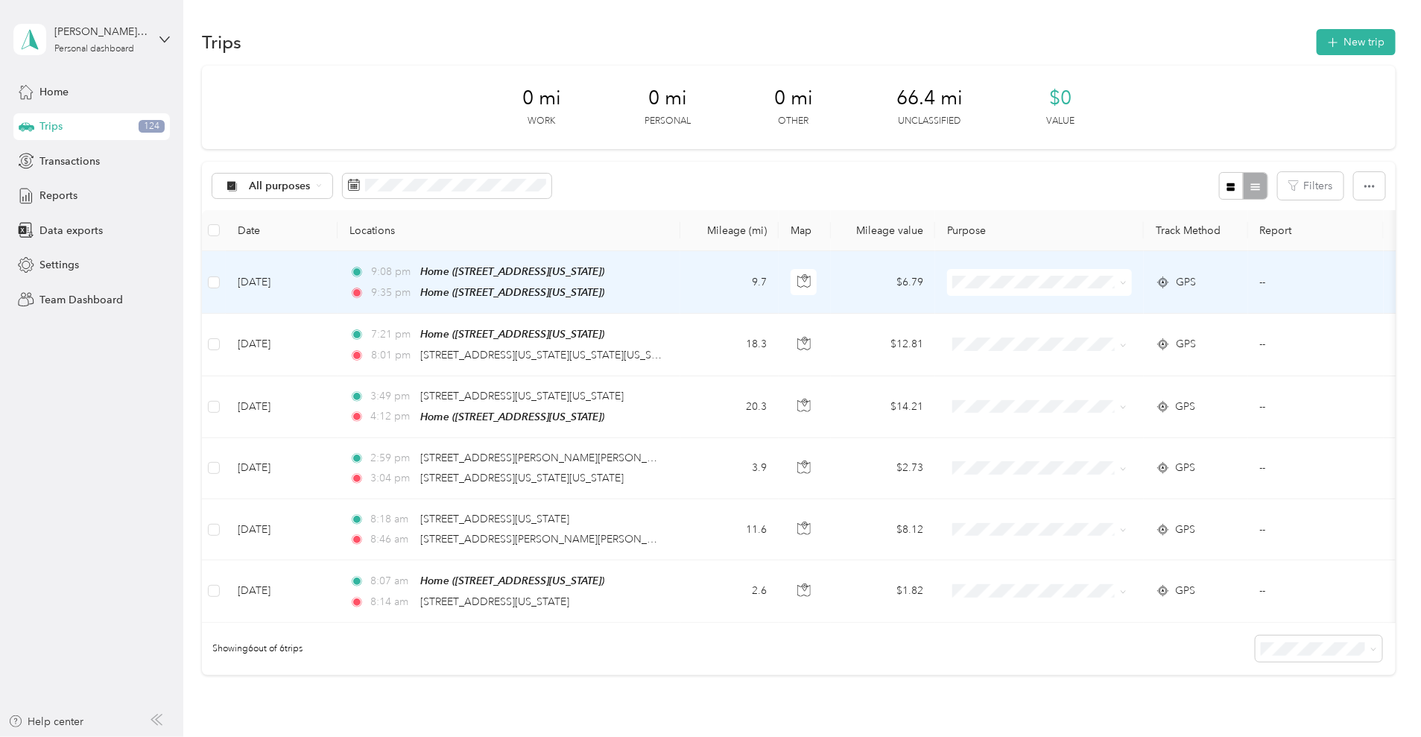
click at [778, 295] on td "9.7" at bounding box center [729, 282] width 98 height 63
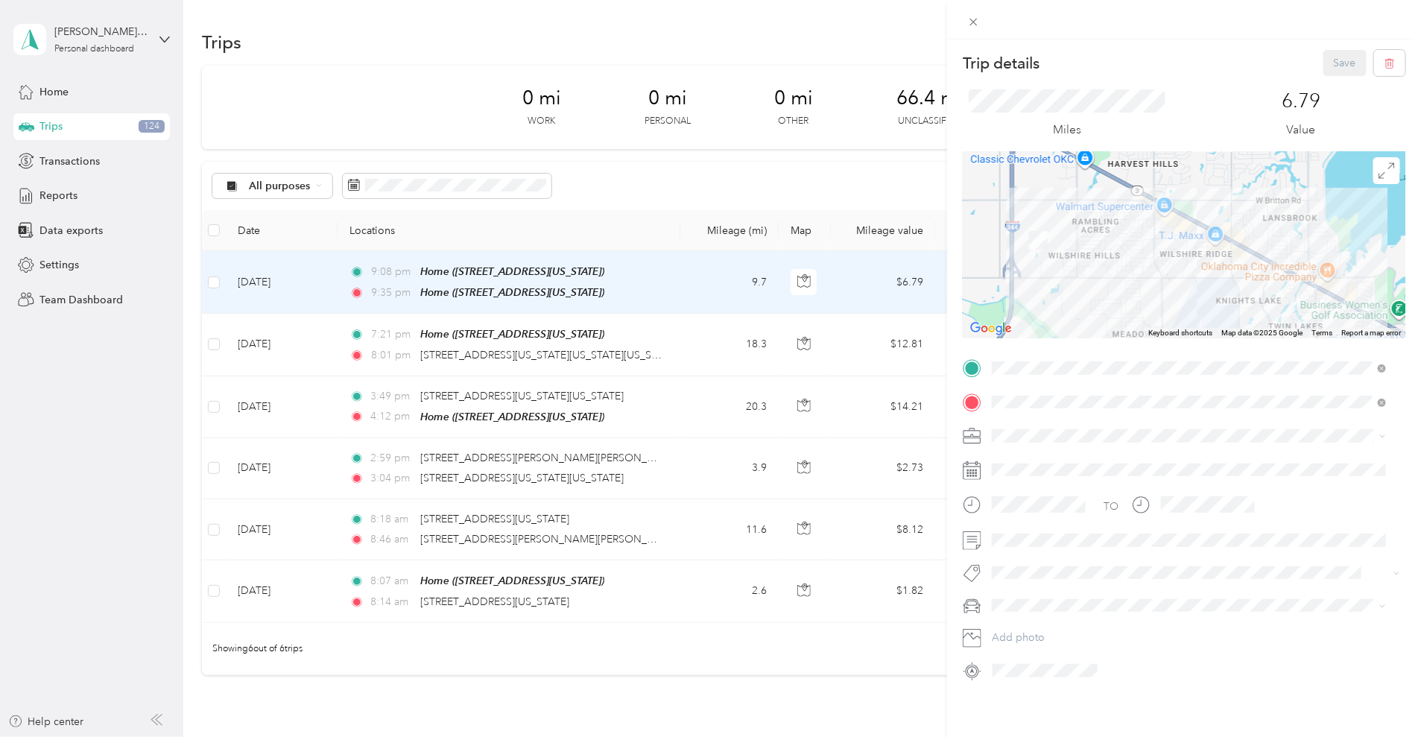
click at [806, 301] on div "Trip details Save This trip cannot be edited because it is either under review,…" at bounding box center [710, 368] width 1421 height 737
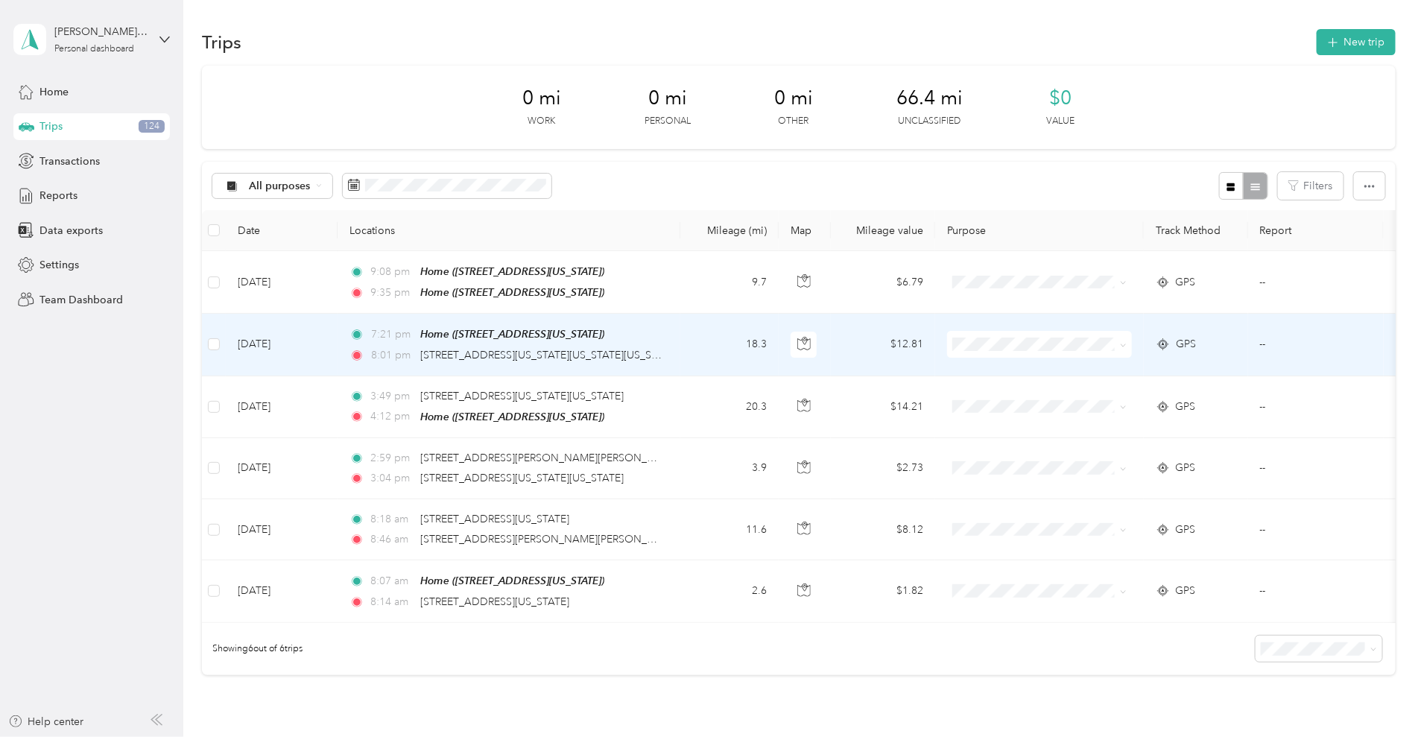
click at [778, 341] on td "18.3" at bounding box center [729, 345] width 98 height 62
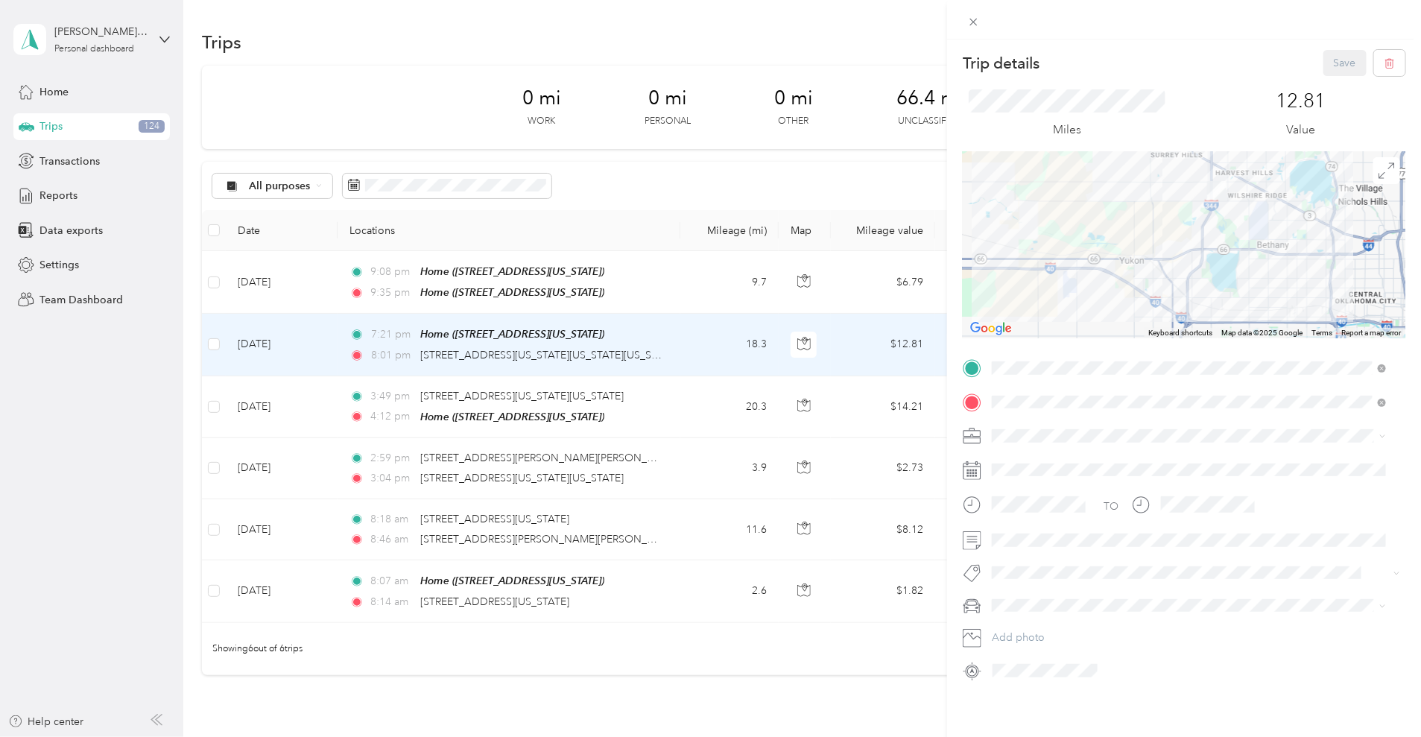
click at [784, 341] on div "Trip details Save This trip cannot be edited because it is either under review,…" at bounding box center [710, 368] width 1421 height 737
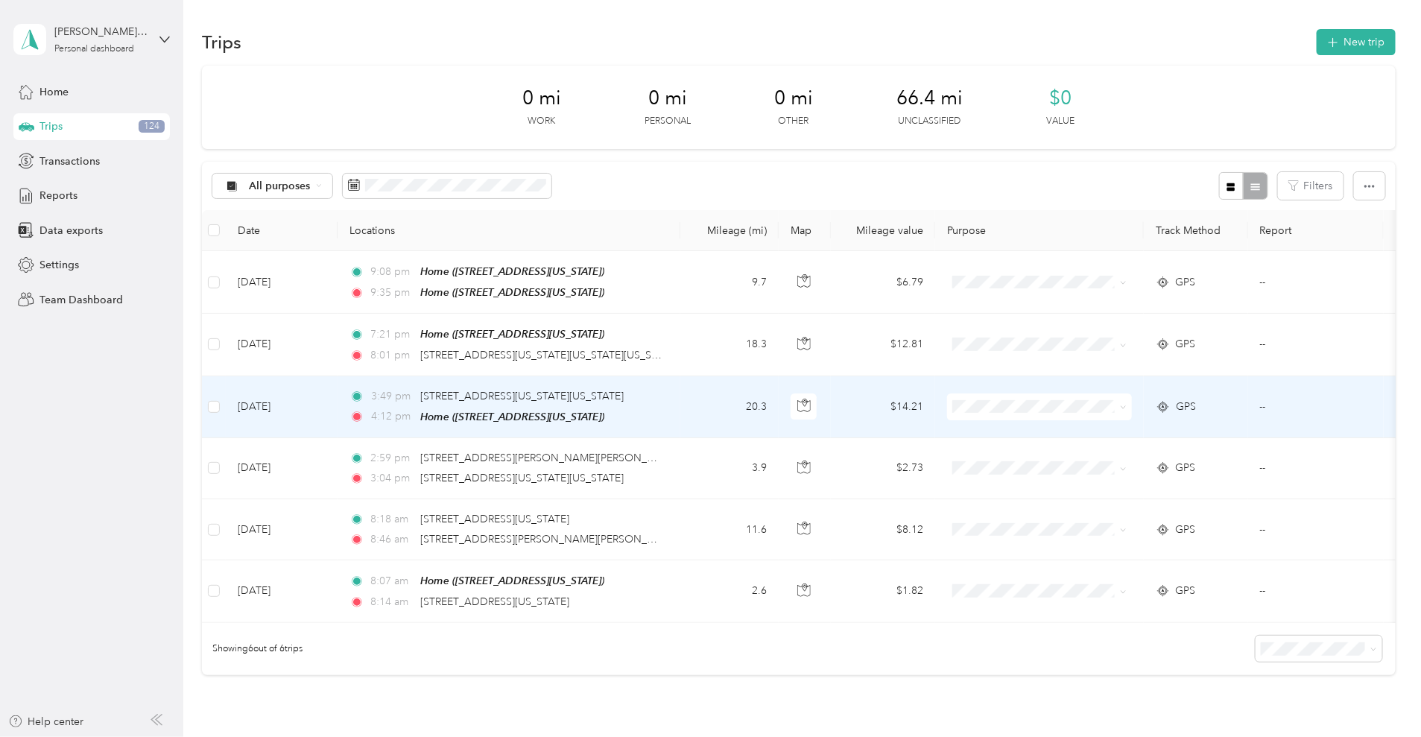
click at [680, 419] on td "3:49 pm [STREET_ADDRESS][US_STATE][US_STATE] 4:12 pm Home ([STREET_ADDRESS][US_…" at bounding box center [508, 407] width 343 height 62
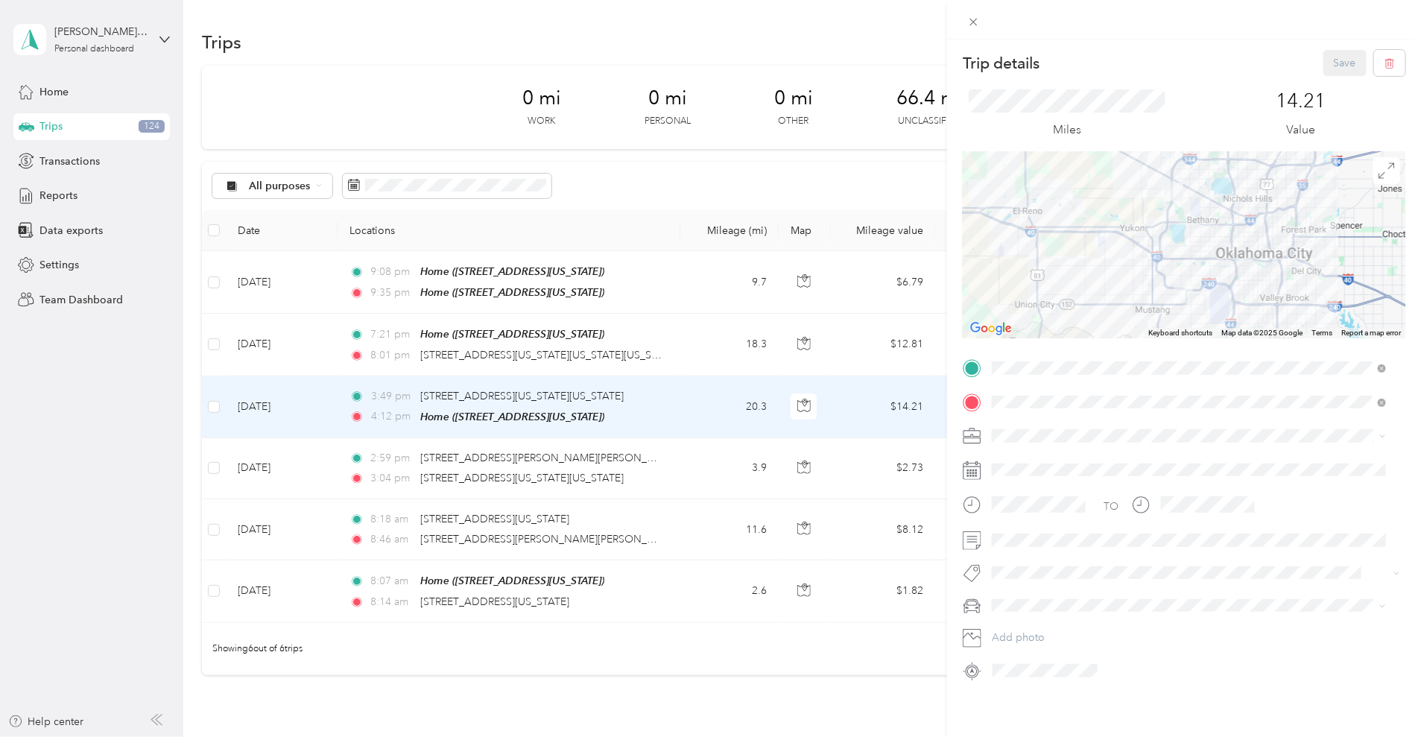
click at [790, 334] on div "Trip details Save This trip cannot be edited because it is either under review,…" at bounding box center [710, 368] width 1421 height 737
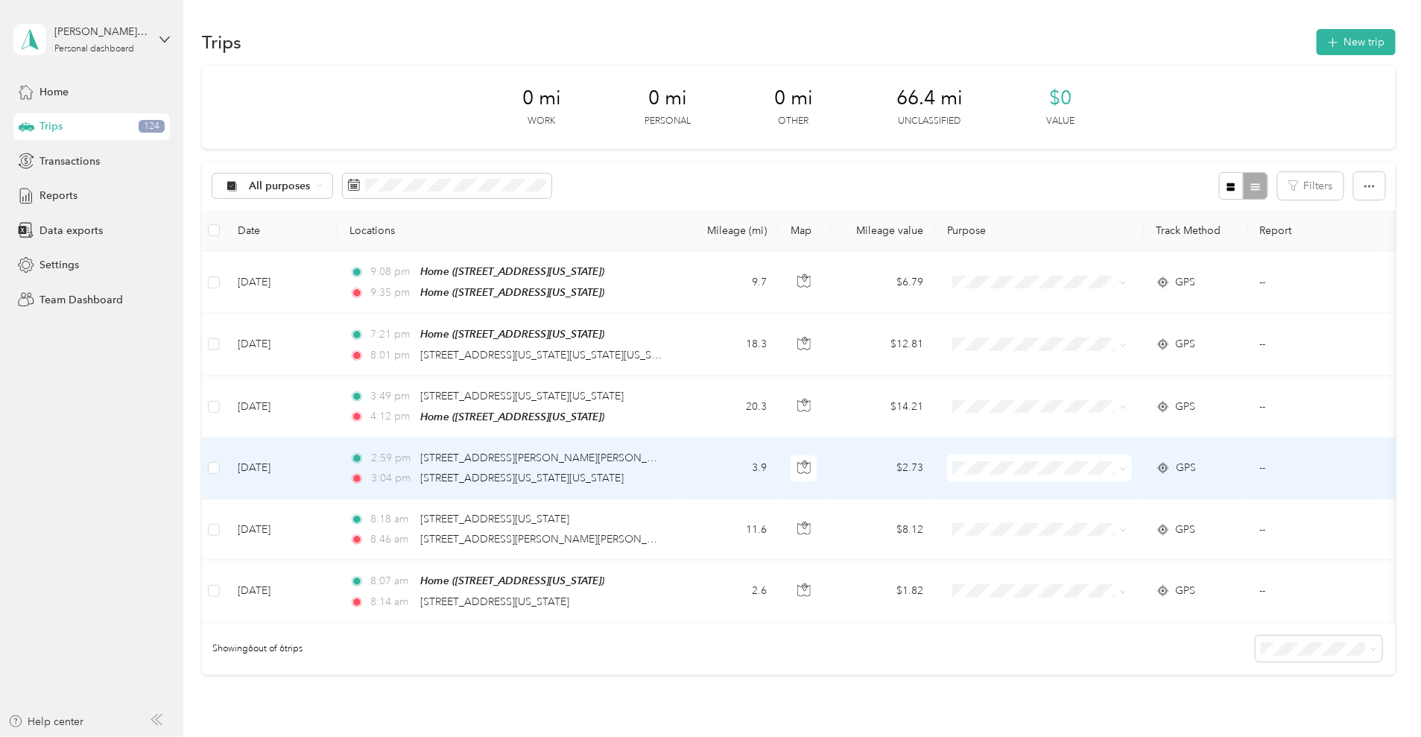
click at [778, 470] on td "3.9" at bounding box center [729, 468] width 98 height 61
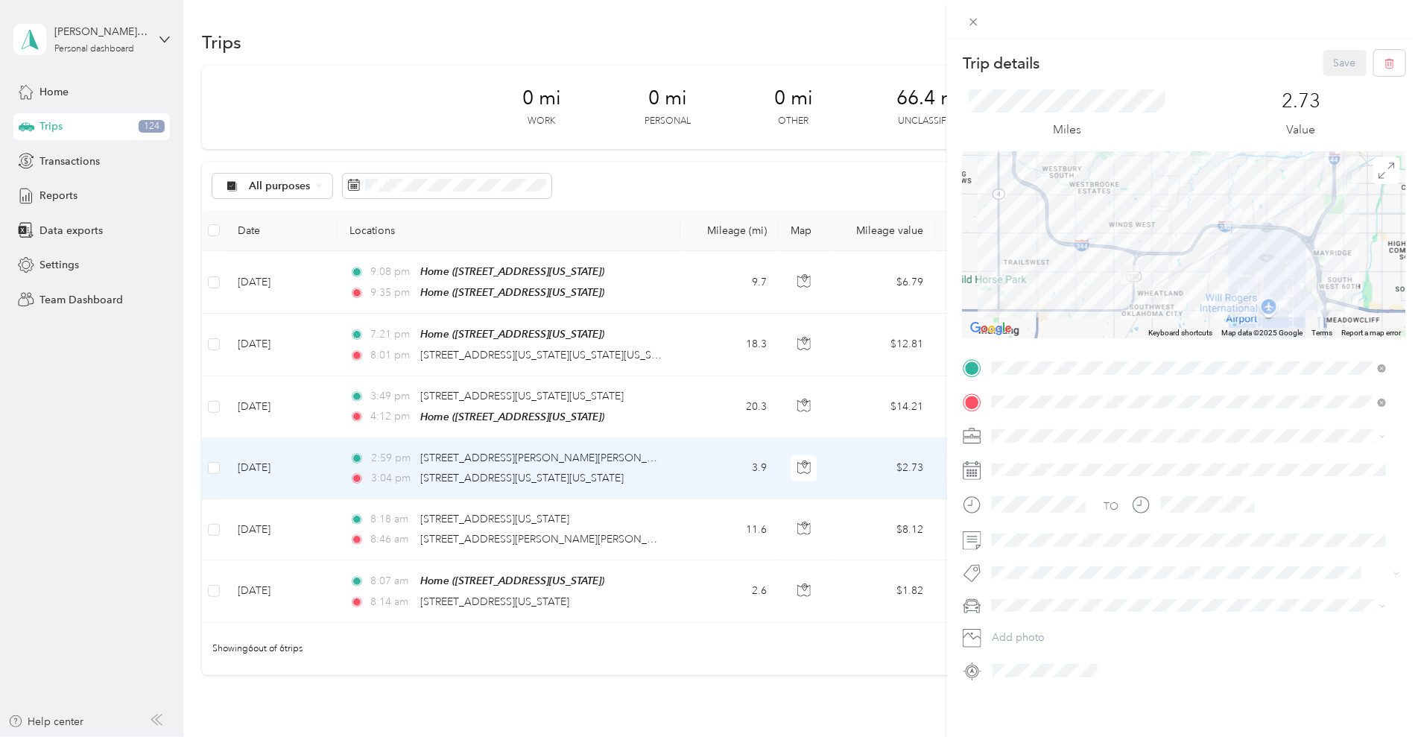
click at [784, 461] on div "Trip details Save This trip cannot be edited because it is either under review,…" at bounding box center [710, 368] width 1421 height 737
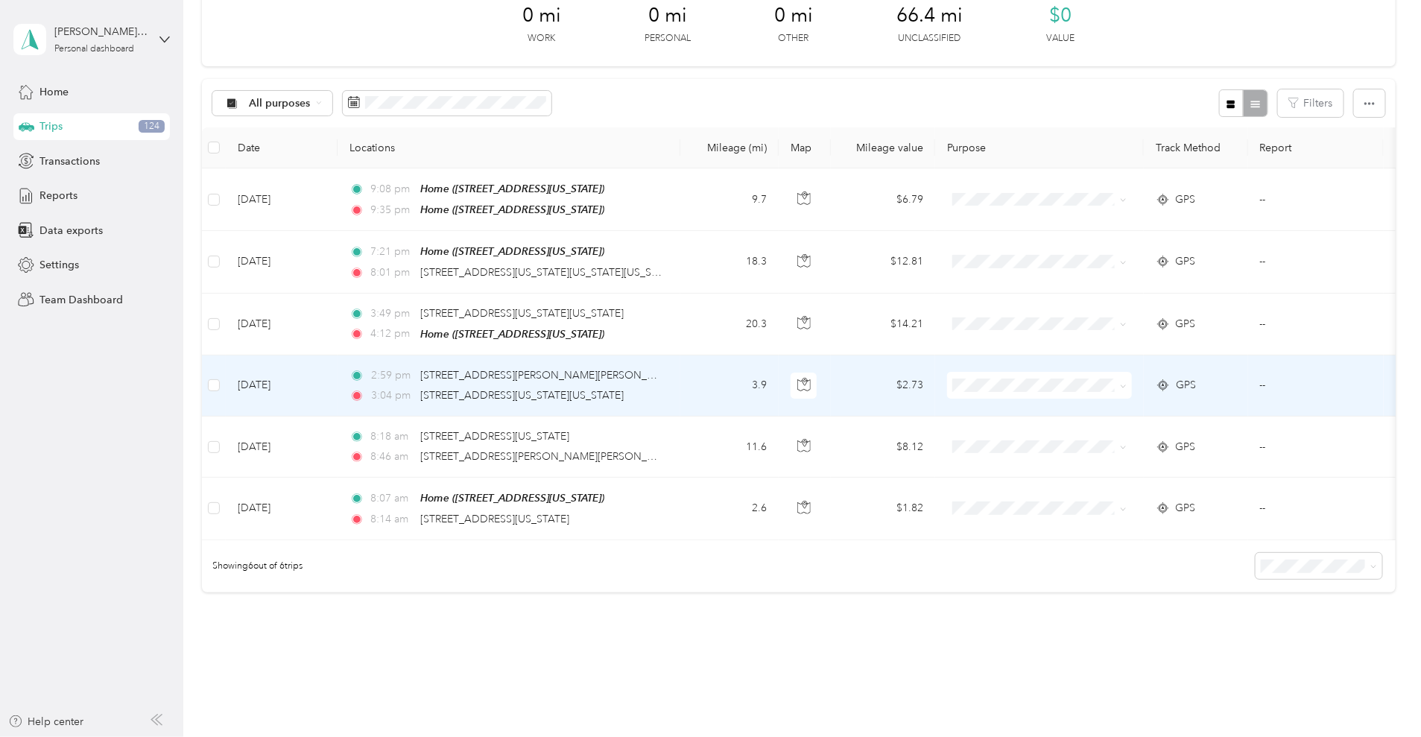
scroll to position [156, 0]
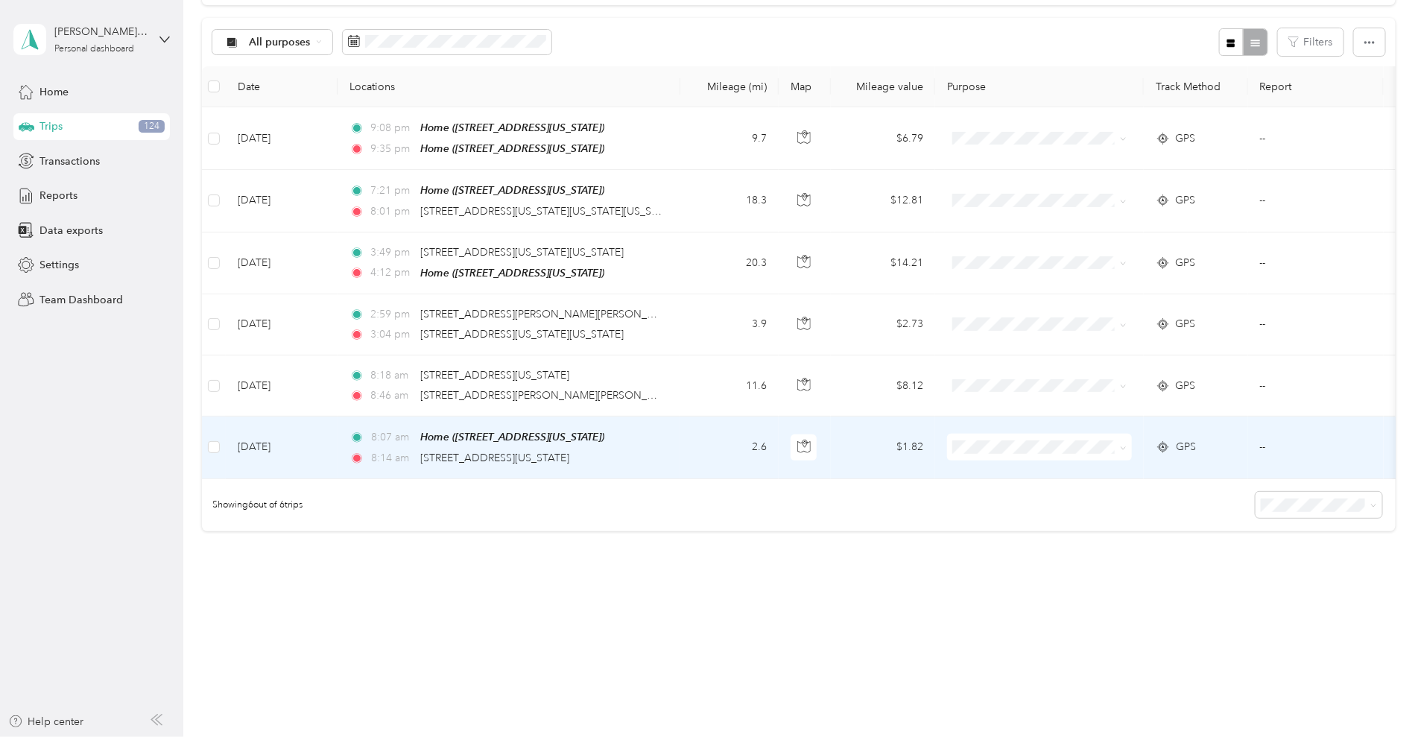
click at [680, 434] on td "8:07 am Home ([STREET_ADDRESS] , [US_STATE][GEOGRAPHIC_DATA], [GEOGRAPHIC_DATA]…" at bounding box center [508, 447] width 343 height 62
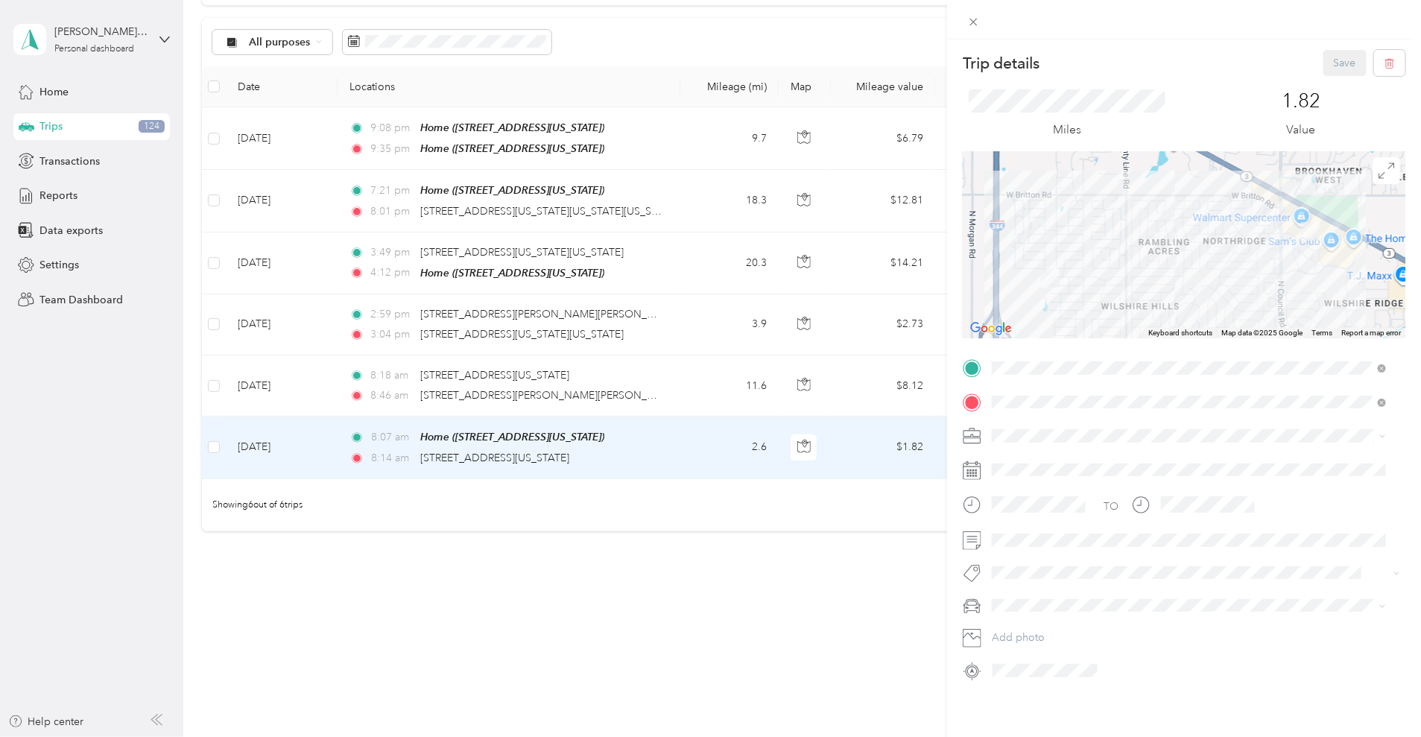
click at [768, 434] on div "Trip details Save This trip cannot be edited because it is either under review,…" at bounding box center [710, 368] width 1421 height 737
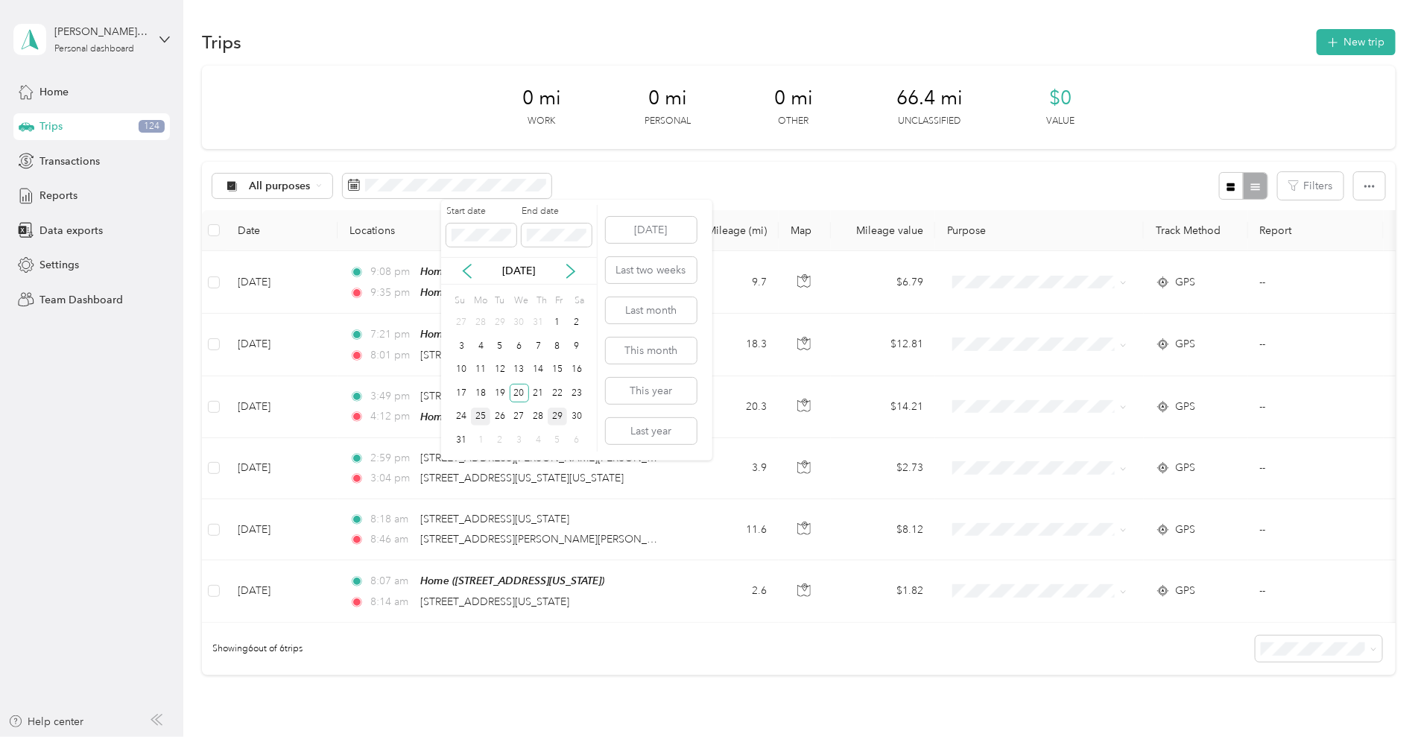
click at [480, 419] on div "25" at bounding box center [480, 416] width 19 height 19
click at [484, 416] on div "25" at bounding box center [480, 416] width 19 height 19
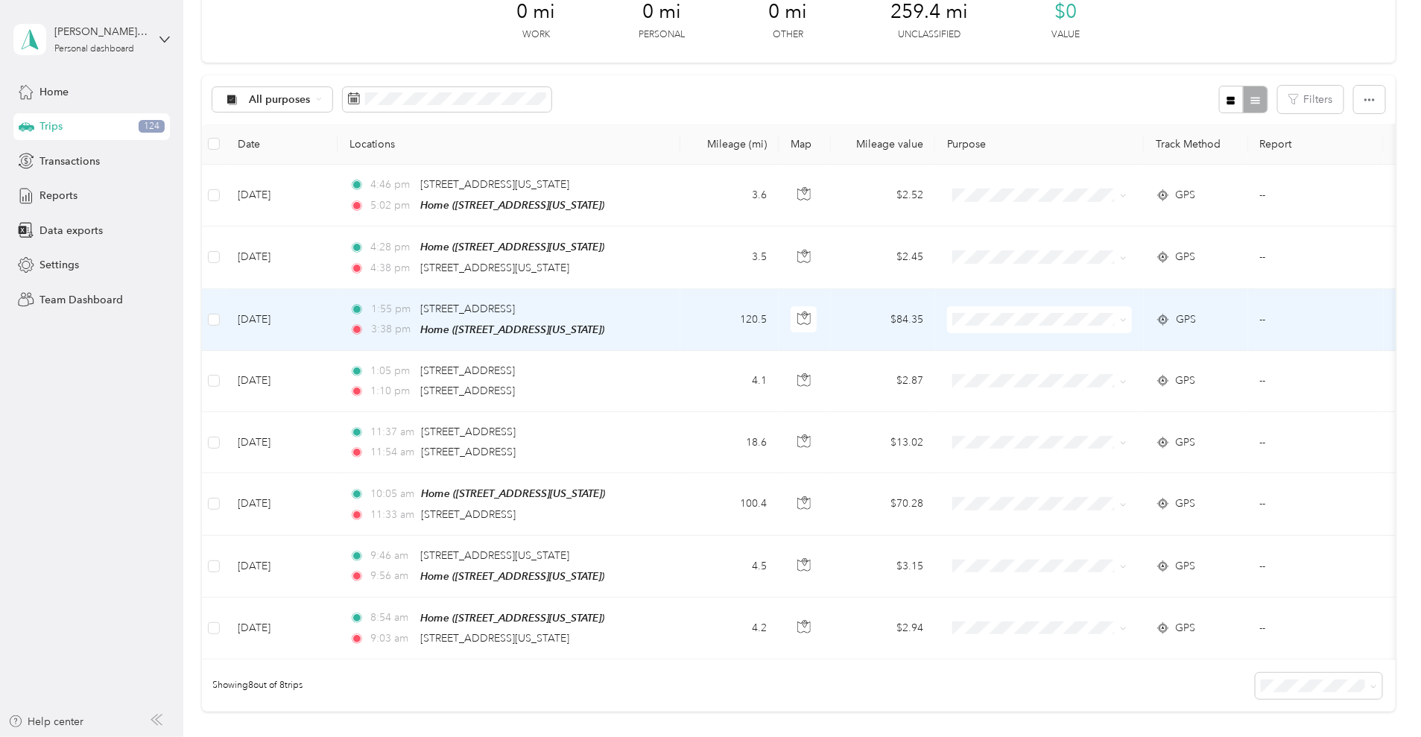
scroll to position [93, 0]
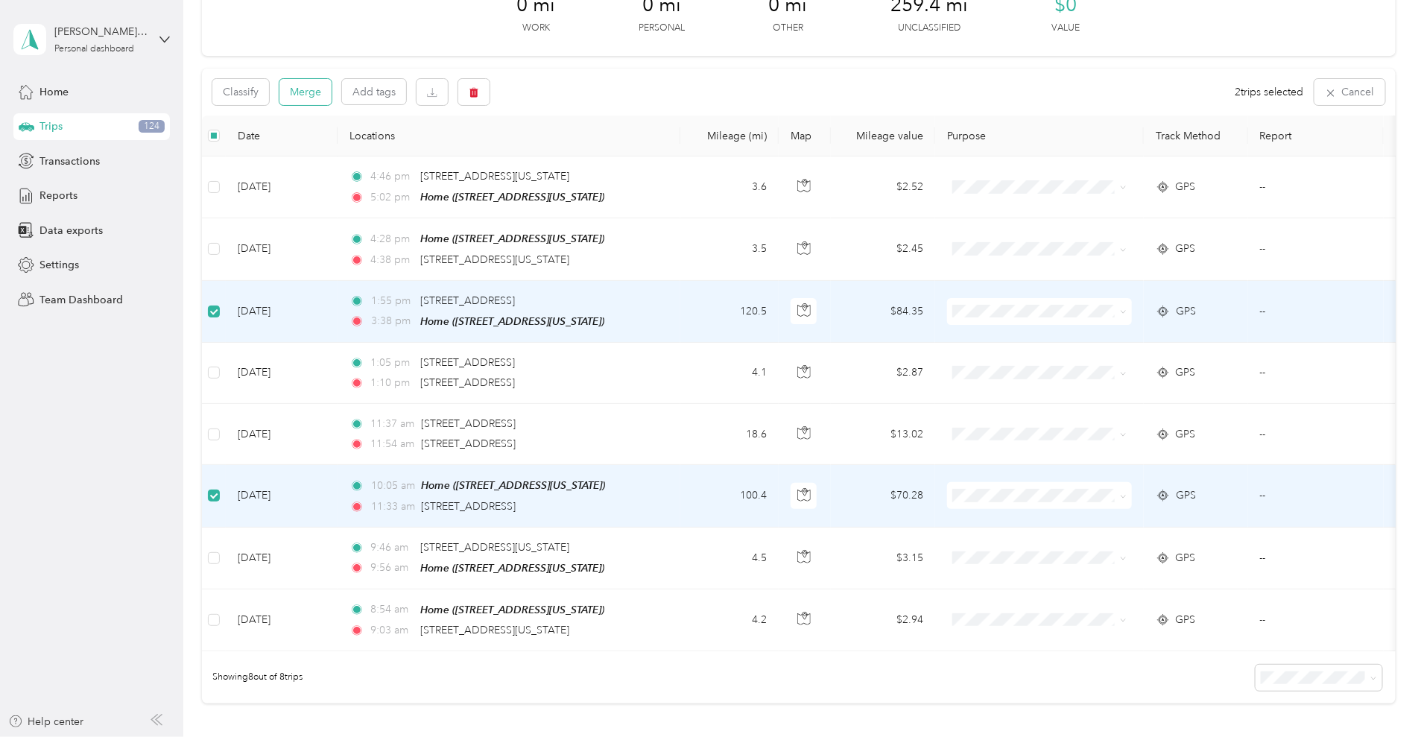
click at [331, 95] on button "Merge" at bounding box center [305, 92] width 52 height 26
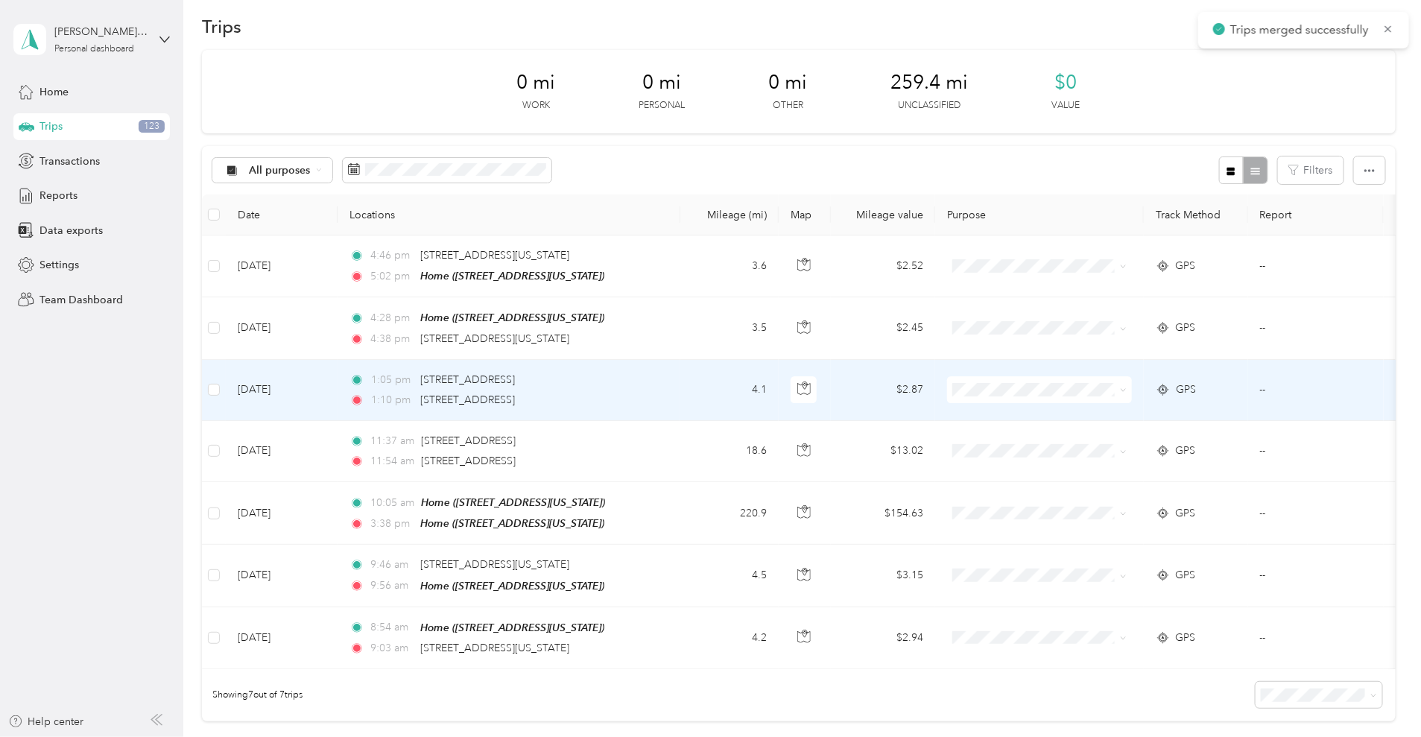
scroll to position [0, 0]
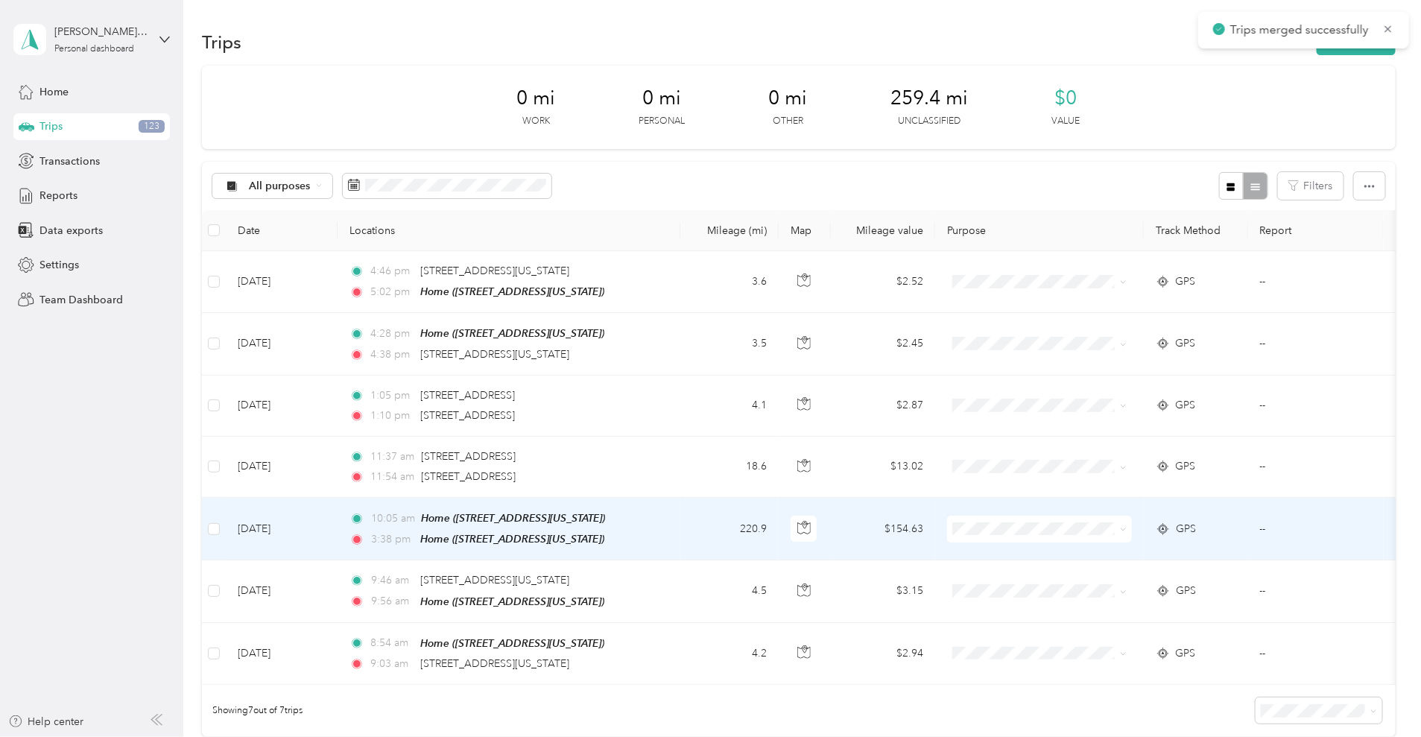
click at [778, 524] on td "220.9" at bounding box center [729, 529] width 98 height 63
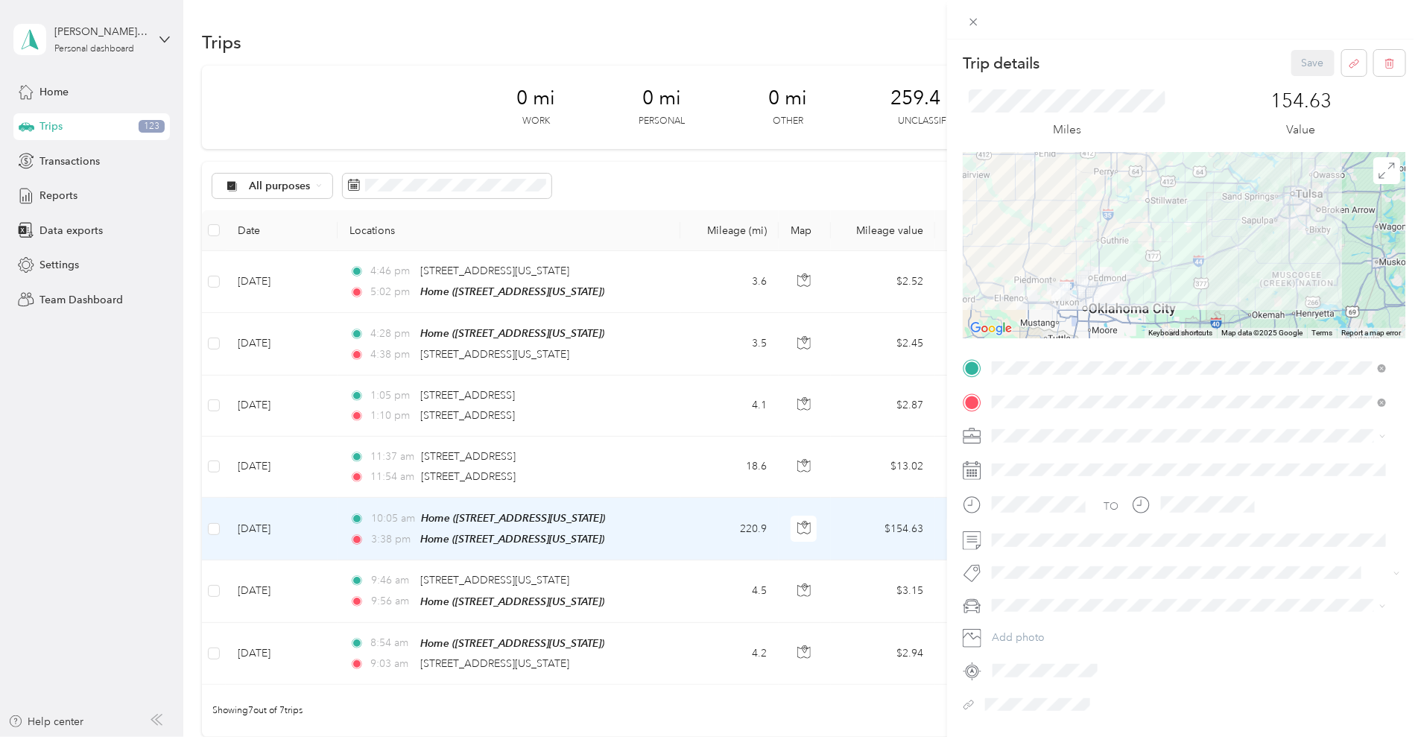
click at [235, 623] on div "Trip details Save This trip cannot be edited because it is either under review,…" at bounding box center [710, 368] width 1421 height 737
